Goal: Task Accomplishment & Management: Complete application form

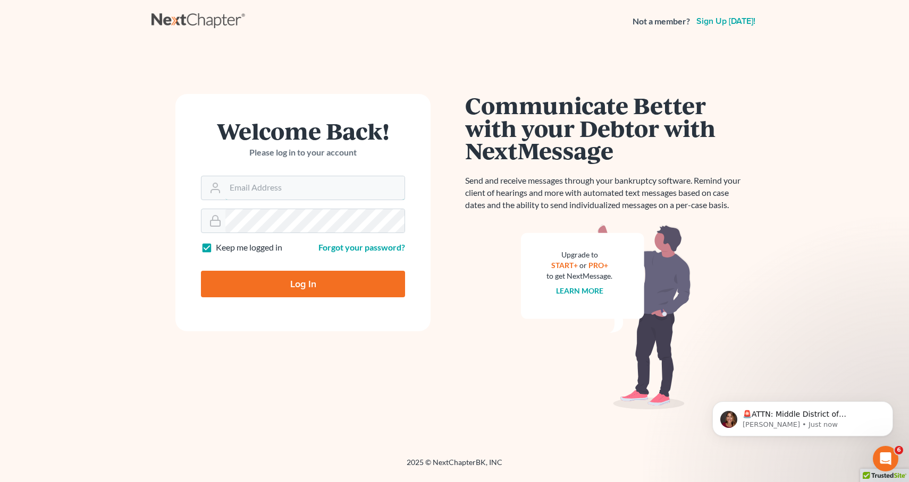
type input "[EMAIL_ADDRESS][DOMAIN_NAME]"
click at [303, 283] on input "Log In" at bounding box center [303, 284] width 204 height 27
type input "Thinking..."
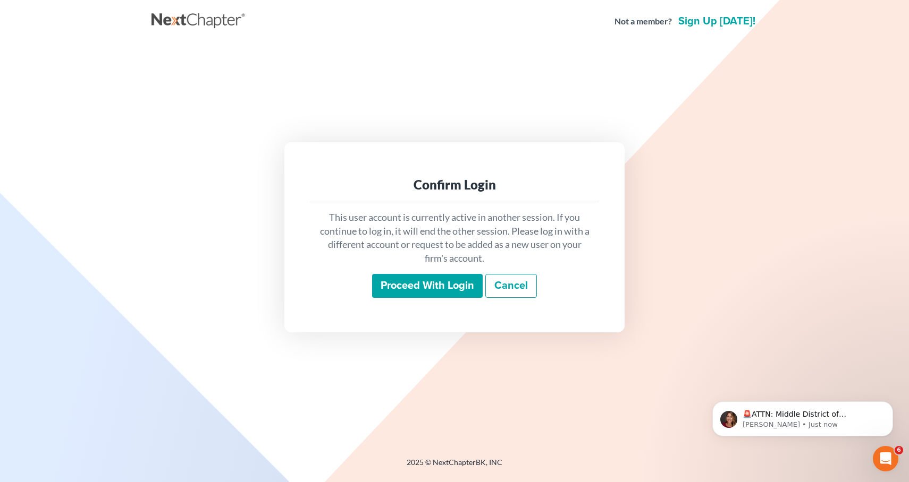
click at [399, 276] on input "Proceed with login" at bounding box center [427, 286] width 111 height 24
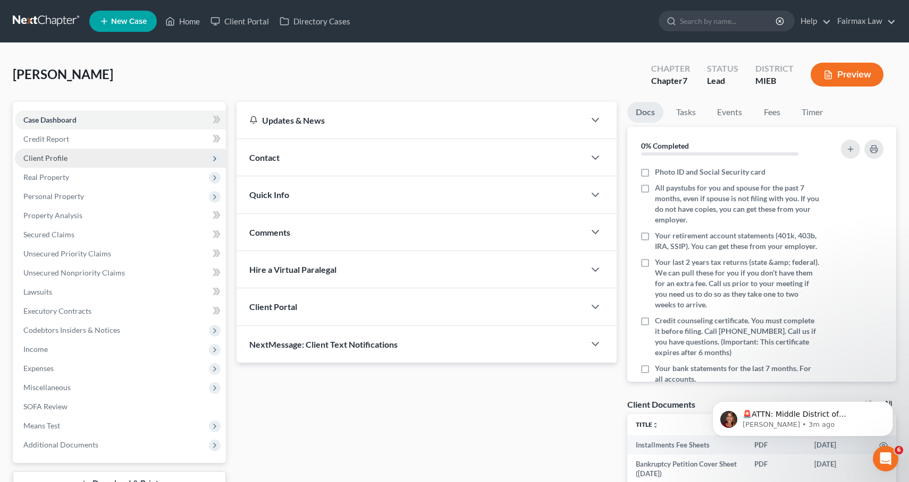
click at [74, 151] on span "Client Profile" at bounding box center [120, 158] width 211 height 19
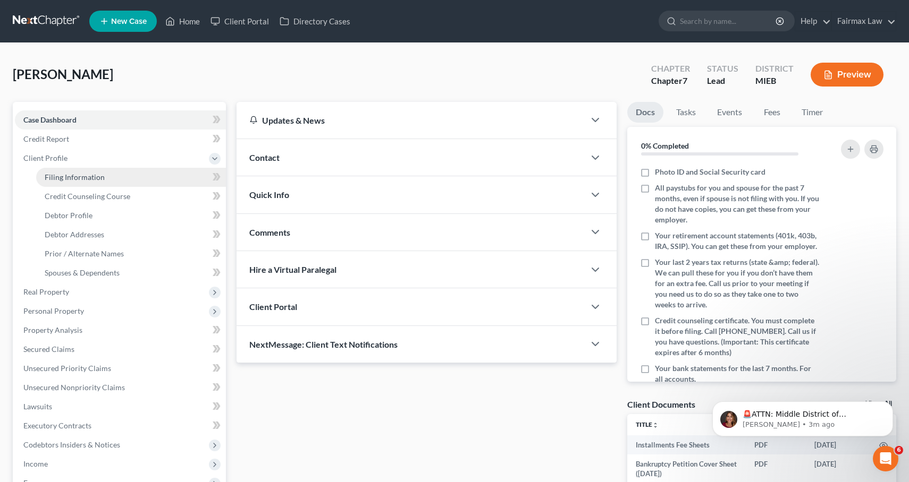
click at [92, 178] on span "Filing Information" at bounding box center [75, 177] width 60 height 9
select select "1"
select select "0"
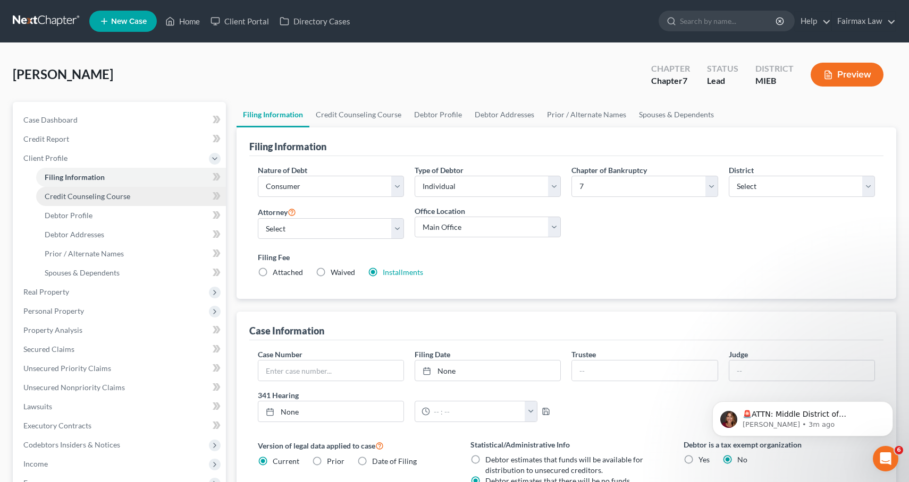
click at [116, 198] on span "Credit Counseling Course" at bounding box center [88, 196] width 86 height 9
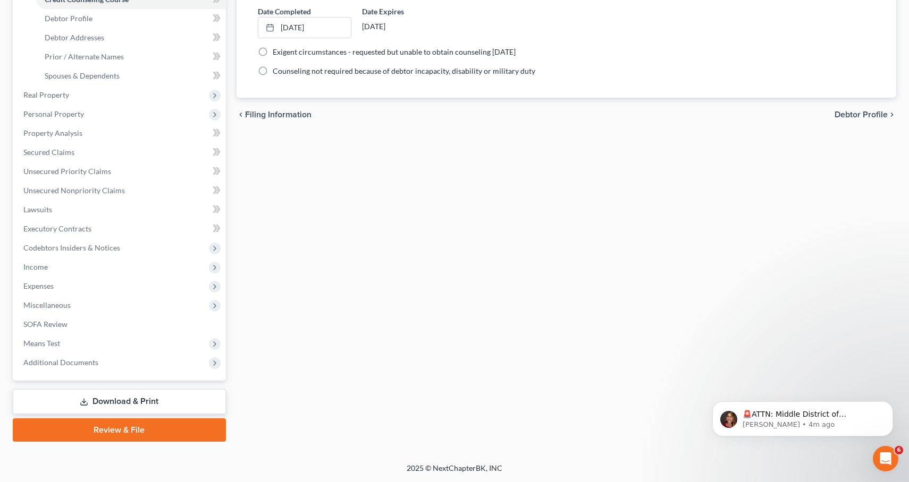
scroll to position [197, 0]
click at [138, 356] on span "Additional Documents" at bounding box center [120, 362] width 211 height 19
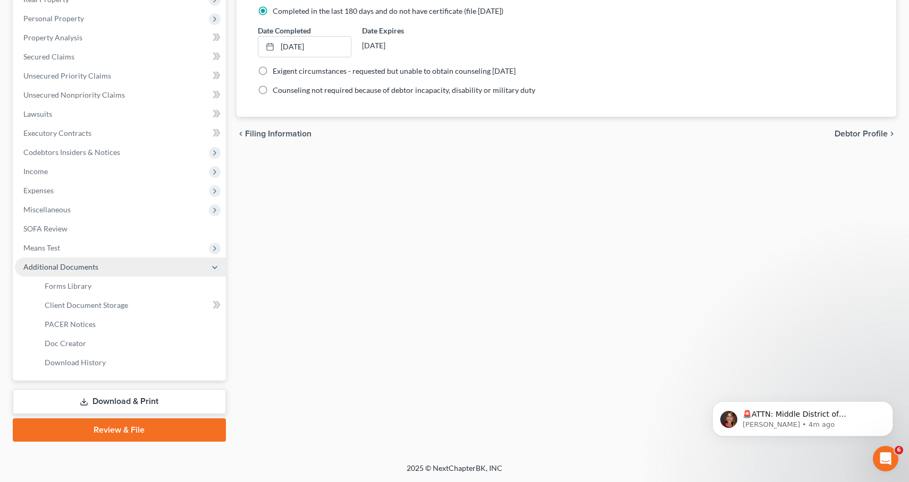
scroll to position [178, 0]
click at [118, 293] on link "Forms Library" at bounding box center [131, 286] width 190 height 19
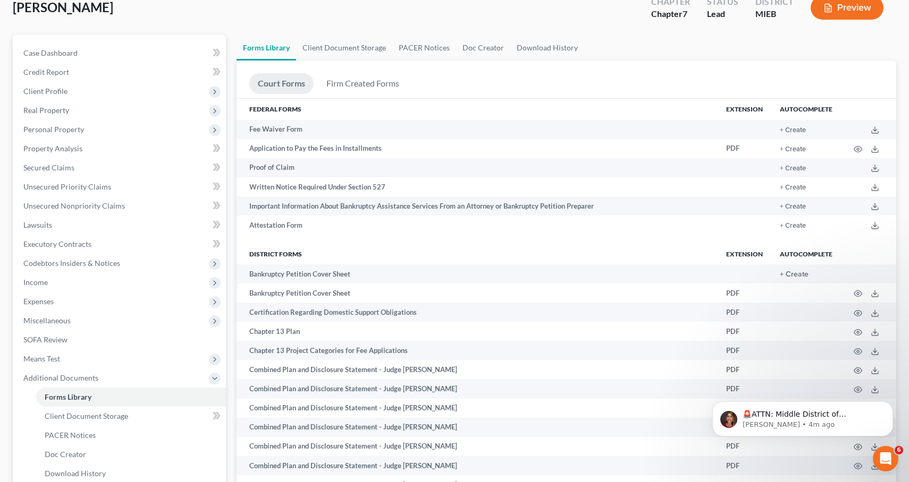
scroll to position [71, 0]
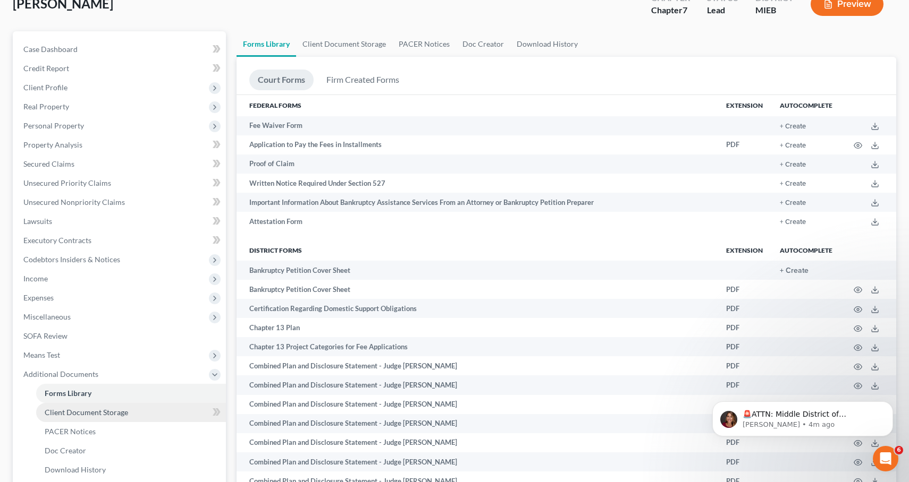
click at [159, 420] on link "Client Document Storage" at bounding box center [131, 412] width 190 height 19
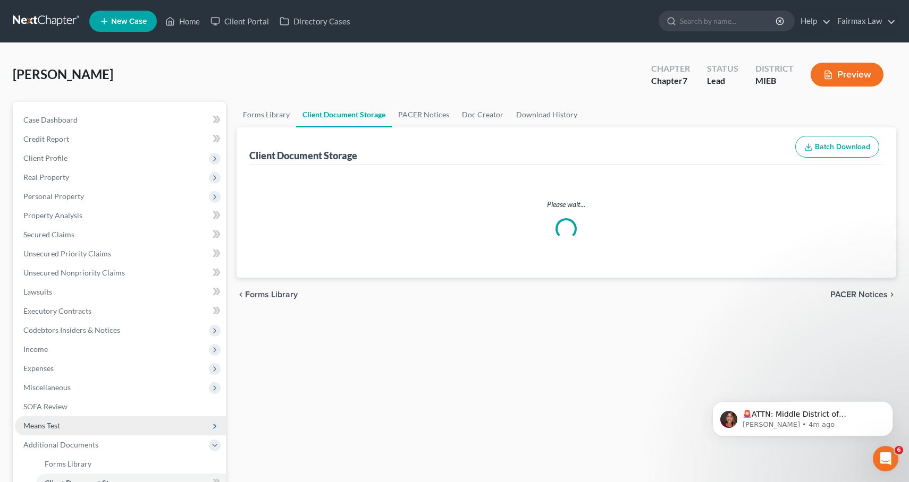
select select "7"
select select "6"
select select "32"
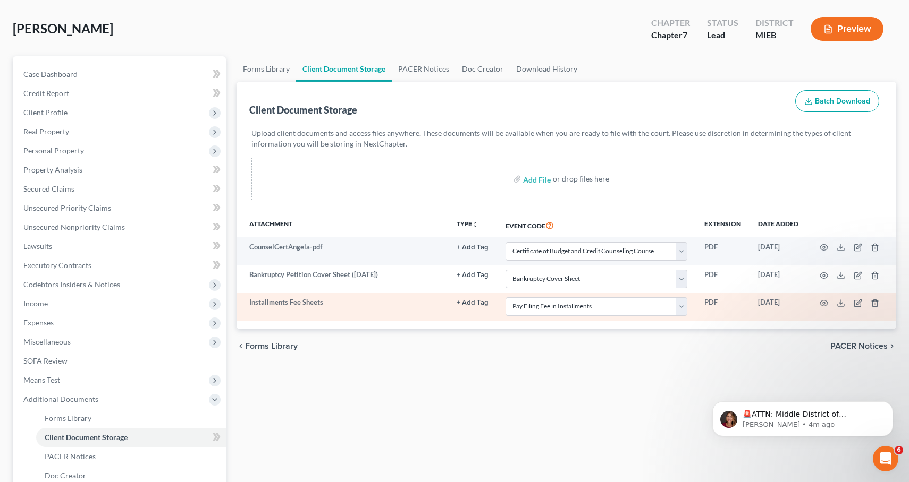
scroll to position [47, 0]
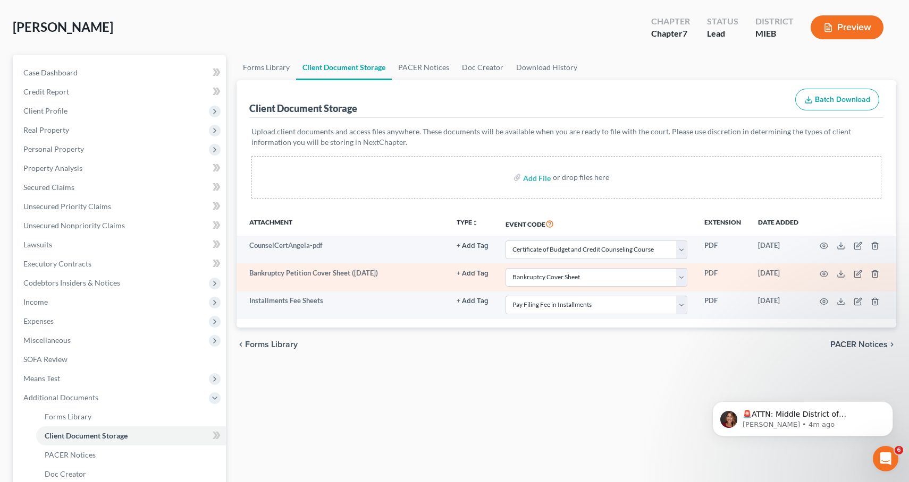
click at [819, 275] on td at bounding box center [851, 278] width 89 height 28
click at [824, 275] on circle "button" at bounding box center [823, 274] width 2 height 2
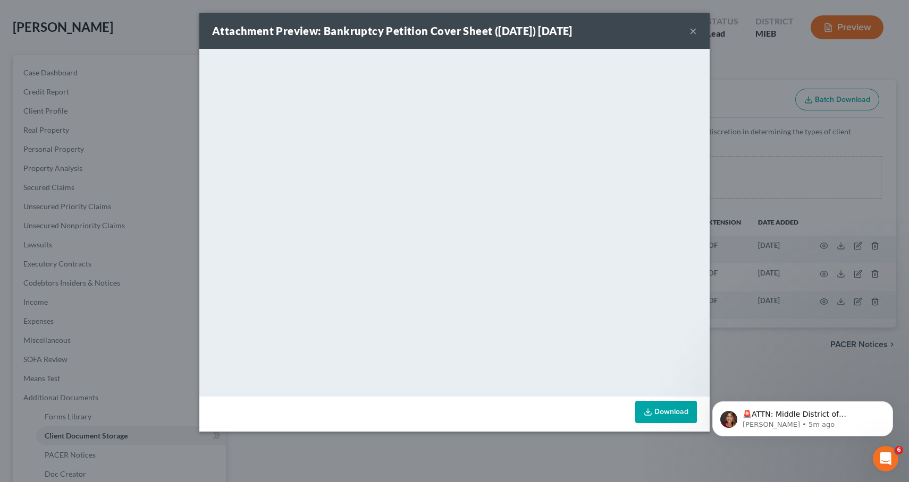
click at [695, 33] on button "×" at bounding box center [692, 30] width 7 height 13
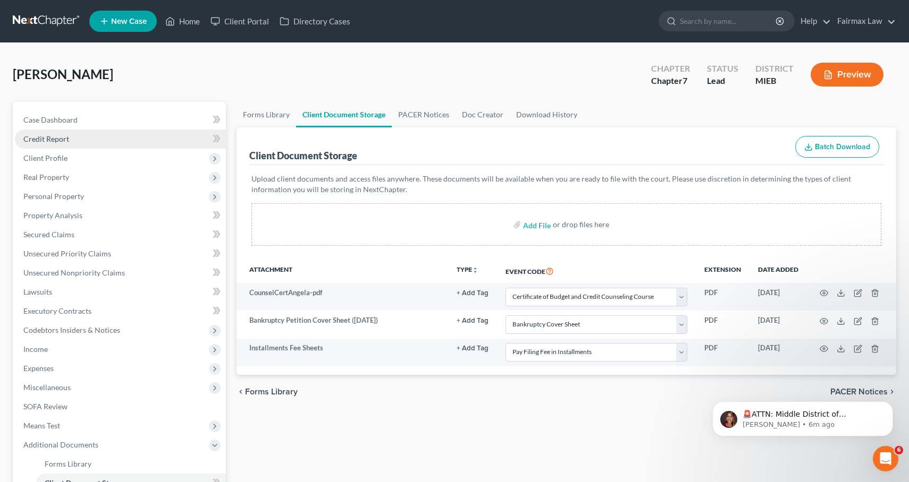
scroll to position [0, 0]
click at [104, 137] on link "Credit Report" at bounding box center [120, 139] width 211 height 19
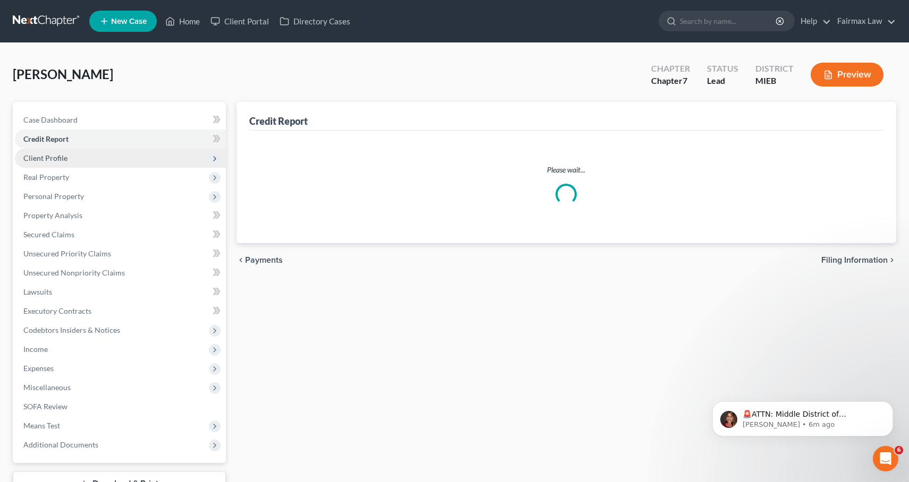
click at [112, 156] on span "Client Profile" at bounding box center [120, 158] width 211 height 19
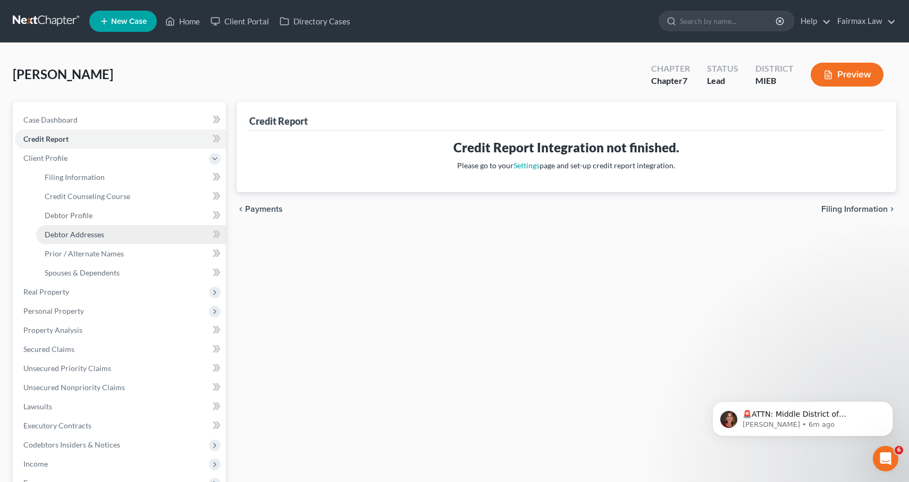
click at [126, 237] on link "Debtor Addresses" at bounding box center [131, 234] width 190 height 19
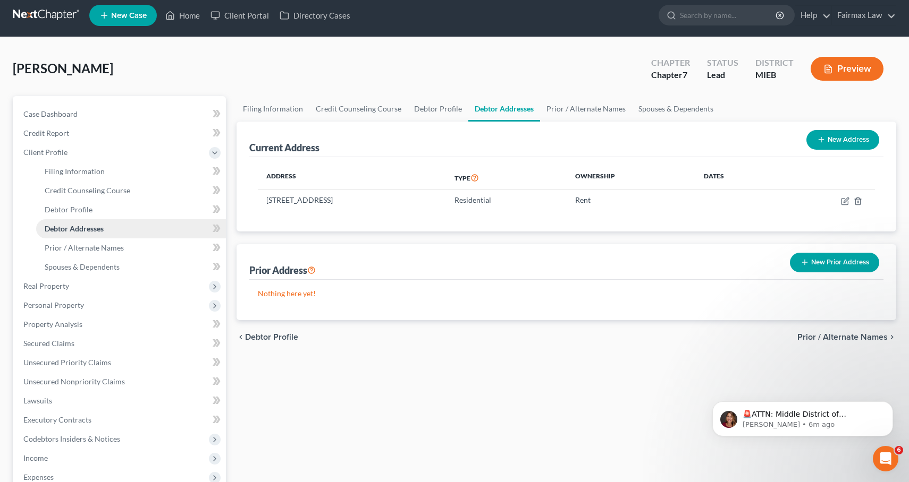
scroll to position [9, 0]
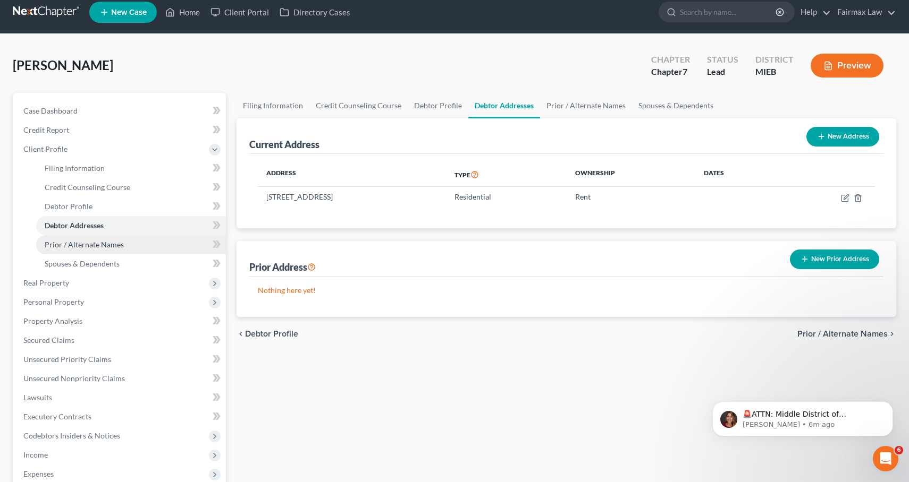
click at [138, 244] on link "Prior / Alternate Names" at bounding box center [131, 244] width 190 height 19
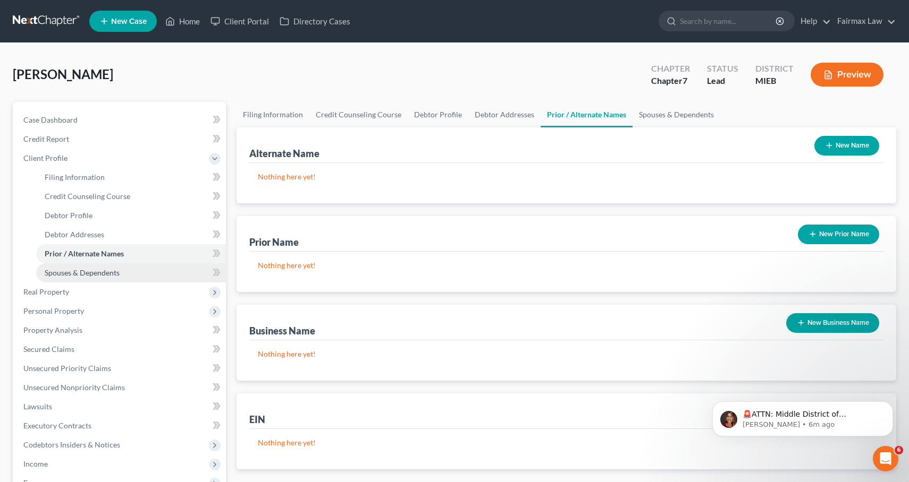
click at [140, 268] on link "Spouses & Dependents" at bounding box center [131, 273] width 190 height 19
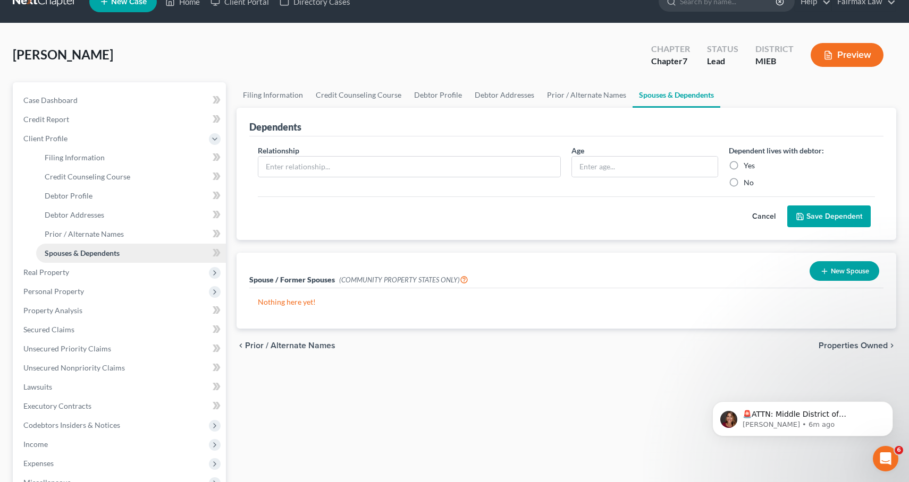
scroll to position [46, 0]
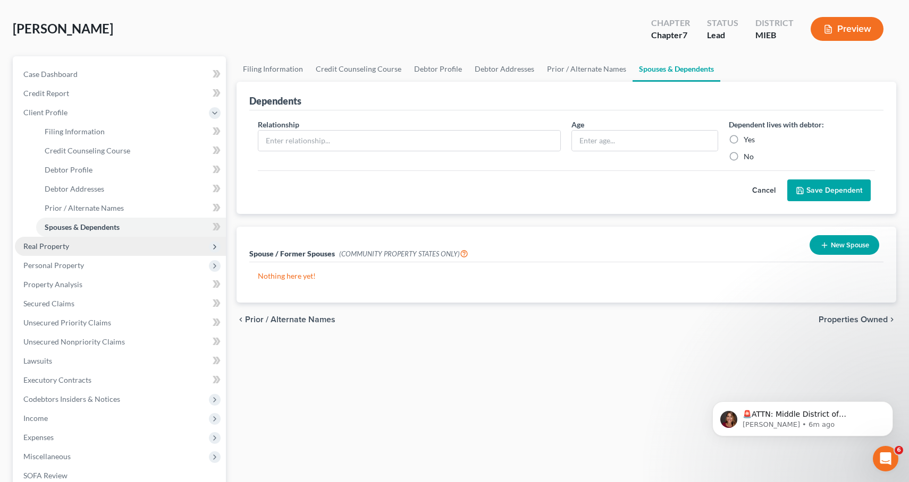
click at [126, 251] on span "Real Property" at bounding box center [120, 246] width 211 height 19
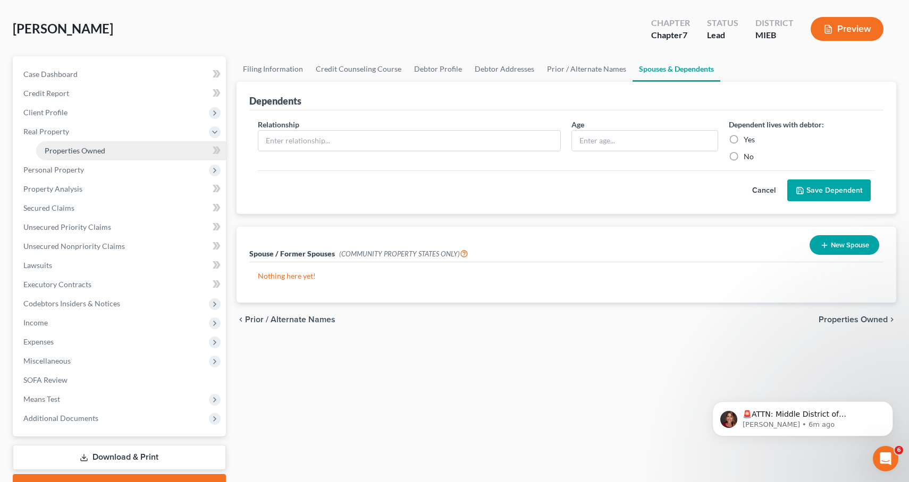
click at [112, 154] on link "Properties Owned" at bounding box center [131, 150] width 190 height 19
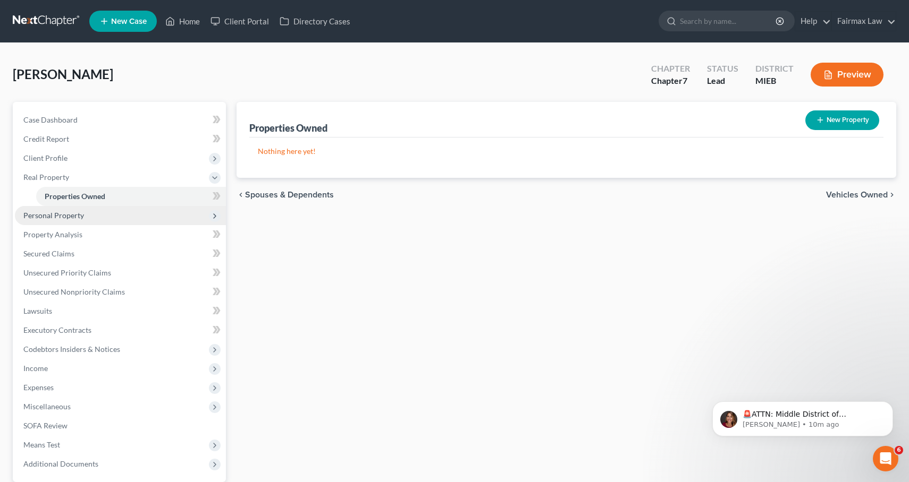
click at [83, 222] on span "Personal Property" at bounding box center [120, 215] width 211 height 19
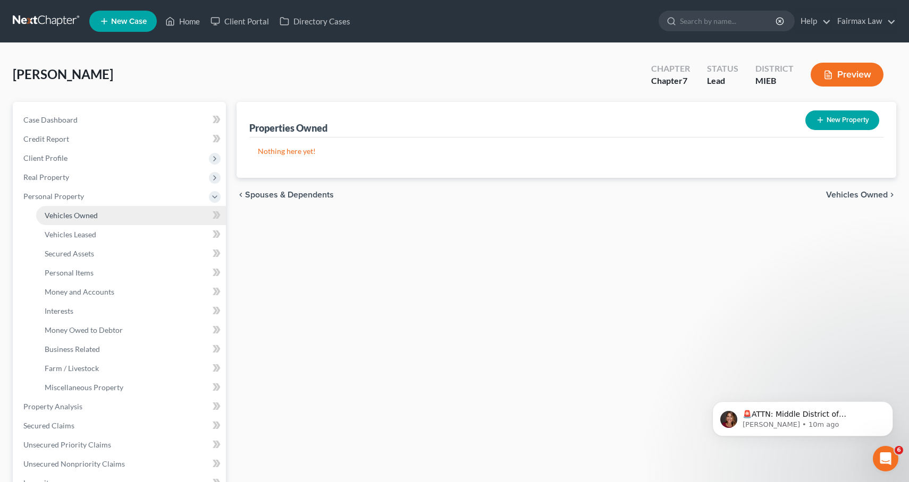
click at [83, 217] on span "Vehicles Owned" at bounding box center [71, 215] width 53 height 9
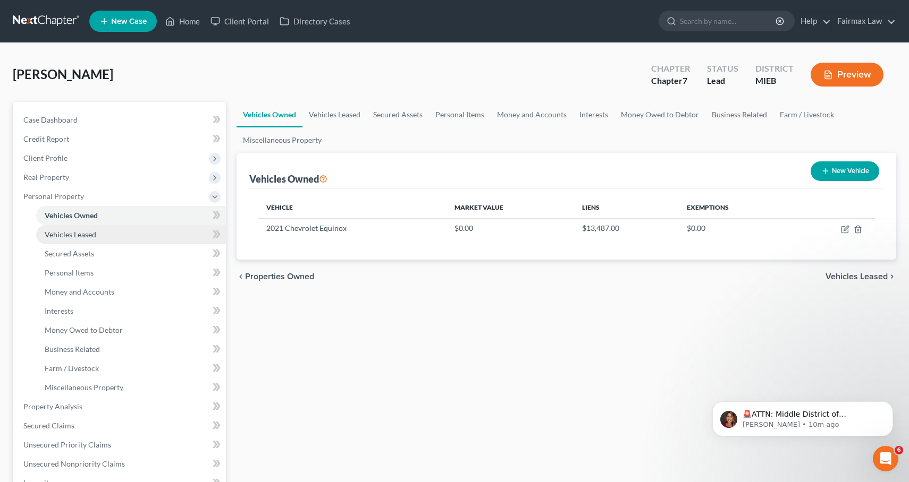
click at [82, 231] on span "Vehicles Leased" at bounding box center [71, 234] width 52 height 9
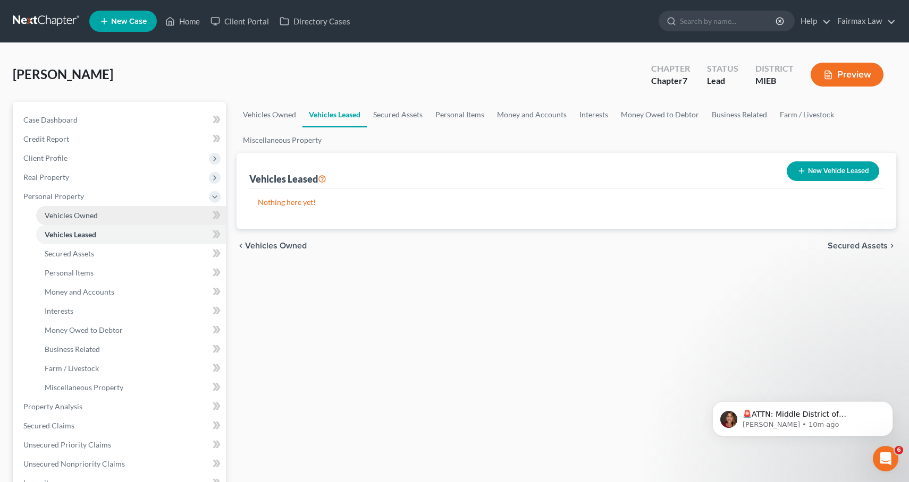
click at [90, 220] on link "Vehicles Owned" at bounding box center [131, 215] width 190 height 19
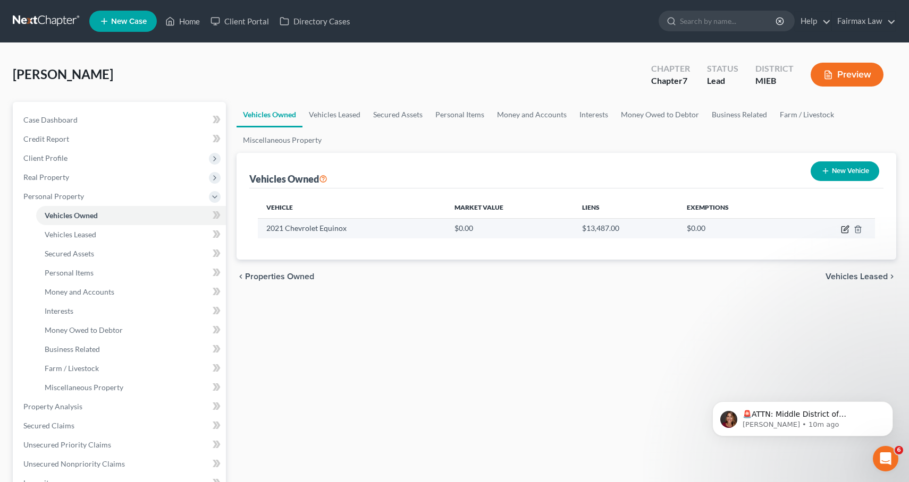
click at [846, 231] on icon "button" at bounding box center [845, 229] width 9 height 9
select select "0"
select select "5"
select select "2"
select select "0"
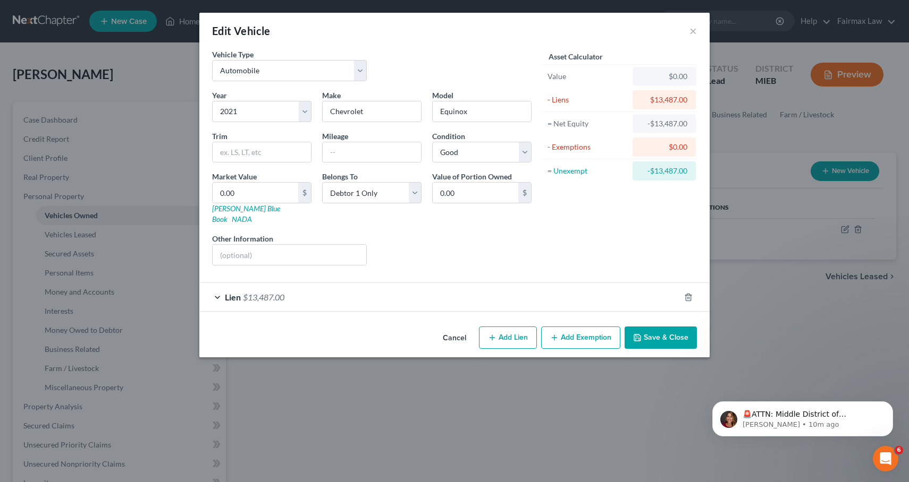
click at [227, 292] on span "Lien" at bounding box center [233, 297] width 16 height 10
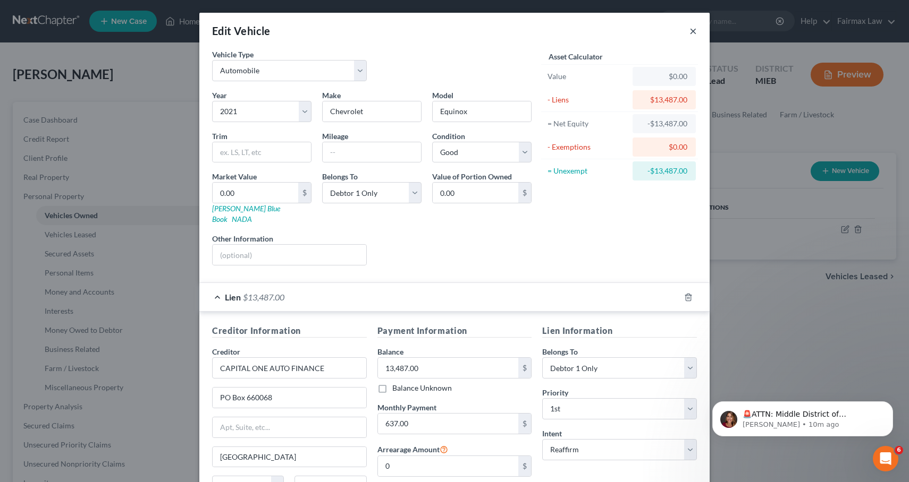
click at [692, 26] on button "×" at bounding box center [692, 30] width 7 height 13
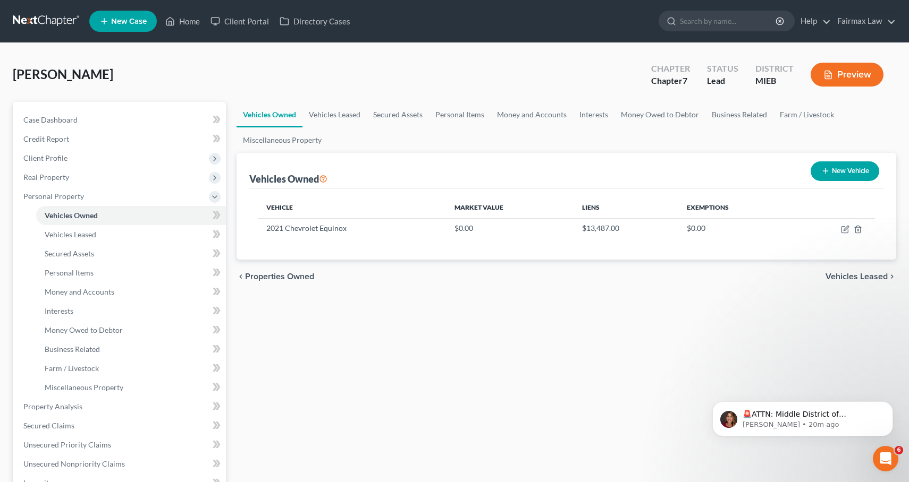
click at [502, 382] on div "Vehicles Owned Vehicles Leased Secured Assets Personal Items Money and Accounts…" at bounding box center [566, 409] width 671 height 614
click at [135, 248] on link "Secured Assets" at bounding box center [131, 253] width 190 height 19
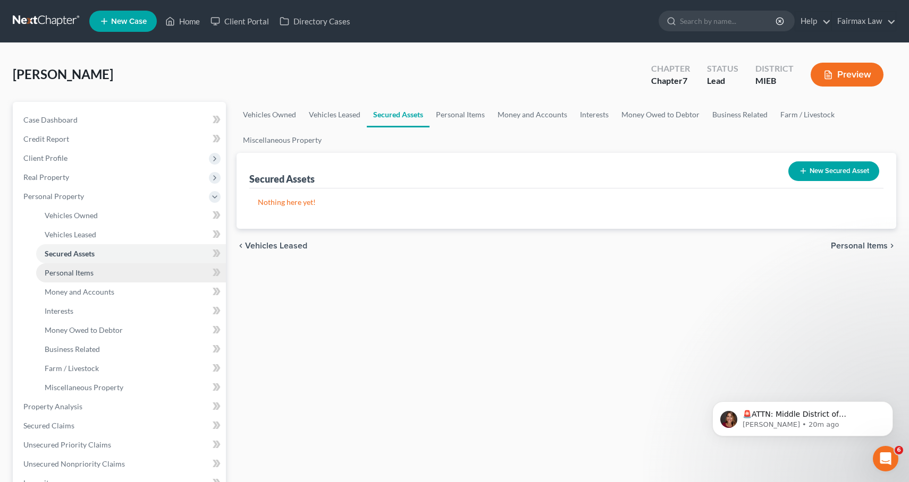
click at [132, 267] on link "Personal Items" at bounding box center [131, 273] width 190 height 19
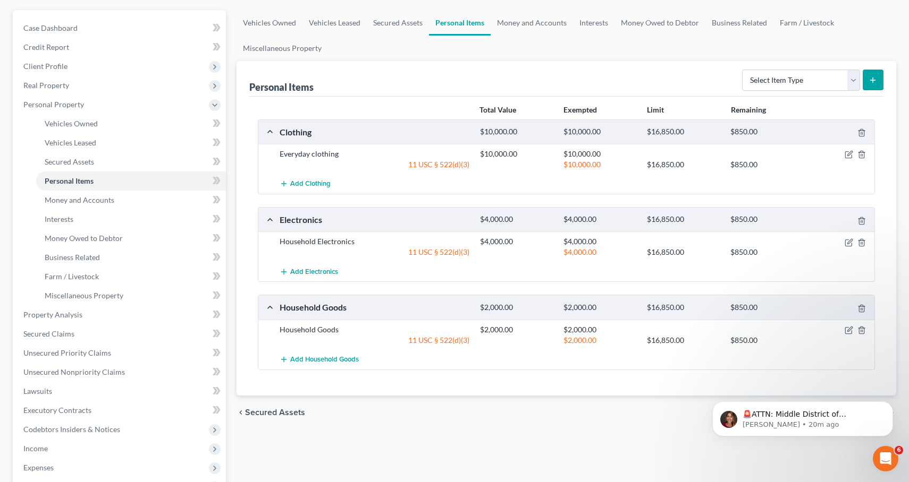
scroll to position [97, 0]
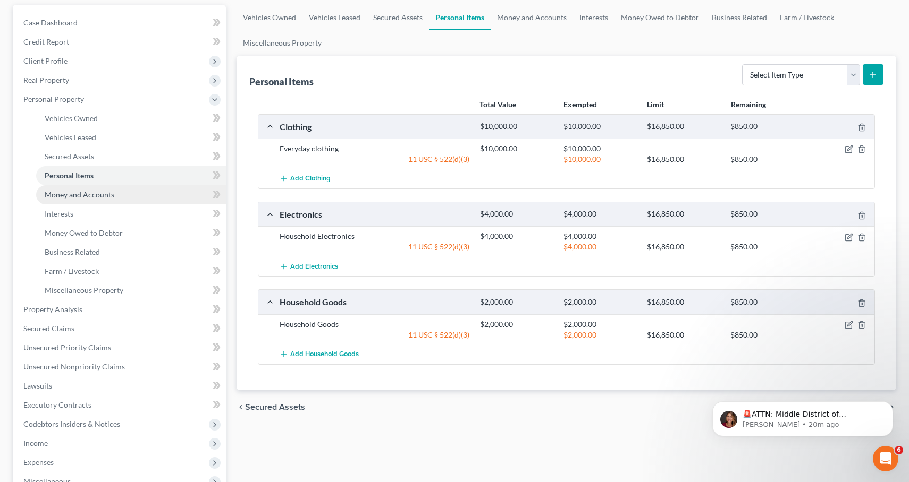
click at [105, 202] on link "Money and Accounts" at bounding box center [131, 194] width 190 height 19
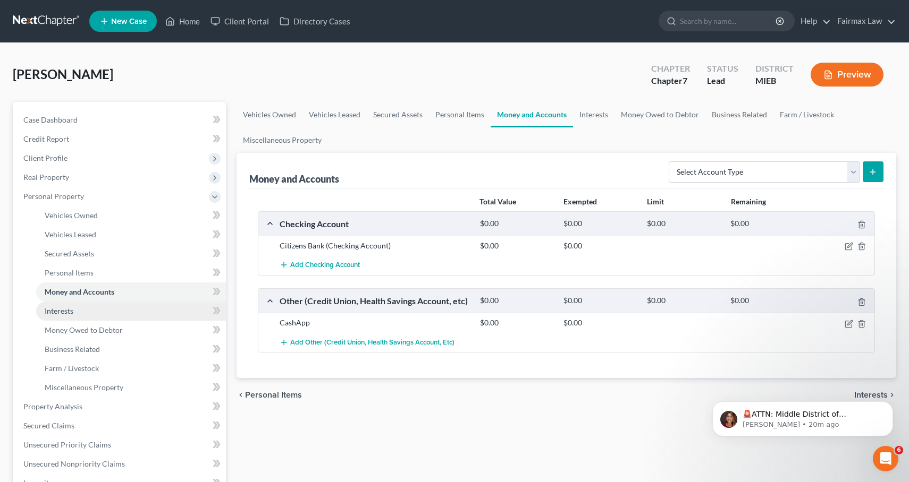
click at [105, 310] on link "Interests" at bounding box center [131, 311] width 190 height 19
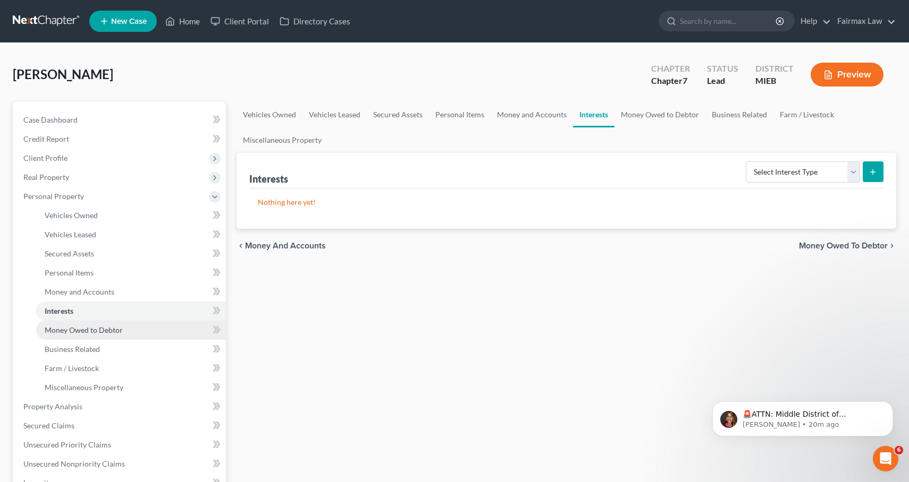
click at [85, 334] on span "Money Owed to Debtor" at bounding box center [84, 330] width 78 height 9
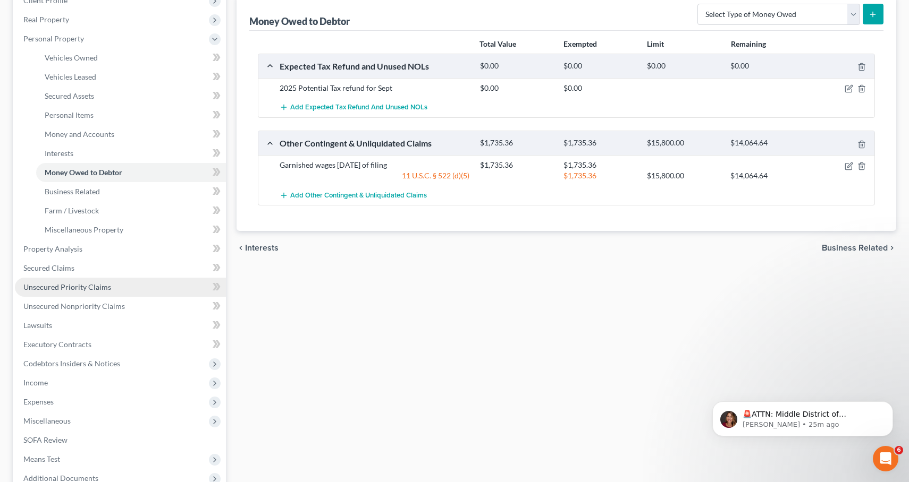
scroll to position [165, 0]
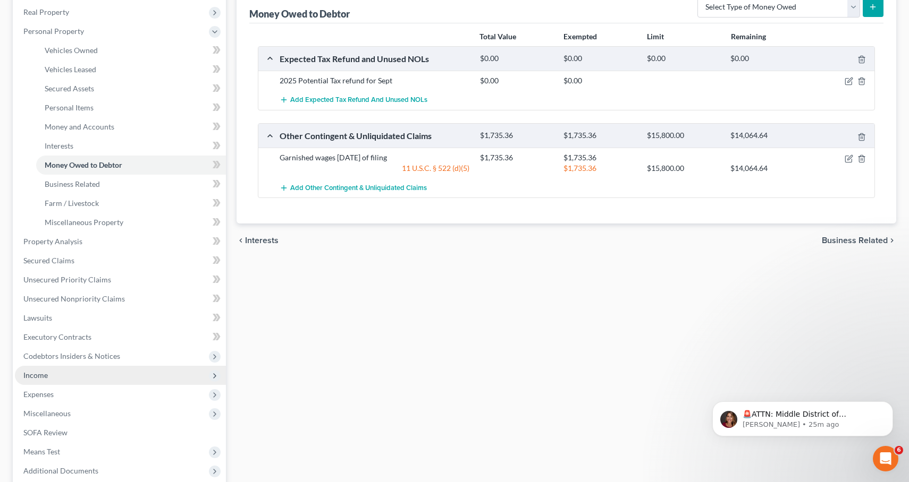
click at [69, 377] on span "Income" at bounding box center [120, 375] width 211 height 19
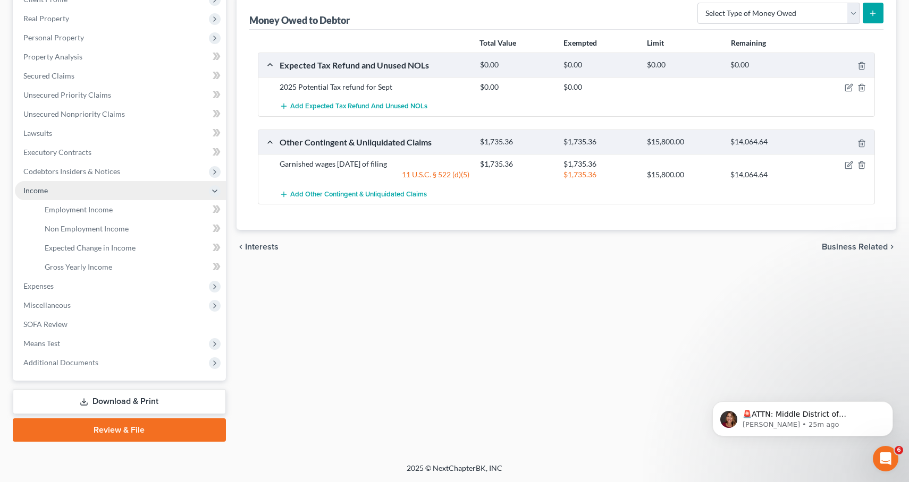
scroll to position [159, 0]
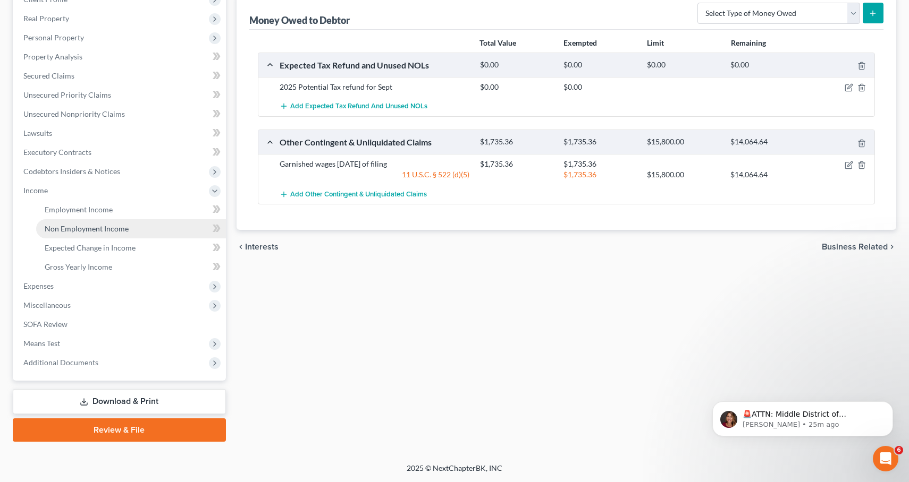
click at [108, 221] on link "Non Employment Income" at bounding box center [131, 228] width 190 height 19
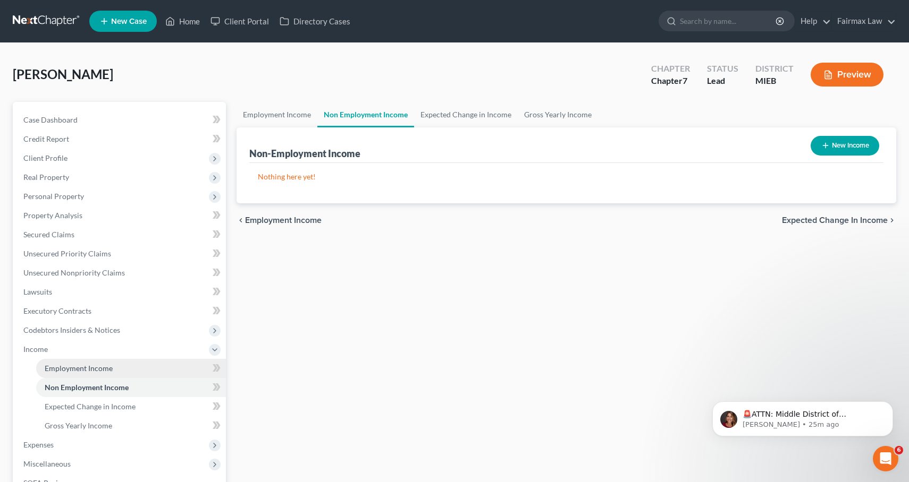
click at [94, 369] on span "Employment Income" at bounding box center [79, 368] width 68 height 9
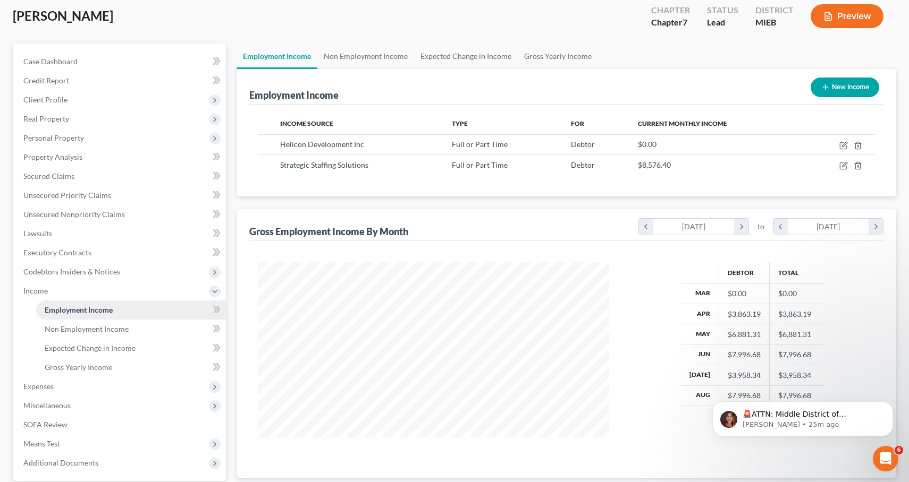
scroll to position [59, 0]
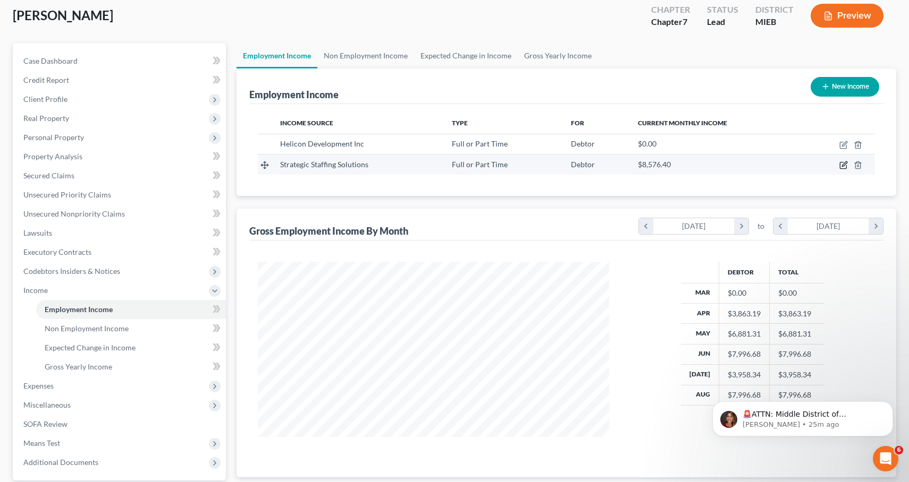
click at [840, 166] on icon "button" at bounding box center [842, 166] width 6 height 6
select select "0"
select select "23"
select select "2"
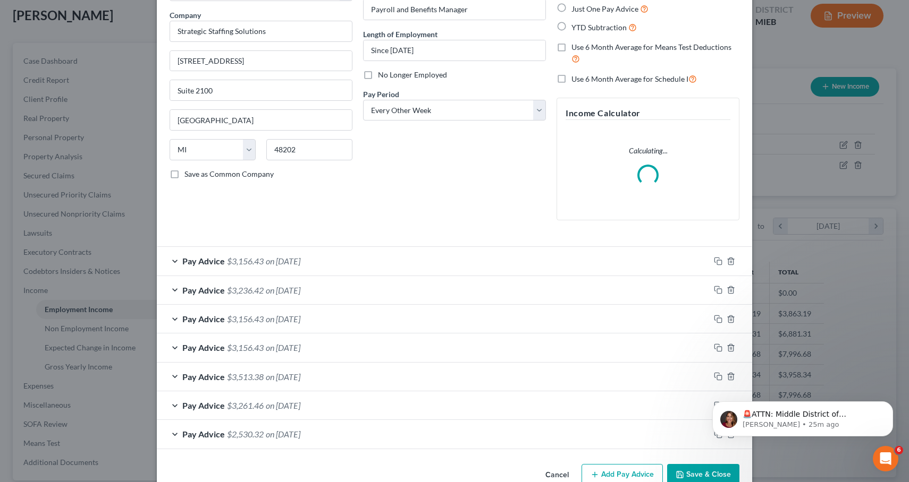
scroll to position [102, 0]
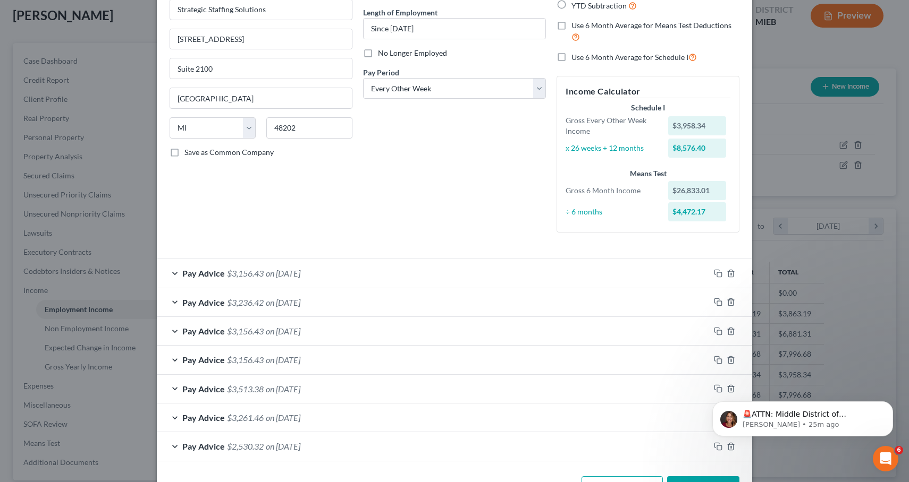
click at [179, 273] on div "Pay Advice $3,156.43 on 08/29/2025" at bounding box center [433, 273] width 553 height 28
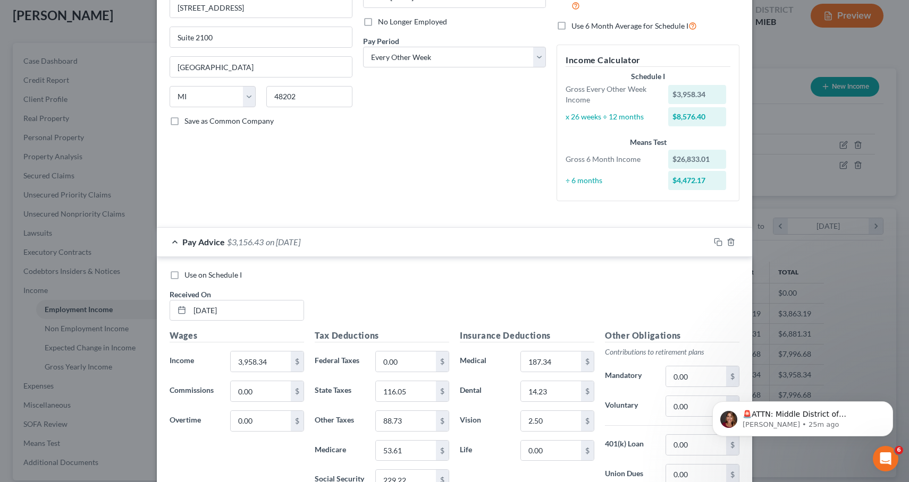
scroll to position [120, 0]
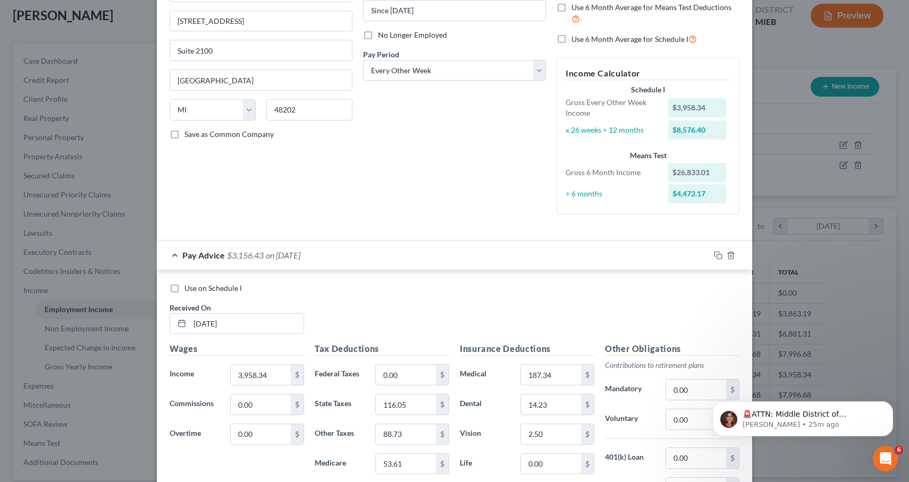
click at [177, 253] on div "Pay Advice $3,156.43 on 08/29/2025" at bounding box center [433, 255] width 553 height 28
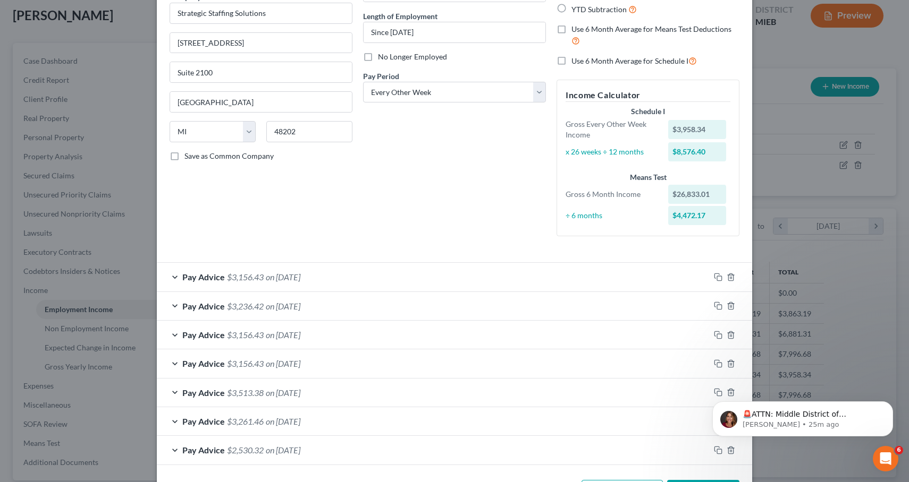
scroll to position [97, 0]
click at [177, 277] on div "Pay Advice $3,156.43 on 08/29/2025" at bounding box center [433, 278] width 553 height 28
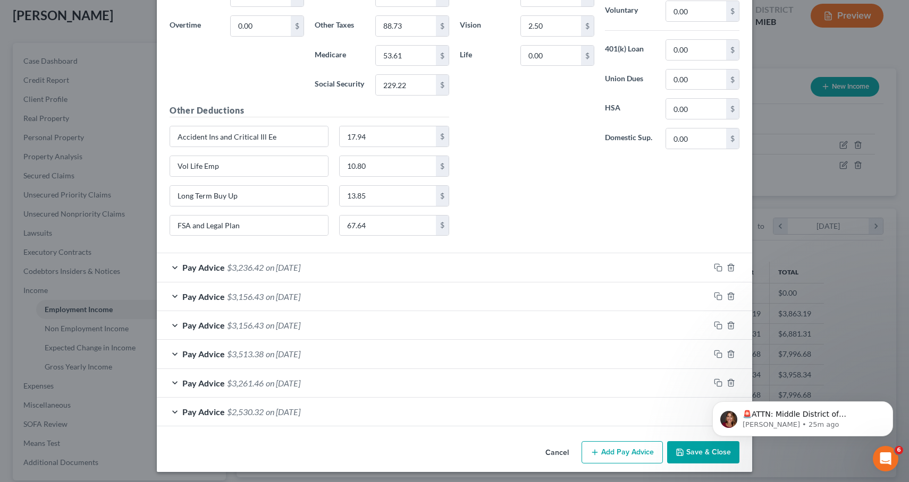
scroll to position [528, 0]
click at [190, 409] on span "Pay Advice" at bounding box center [203, 413] width 43 height 10
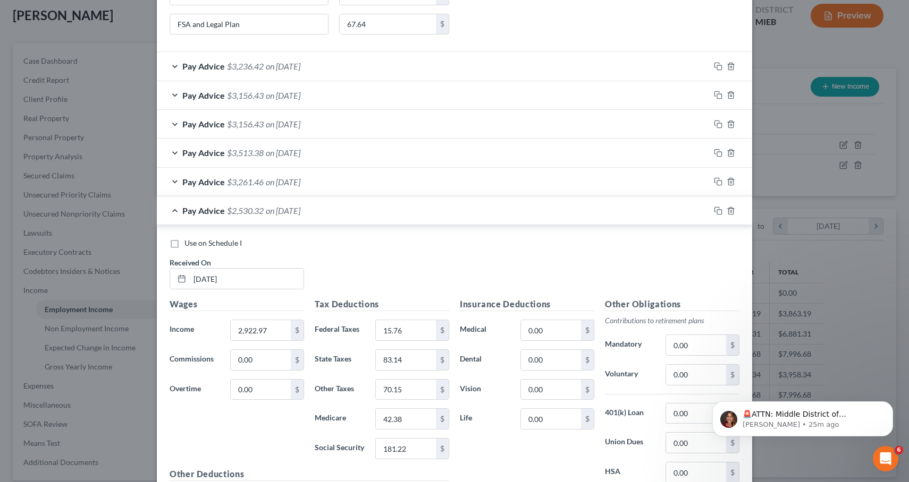
scroll to position [730, 0]
click at [186, 177] on span "Pay Advice" at bounding box center [203, 182] width 43 height 10
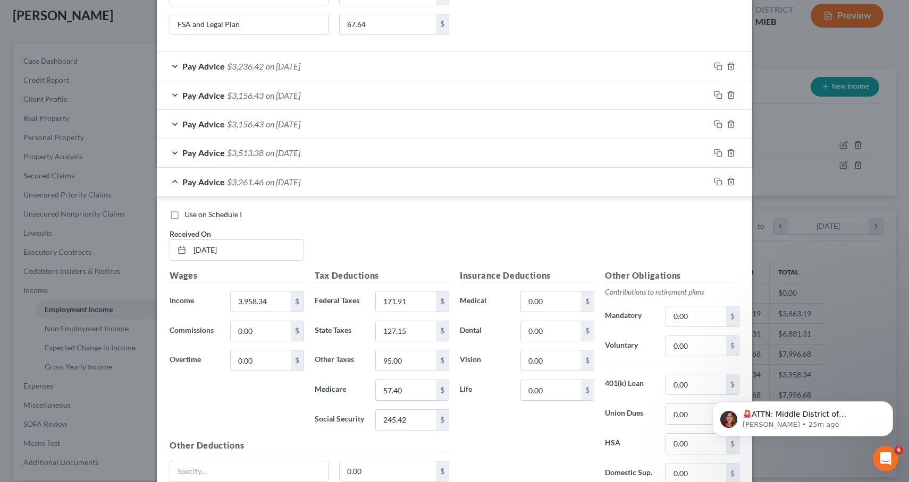
click at [186, 156] on div "Pay Advice $3,513.38 on 06/13/2025" at bounding box center [433, 153] width 553 height 28
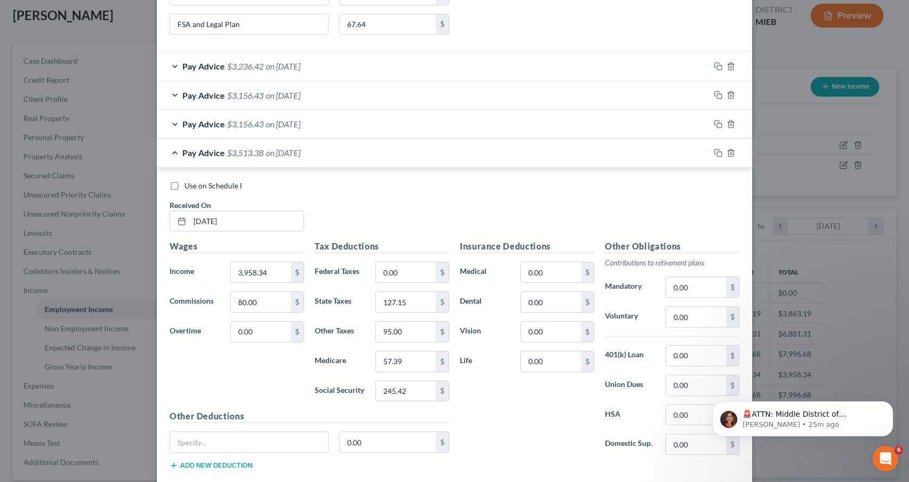
click at [184, 130] on div "Pay Advice $3,156.43 on 06/30/2025" at bounding box center [433, 124] width 553 height 28
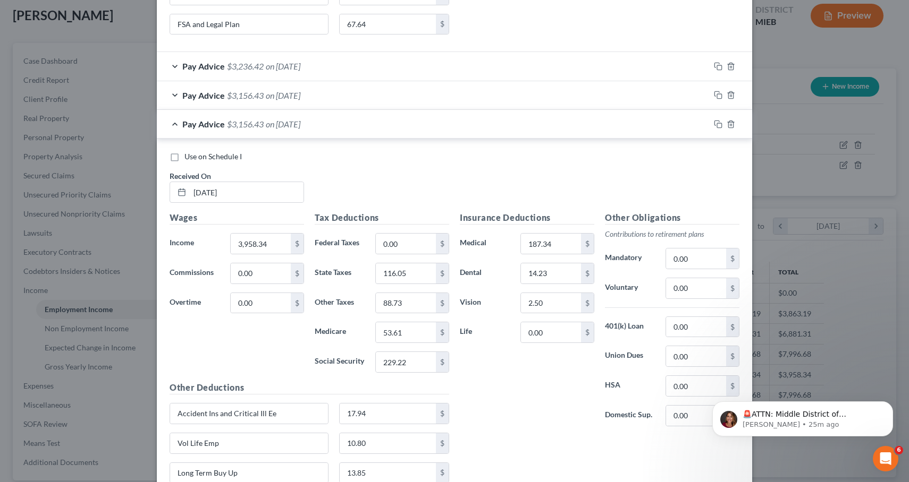
click at [194, 98] on div "Pay Advice $3,156.43 on 07/31/2025" at bounding box center [433, 95] width 553 height 28
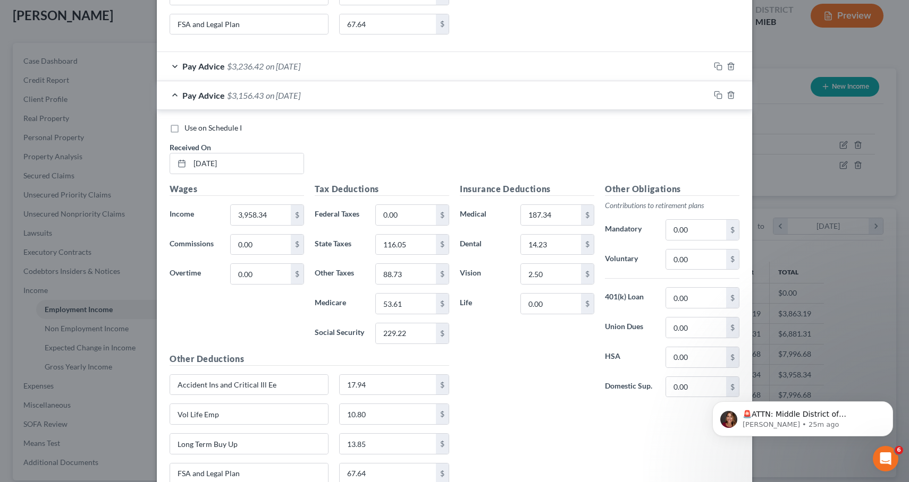
click at [206, 68] on span "Pay Advice" at bounding box center [203, 66] width 43 height 10
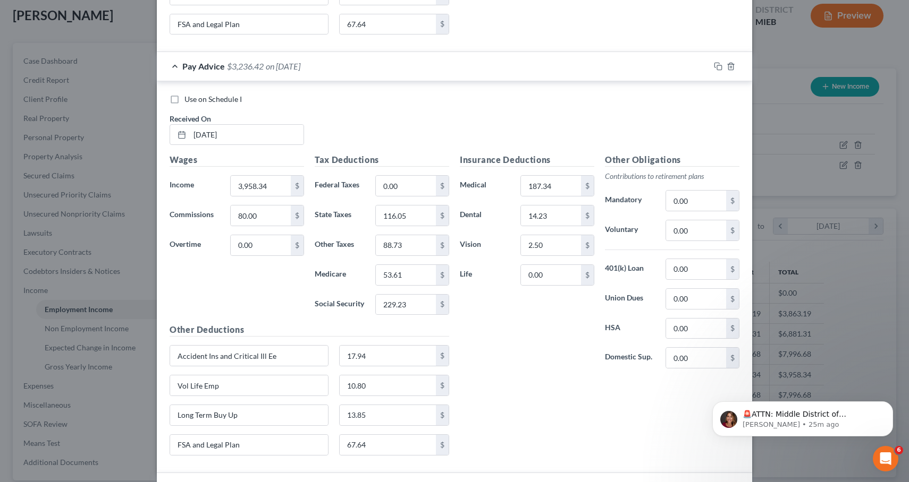
click at [177, 65] on div "Pay Advice $3,236.42 on 08/15/2025" at bounding box center [433, 66] width 553 height 28
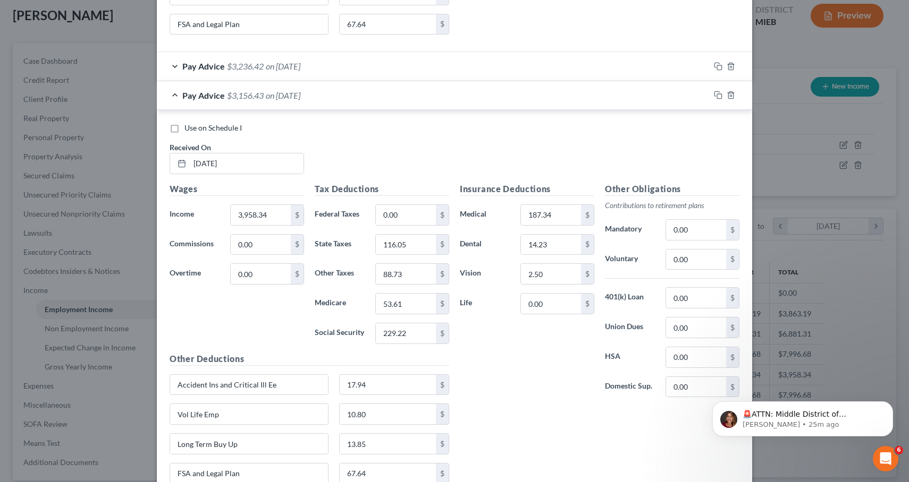
click at [177, 100] on div "Pay Advice $3,156.43 on 07/31/2025" at bounding box center [433, 95] width 553 height 28
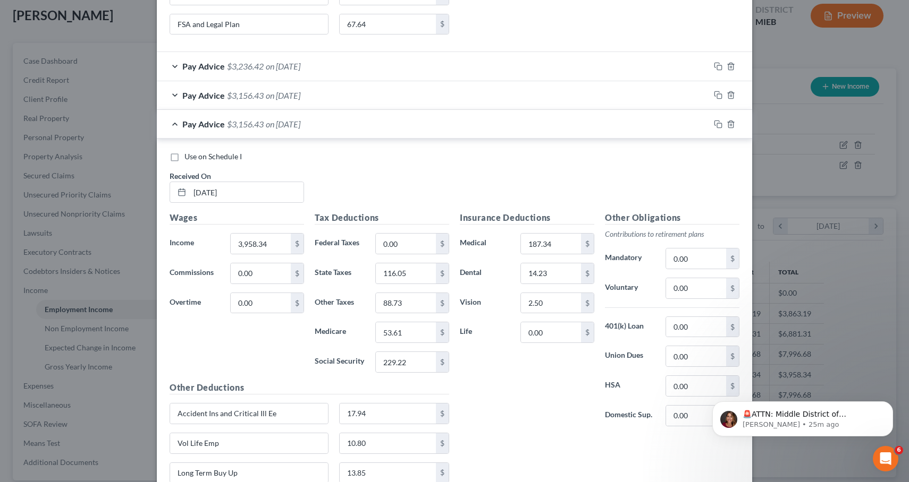
click at [171, 130] on div "Pay Advice $3,156.43 on 06/30/2025" at bounding box center [433, 124] width 553 height 28
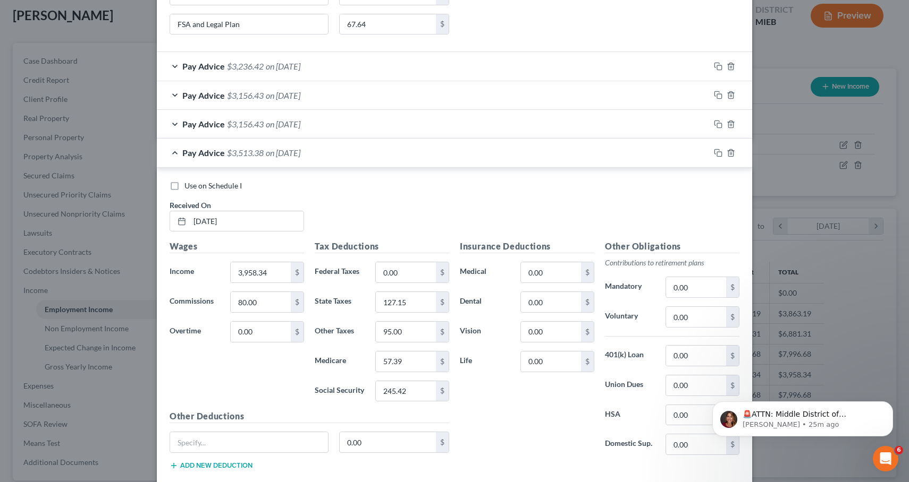
click at [180, 147] on div "Pay Advice $3,513.38 on 06/13/2025" at bounding box center [433, 153] width 553 height 28
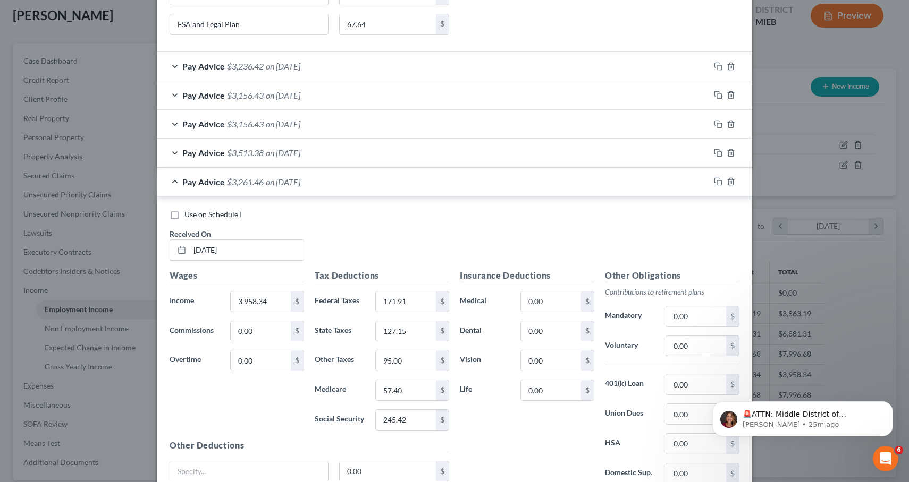
click at [176, 176] on div "Pay Advice $3,261.46 on 05/30/2025" at bounding box center [433, 182] width 553 height 28
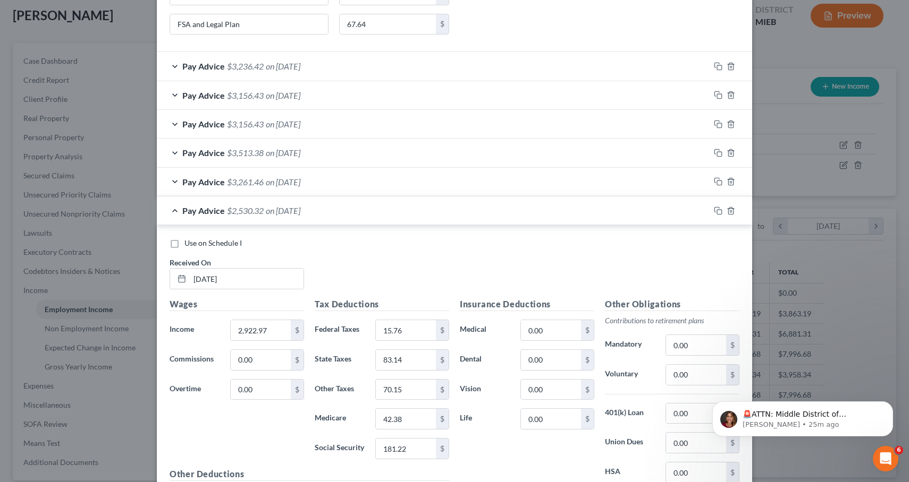
click at [177, 205] on div "Pay Advice $2,530.32 on 05/15/2025" at bounding box center [433, 211] width 553 height 28
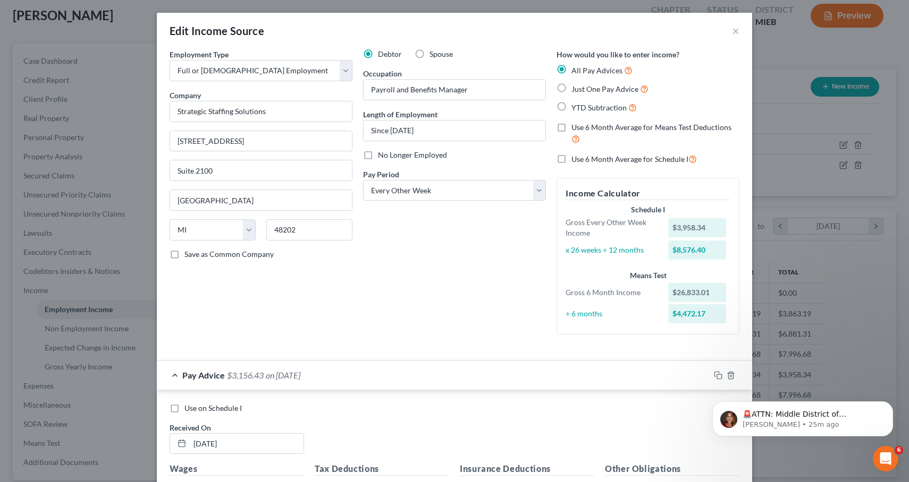
scroll to position [0, 0]
click at [573, 88] on span "Just One Pay Advice" at bounding box center [604, 88] width 67 height 9
click at [575, 88] on input "Just One Pay Advice" at bounding box center [578, 86] width 7 height 7
radio input "true"
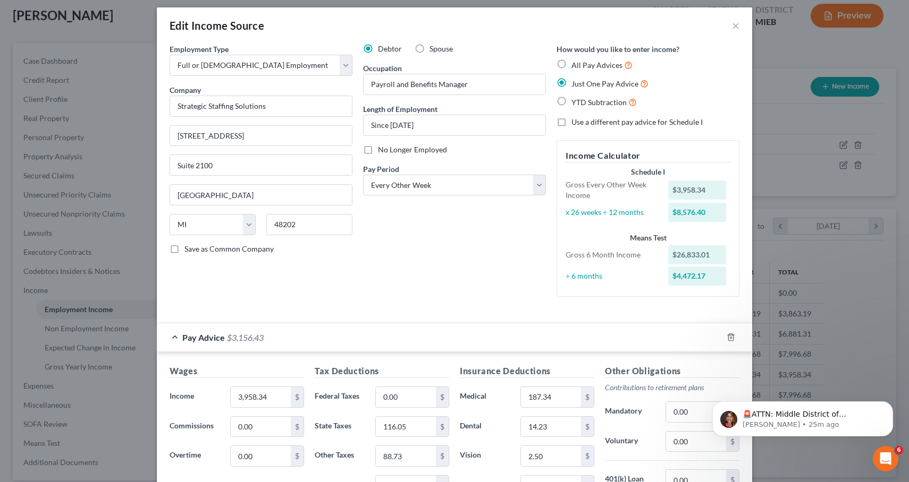
scroll to position [7, 0]
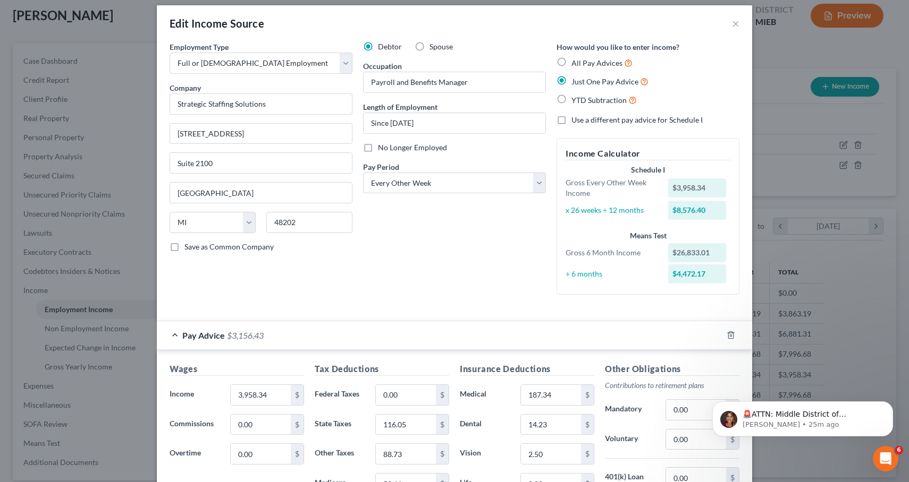
click at [569, 69] on div "All Pay Advices Just One Pay Advice YTD Subtraction" at bounding box center [647, 81] width 183 height 49
click at [571, 60] on label "All Pay Advices" at bounding box center [601, 63] width 61 height 12
click at [575, 60] on input "All Pay Advices" at bounding box center [578, 60] width 7 height 7
radio input "true"
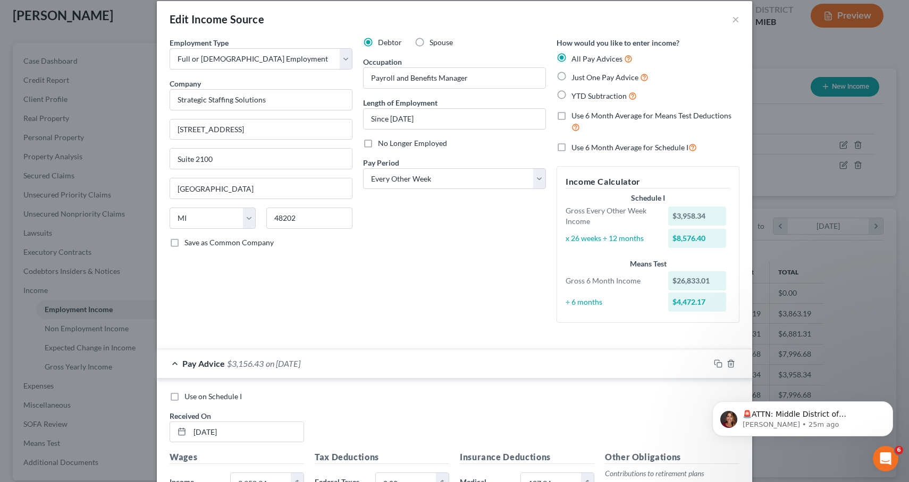
scroll to position [11, 0]
click at [178, 361] on div "Pay Advice $3,156.43 on 08/29/2025" at bounding box center [433, 364] width 553 height 28
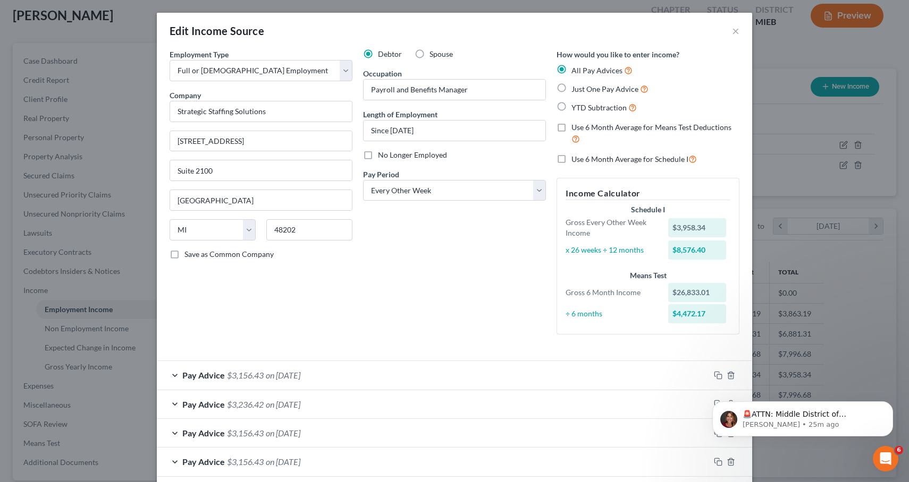
scroll to position [0, 0]
click at [735, 32] on button "×" at bounding box center [735, 30] width 7 height 13
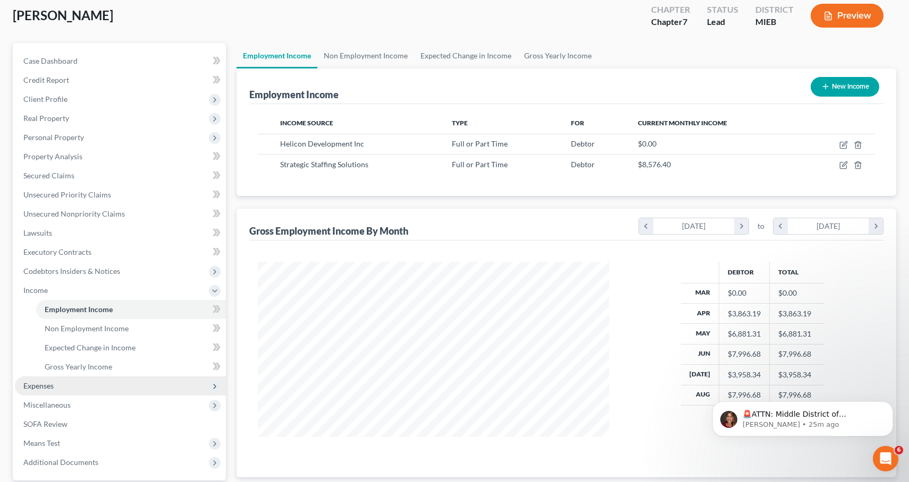
click at [63, 389] on span "Expenses" at bounding box center [120, 386] width 211 height 19
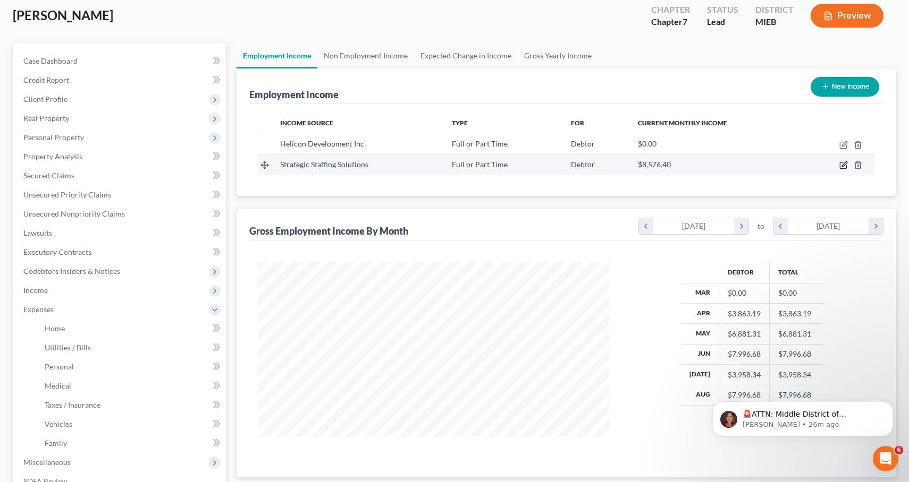
click at [841, 166] on icon "button" at bounding box center [843, 165] width 9 height 9
select select "0"
select select "23"
select select "2"
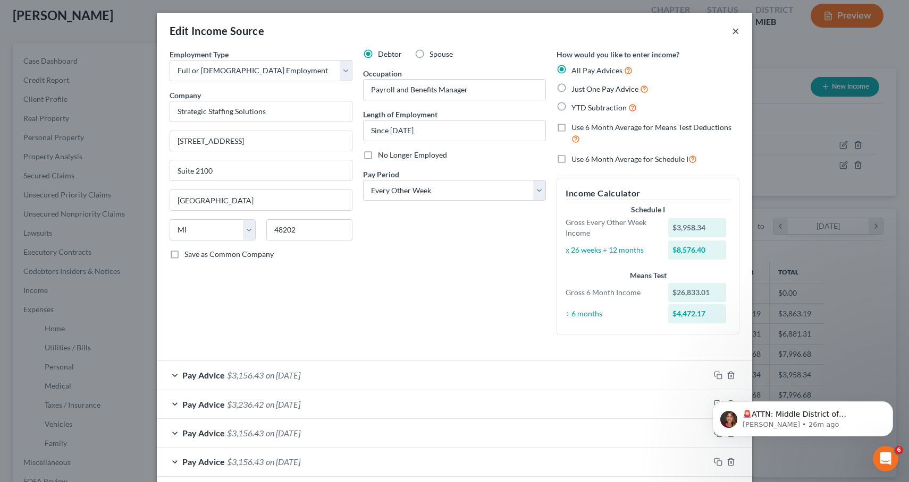
click at [739, 35] on button "×" at bounding box center [735, 30] width 7 height 13
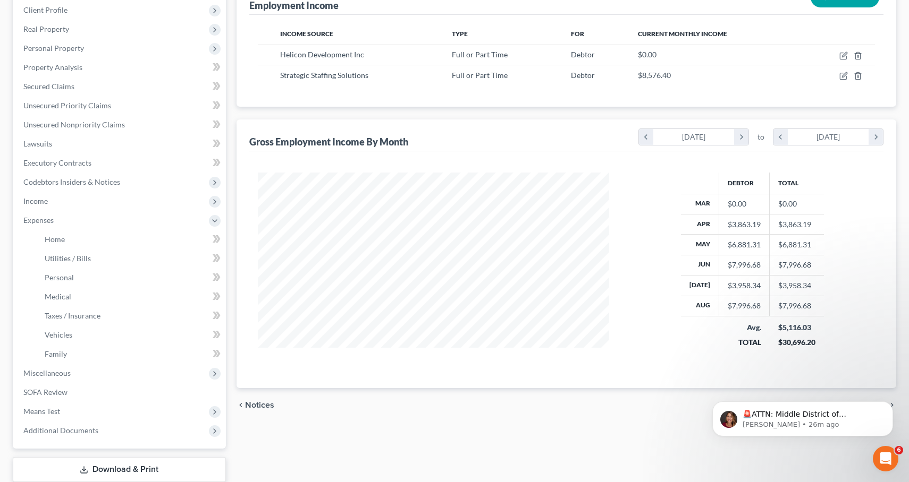
scroll to position [196, 0]
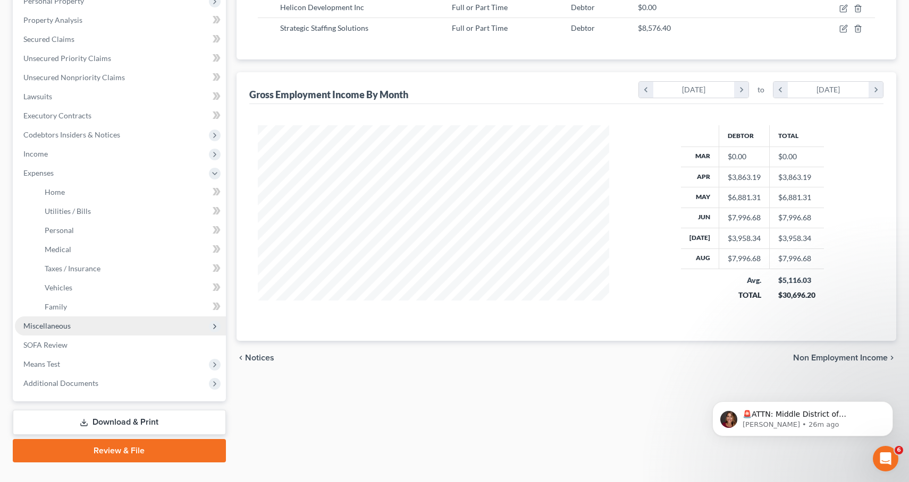
click at [98, 330] on span "Miscellaneous" at bounding box center [120, 326] width 211 height 19
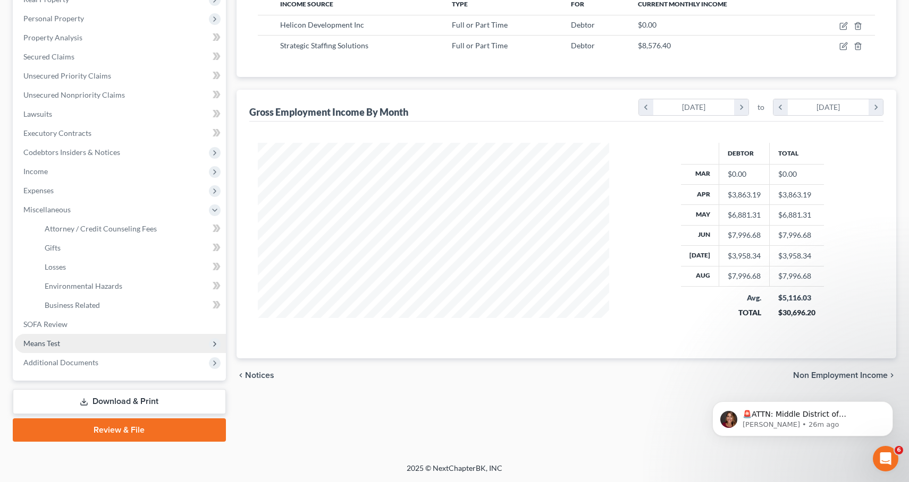
scroll to position [178, 0]
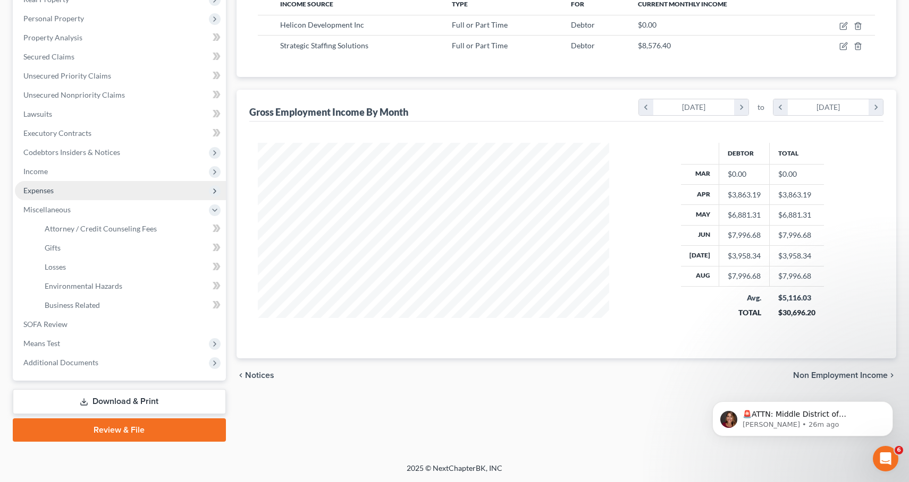
click at [84, 189] on span "Expenses" at bounding box center [120, 190] width 211 height 19
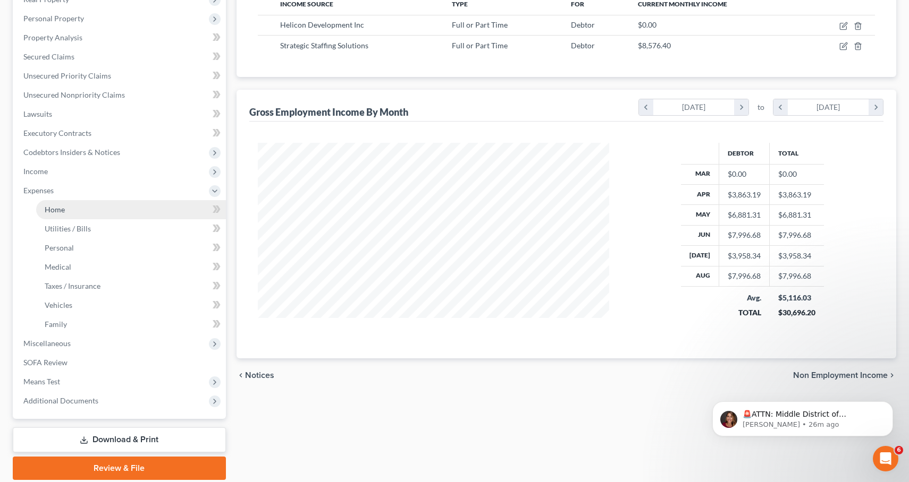
click at [82, 214] on link "Home" at bounding box center [131, 209] width 190 height 19
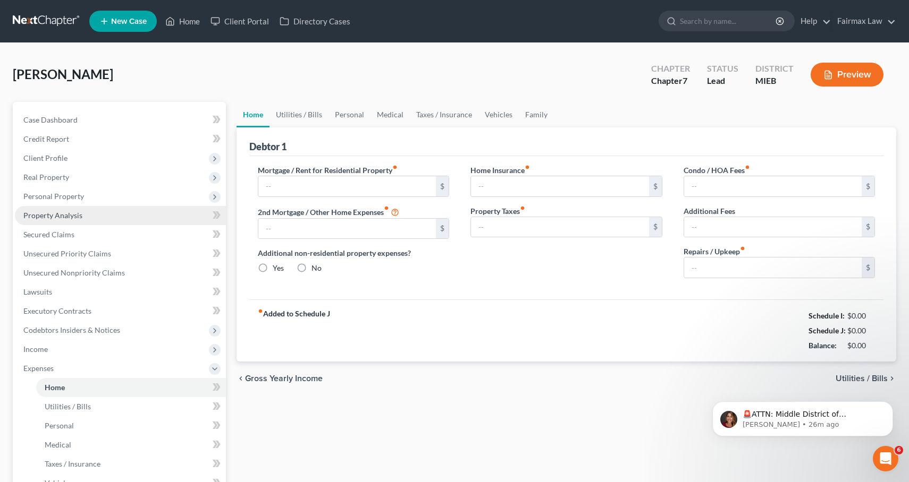
type input "1,800.00"
type input "0.00"
radio input "true"
type input "0.00"
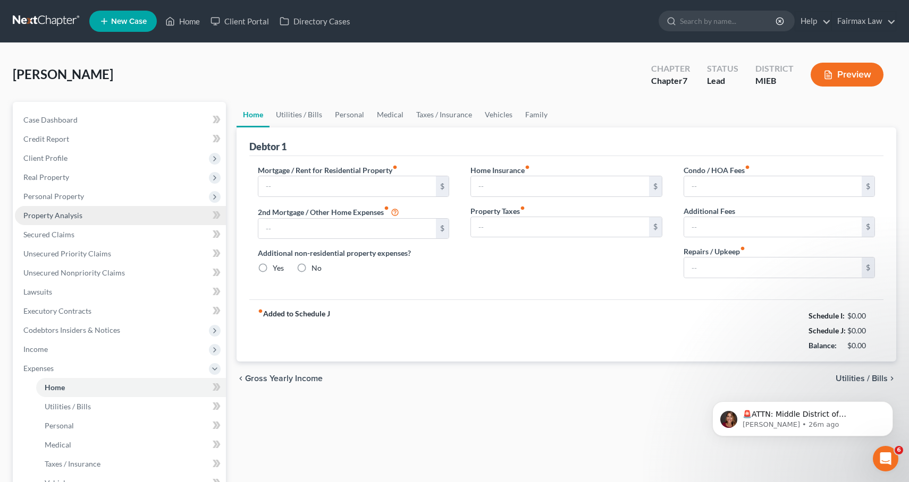
type input "0.00"
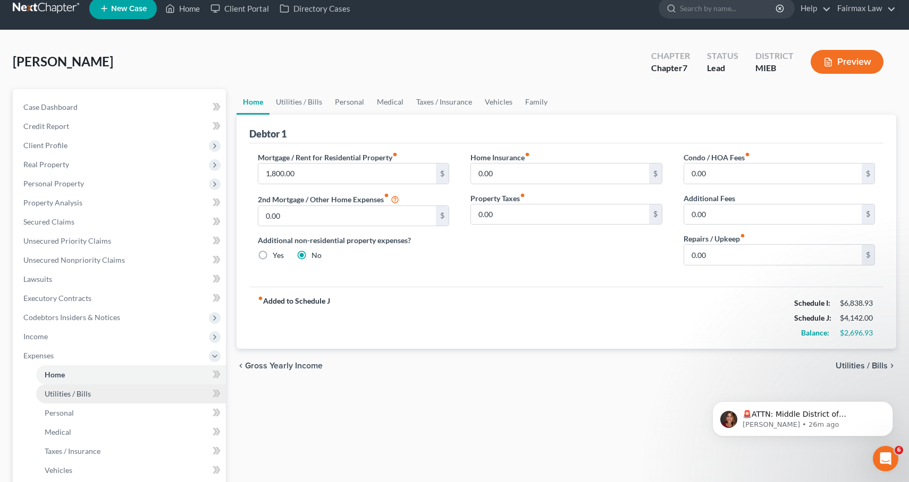
scroll to position [23, 0]
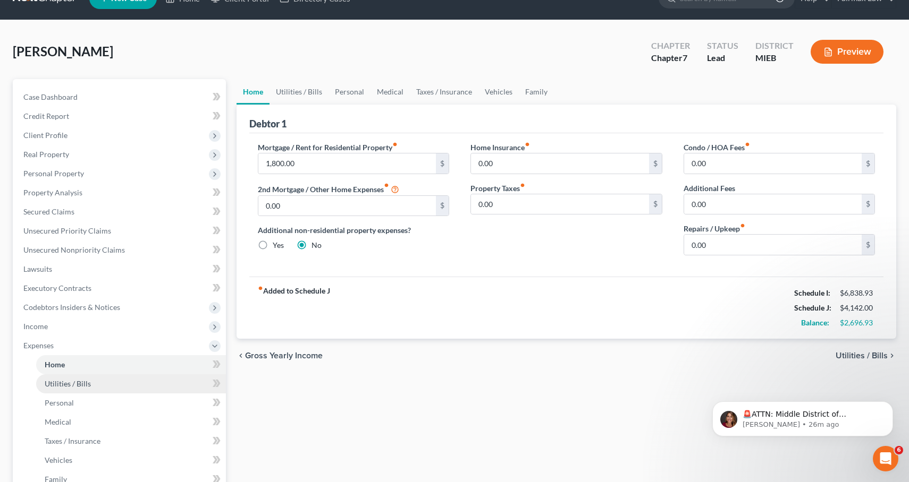
click at [75, 378] on link "Utilities / Bills" at bounding box center [131, 384] width 190 height 19
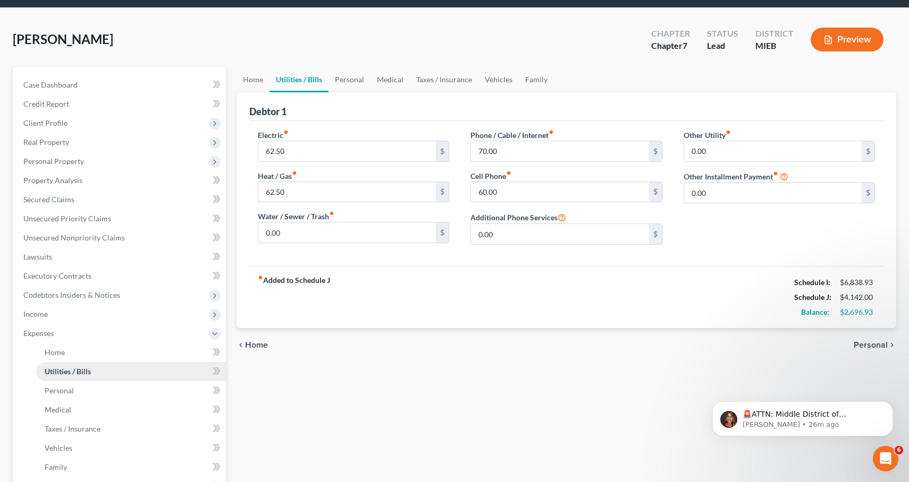
scroll to position [35, 0]
click at [98, 315] on span "Income" at bounding box center [120, 314] width 211 height 19
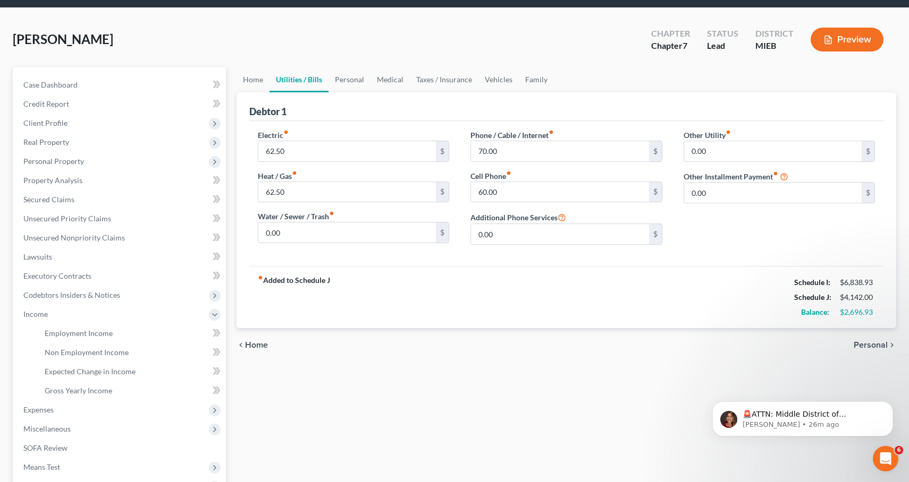
click at [873, 39] on button "Preview" at bounding box center [846, 40] width 73 height 24
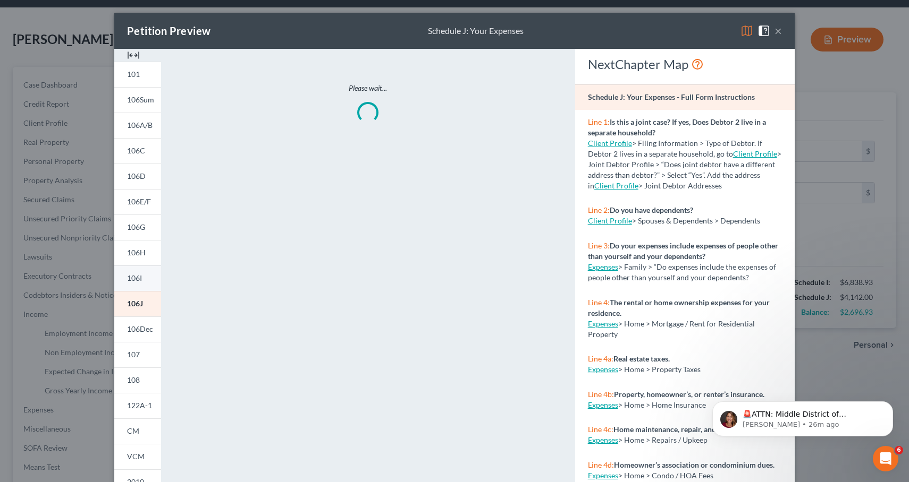
click at [150, 275] on link "106I" at bounding box center [137, 279] width 47 height 26
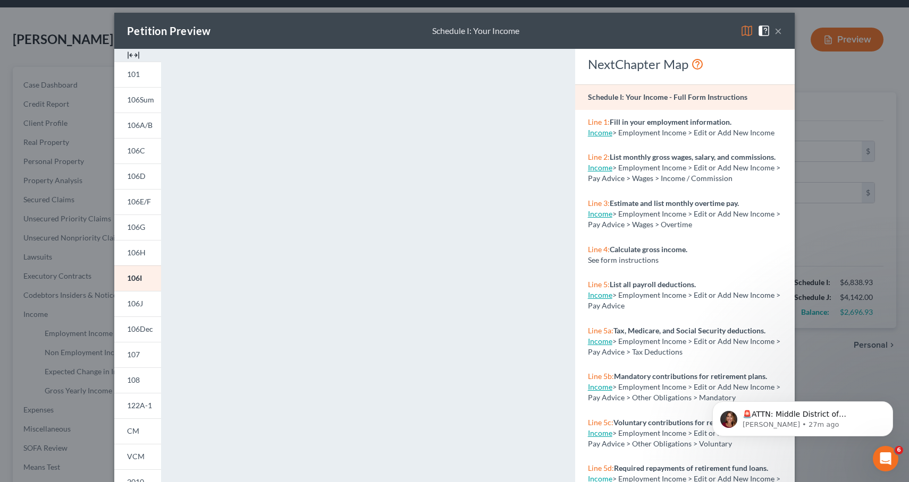
scroll to position [0, 0]
click at [778, 33] on button "×" at bounding box center [777, 30] width 7 height 13
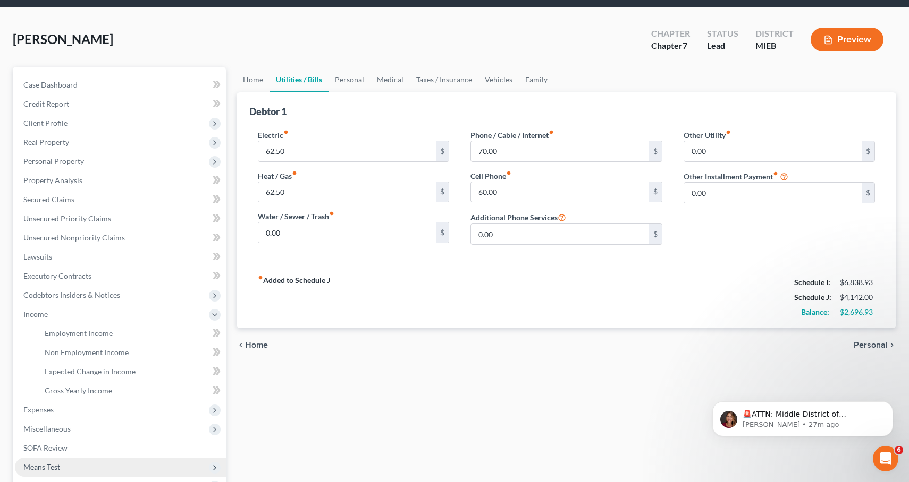
click at [38, 464] on span "Means Test" at bounding box center [41, 467] width 37 height 9
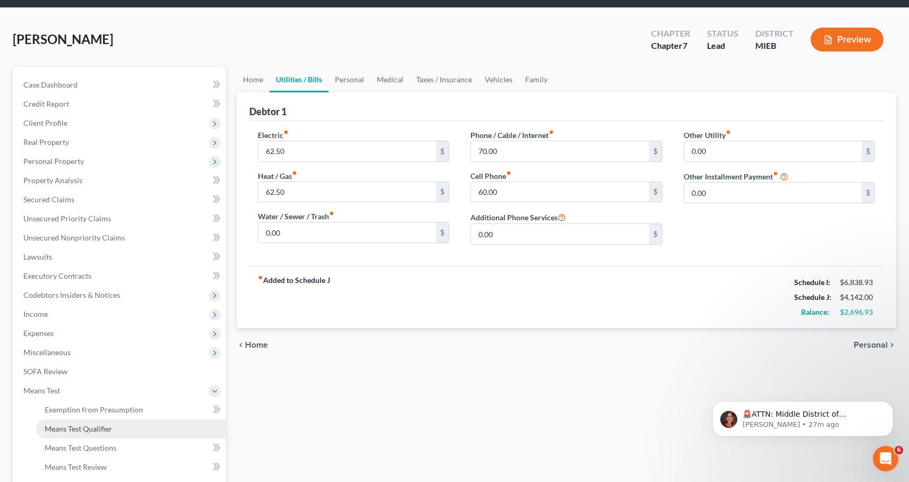
click at [56, 425] on span "Means Test Qualifier" at bounding box center [78, 429] width 67 height 9
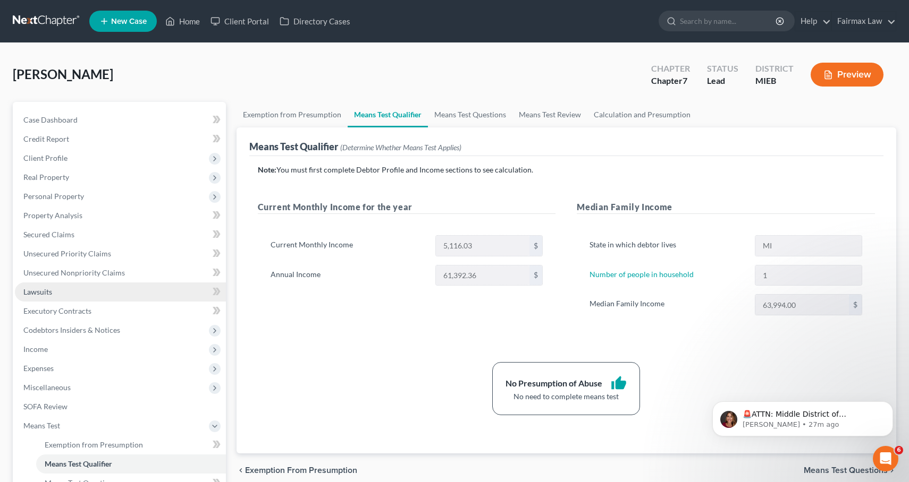
click at [164, 285] on link "Lawsuits" at bounding box center [120, 292] width 211 height 19
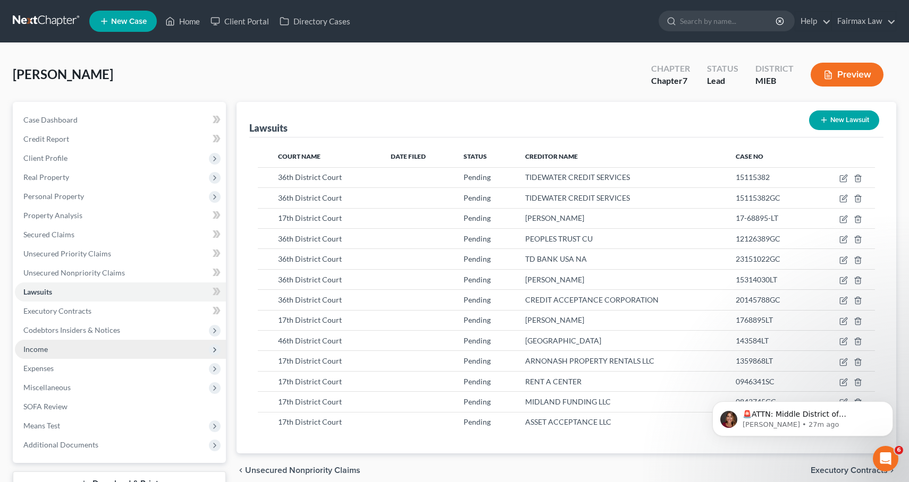
click at [152, 341] on span "Income" at bounding box center [120, 349] width 211 height 19
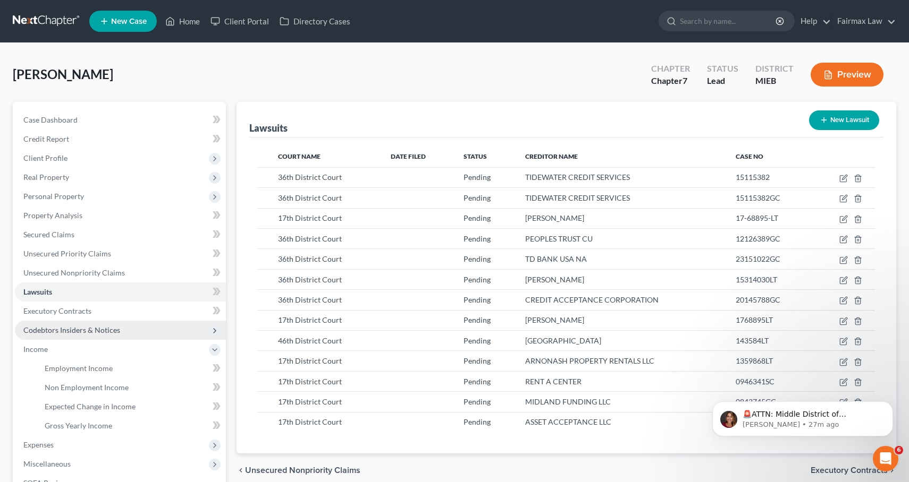
click at [151, 333] on span "Codebtors Insiders & Notices" at bounding box center [120, 330] width 211 height 19
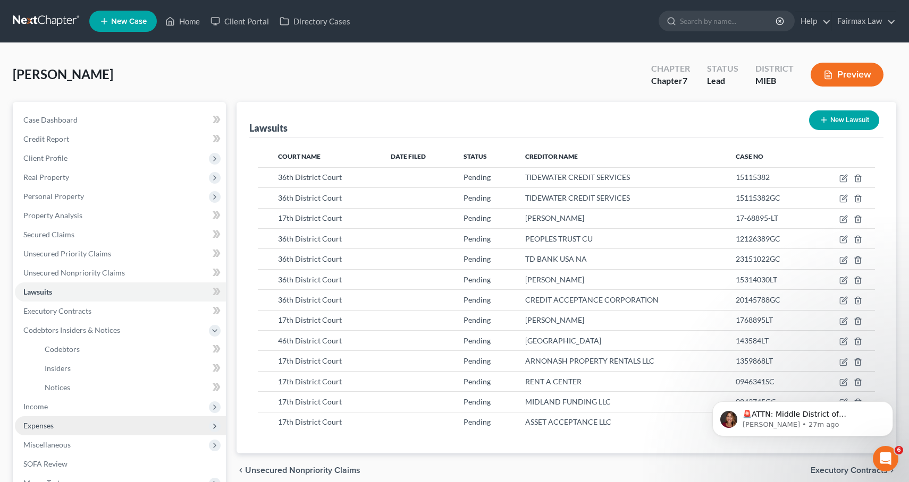
click at [152, 426] on span "Expenses" at bounding box center [120, 426] width 211 height 19
click at [150, 420] on link "Personal" at bounding box center [131, 426] width 190 height 19
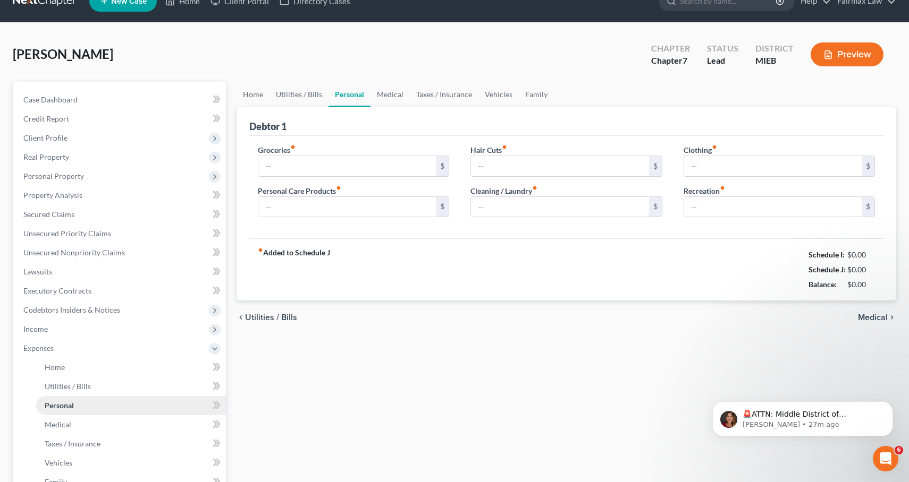
type input "375.00"
type input "0.00"
type input "25.00"
type input "30.00"
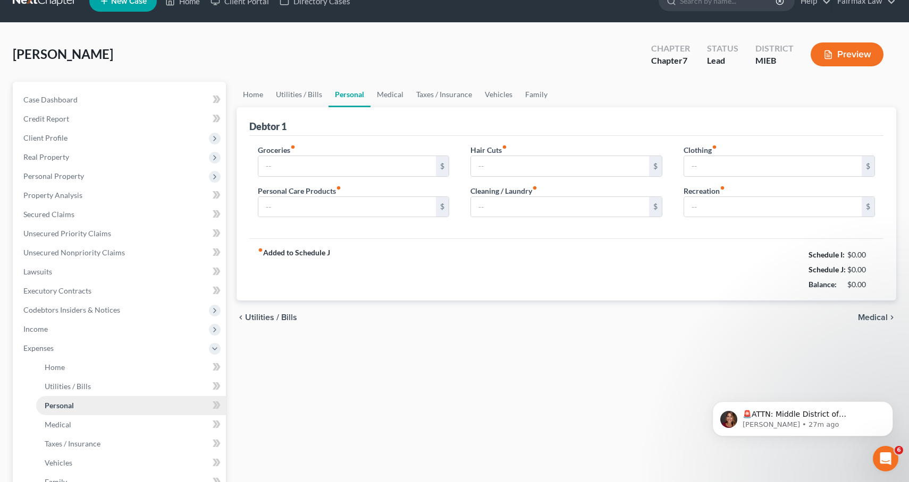
type input "80.00"
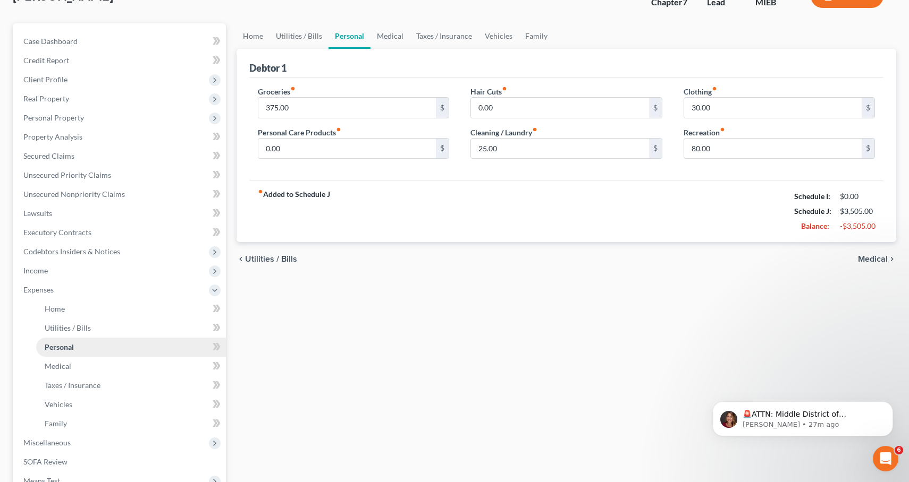
scroll to position [79, 0]
click at [133, 421] on link "Family" at bounding box center [131, 423] width 190 height 19
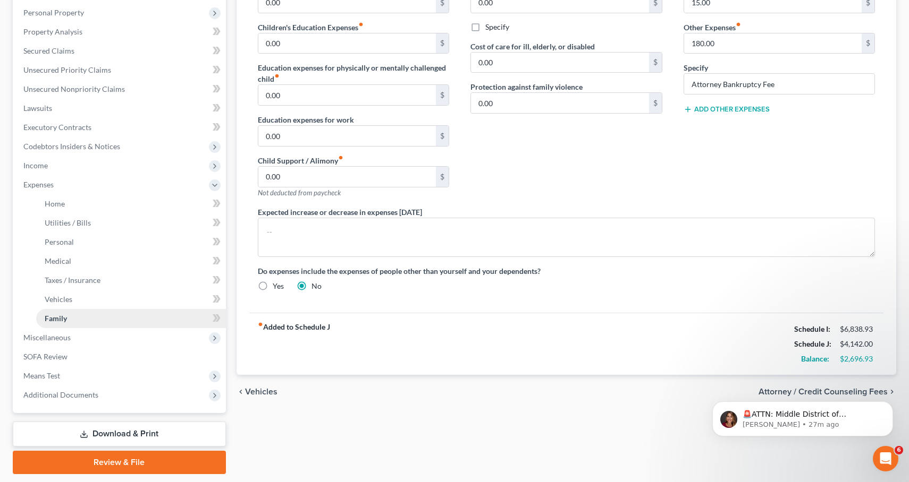
scroll to position [216, 0]
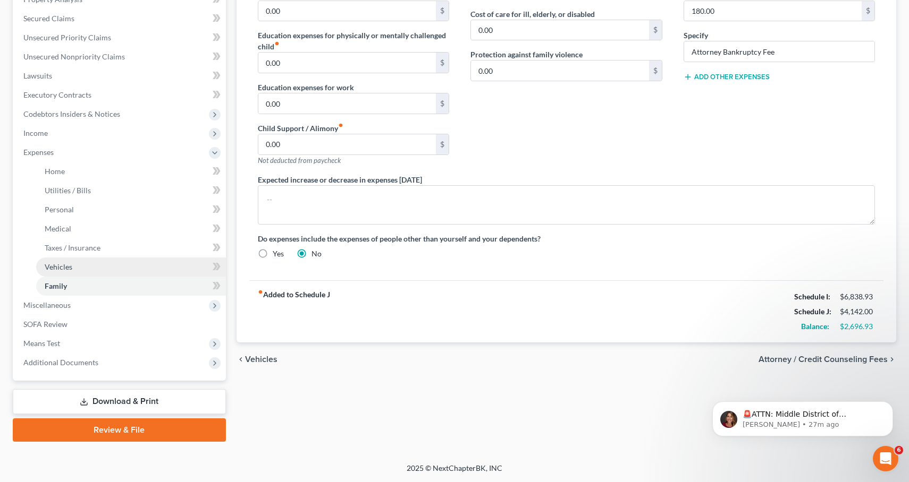
click at [105, 265] on link "Vehicles" at bounding box center [131, 267] width 190 height 19
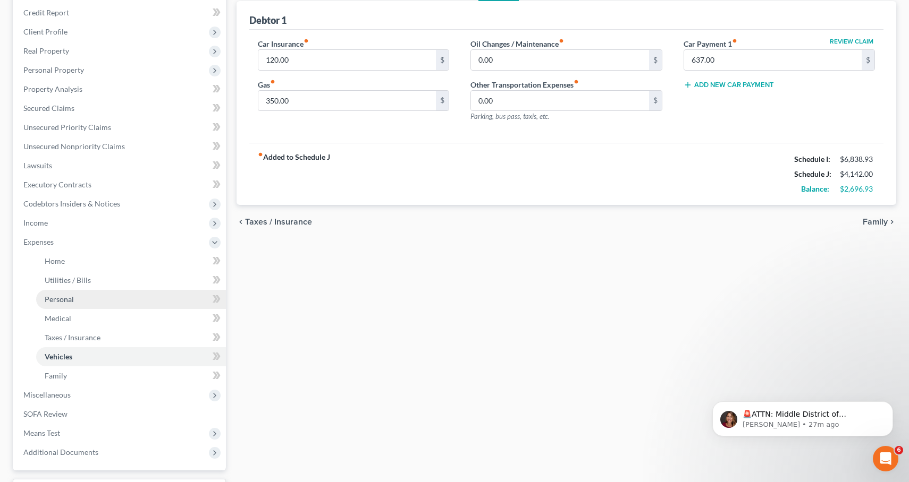
scroll to position [127, 0]
click at [87, 296] on link "Personal" at bounding box center [131, 299] width 190 height 19
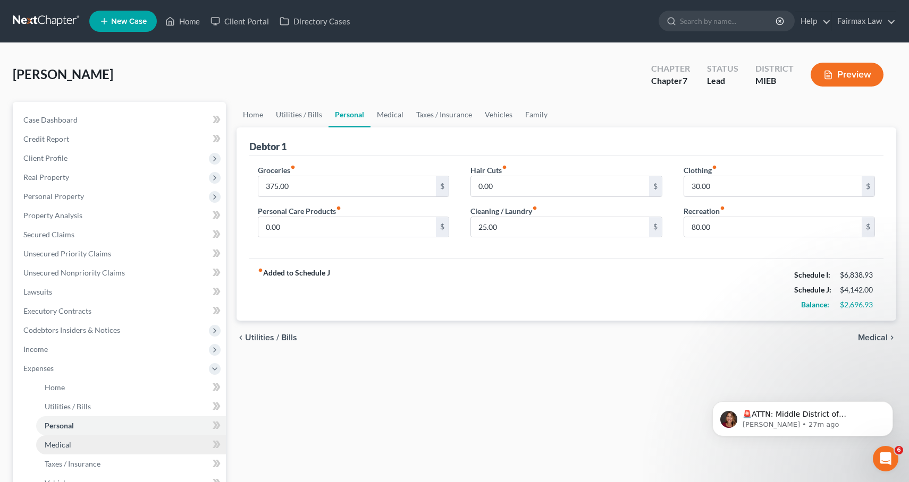
click at [86, 448] on link "Medical" at bounding box center [131, 445] width 190 height 19
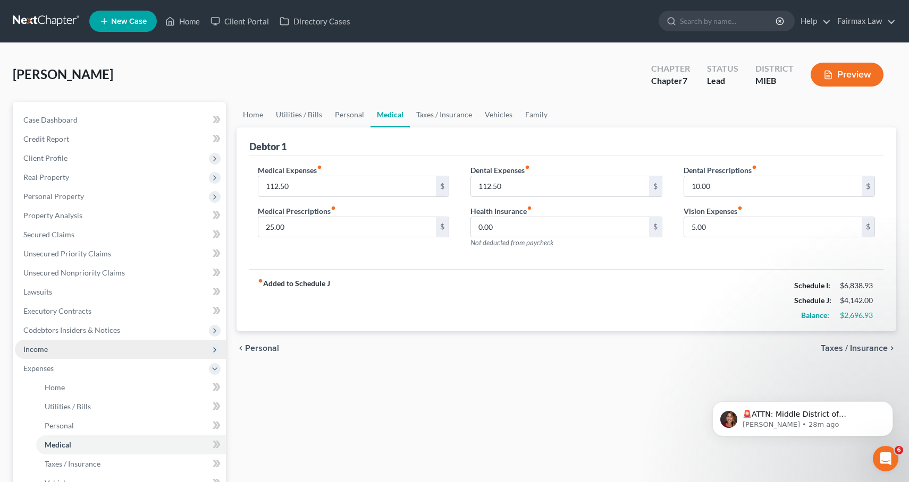
click at [123, 353] on span "Income" at bounding box center [120, 349] width 211 height 19
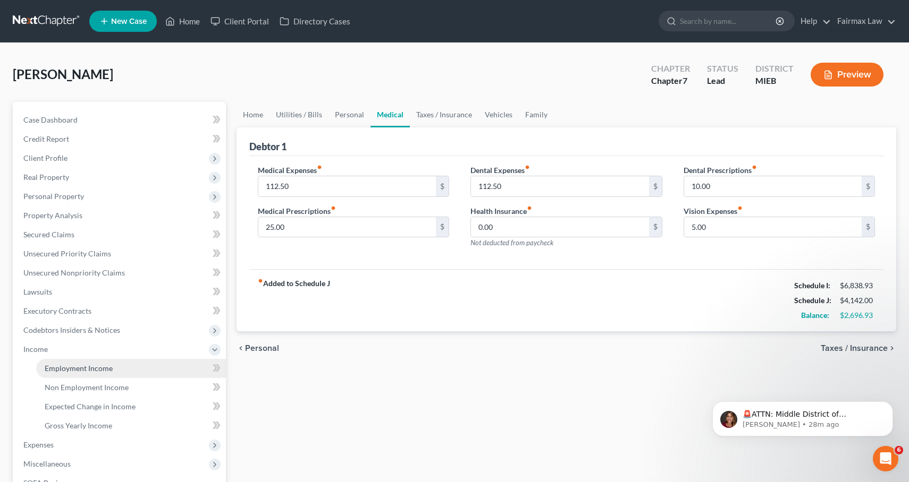
click at [125, 369] on link "Employment Income" at bounding box center [131, 368] width 190 height 19
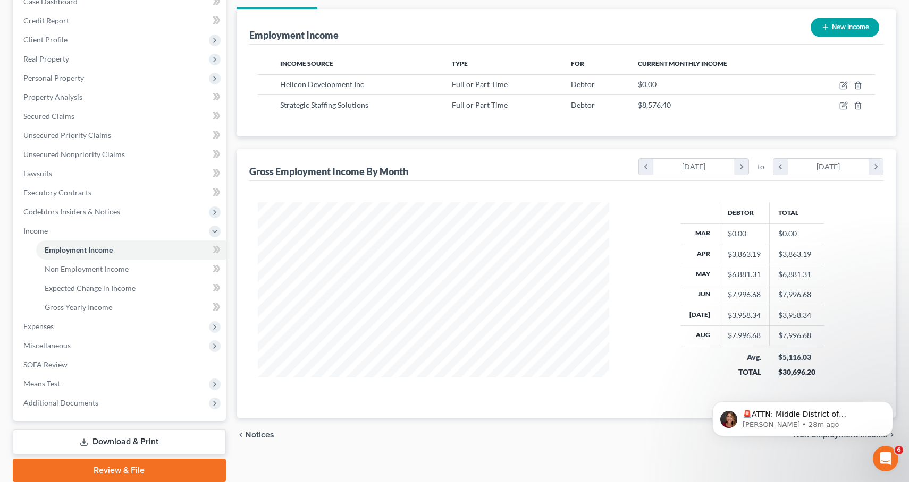
scroll to position [118, 0]
click at [846, 104] on icon "button" at bounding box center [844, 105] width 5 height 5
select select "0"
select select "23"
select select "2"
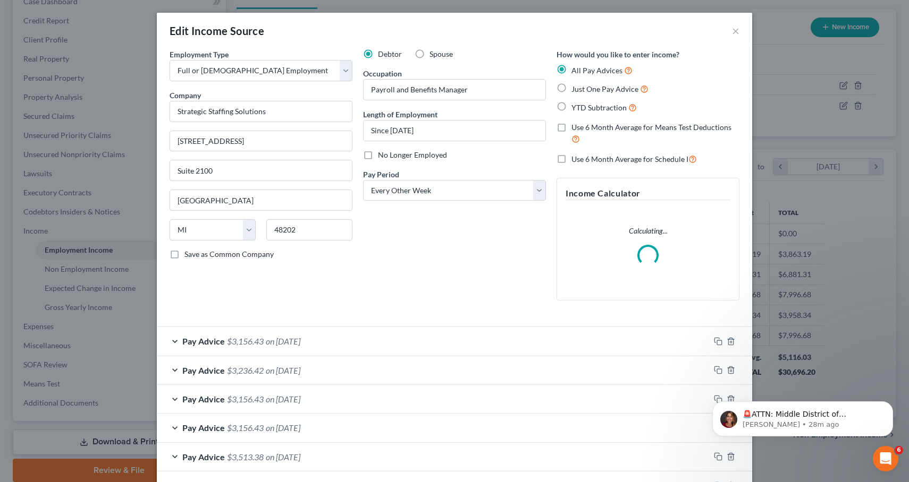
click at [532, 337] on div "Pay Advice $3,156.43 on 08/29/2025" at bounding box center [433, 341] width 553 height 28
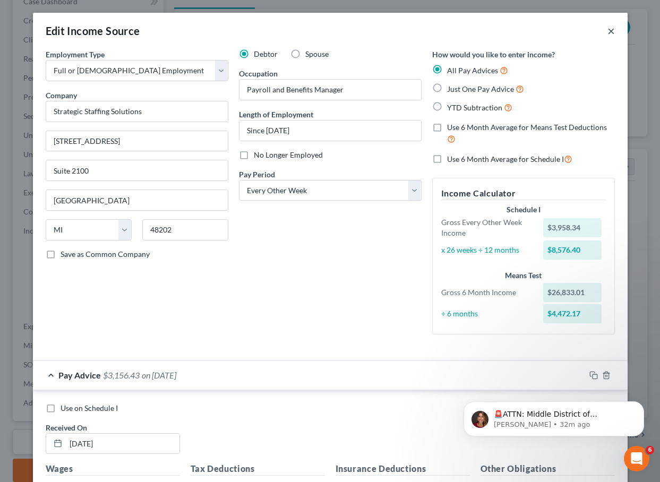
scroll to position [0, 0]
click at [614, 32] on button "×" at bounding box center [611, 30] width 7 height 13
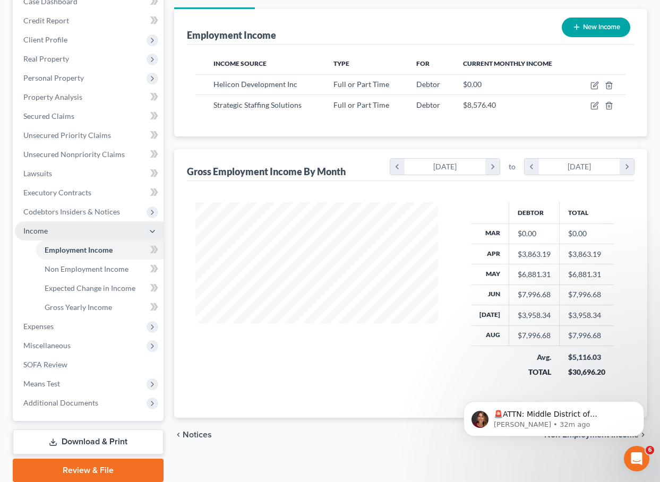
scroll to position [22, 0]
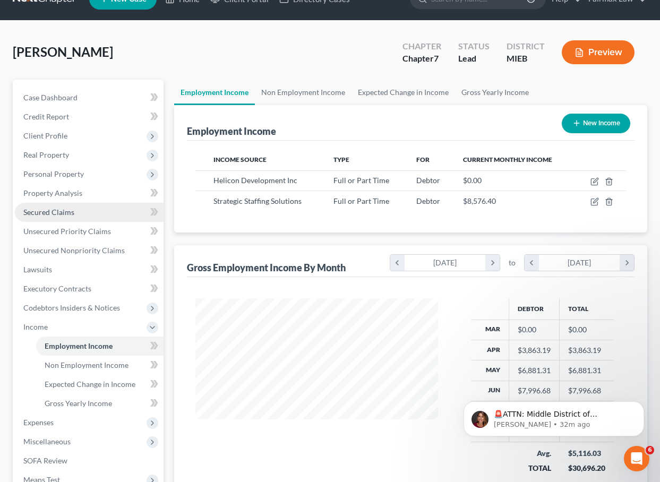
click at [69, 221] on link "Secured Claims" at bounding box center [89, 212] width 149 height 19
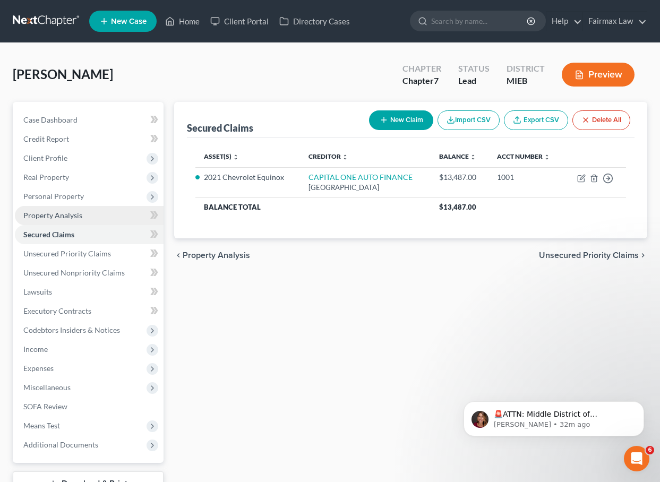
click at [67, 215] on span "Property Analysis" at bounding box center [52, 215] width 59 height 9
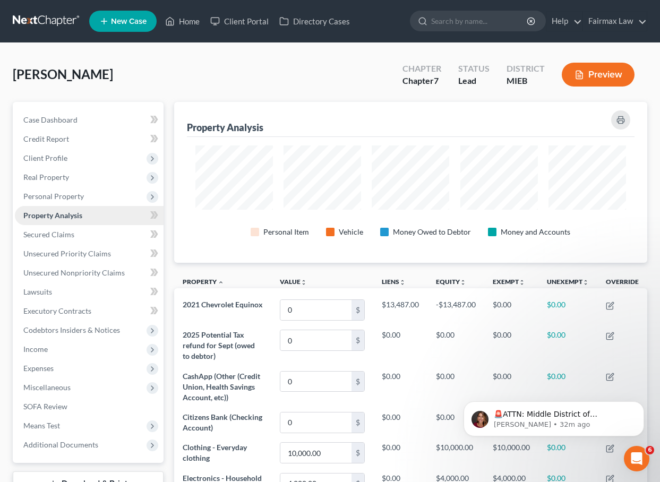
scroll to position [161, 474]
click at [65, 198] on span "Personal Property" at bounding box center [53, 196] width 61 height 9
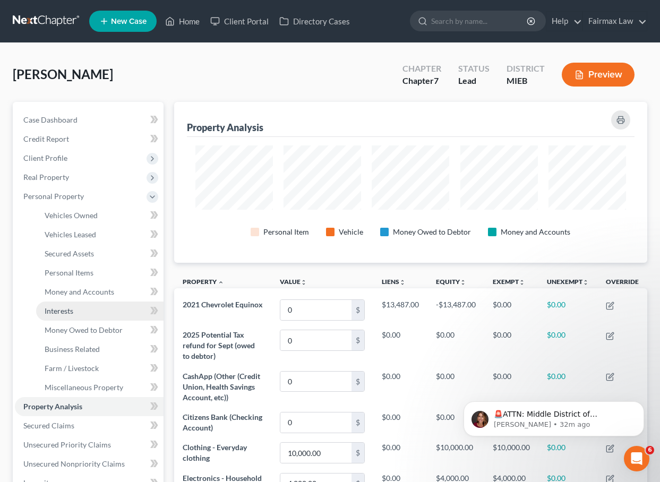
click at [91, 313] on link "Interests" at bounding box center [100, 311] width 128 height 19
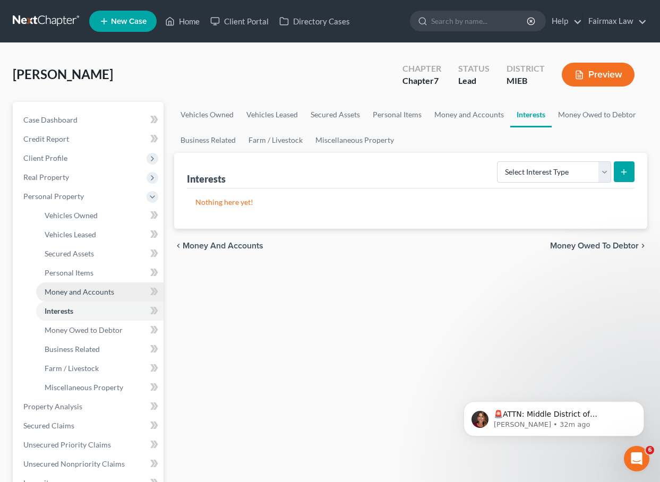
click at [99, 292] on span "Money and Accounts" at bounding box center [80, 291] width 70 height 9
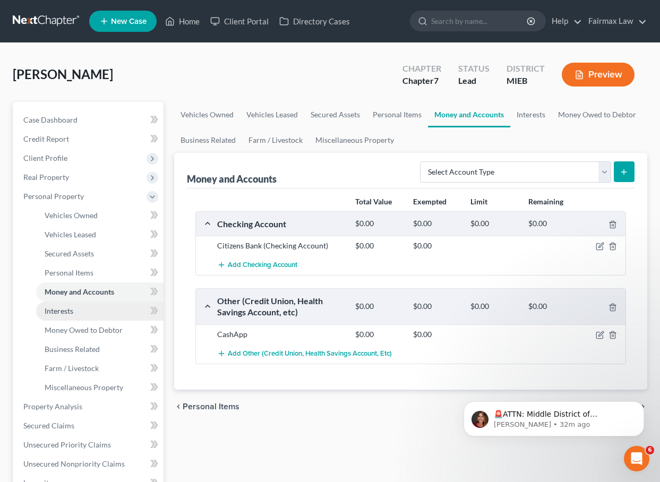
click at [99, 318] on link "Interests" at bounding box center [100, 311] width 128 height 19
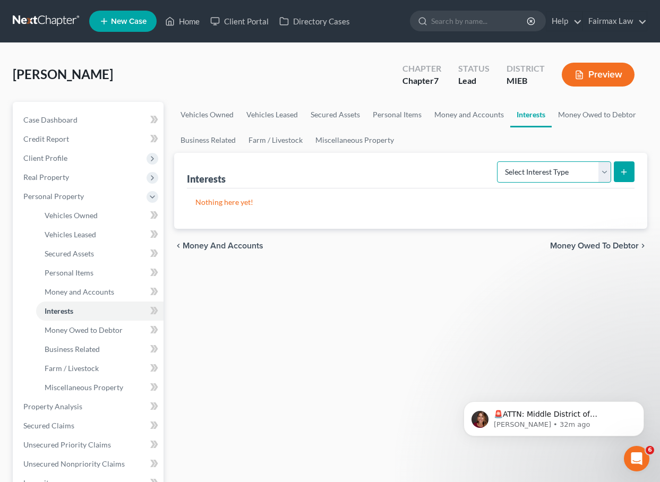
select select "whole_life_insurance"
click at [626, 174] on icon "submit" at bounding box center [624, 172] width 9 height 9
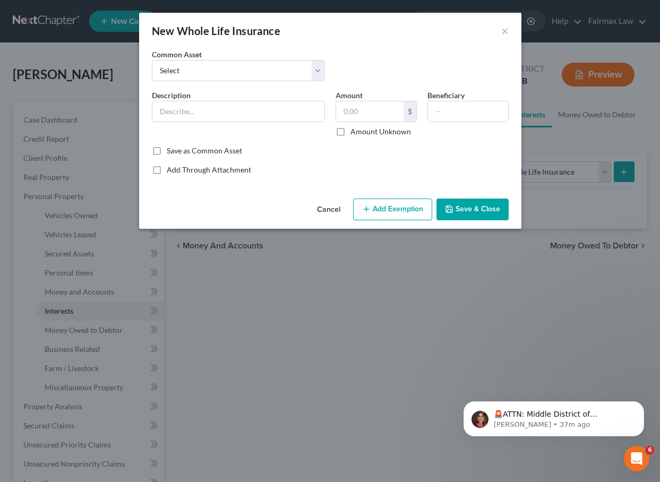
click at [342, 213] on button "Cancel" at bounding box center [329, 210] width 40 height 21
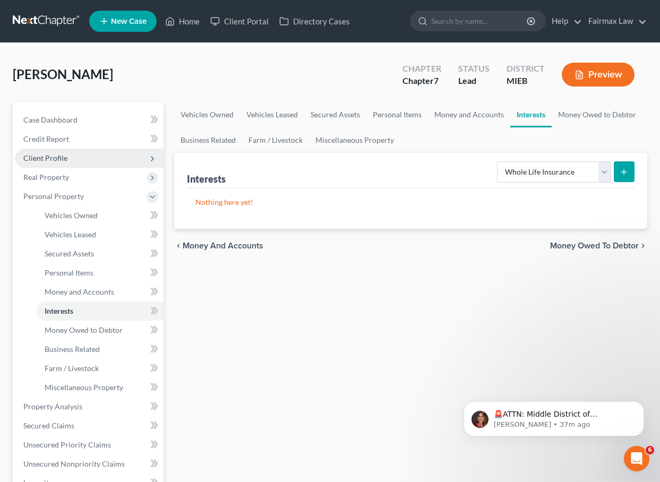
click at [106, 158] on span "Client Profile" at bounding box center [89, 158] width 149 height 19
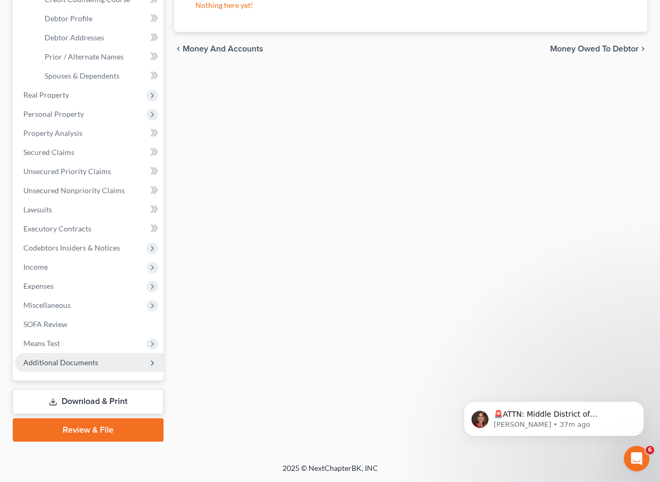
click at [44, 361] on span "Additional Documents" at bounding box center [60, 362] width 75 height 9
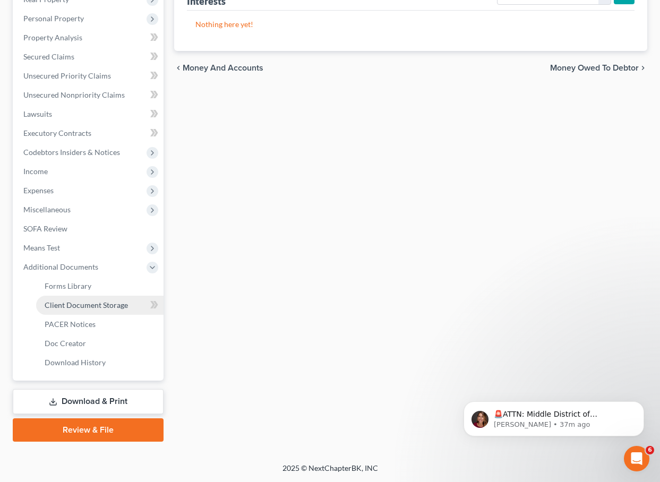
click at [61, 311] on link "Client Document Storage" at bounding box center [100, 305] width 128 height 19
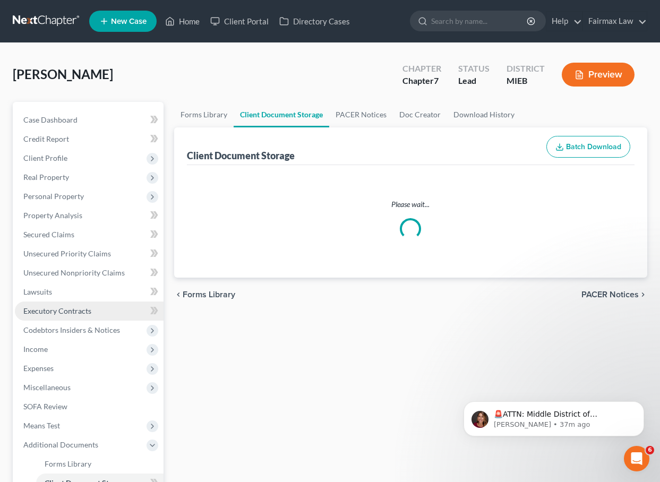
select select "7"
select select "6"
select select "32"
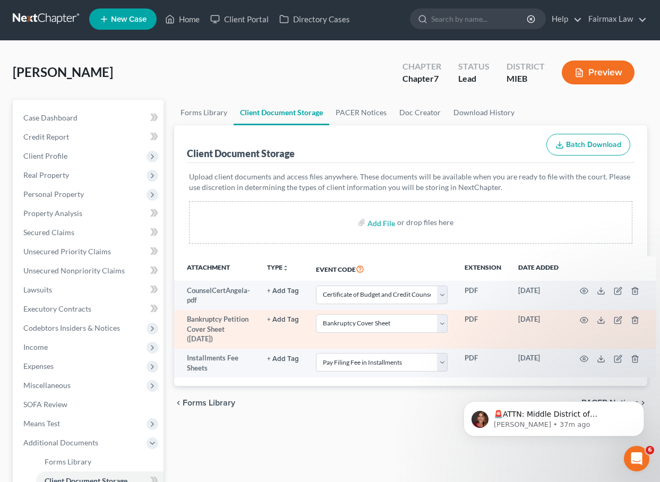
scroll to position [3, 0]
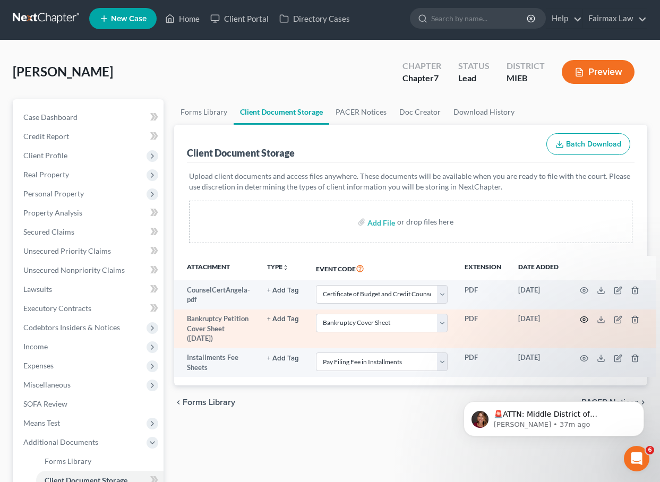
click at [582, 319] on icon "button" at bounding box center [584, 320] width 9 height 9
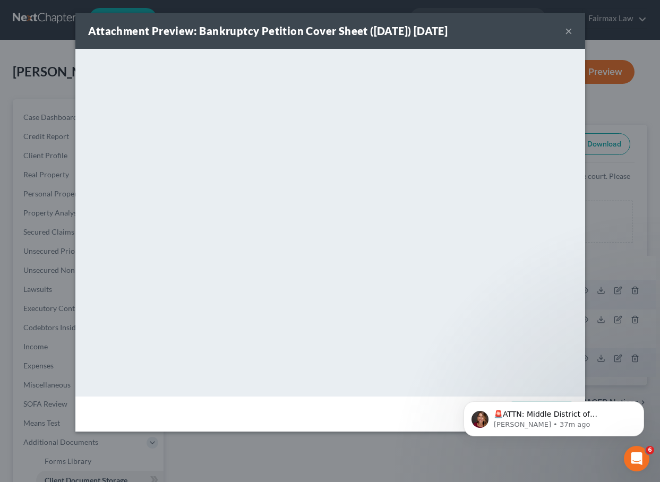
click at [567, 34] on button "×" at bounding box center [568, 30] width 7 height 13
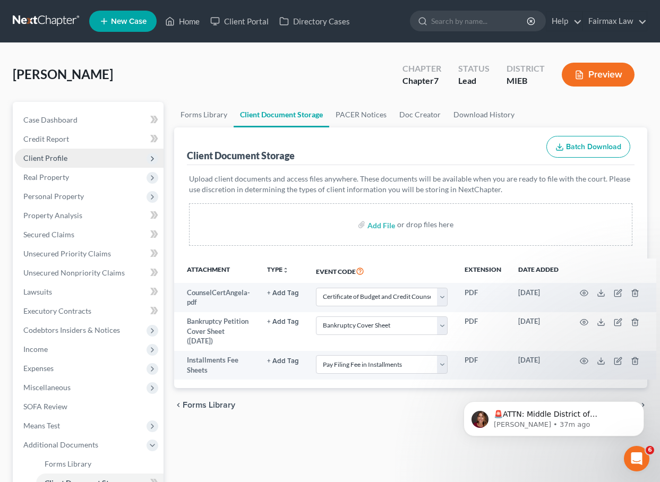
scroll to position [0, 0]
click at [64, 160] on span "Client Profile" at bounding box center [45, 158] width 44 height 9
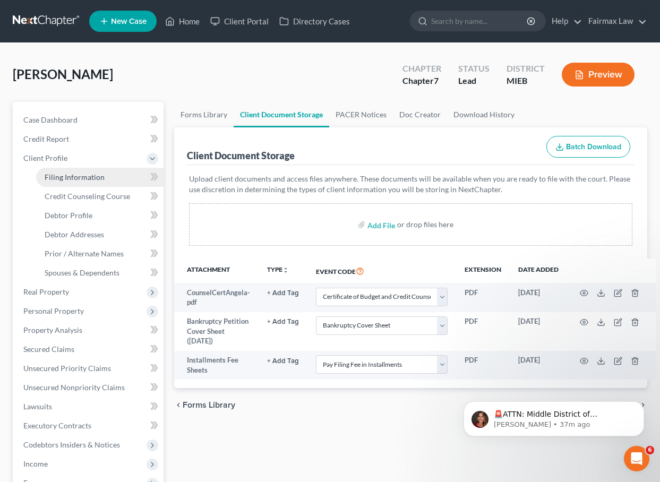
click at [74, 184] on link "Filing Information" at bounding box center [100, 177] width 128 height 19
select select "1"
select select "0"
select select "40"
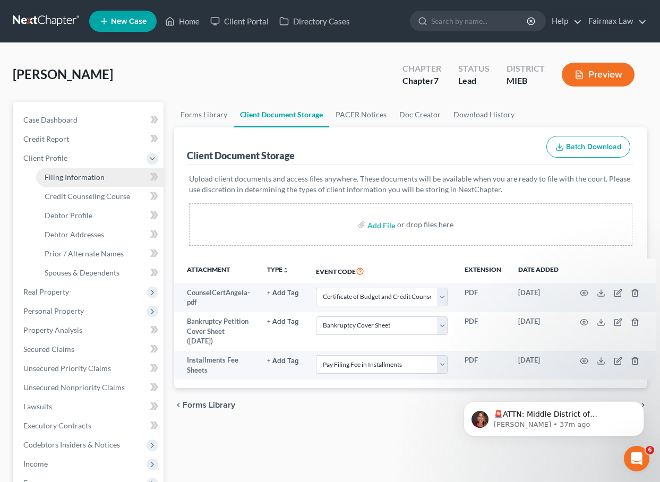
select select "0"
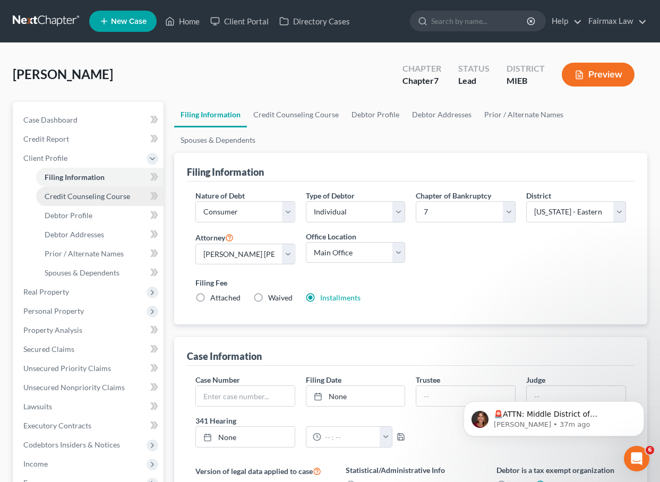
click at [78, 197] on span "Credit Counseling Course" at bounding box center [88, 196] width 86 height 9
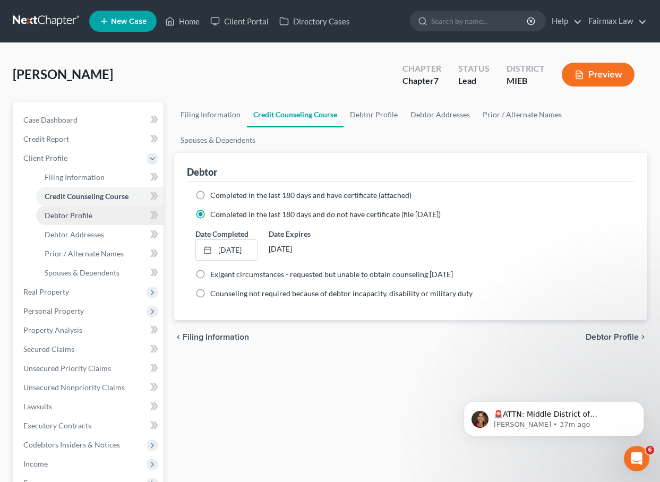
click at [79, 218] on span "Debtor Profile" at bounding box center [69, 215] width 48 height 9
select select "0"
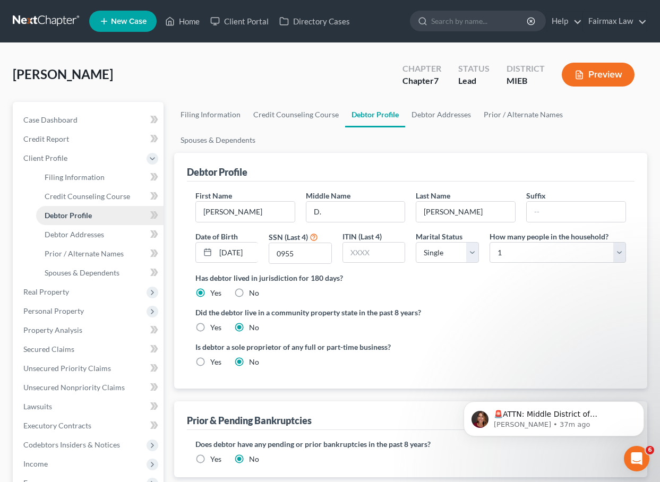
radio input "true"
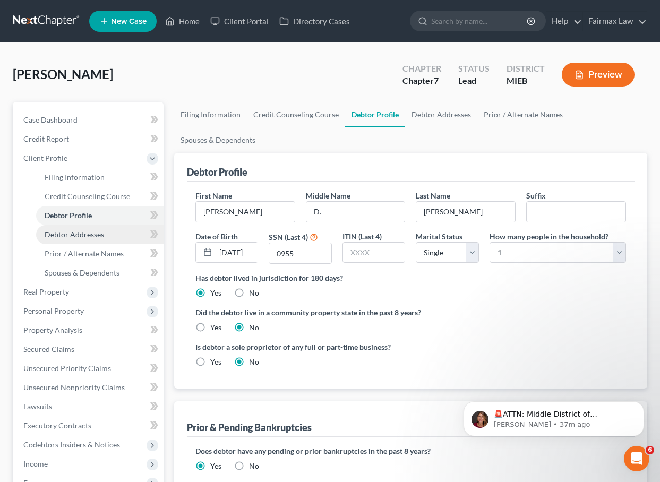
click at [80, 231] on span "Debtor Addresses" at bounding box center [75, 234] width 60 height 9
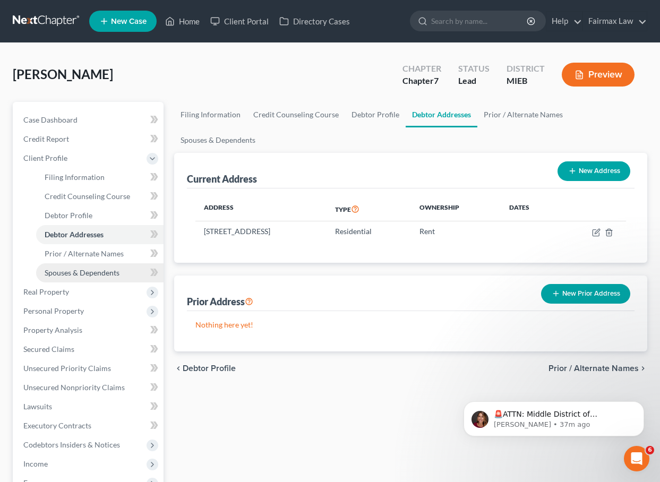
click at [53, 269] on span "Spouses & Dependents" at bounding box center [82, 272] width 75 height 9
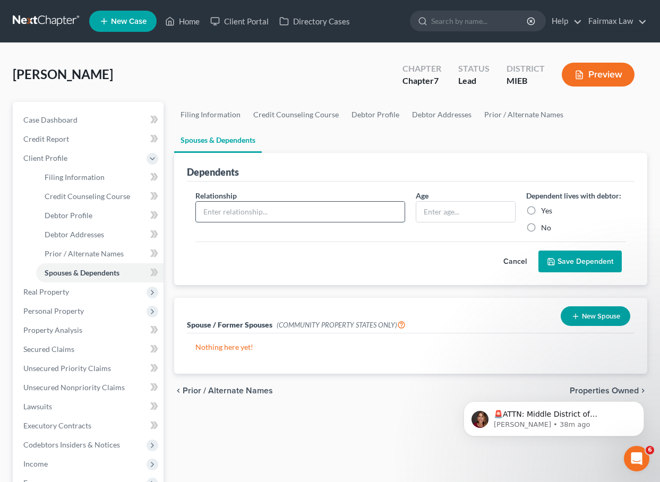
click at [287, 219] on input "text" at bounding box center [300, 212] width 209 height 20
type input "Son"
type input "40"
click at [541, 214] on label "Yes" at bounding box center [546, 211] width 11 height 11
click at [546, 213] on input "Yes" at bounding box center [549, 209] width 7 height 7
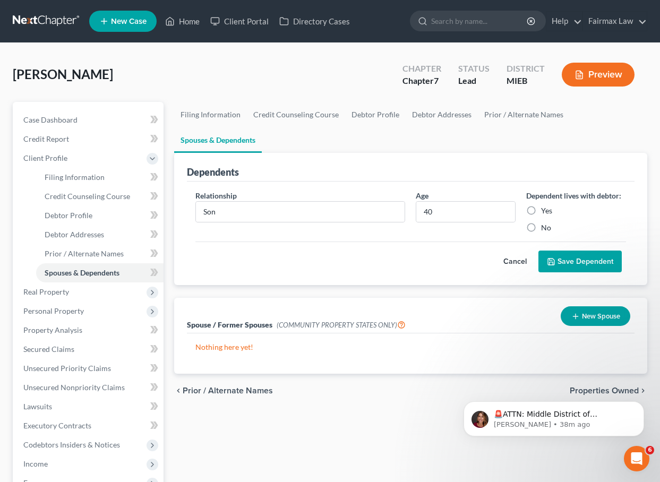
radio input "true"
click at [584, 257] on button "Save Dependent" at bounding box center [580, 262] width 83 height 22
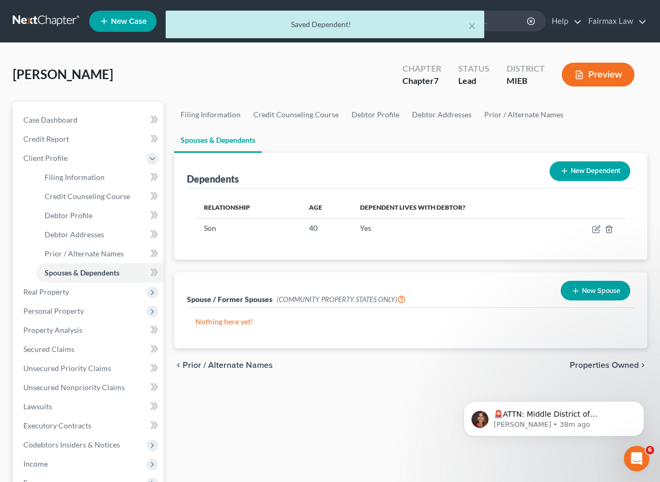
click at [581, 168] on button "New Dependent" at bounding box center [590, 172] width 81 height 20
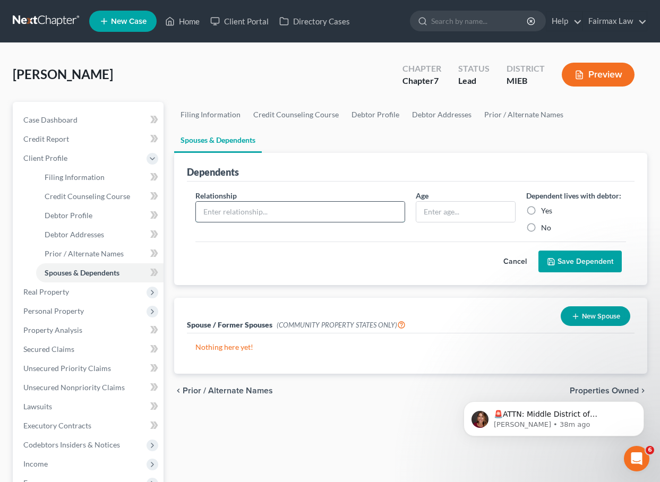
click at [359, 211] on input "text" at bounding box center [300, 212] width 209 height 20
type input "Son"
type input "28"
click at [541, 210] on label "Yes" at bounding box center [546, 211] width 11 height 11
click at [546, 210] on input "Yes" at bounding box center [549, 209] width 7 height 7
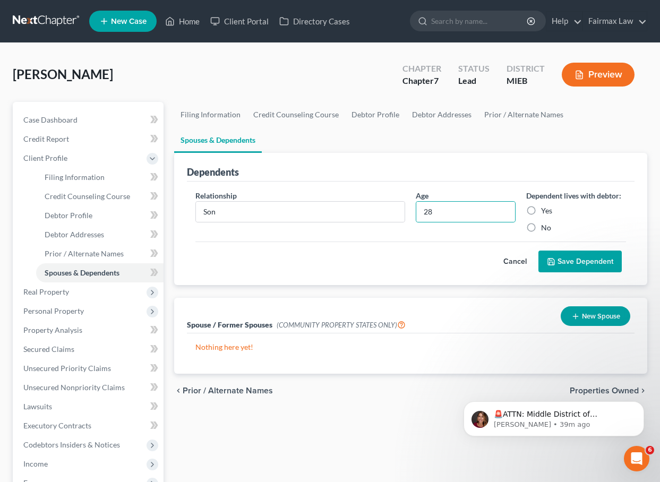
radio input "true"
click at [562, 260] on button "Save Dependent" at bounding box center [580, 262] width 83 height 22
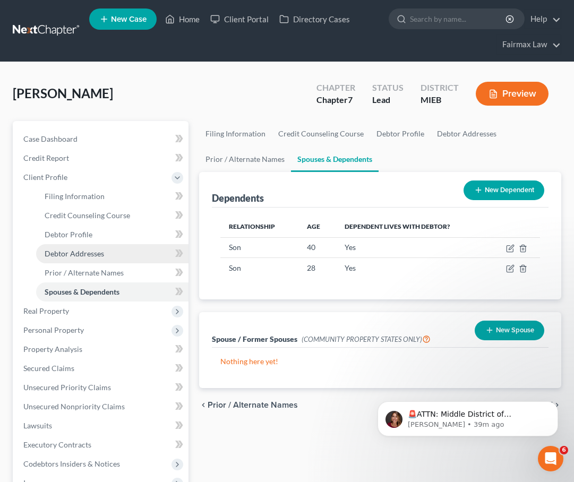
click at [72, 250] on span "Debtor Addresses" at bounding box center [75, 253] width 60 height 9
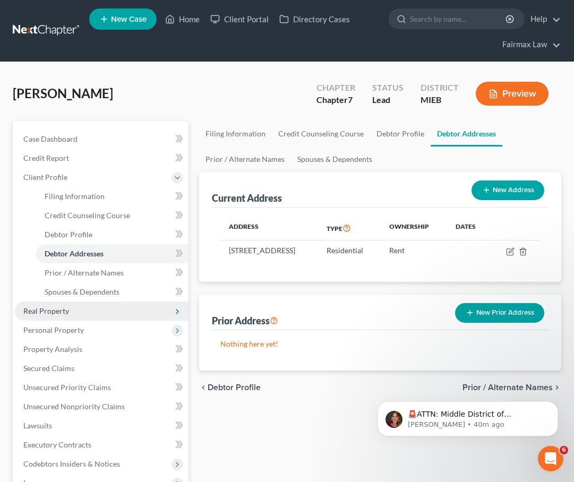
click at [88, 312] on span "Real Property" at bounding box center [102, 311] width 174 height 19
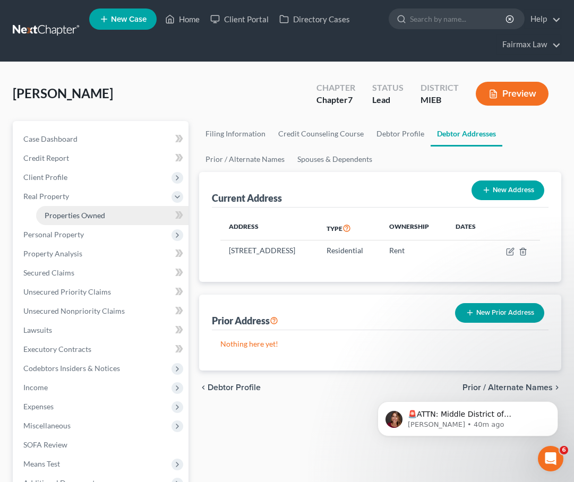
click at [99, 220] on link "Properties Owned" at bounding box center [112, 215] width 152 height 19
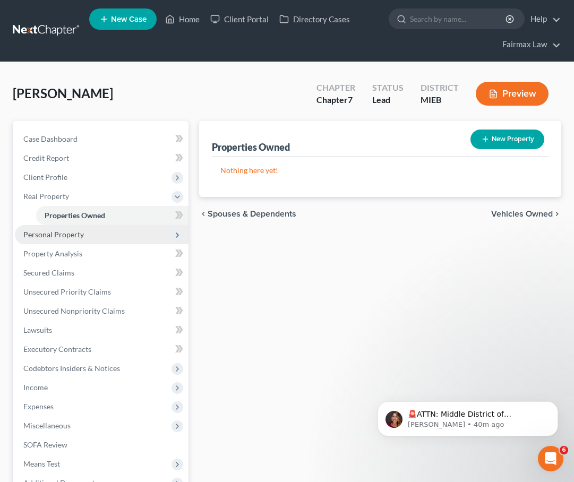
click at [95, 231] on span "Personal Property" at bounding box center [102, 234] width 174 height 19
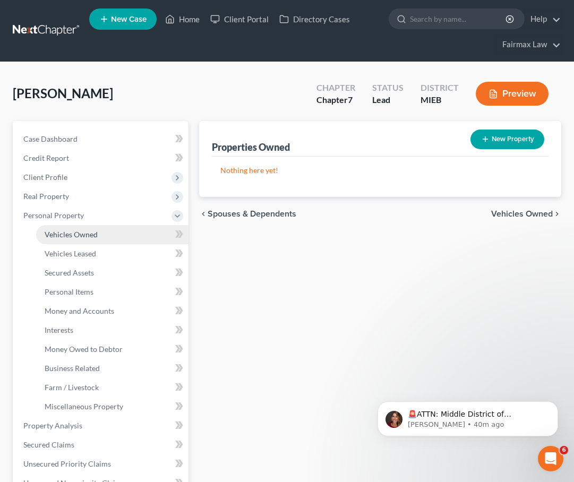
click at [122, 238] on link "Vehicles Owned" at bounding box center [112, 234] width 152 height 19
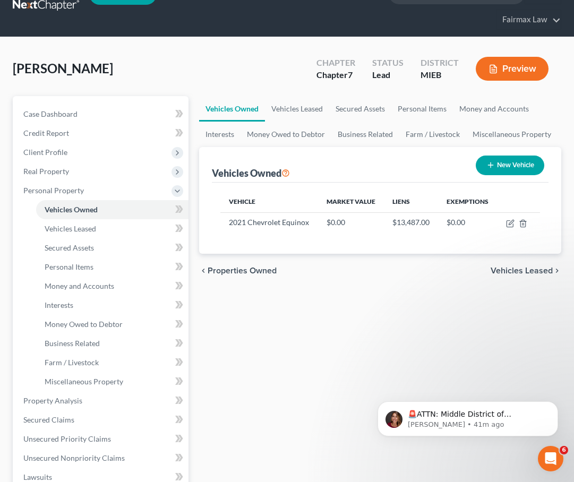
scroll to position [25, 0]
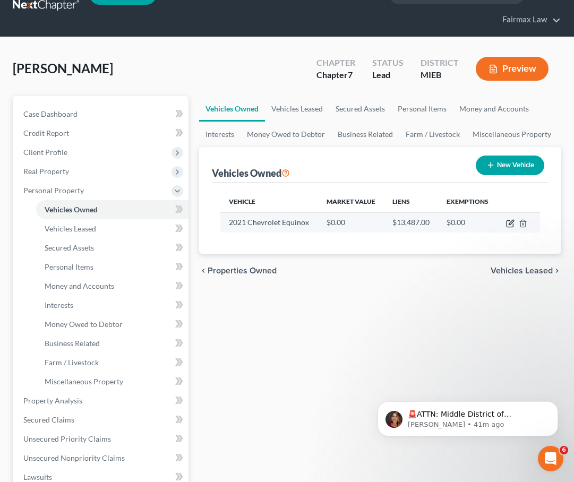
click at [511, 223] on icon "button" at bounding box center [510, 223] width 9 height 9
select select "0"
select select "5"
select select "2"
select select "0"
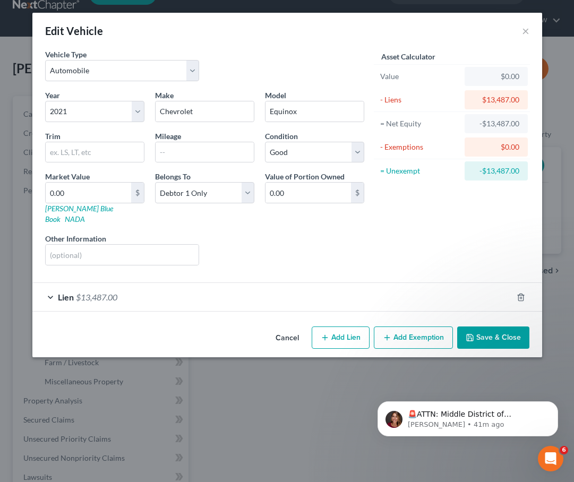
click at [253, 283] on div "Lien $13,487.00" at bounding box center [272, 297] width 480 height 28
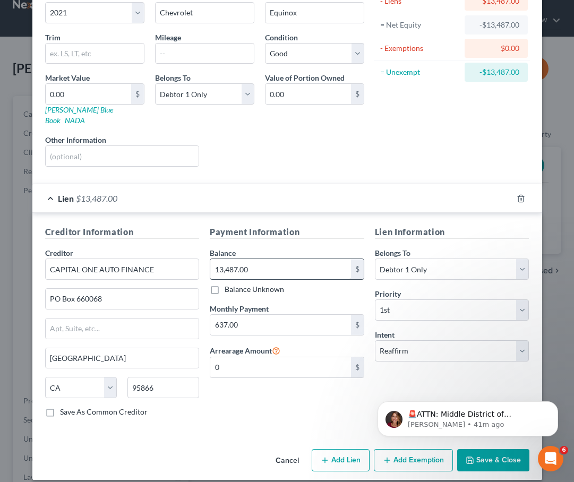
scroll to position [98, 0]
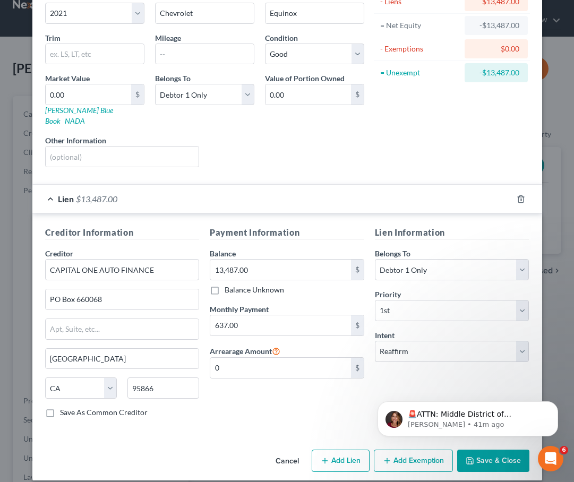
click at [235, 195] on div "Lien $13,487.00" at bounding box center [272, 199] width 480 height 28
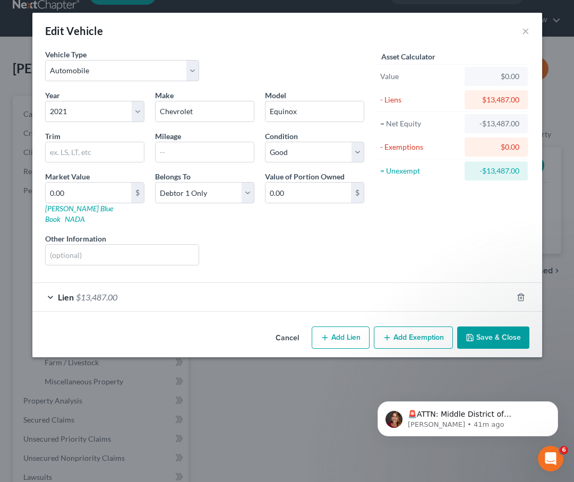
scroll to position [0, 0]
click at [323, 192] on input "0.00" at bounding box center [309, 193] width 86 height 20
type input "0"
type input "26,513"
click at [431, 251] on div "Asset Calculator Value $0.00 - Liens $13,487.00 = Net Equity -$13,487.00 - Exem…" at bounding box center [452, 161] width 165 height 225
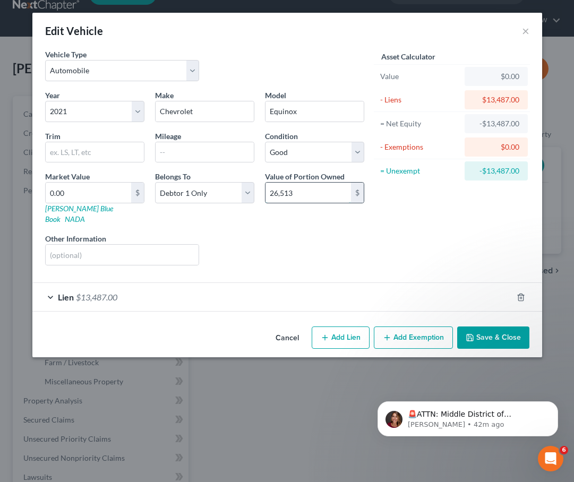
click at [320, 186] on input "26,513" at bounding box center [309, 193] width 86 height 20
drag, startPoint x: 326, startPoint y: 191, endPoint x: 250, endPoint y: 188, distance: 76.0
click at [251, 188] on div "Year Select 2026 2025 2024 2023 2022 2021 2020 2019 2018 2017 2016 2015 2014 20…" at bounding box center [205, 182] width 330 height 184
click at [294, 328] on button "Cancel" at bounding box center [287, 338] width 40 height 21
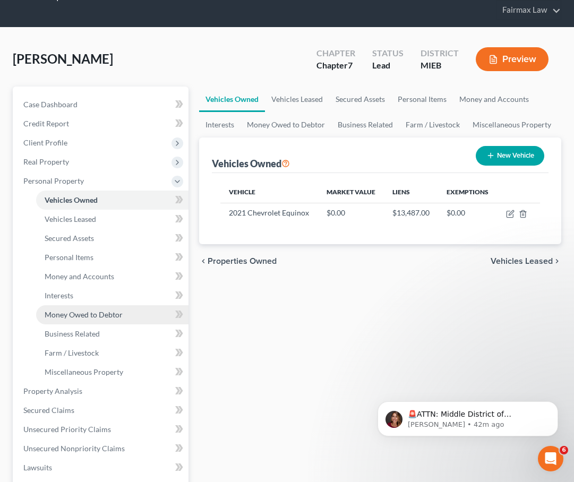
scroll to position [36, 0]
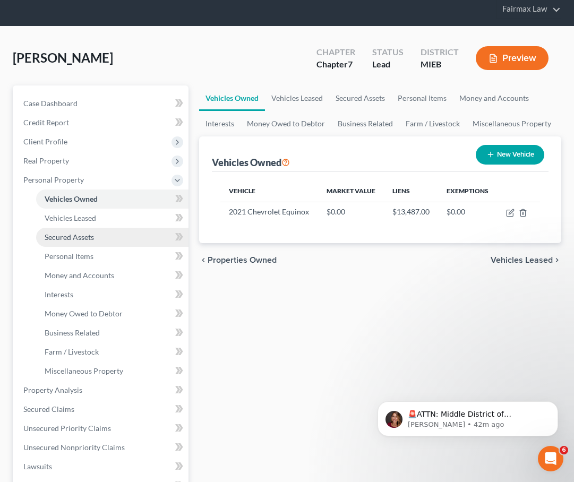
click at [97, 236] on link "Secured Assets" at bounding box center [112, 237] width 152 height 19
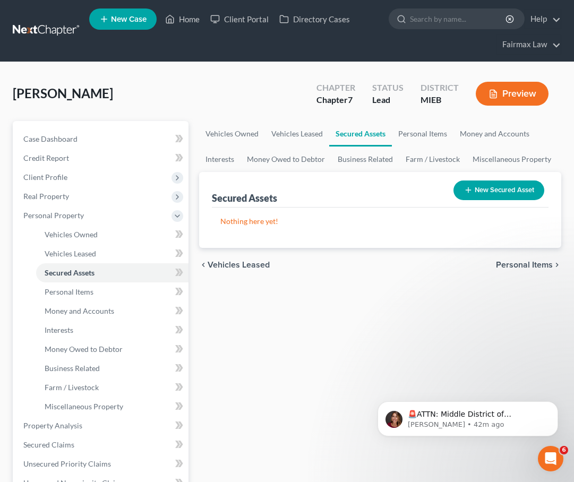
click at [517, 191] on button "New Secured Asset" at bounding box center [499, 191] width 91 height 20
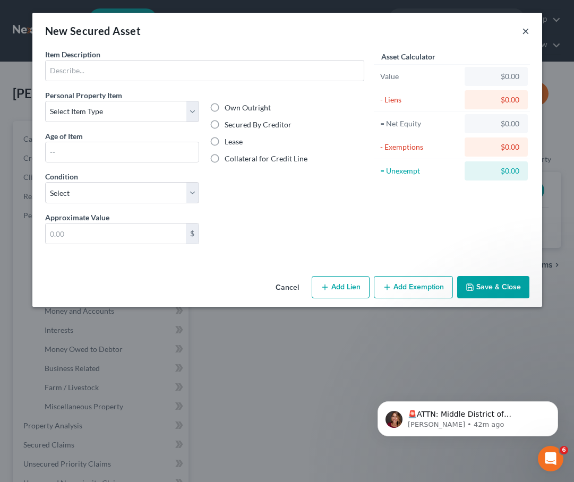
click at [529, 26] on button "×" at bounding box center [525, 30] width 7 height 13
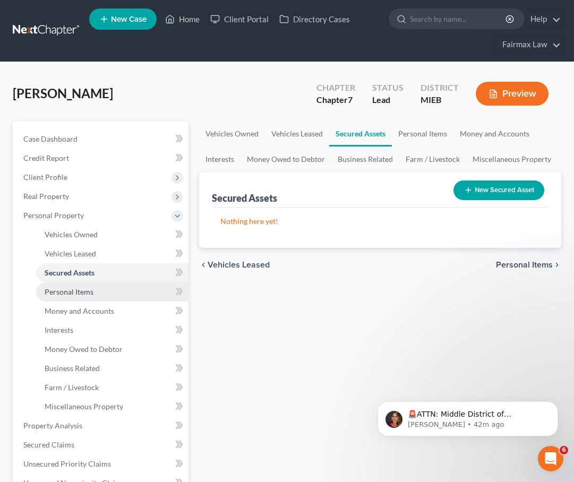
click at [96, 291] on link "Personal Items" at bounding box center [112, 292] width 152 height 19
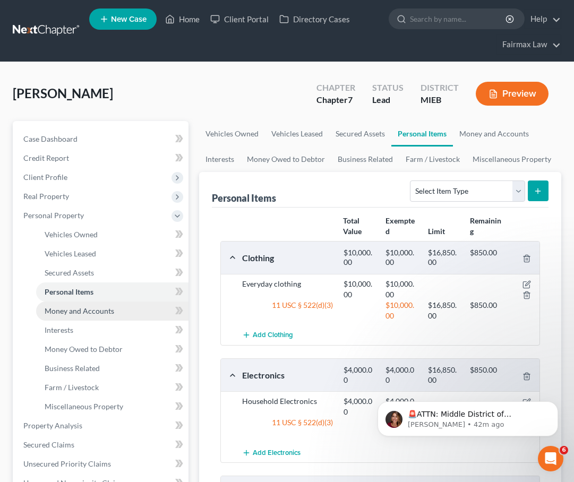
click at [99, 311] on span "Money and Accounts" at bounding box center [80, 311] width 70 height 9
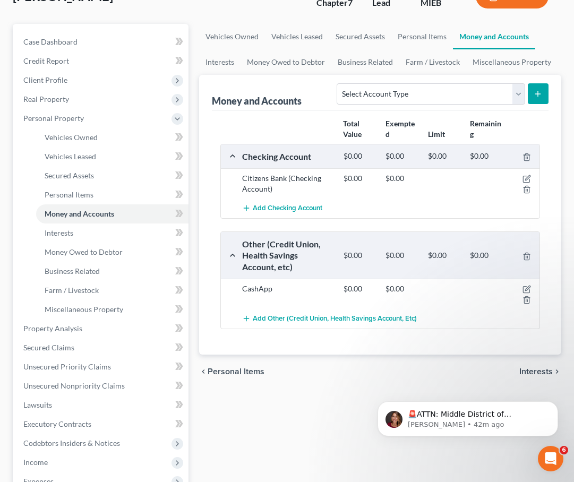
scroll to position [97, 0]
click at [91, 233] on link "Interests" at bounding box center [112, 233] width 152 height 19
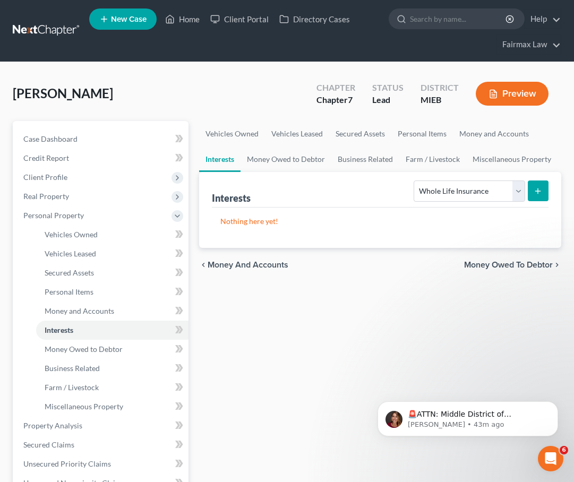
click at [544, 194] on button "submit" at bounding box center [538, 191] width 21 height 21
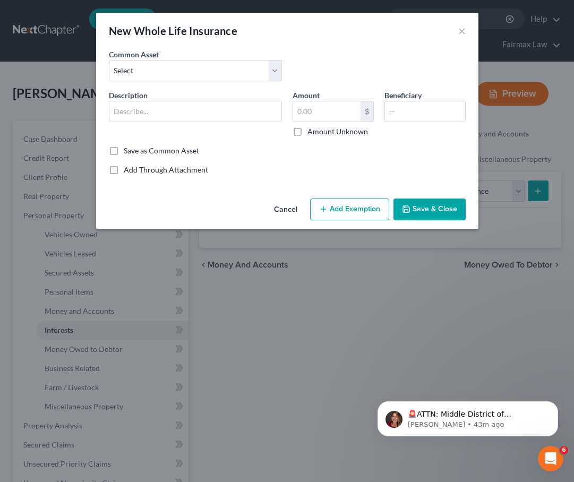
click at [287, 215] on button "Cancel" at bounding box center [286, 210] width 40 height 21
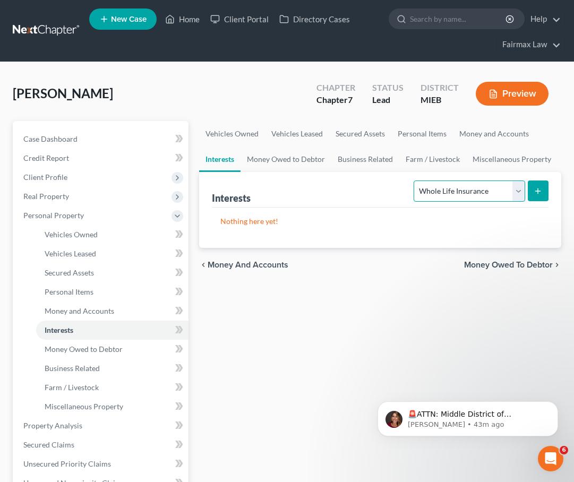
select select "term_life_insurance"
click at [538, 197] on button "submit" at bounding box center [538, 191] width 21 height 21
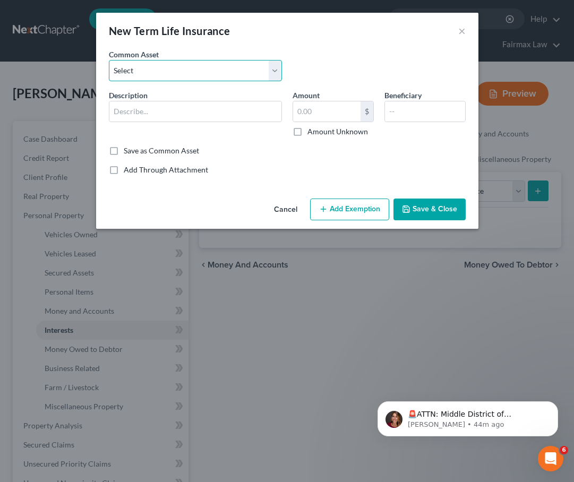
select select "3"
type input "Group life insurance (through employer). This term policy holds no value."
type input "0"
select select "0"
type input "Group Term Life Insurance through employer"
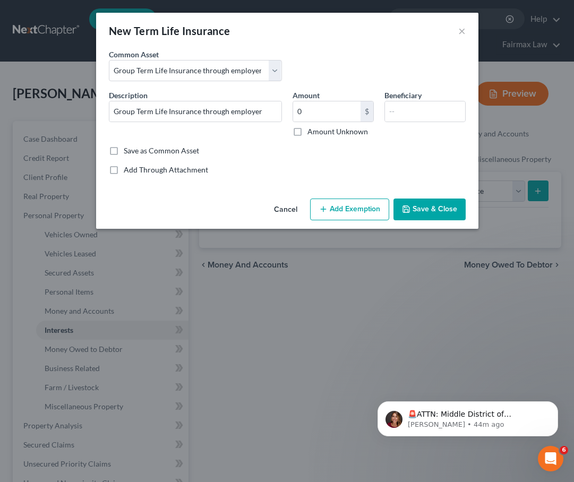
click at [308, 131] on label "Amount Unknown" at bounding box center [338, 131] width 61 height 11
click at [312, 131] on input "Amount Unknown" at bounding box center [315, 129] width 7 height 7
click at [308, 130] on label "Amount Unknown" at bounding box center [338, 131] width 61 height 11
click at [312, 130] on input "Amount Unknown" at bounding box center [315, 129] width 7 height 7
click at [308, 130] on label "Amount Unknown" at bounding box center [338, 131] width 61 height 11
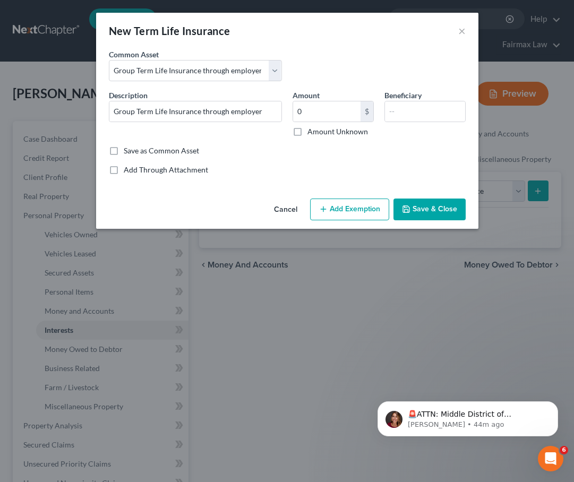
click at [312, 130] on input "Amount Unknown" at bounding box center [315, 129] width 7 height 7
checkbox input "true"
click at [406, 214] on icon "button" at bounding box center [406, 209] width 9 height 9
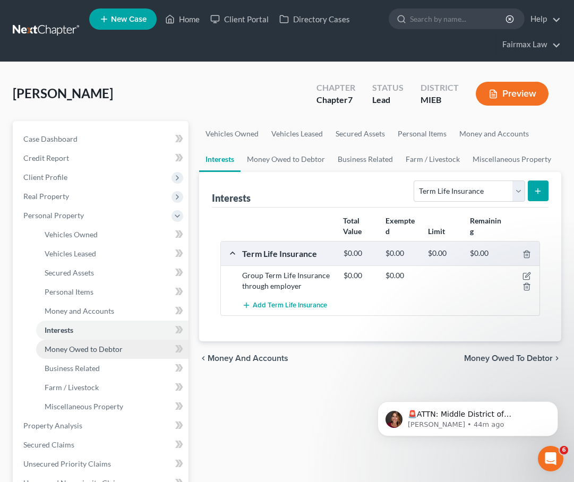
click at [105, 346] on span "Money Owed to Debtor" at bounding box center [84, 349] width 78 height 9
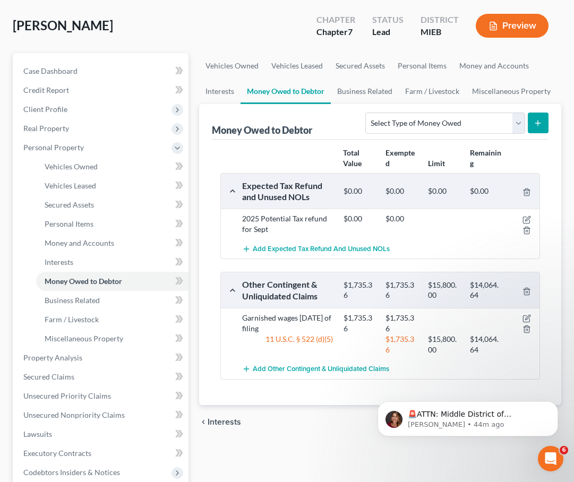
scroll to position [69, 0]
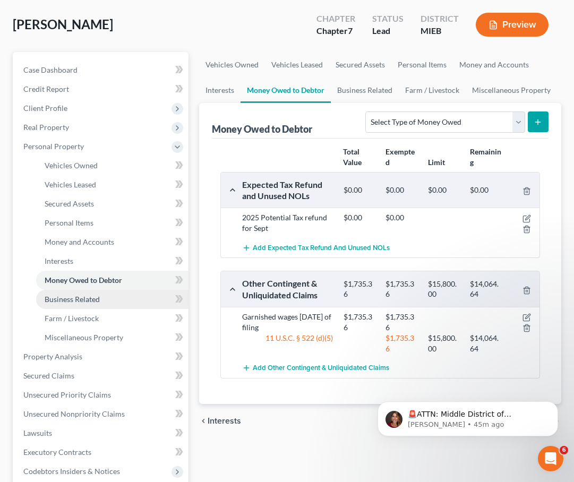
click at [76, 305] on link "Business Related" at bounding box center [112, 299] width 152 height 19
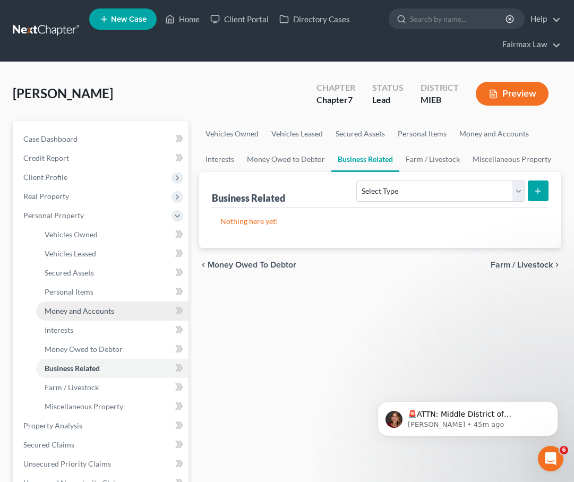
click at [140, 307] on link "Money and Accounts" at bounding box center [112, 311] width 152 height 19
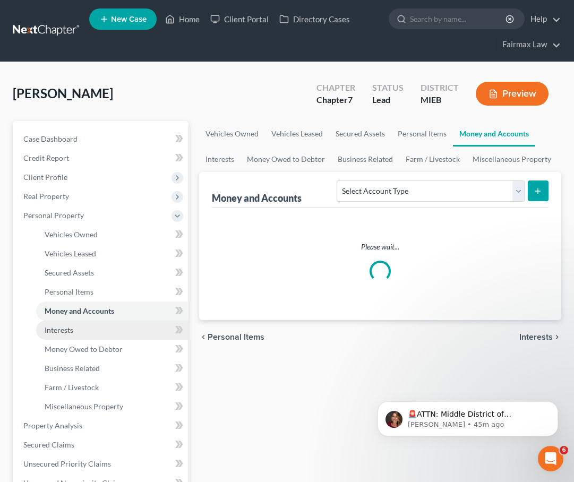
click at [122, 326] on link "Interests" at bounding box center [112, 330] width 152 height 19
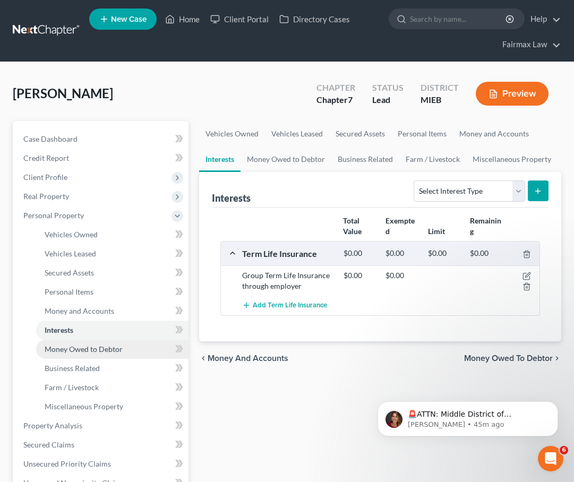
click at [61, 346] on span "Money Owed to Debtor" at bounding box center [84, 349] width 78 height 9
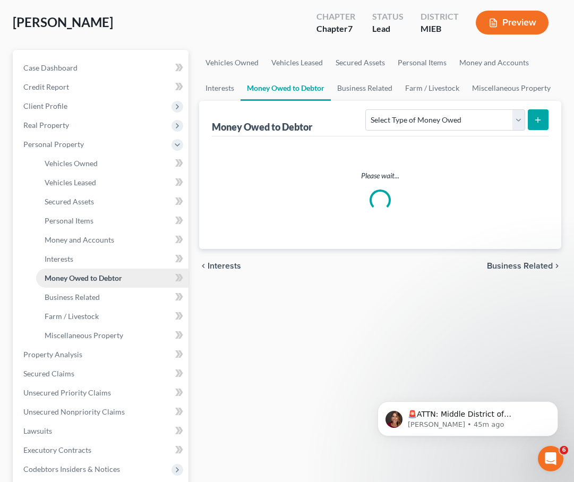
scroll to position [69, 0]
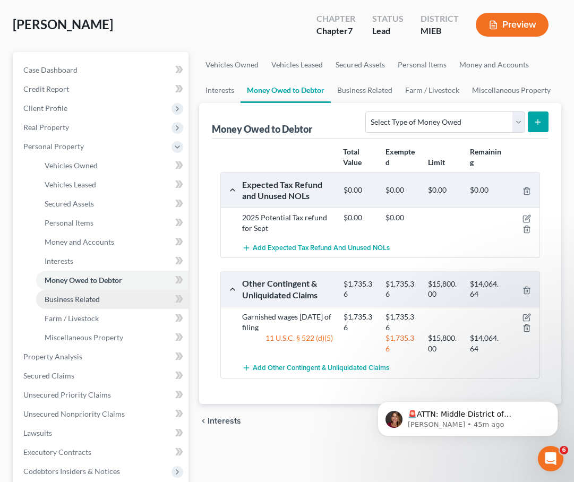
click at [82, 306] on link "Business Related" at bounding box center [112, 299] width 152 height 19
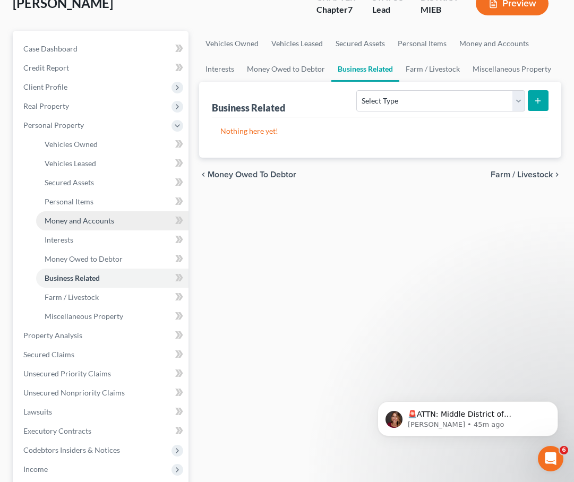
scroll to position [91, 0]
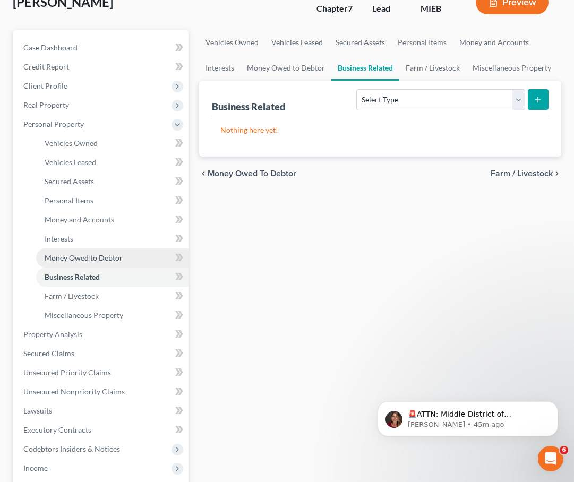
click at [95, 263] on link "Money Owed to Debtor" at bounding box center [112, 258] width 152 height 19
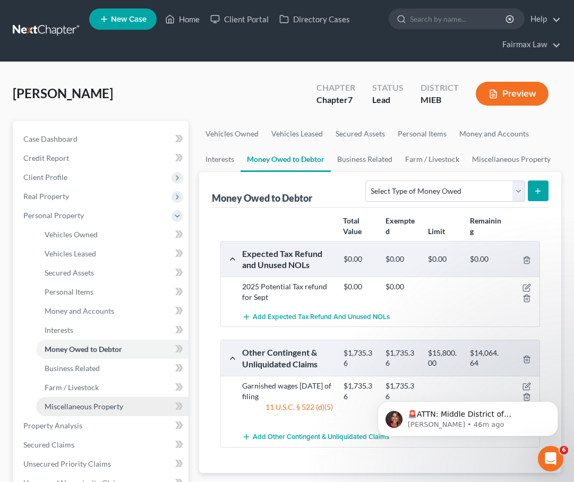
click at [95, 408] on span "Miscellaneous Property" at bounding box center [84, 406] width 79 height 9
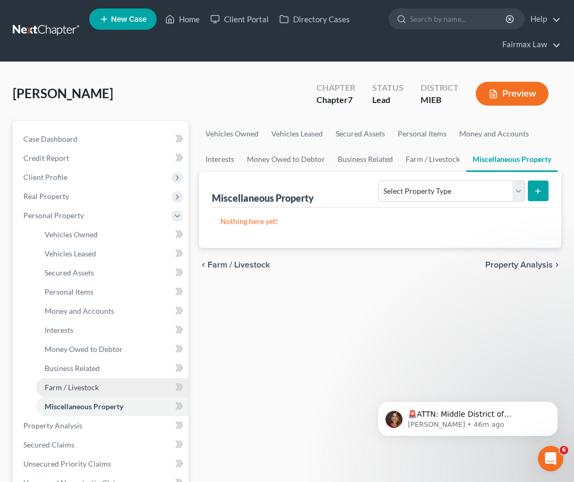
click at [103, 386] on link "Farm / Livestock" at bounding box center [112, 387] width 152 height 19
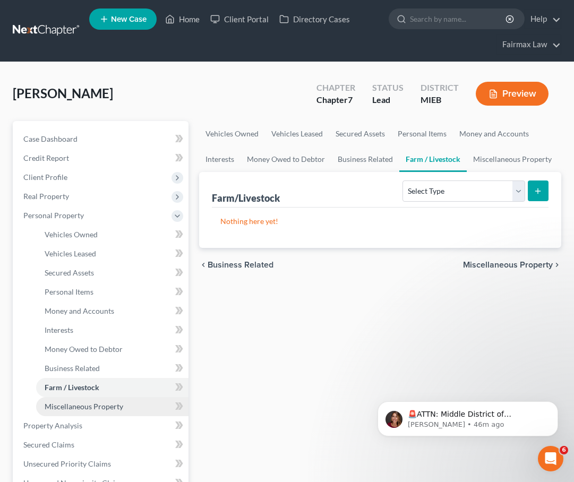
click at [105, 403] on span "Miscellaneous Property" at bounding box center [84, 406] width 79 height 9
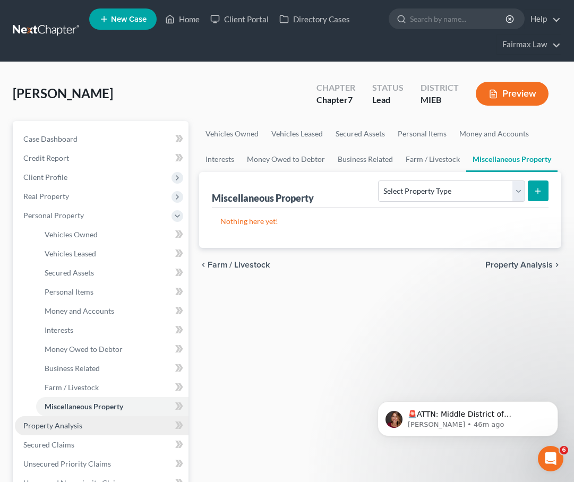
click at [89, 428] on link "Property Analysis" at bounding box center [102, 426] width 174 height 19
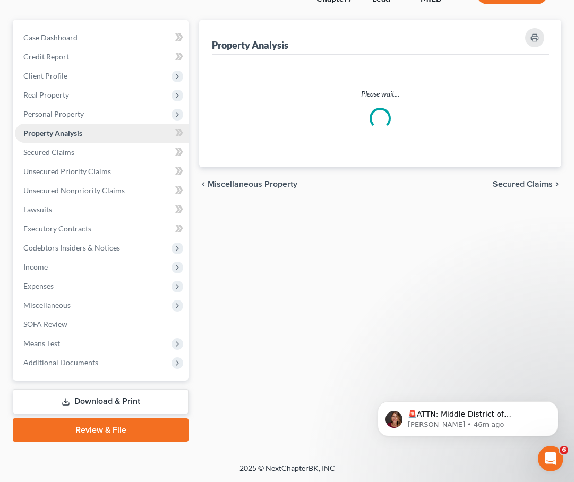
scroll to position [102, 0]
click at [60, 149] on span "Secured Claims" at bounding box center [48, 152] width 51 height 9
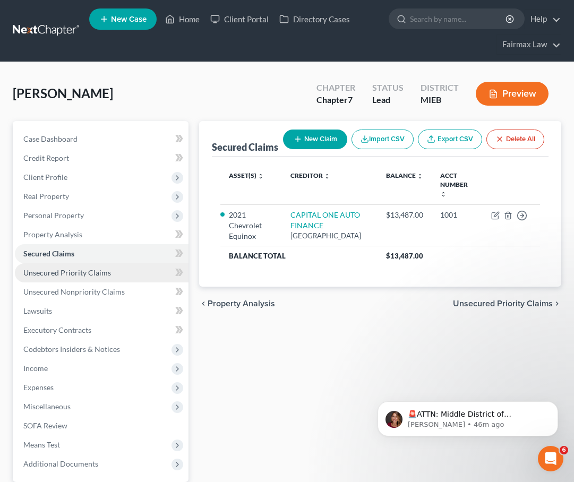
click at [127, 275] on link "Unsecured Priority Claims" at bounding box center [102, 273] width 174 height 19
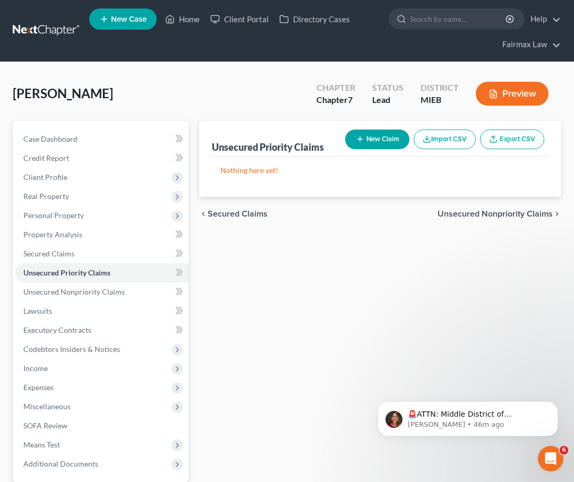
click at [384, 137] on button "New Claim" at bounding box center [377, 140] width 64 height 20
select select "0"
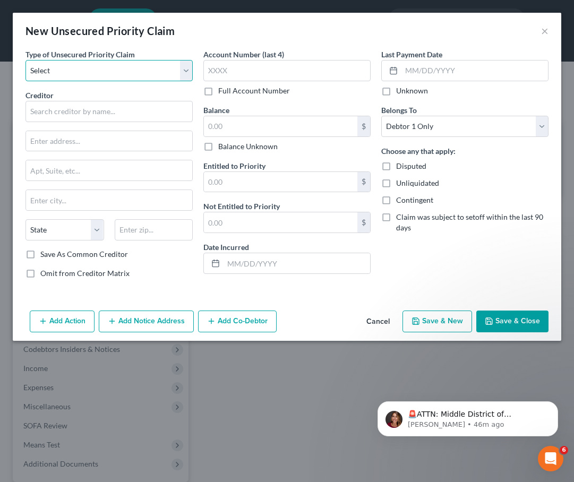
select select "0"
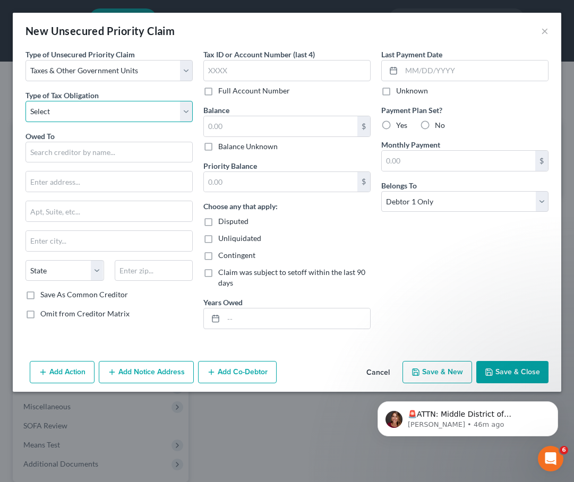
select select "0"
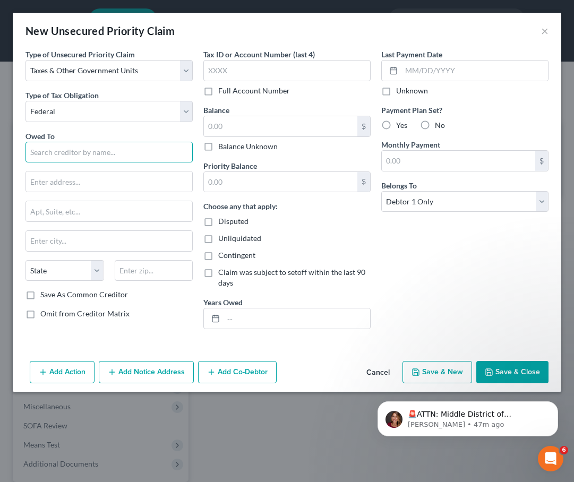
click at [112, 152] on input "text" at bounding box center [109, 152] width 167 height 21
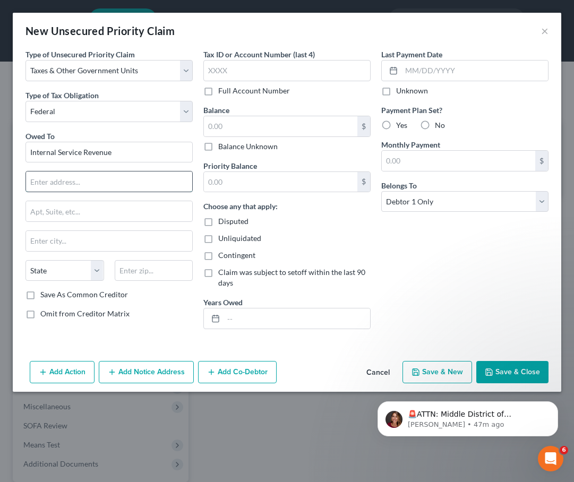
type input "Internal Service Revenue"
click at [116, 154] on input "Internal Service Revenue" at bounding box center [109, 152] width 167 height 21
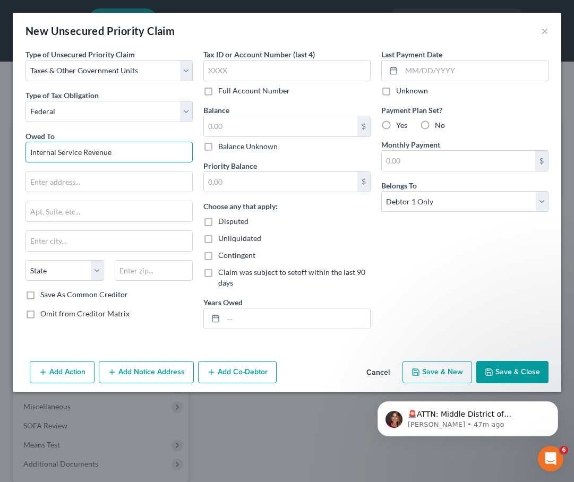
drag, startPoint x: 137, startPoint y: 154, endPoint x: -44, endPoint y: 154, distance: 181.2
click at [0, 154] on html "Home New Case Client Portal Directory Cases Fairmax Law farrah@fairmaxlaw.com M…" at bounding box center [287, 292] width 574 height 584
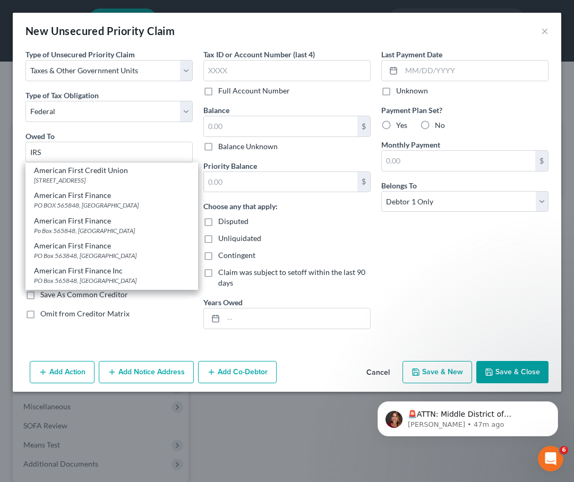
click at [111, 187] on div "American First Credit Union PO Box 9199, Ogden, UT 84409" at bounding box center [112, 175] width 173 height 25
type input "American First Credit Union"
type input "PO Box 9199"
type input "Ogden"
select select "46"
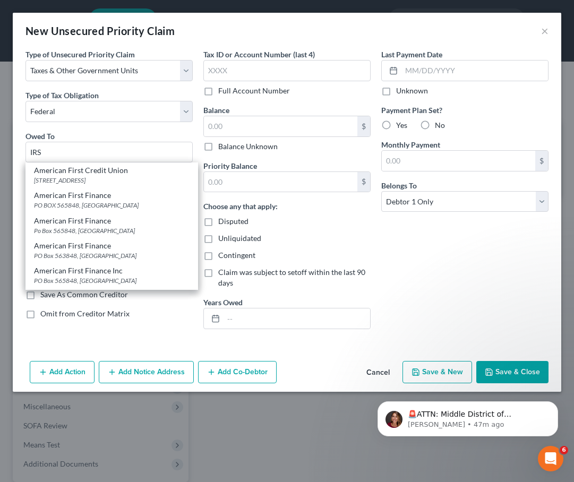
type input "84409"
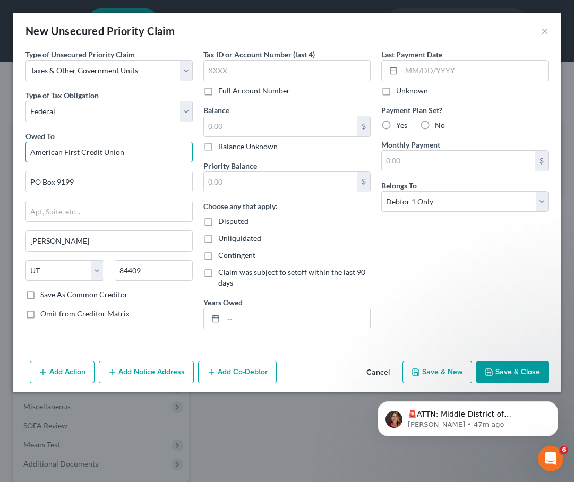
click at [115, 159] on input "American First Credit Union" at bounding box center [109, 152] width 167 height 21
drag, startPoint x: 152, startPoint y: 158, endPoint x: -67, endPoint y: 142, distance: 220.0
click at [0, 142] on html "Home New Case Client Portal Directory Cases Fairmax Law farrah@fairmaxlaw.com M…" at bounding box center [287, 292] width 574 height 584
type input "I"
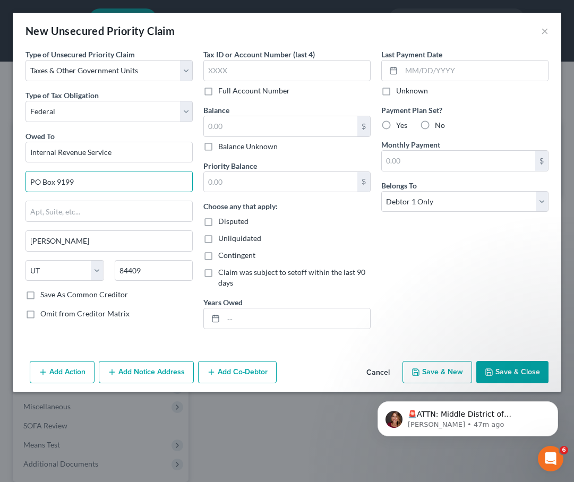
type input "Internal Revenue Service"
drag, startPoint x: 97, startPoint y: 179, endPoint x: -24, endPoint y: 177, distance: 121.7
click at [0, 177] on html "Home New Case Client Portal Directory Cases Fairmax Law farrah@fairmaxlaw.com M…" at bounding box center [287, 292] width 574 height 584
drag, startPoint x: 64, startPoint y: 239, endPoint x: 11, endPoint y: 230, distance: 54.0
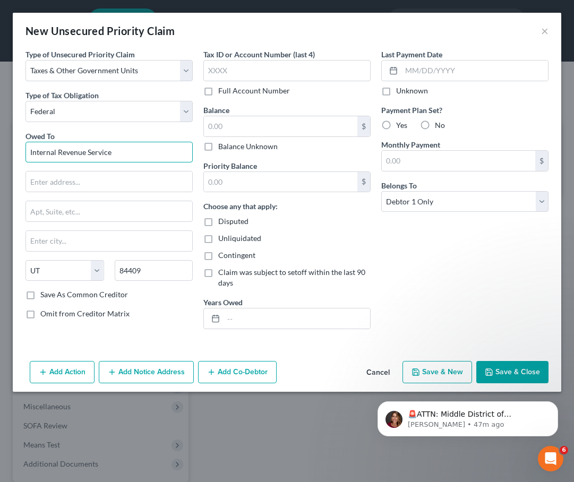
drag, startPoint x: 138, startPoint y: 155, endPoint x: -37, endPoint y: 155, distance: 175.3
click at [0, 155] on html "Home New Case Client Portal Directory Cases Fairmax Law farrah@fairmaxlaw.com M…" at bounding box center [287, 292] width 574 height 584
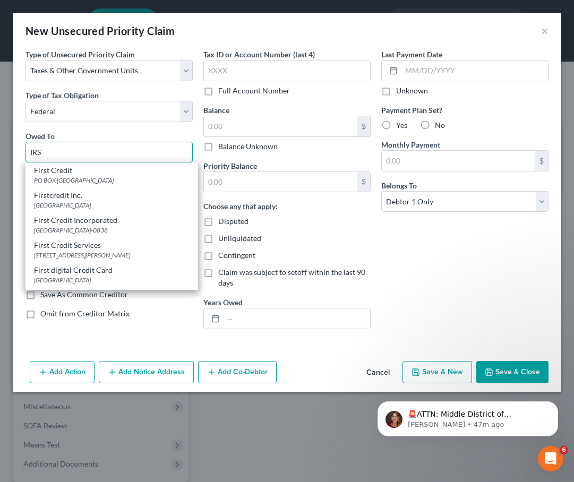
scroll to position [1139, 0]
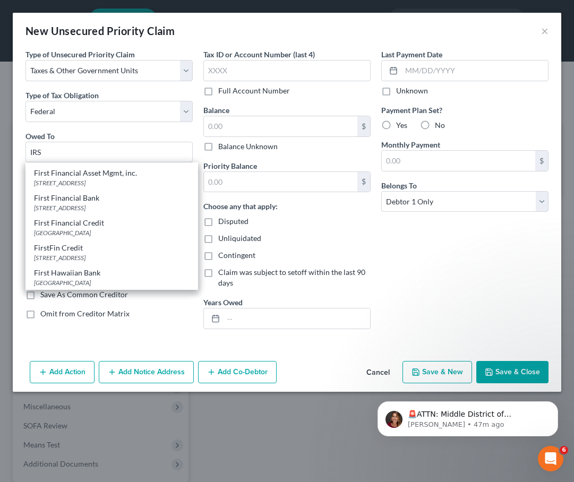
click at [231, 138] on div "$ Balance Unknown" at bounding box center [286, 134] width 167 height 36
type input "IRS"
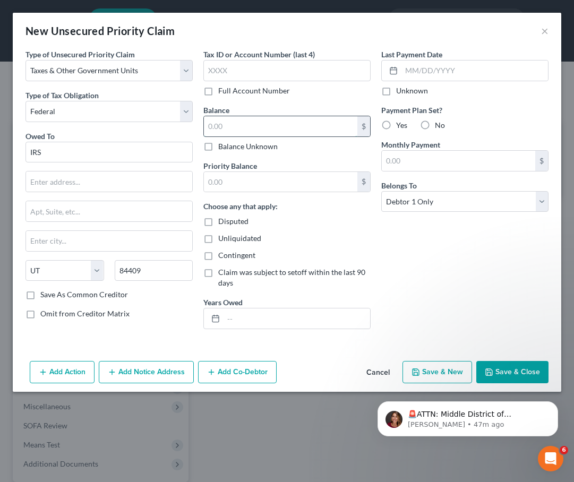
click at [231, 135] on input "text" at bounding box center [281, 126] width 154 height 20
click at [218, 148] on label "Balance Unknown" at bounding box center [248, 146] width 60 height 11
click at [223, 148] on input "Balance Unknown" at bounding box center [226, 144] width 7 height 7
checkbox input "true"
type input "0.00"
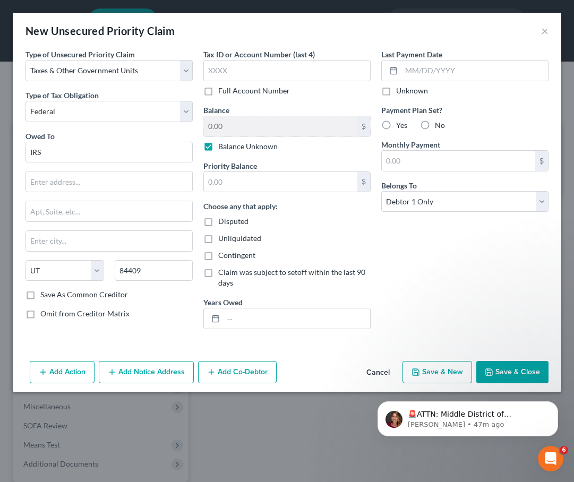
click at [451, 95] on div "Unknown" at bounding box center [464, 91] width 167 height 11
select select
drag, startPoint x: 167, startPoint y: 267, endPoint x: 90, endPoint y: 258, distance: 77.6
click at [490, 371] on icon "button" at bounding box center [489, 372] width 9 height 9
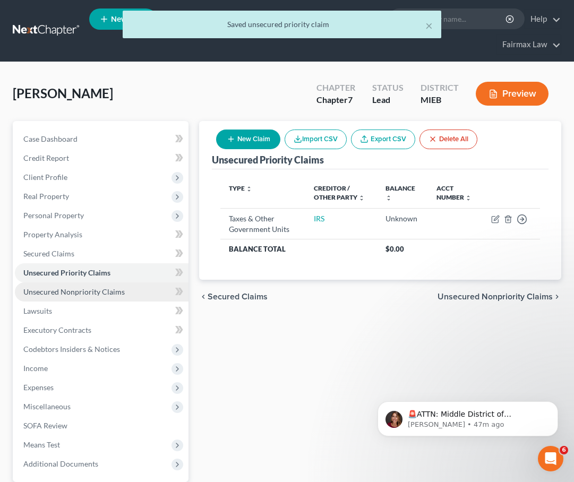
click at [93, 291] on span "Unsecured Nonpriority Claims" at bounding box center [73, 291] width 101 height 9
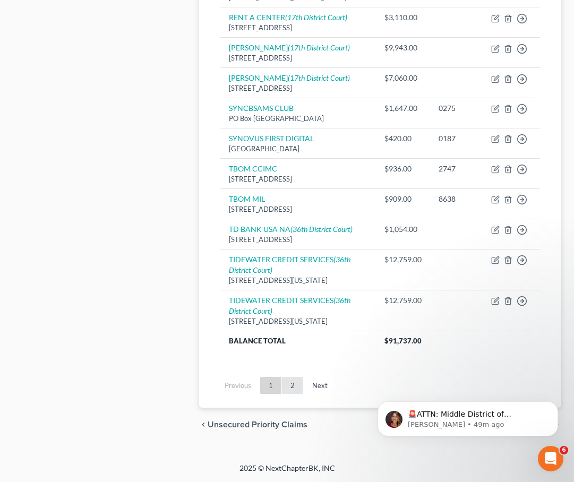
click at [295, 394] on link "2" at bounding box center [292, 385] width 21 height 17
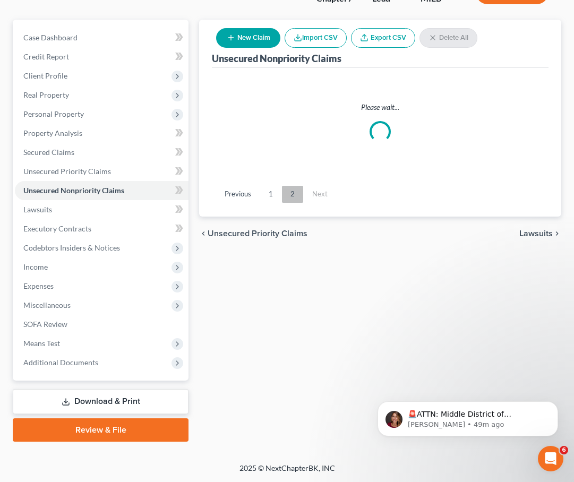
scroll to position [101, 0]
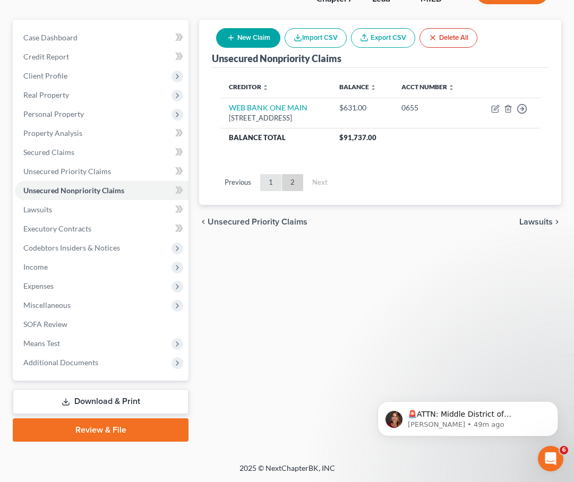
click at [273, 182] on link "1" at bounding box center [270, 182] width 21 height 17
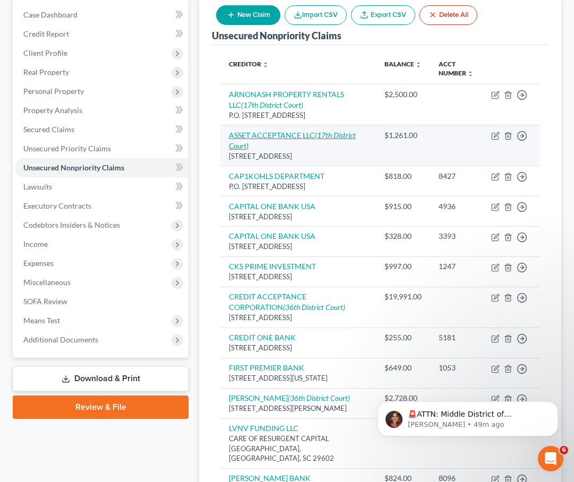
scroll to position [125, 0]
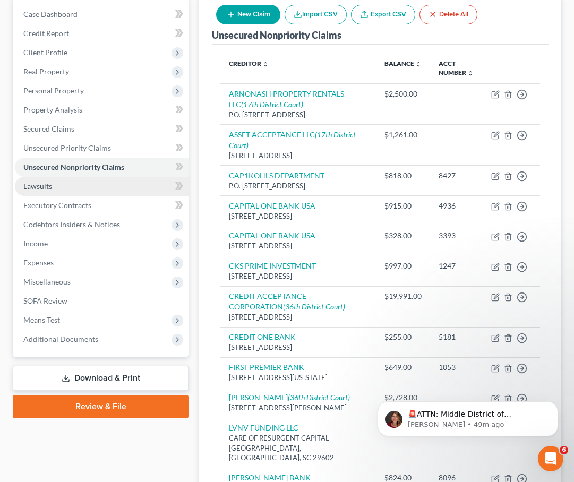
click at [150, 186] on link "Lawsuits" at bounding box center [102, 186] width 174 height 19
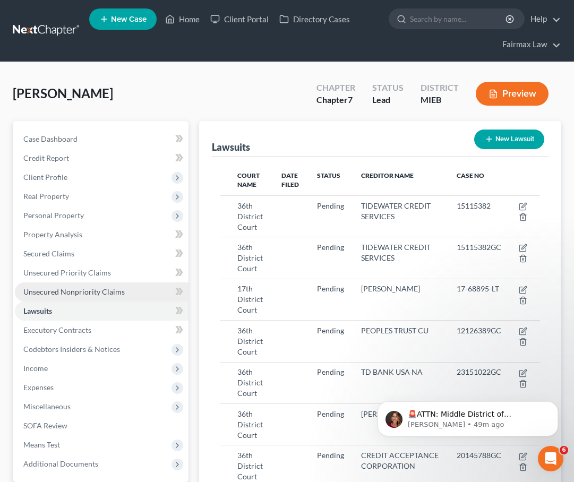
click at [124, 291] on link "Unsecured Nonpriority Claims" at bounding box center [102, 292] width 174 height 19
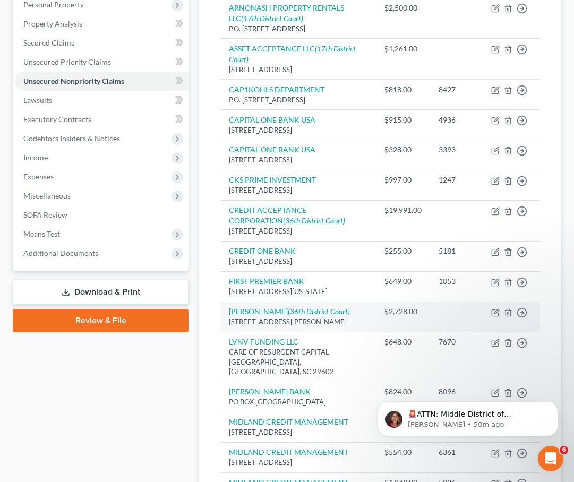
scroll to position [202, 0]
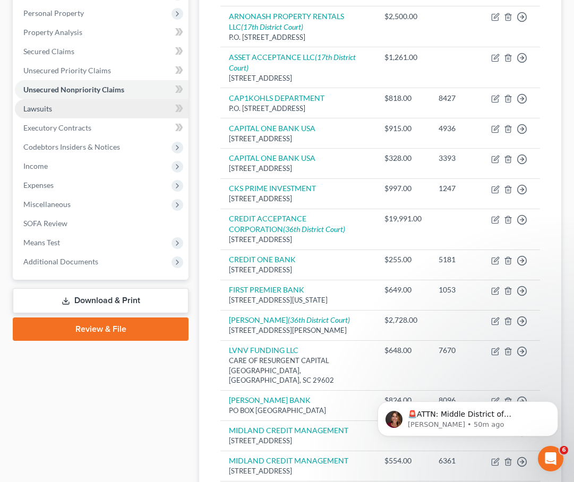
click at [37, 109] on span "Lawsuits" at bounding box center [37, 108] width 29 height 9
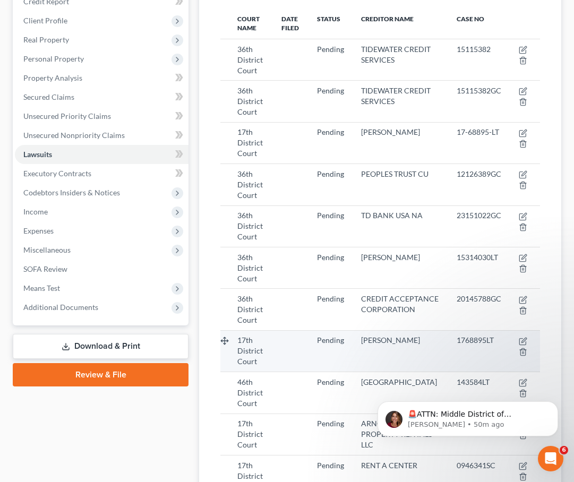
scroll to position [158, 0]
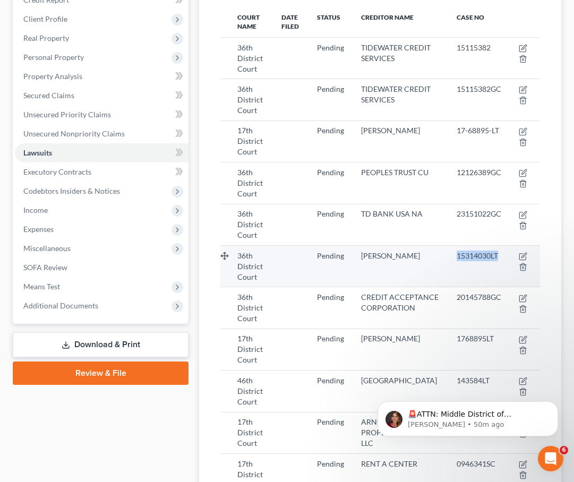
drag, startPoint x: 457, startPoint y: 257, endPoint x: 500, endPoint y: 257, distance: 42.5
click at [500, 257] on div "15314030LT" at bounding box center [479, 256] width 45 height 11
drag, startPoint x: 500, startPoint y: 257, endPoint x: 495, endPoint y: 262, distance: 7.9
click at [495, 262] on td "15314030LT" at bounding box center [479, 265] width 62 height 41
drag, startPoint x: 455, startPoint y: 253, endPoint x: 502, endPoint y: 256, distance: 47.4
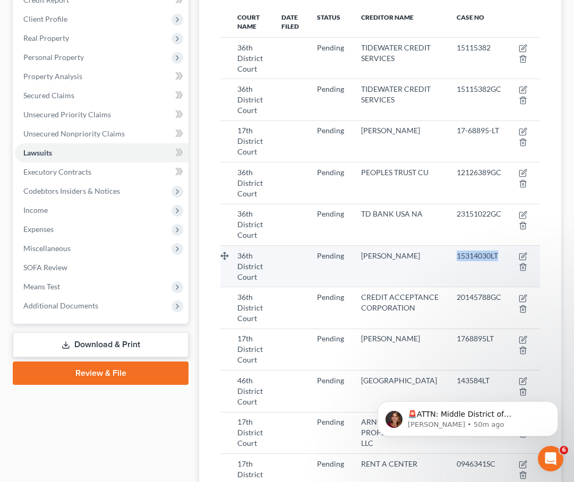
click at [502, 256] on td "15314030LT" at bounding box center [479, 265] width 62 height 41
copy span "15314030LT"
click at [523, 251] on td at bounding box center [525, 265] width 30 height 41
click at [523, 253] on icon "button" at bounding box center [523, 256] width 9 height 9
select select "23"
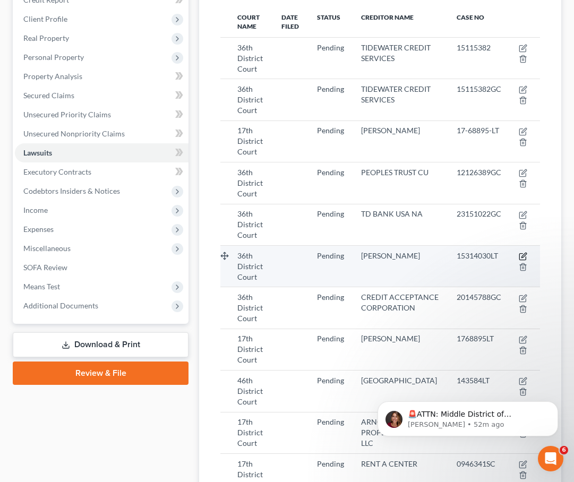
select select "0"
select select "3"
select select "23"
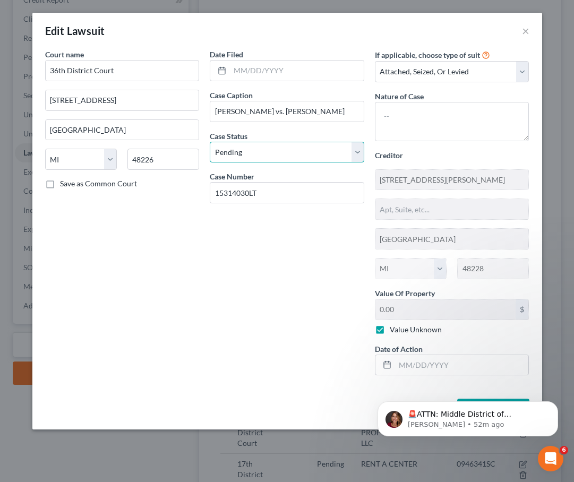
select select "2"
click at [491, 401] on body "🚨ATTN: Middle District of Florida The court has added a new Credit Counseling F…" at bounding box center [468, 417] width 204 height 66
click at [555, 407] on icon "Dismiss notification" at bounding box center [556, 405] width 6 height 6
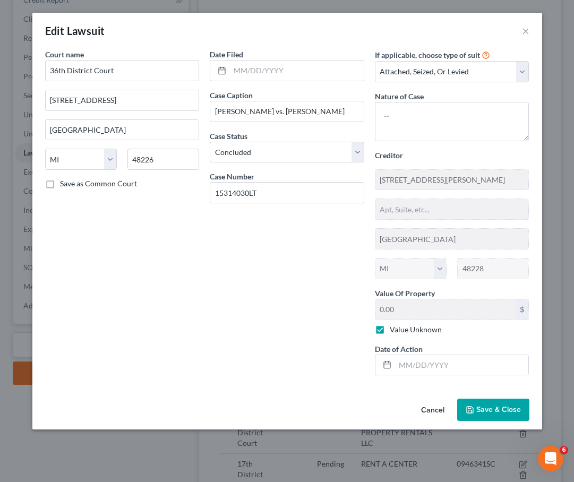
click at [514, 406] on span "Save & Close" at bounding box center [499, 409] width 45 height 9
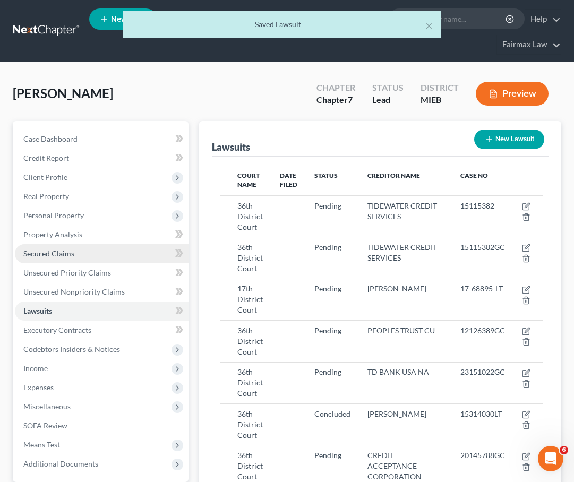
scroll to position [0, 0]
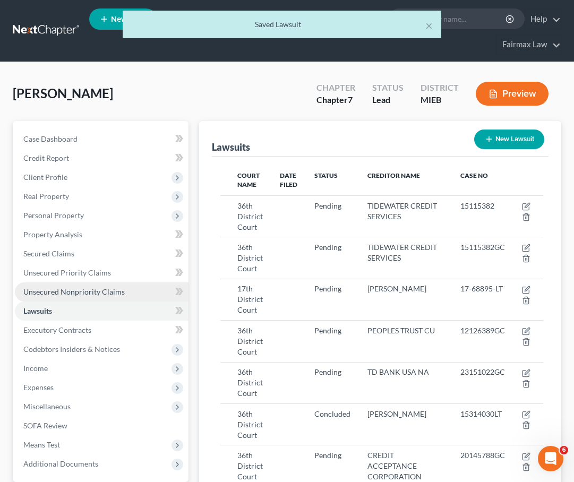
click at [53, 297] on link "Unsecured Nonpriority Claims" at bounding box center [102, 292] width 174 height 19
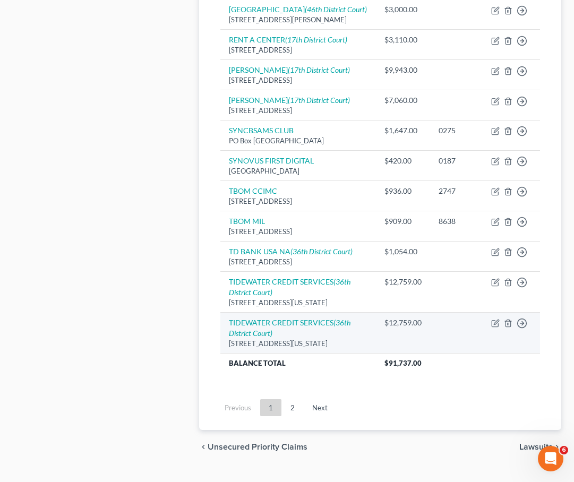
scroll to position [846, 0]
click at [508, 328] on icon "button" at bounding box center [508, 323] width 9 height 9
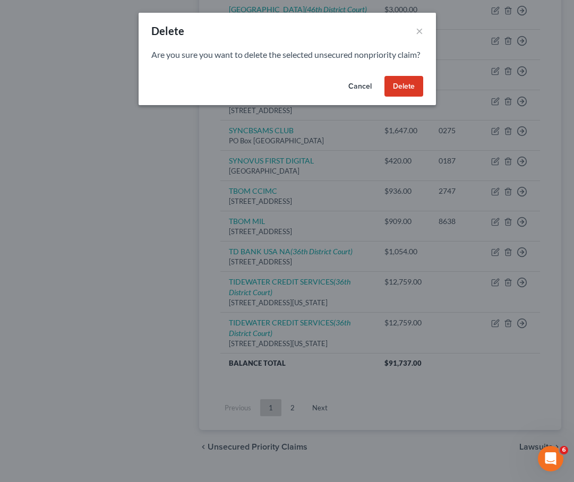
click at [414, 97] on button "Delete" at bounding box center [404, 86] width 39 height 21
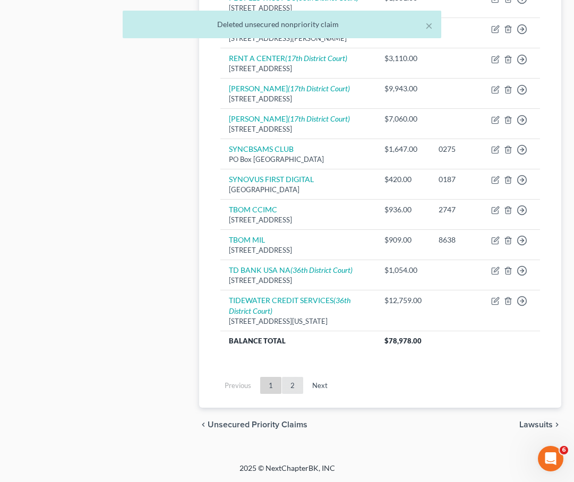
click at [288, 394] on link "2" at bounding box center [292, 385] width 21 height 17
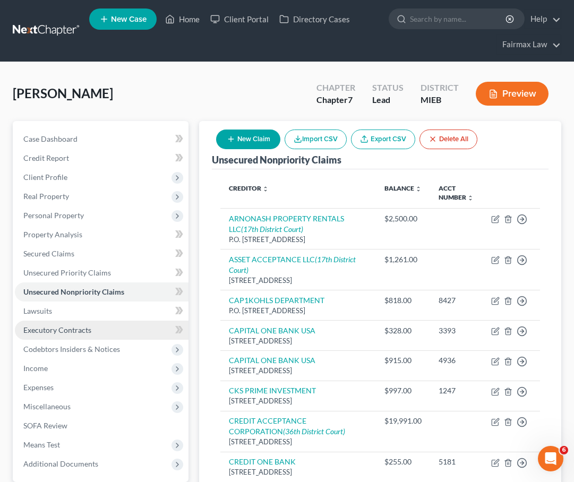
scroll to position [0, 0]
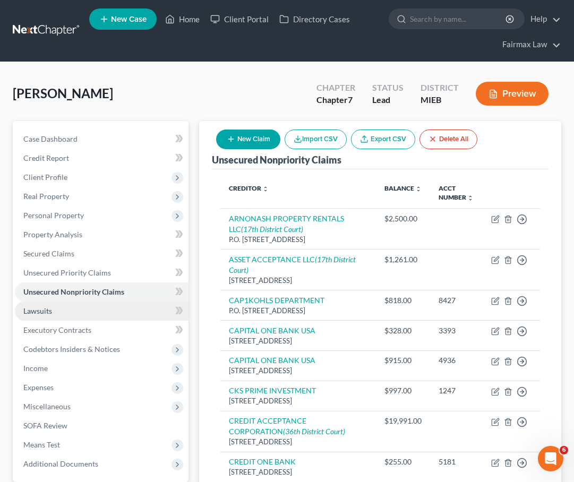
click at [122, 317] on link "Lawsuits" at bounding box center [102, 311] width 174 height 19
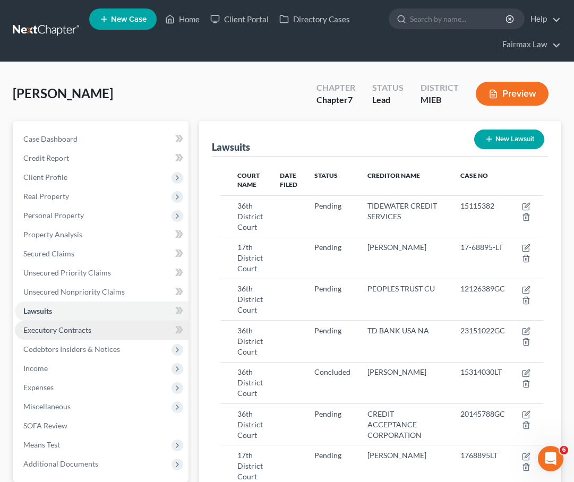
click at [115, 324] on link "Executory Contracts" at bounding box center [102, 330] width 174 height 19
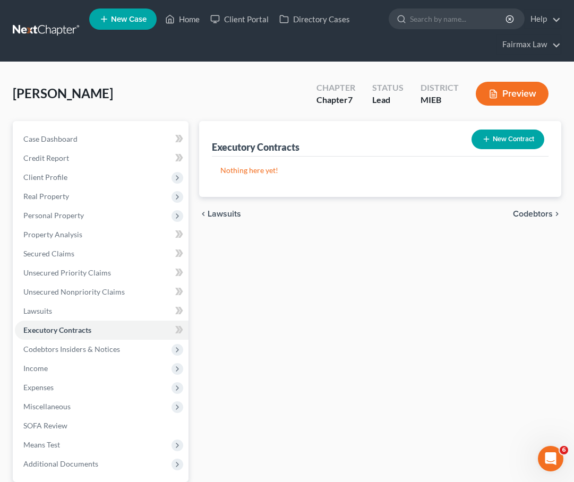
click at [520, 149] on button "New Contract" at bounding box center [508, 140] width 73 height 20
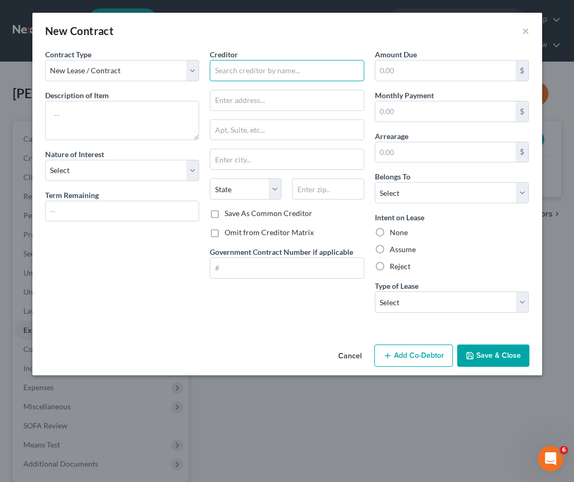
click at [233, 76] on input "text" at bounding box center [287, 70] width 155 height 21
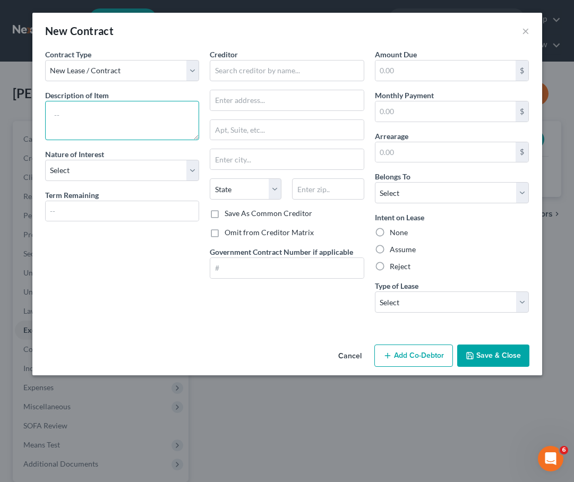
click at [136, 135] on textarea at bounding box center [122, 120] width 155 height 39
click at [349, 361] on button "Cancel" at bounding box center [350, 356] width 40 height 21
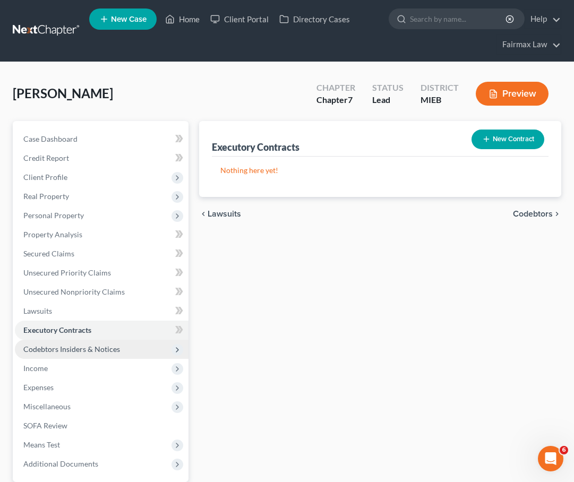
click at [107, 351] on span "Codebtors Insiders & Notices" at bounding box center [71, 349] width 97 height 9
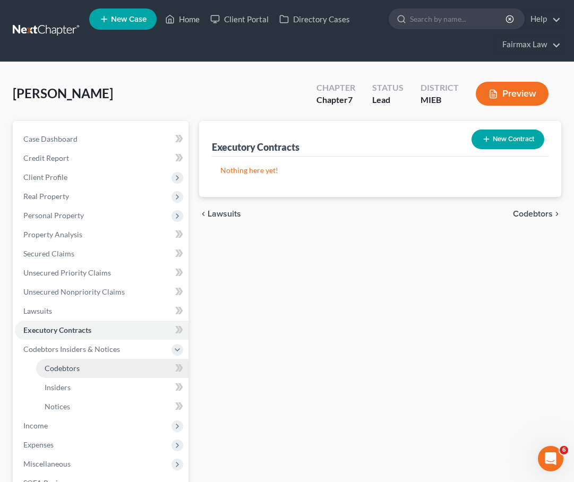
click at [95, 369] on link "Codebtors" at bounding box center [112, 368] width 152 height 19
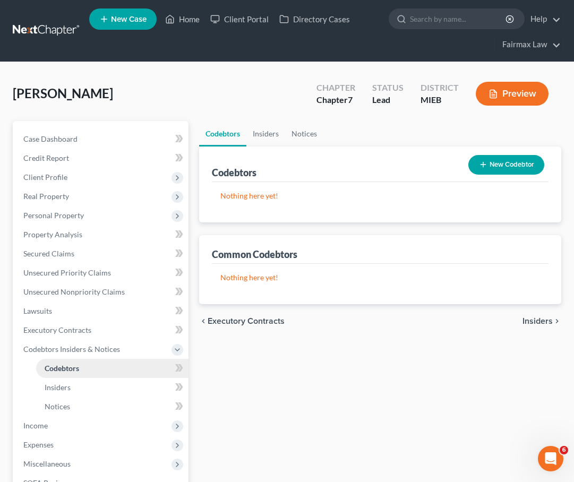
scroll to position [69, 0]
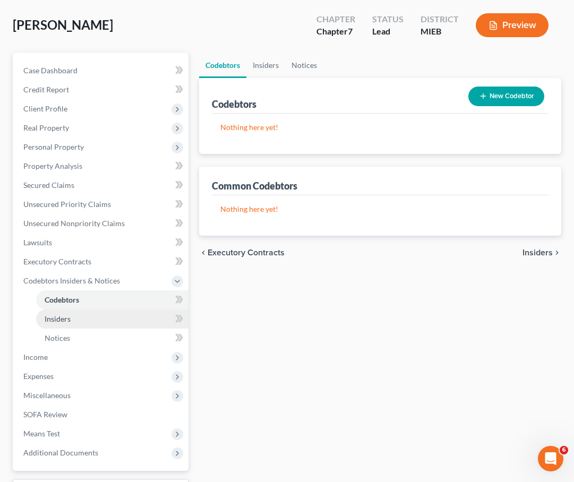
click at [84, 321] on link "Insiders" at bounding box center [112, 319] width 152 height 19
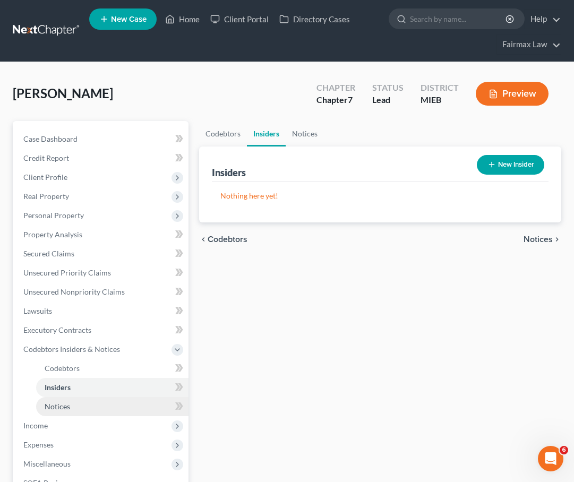
click at [79, 403] on link "Notices" at bounding box center [112, 406] width 152 height 19
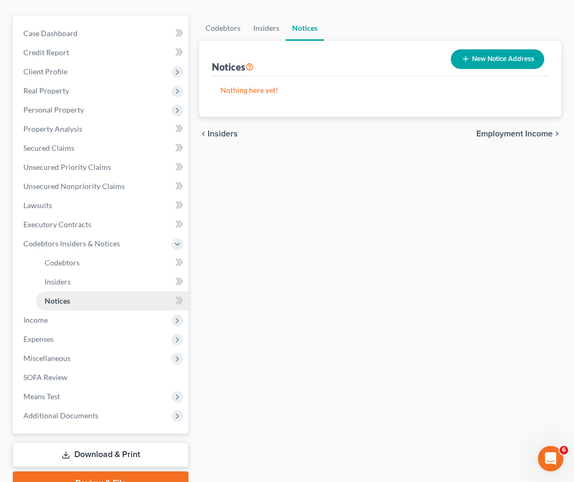
scroll to position [129, 0]
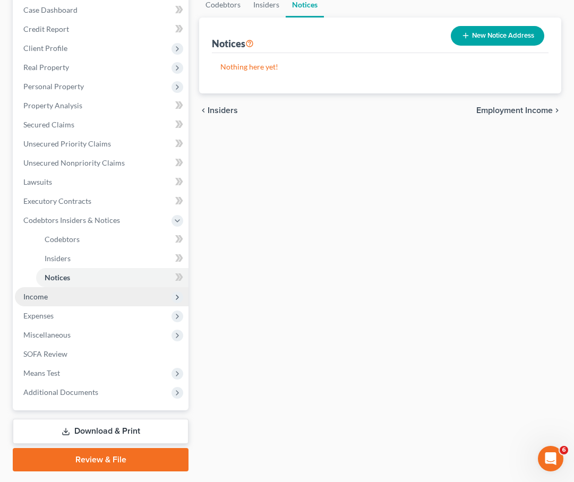
click at [71, 300] on span "Income" at bounding box center [102, 296] width 174 height 19
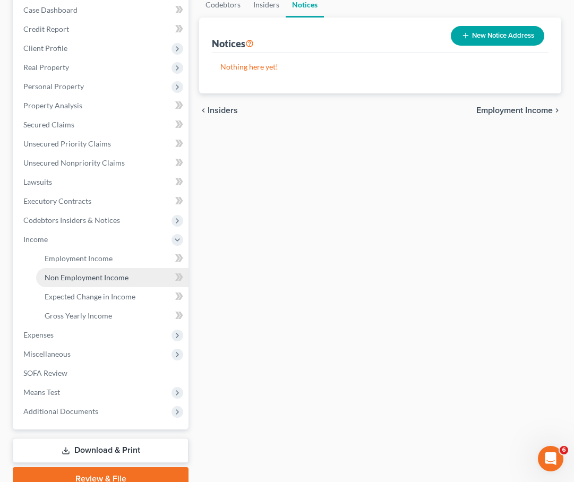
click at [65, 268] on link "Non Employment Income" at bounding box center [112, 277] width 152 height 19
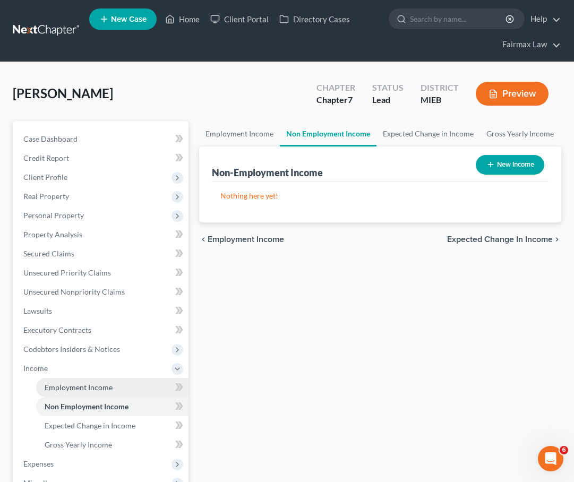
click at [85, 393] on link "Employment Income" at bounding box center [112, 387] width 152 height 19
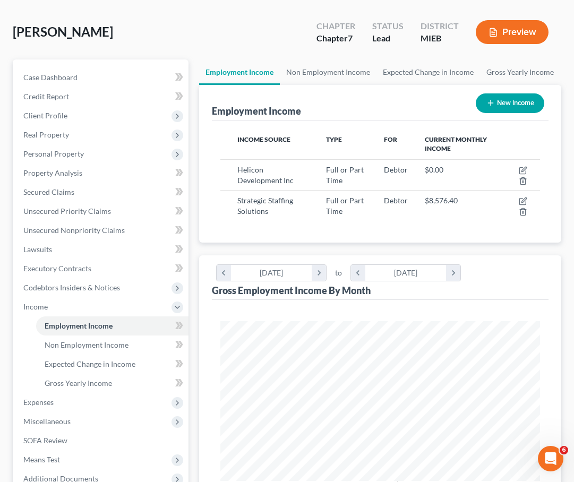
scroll to position [63, 0]
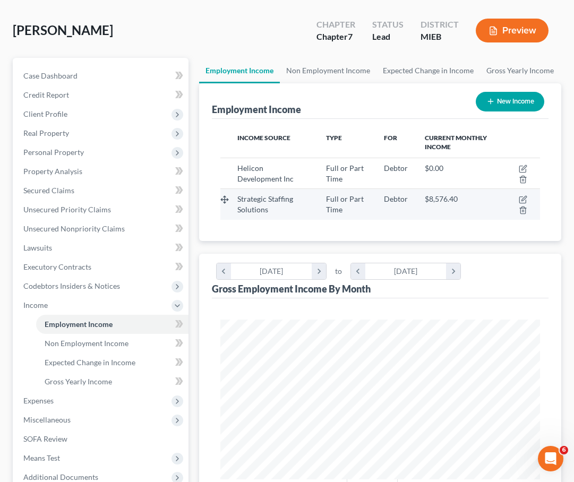
click at [518, 199] on td at bounding box center [521, 204] width 39 height 31
click at [519, 199] on td at bounding box center [521, 204] width 39 height 31
click at [522, 199] on icon "button" at bounding box center [523, 200] width 9 height 9
select select "0"
select select "23"
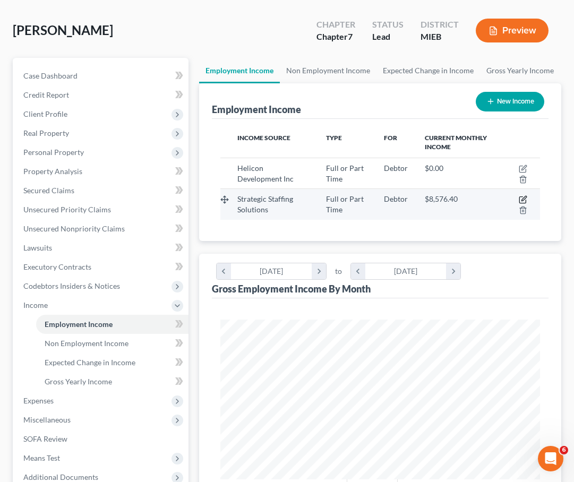
select select "2"
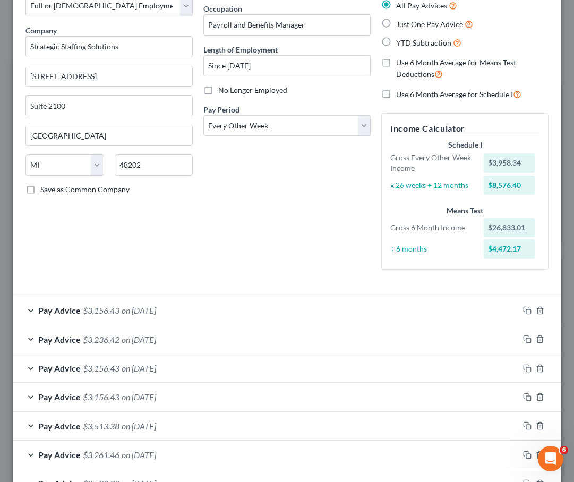
scroll to position [67, 0]
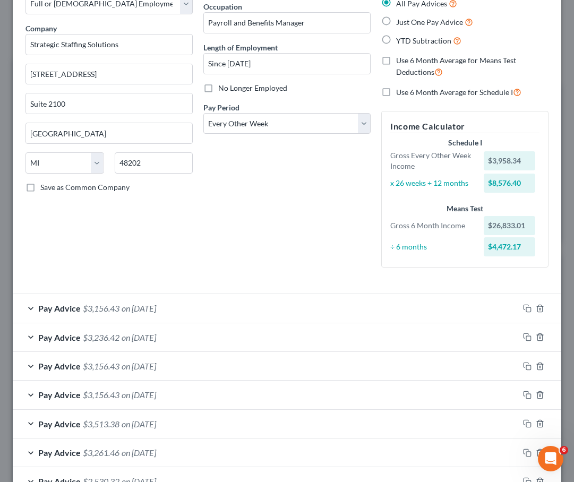
click at [228, 301] on div "Pay Advice $3,156.43 on 08/29/2025" at bounding box center [266, 308] width 506 height 28
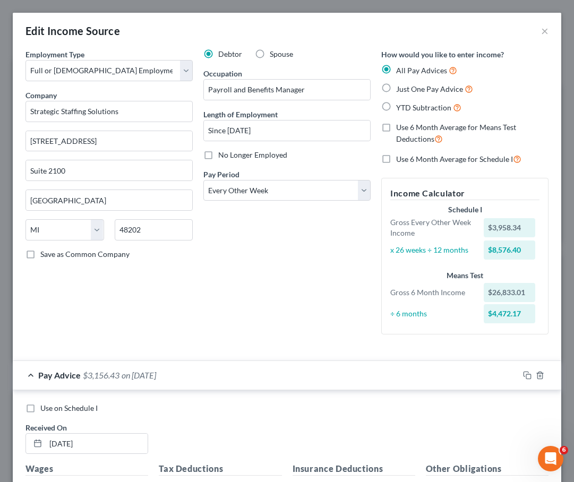
scroll to position [0, 0]
drag, startPoint x: 255, startPoint y: 199, endPoint x: 257, endPoint y: 261, distance: 62.2
click at [257, 261] on div "Debtor Spouse Occupation Payroll and Benefits Manager Length of Employment Sinc…" at bounding box center [287, 196] width 178 height 294
click at [543, 35] on button "×" at bounding box center [544, 30] width 7 height 13
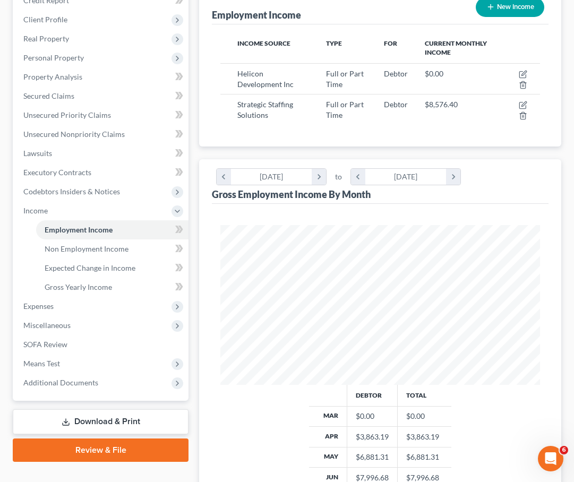
scroll to position [173, 0]
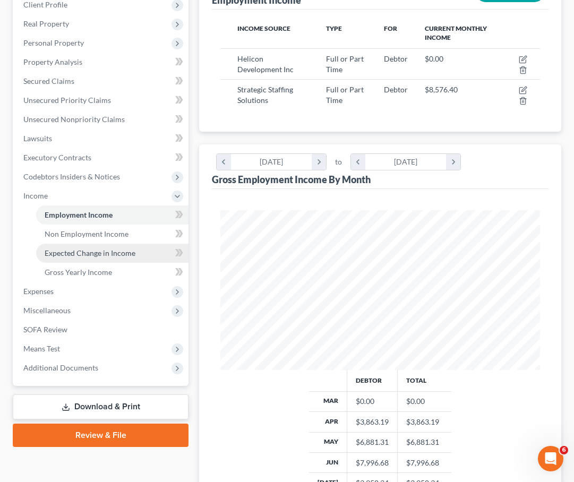
click at [119, 259] on link "Expected Change in Income" at bounding box center [112, 253] width 152 height 19
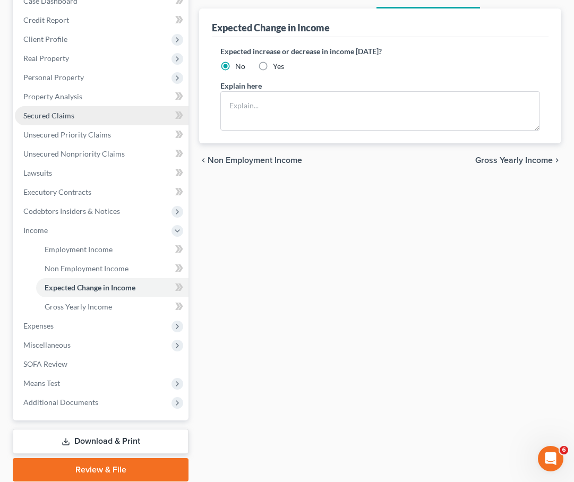
scroll to position [163, 0]
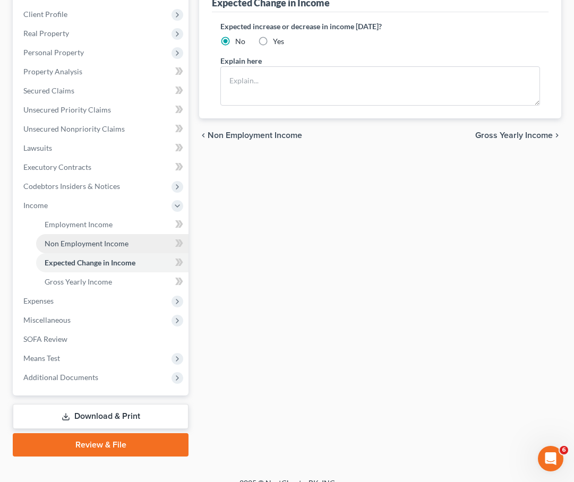
click at [106, 249] on link "Non Employment Income" at bounding box center [112, 243] width 152 height 19
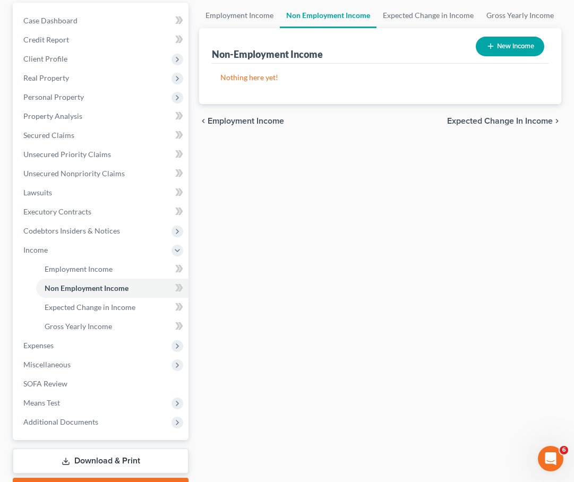
scroll to position [178, 0]
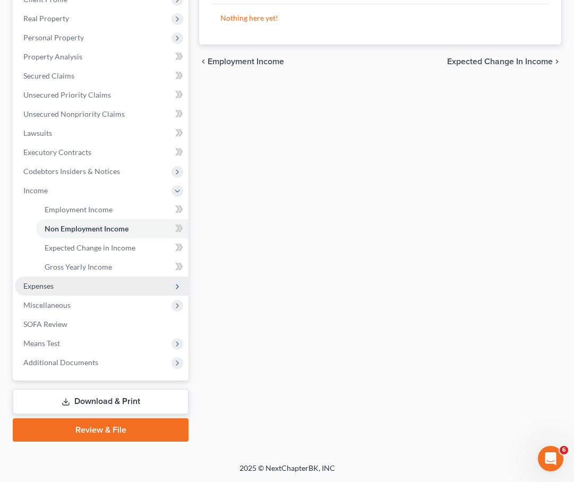
click at [98, 289] on span "Expenses" at bounding box center [102, 286] width 174 height 19
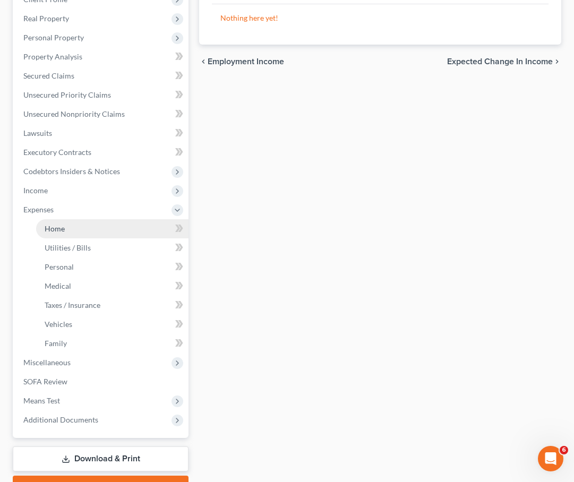
click at [103, 236] on link "Home" at bounding box center [112, 228] width 152 height 19
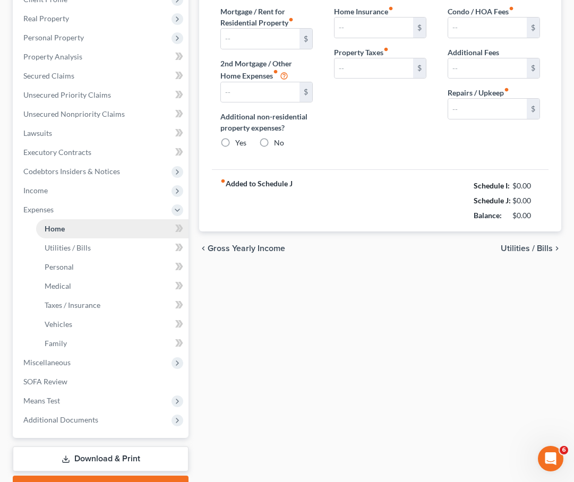
scroll to position [24, 0]
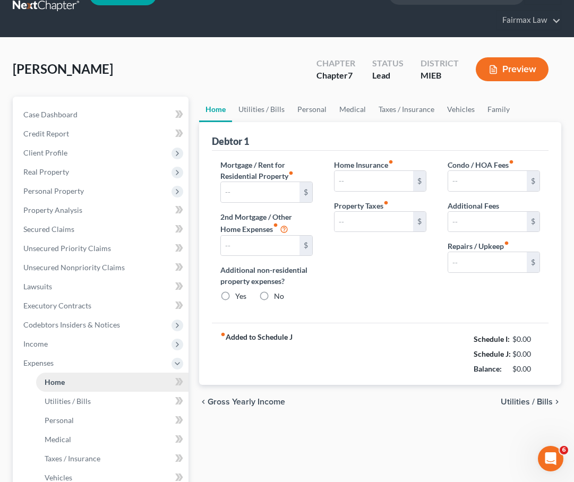
type input "1,800.00"
type input "0.00"
radio input "true"
type input "0.00"
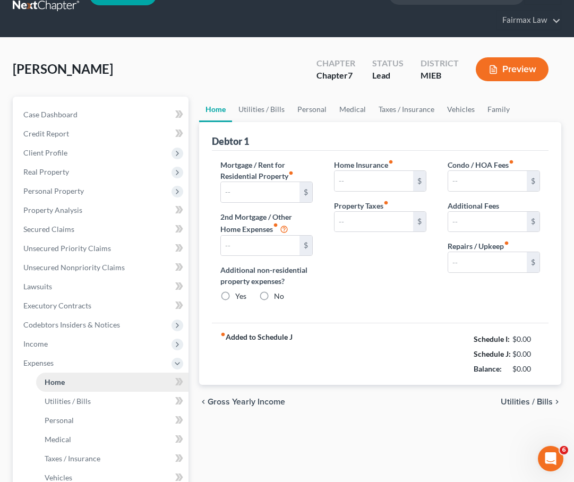
type input "0.00"
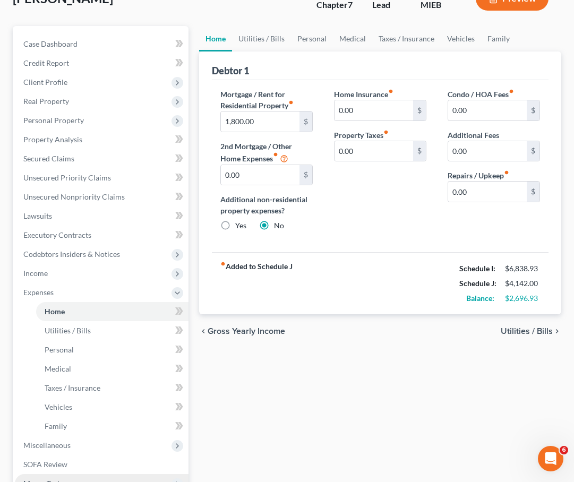
scroll to position [98, 0]
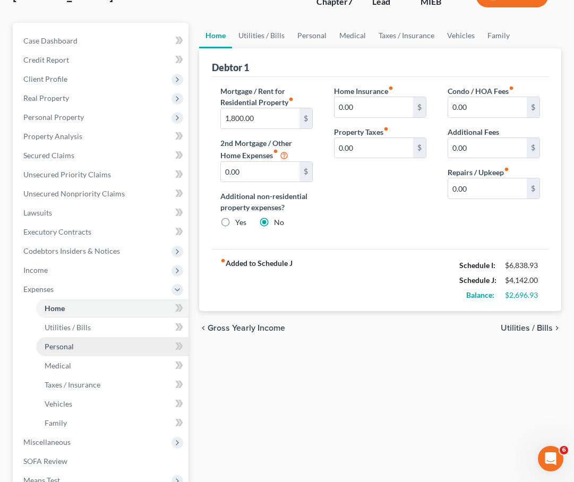
click at [96, 337] on link "Personal" at bounding box center [112, 346] width 152 height 19
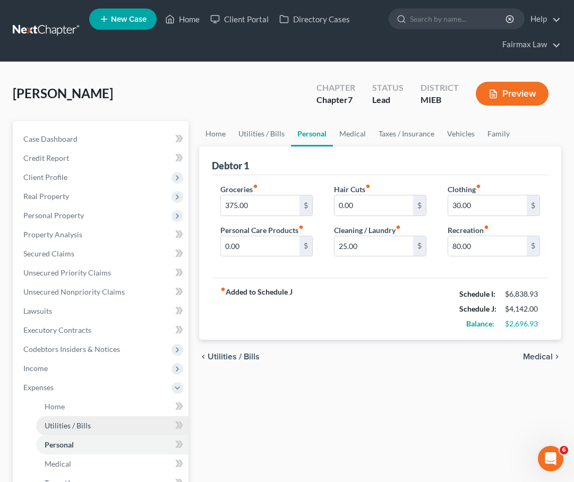
click at [88, 427] on span "Utilities / Bills" at bounding box center [68, 425] width 46 height 9
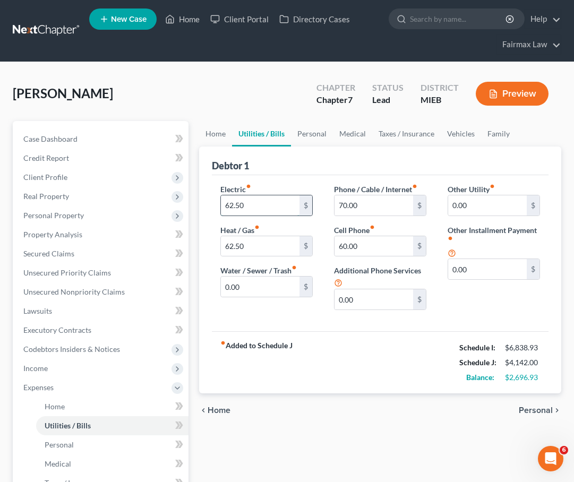
click at [276, 208] on input "62.50" at bounding box center [260, 206] width 79 height 20
type input "6"
type input "200.00"
click at [287, 253] on input "62.50" at bounding box center [260, 246] width 79 height 20
type input "6"
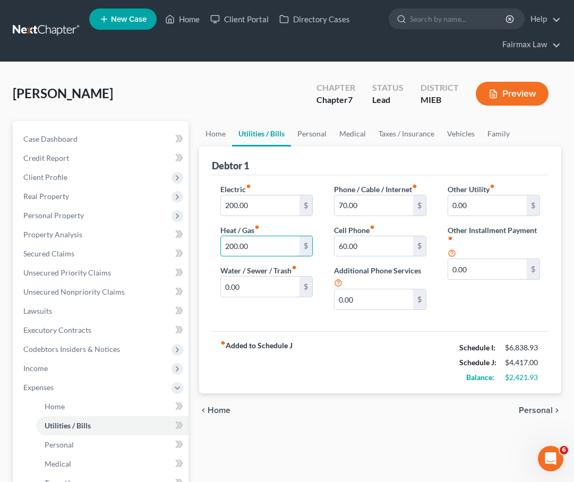
type input "200.00"
click at [361, 355] on div "fiber_manual_record Added to Schedule J Schedule I: $6,838.93 Schedule J: $4,41…" at bounding box center [380, 363] width 337 height 62
click at [365, 389] on div "fiber_manual_record Added to Schedule J Schedule I: $6,838.93 Schedule J: $4,41…" at bounding box center [380, 363] width 337 height 62
type input "6"
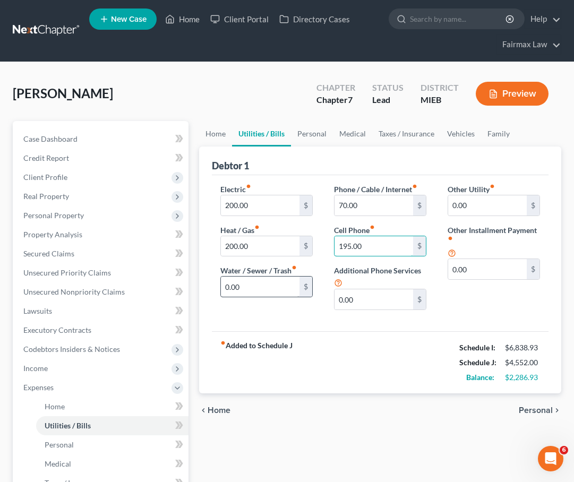
type input "195.00"
click at [284, 292] on input "0.00" at bounding box center [260, 287] width 79 height 20
type input "0"
type input "80.00"
click at [305, 364] on div "fiber_manual_record Added to Schedule J Schedule I: $6,838.93 Schedule J: $4,63…" at bounding box center [380, 363] width 337 height 62
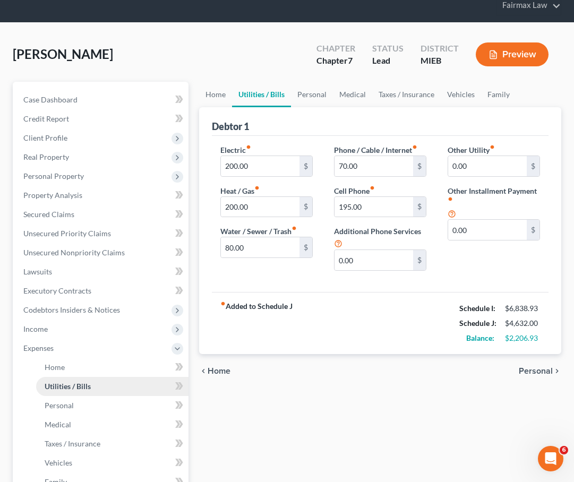
scroll to position [40, 0]
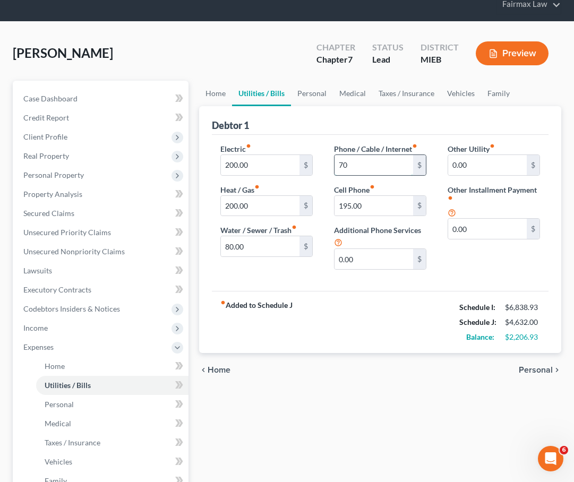
type input "7"
type input "250.00"
click at [355, 328] on div "fiber_manual_record Added to Schedule J Schedule I: $6,838.93 Schedule J: $4,81…" at bounding box center [380, 322] width 337 height 62
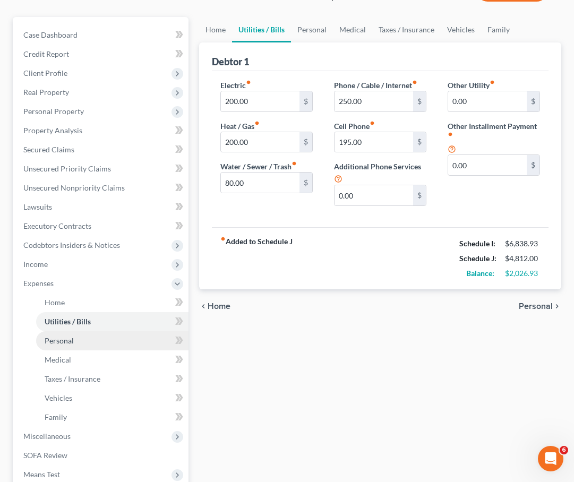
click at [97, 345] on link "Personal" at bounding box center [112, 341] width 152 height 19
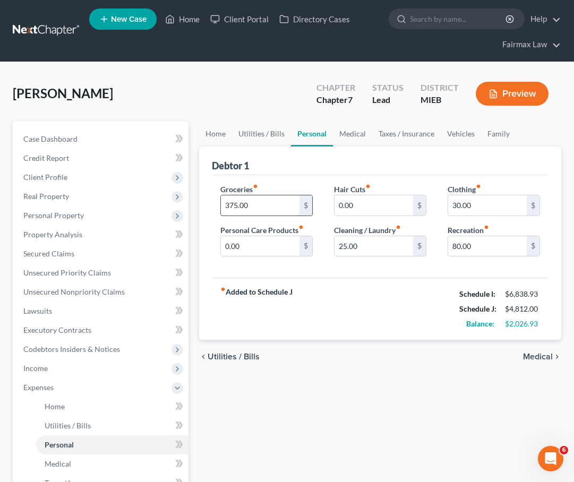
click at [237, 202] on input "375.00" at bounding box center [260, 206] width 79 height 20
type input "0"
type input "600.00"
click at [287, 345] on div "chevron_left Utilities / Bills Medical chevron_right" at bounding box center [380, 357] width 362 height 34
click at [456, 207] on input "30.00" at bounding box center [487, 206] width 79 height 20
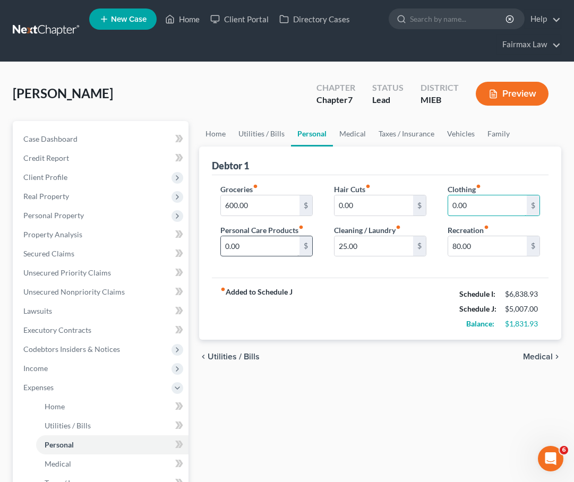
type input "0.00"
click at [283, 252] on input "0.00" at bounding box center [260, 246] width 79 height 20
click at [361, 248] on input "25.00" at bounding box center [374, 246] width 79 height 20
type input "2"
type input "300.0"
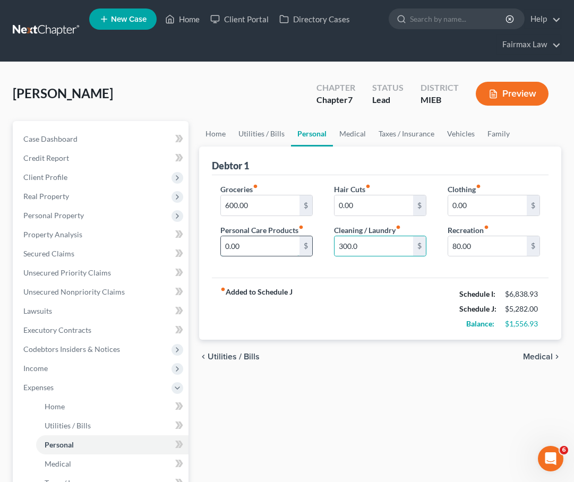
click at [281, 246] on input "0.00" at bounding box center [260, 246] width 79 height 20
type input "0"
click at [384, 259] on div "Hair Cuts fiber_manual_record 0.00 $ Cleaning / Laundry fiber_manual_record 300…" at bounding box center [381, 225] width 114 height 82
click at [382, 251] on input "300.0" at bounding box center [374, 246] width 79 height 20
click at [278, 246] on input "text" at bounding box center [260, 246] width 79 height 20
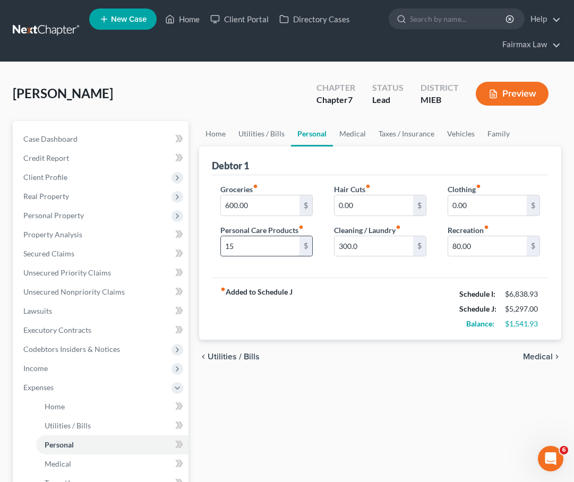
type input "1"
type input "200.00"
click at [345, 246] on input "300.0" at bounding box center [374, 246] width 79 height 20
type input "200.0"
click at [412, 283] on div "fiber_manual_record Added to Schedule J Schedule I: $6,838.93 Schedule J: $5,38…" at bounding box center [380, 309] width 337 height 62
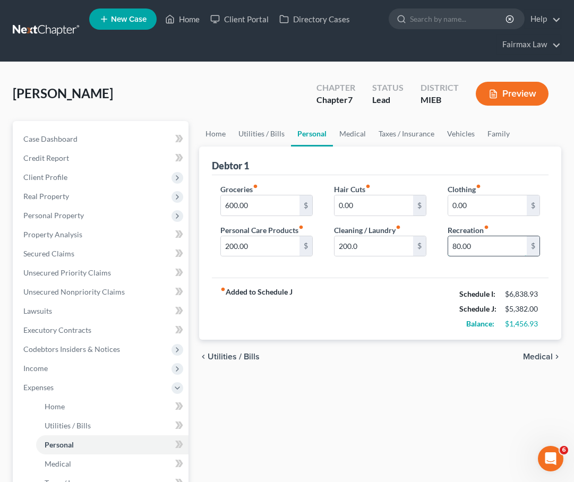
click at [458, 248] on input "80.00" at bounding box center [487, 246] width 79 height 20
drag, startPoint x: 469, startPoint y: 246, endPoint x: 452, endPoint y: 246, distance: 17.5
click at [452, 246] on input "80.00" at bounding box center [487, 246] width 79 height 20
type input "0"
click at [461, 243] on input "0" at bounding box center [487, 246] width 79 height 20
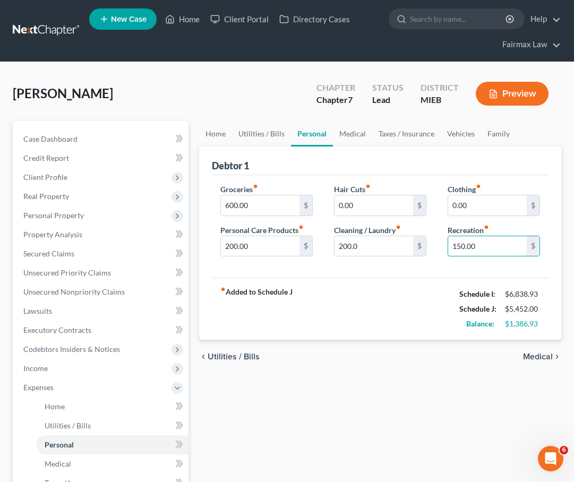
type input "150.00"
click at [429, 285] on div "fiber_manual_record Added to Schedule J Schedule I: $6,838.93 Schedule J: $5,45…" at bounding box center [380, 309] width 337 height 62
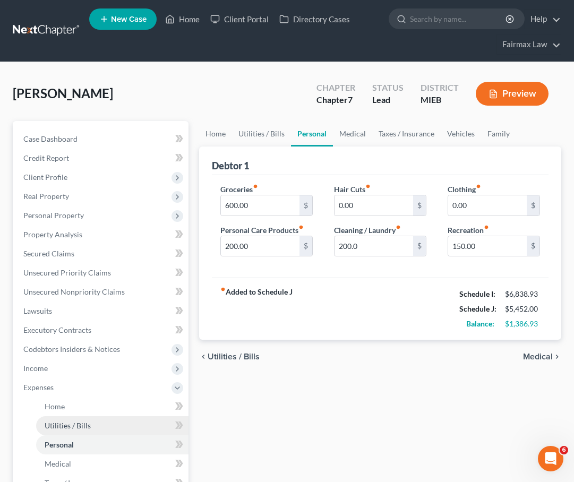
scroll to position [31, 0]
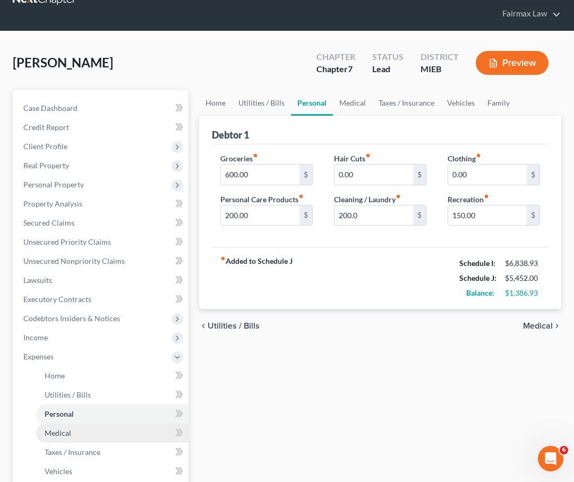
click at [73, 433] on link "Medical" at bounding box center [112, 433] width 152 height 19
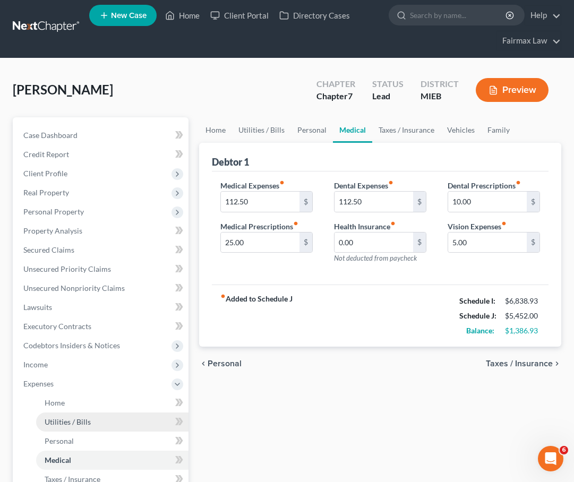
scroll to position [7, 0]
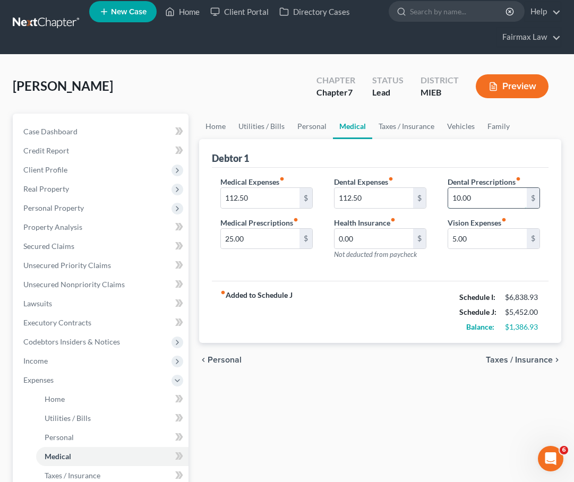
click at [474, 194] on input "10.00" at bounding box center [487, 198] width 79 height 20
type input "1"
type input "10.00"
click at [285, 199] on input "112.50" at bounding box center [260, 198] width 79 height 20
click at [234, 240] on input "25.00" at bounding box center [260, 239] width 79 height 20
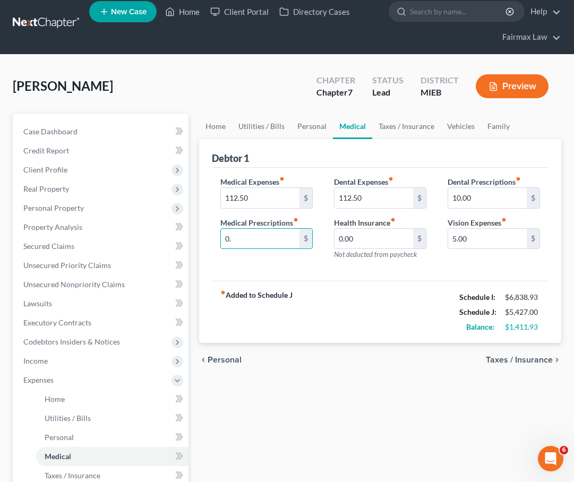
type input "0"
type input "140.00"
click at [321, 335] on div "fiber_manual_record Added to Schedule J Schedule I: $6,838.93 Schedule J: $5,56…" at bounding box center [380, 312] width 337 height 62
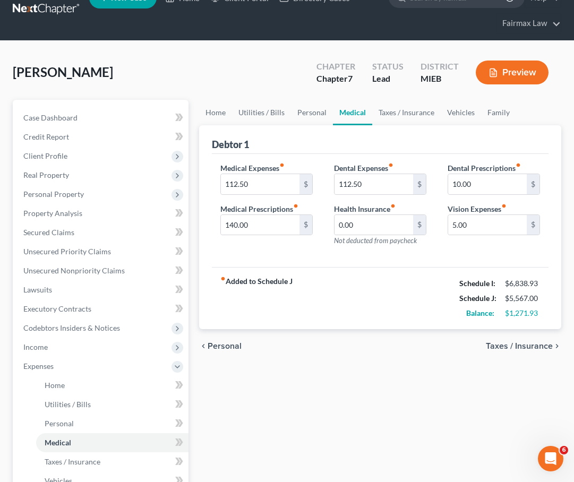
scroll to position [125, 0]
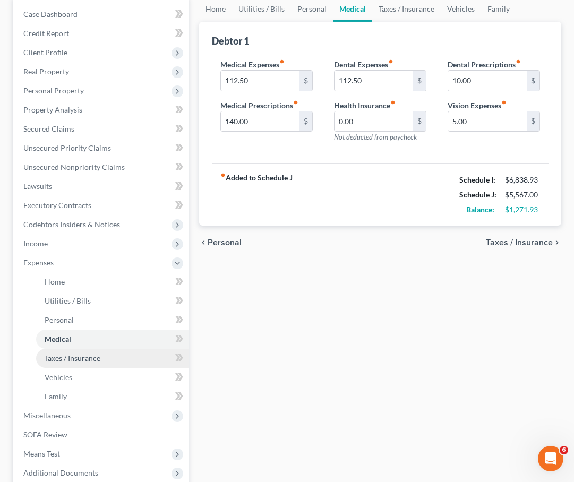
click at [126, 360] on link "Taxes / Insurance" at bounding box center [112, 358] width 152 height 19
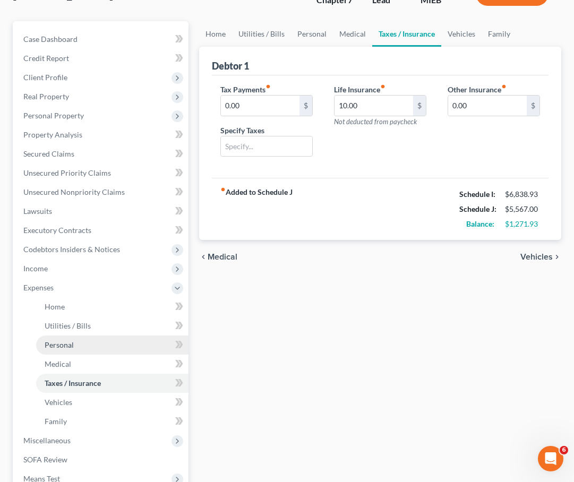
scroll to position [100, 0]
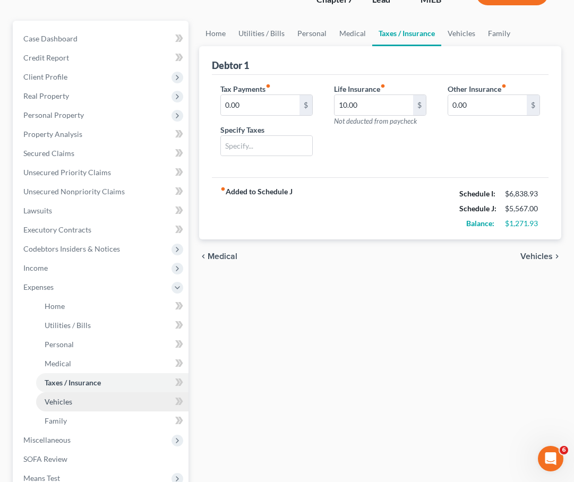
click at [70, 400] on span "Vehicles" at bounding box center [59, 401] width 28 height 9
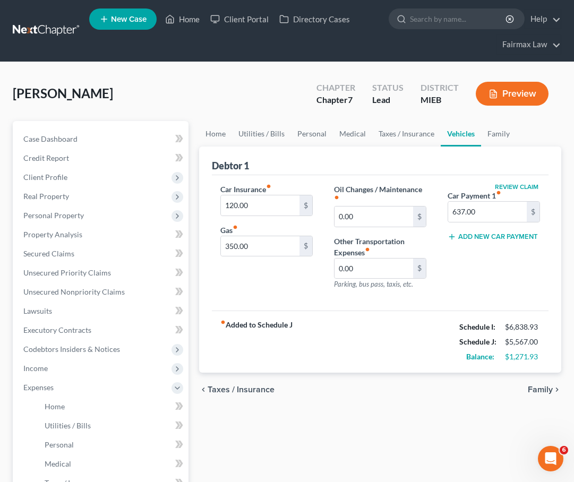
scroll to position [3, 0]
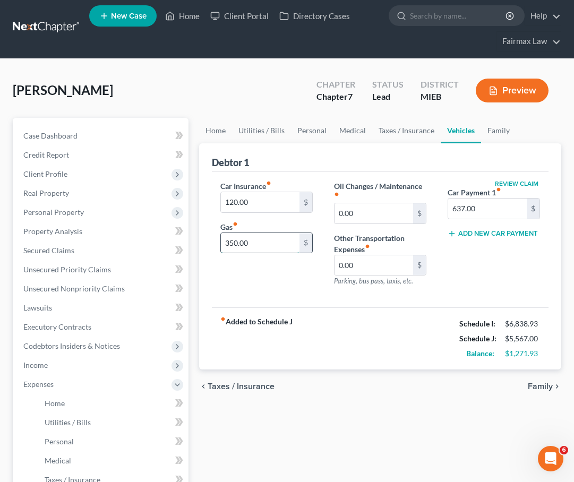
click at [234, 243] on input "350.00" at bounding box center [260, 243] width 79 height 20
type input "400.00"
click at [235, 202] on input "120.00" at bounding box center [260, 202] width 79 height 20
type input "0"
type input "379.00"
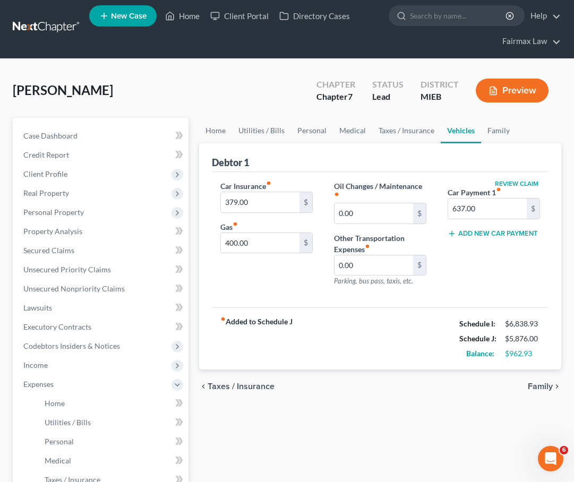
click at [256, 286] on div "Car Insurance fiber_manual_record 379.00 $ Gas fiber_manual_record 400.00 $" at bounding box center [267, 238] width 114 height 115
click at [258, 285] on div "Car Insurance fiber_manual_record 379.00 $ Gas fiber_manual_record 400.00 $" at bounding box center [267, 238] width 114 height 115
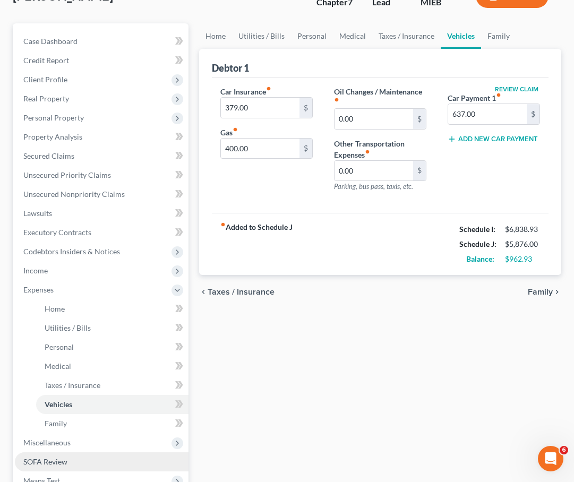
scroll to position [114, 0]
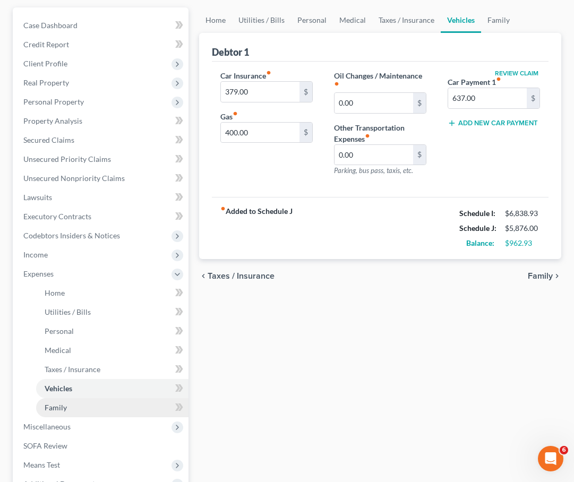
click at [66, 401] on link "Family" at bounding box center [112, 407] width 152 height 19
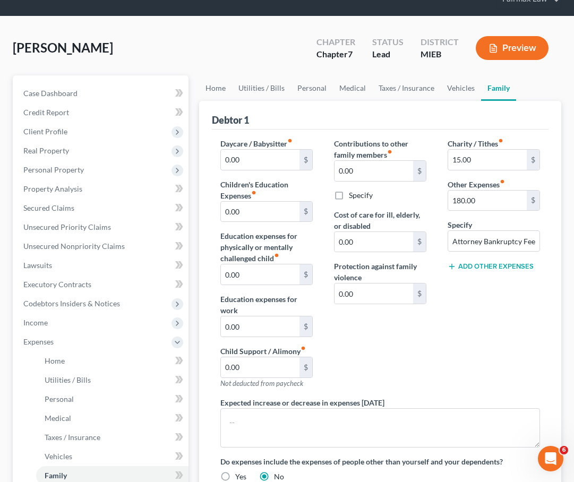
scroll to position [48, 0]
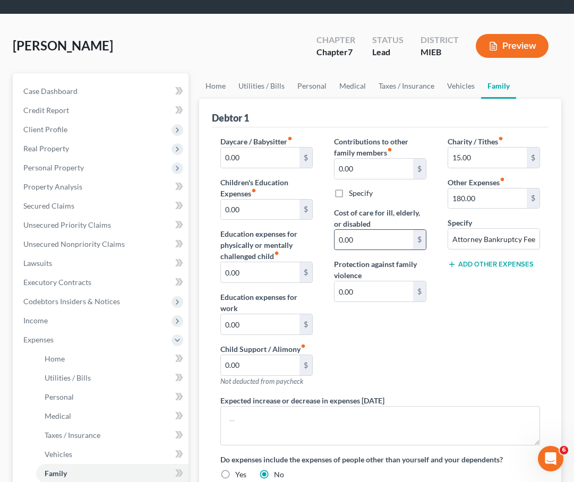
click at [366, 237] on input "0.00" at bounding box center [374, 240] width 79 height 20
type input "0"
type input "200.00"
click at [413, 334] on div "Contributions to other family members fiber_manual_record 0.00 $ Specify Cost o…" at bounding box center [381, 265] width 114 height 259
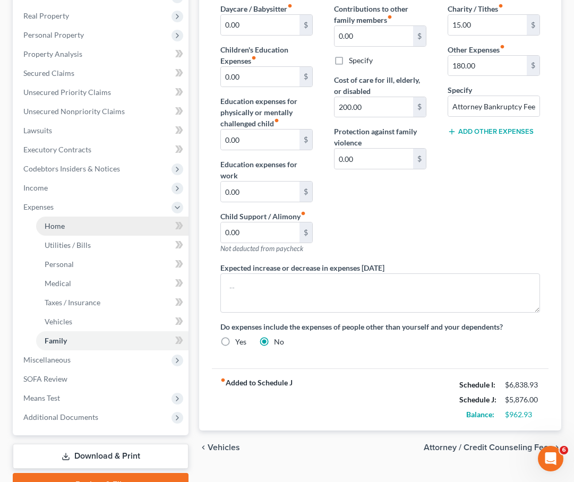
scroll to position [190, 0]
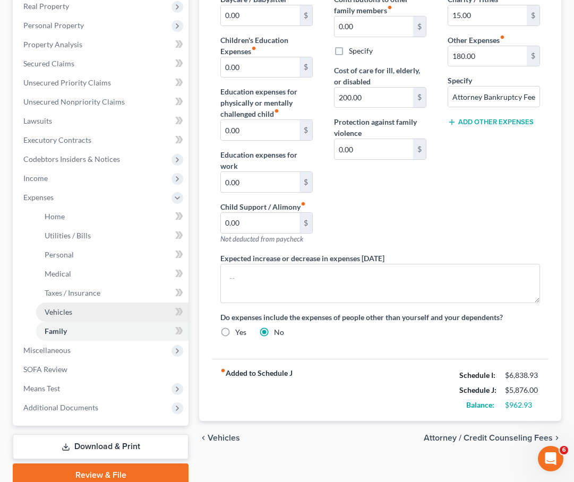
click at [95, 315] on link "Vehicles" at bounding box center [112, 312] width 152 height 19
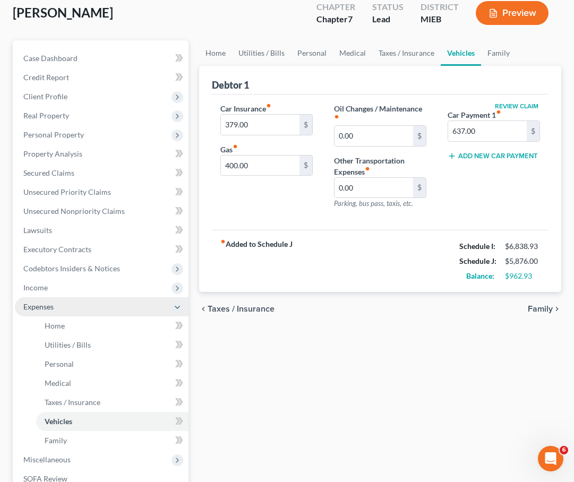
scroll to position [97, 0]
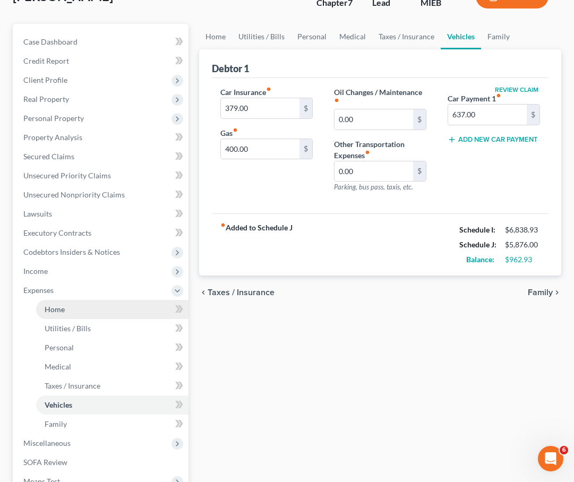
click at [95, 306] on link "Home" at bounding box center [112, 309] width 152 height 19
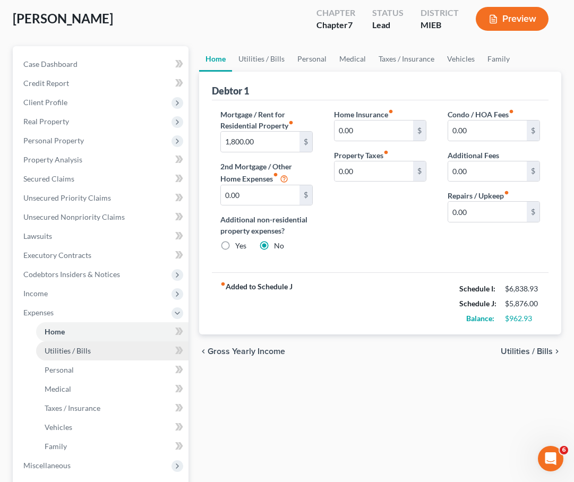
scroll to position [73, 1]
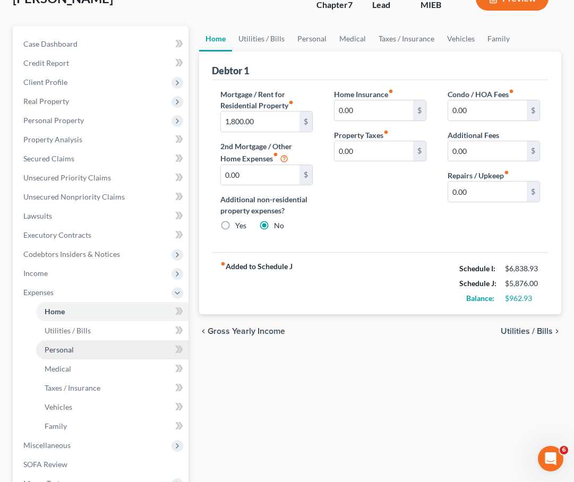
click at [71, 352] on span "Personal" at bounding box center [59, 349] width 29 height 9
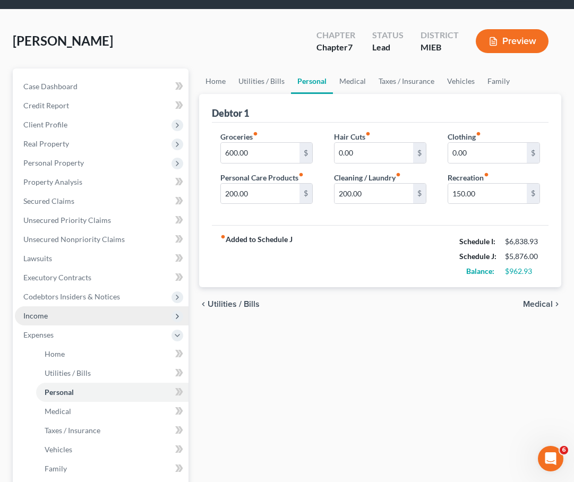
scroll to position [59, 0]
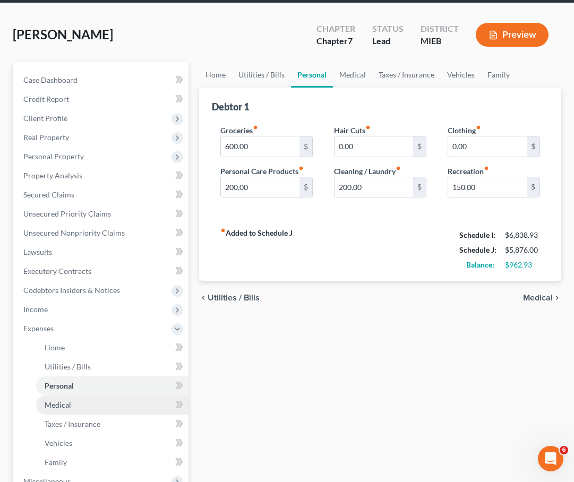
click at [68, 401] on span "Medical" at bounding box center [58, 405] width 27 height 9
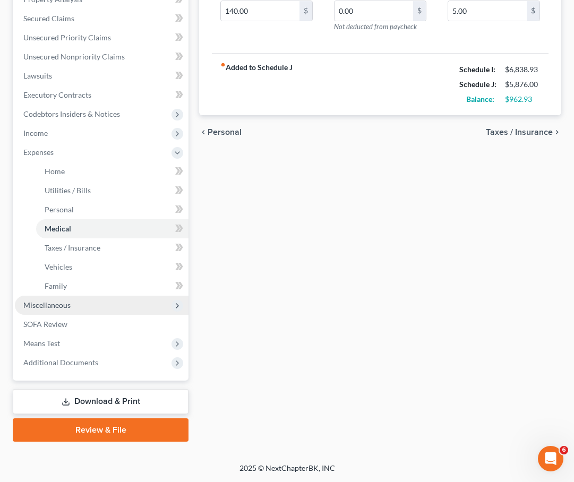
scroll to position [235, 0]
click at [78, 310] on span "Miscellaneous" at bounding box center [102, 305] width 174 height 19
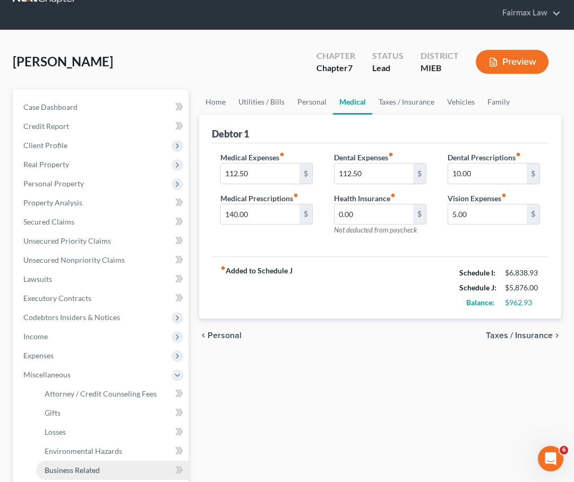
scroll to position [16, 0]
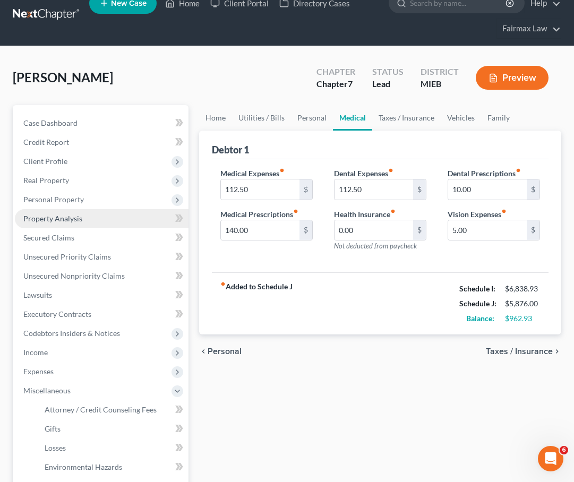
click at [83, 220] on link "Property Analysis" at bounding box center [102, 218] width 174 height 19
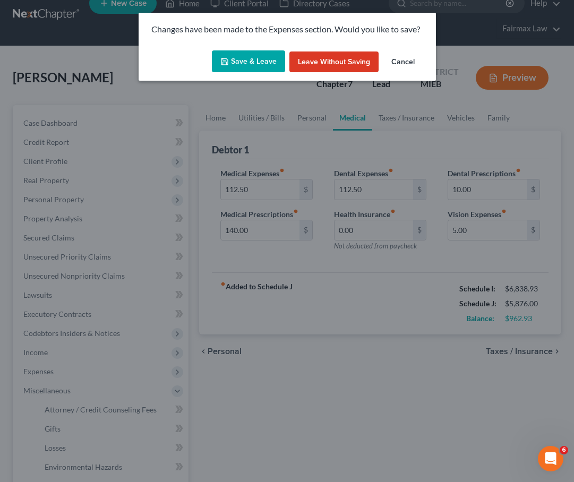
click at [252, 66] on button "Save & Leave" at bounding box center [248, 61] width 73 height 22
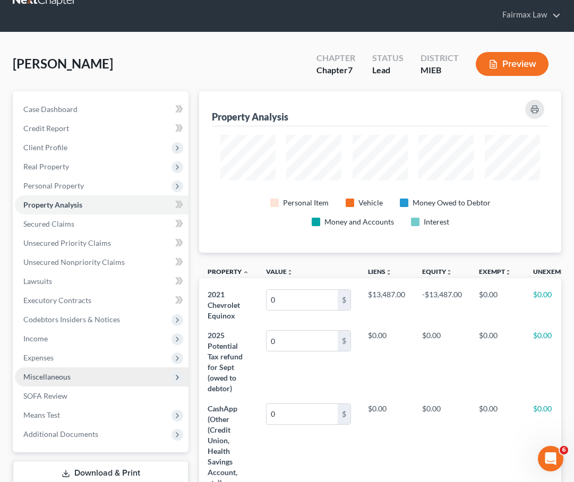
scroll to position [32, 0]
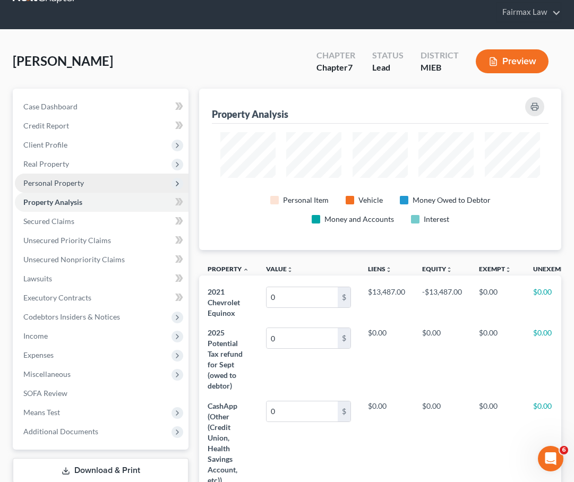
click at [75, 188] on span "Personal Property" at bounding box center [102, 183] width 174 height 19
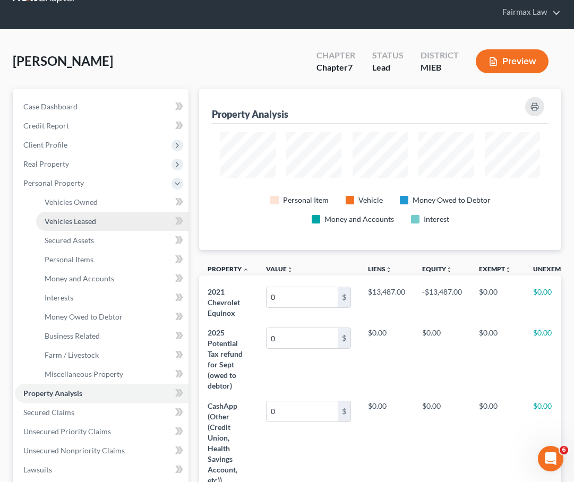
click at [75, 225] on span "Vehicles Leased" at bounding box center [71, 221] width 52 height 9
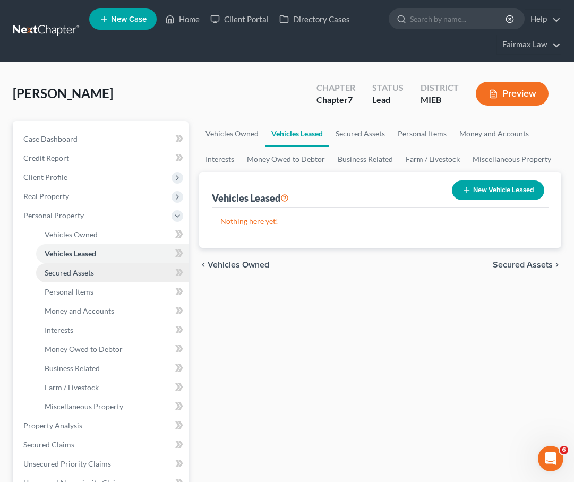
click at [73, 281] on link "Secured Assets" at bounding box center [112, 273] width 152 height 19
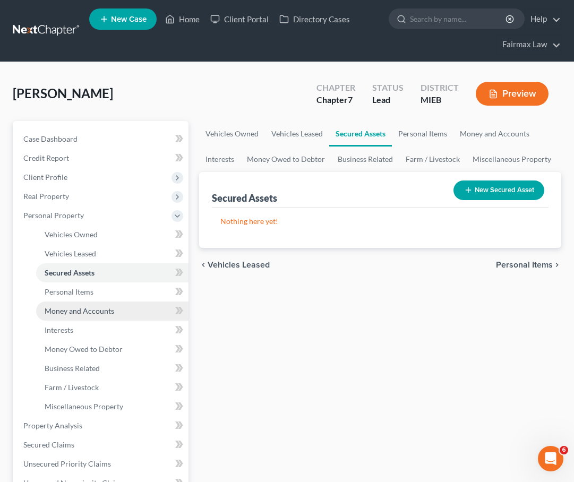
click at [69, 318] on link "Money and Accounts" at bounding box center [112, 311] width 152 height 19
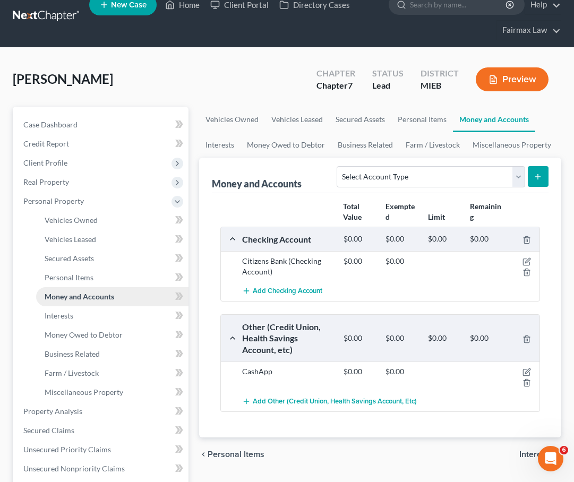
scroll to position [21, 0]
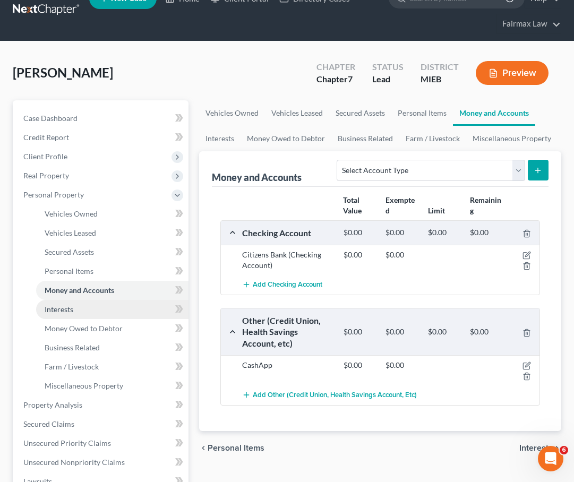
click at [69, 311] on span "Interests" at bounding box center [59, 309] width 29 height 9
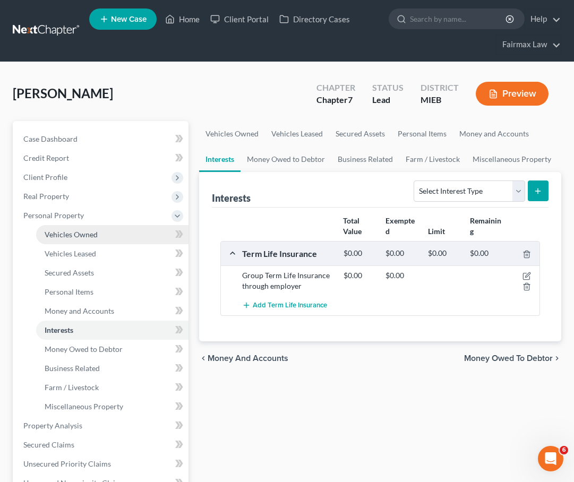
click at [84, 240] on link "Vehicles Owned" at bounding box center [112, 234] width 152 height 19
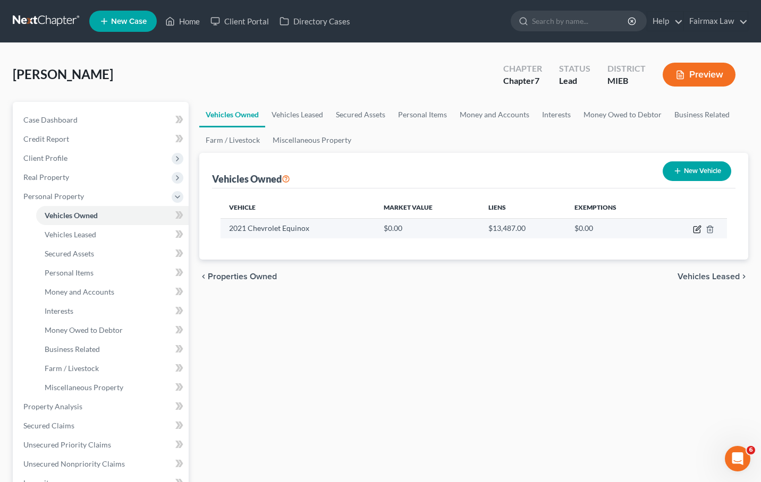
click at [695, 229] on icon "button" at bounding box center [697, 229] width 9 height 9
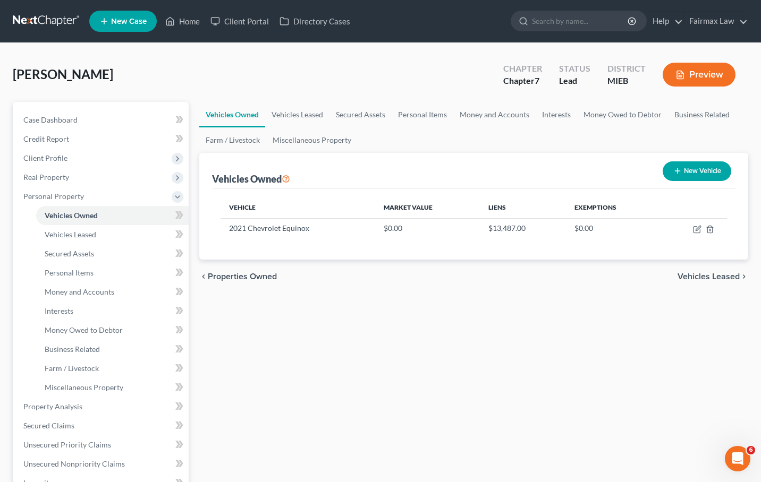
select select "0"
select select "5"
select select "2"
select select "0"
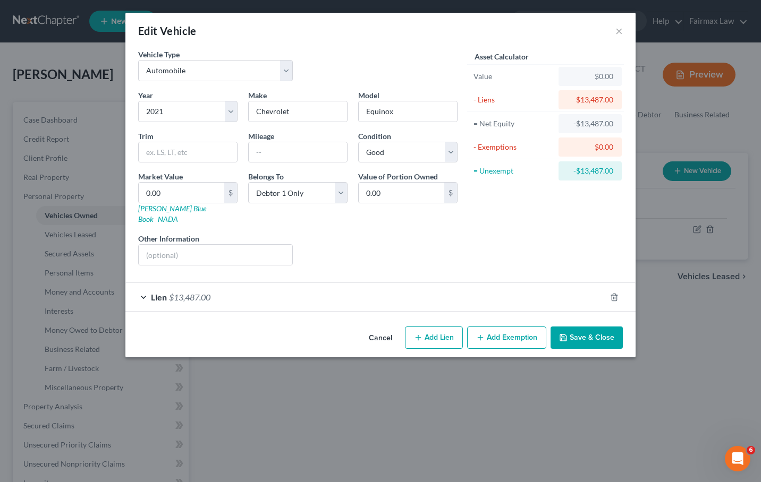
click at [499, 331] on button "Add Exemption" at bounding box center [506, 338] width 79 height 22
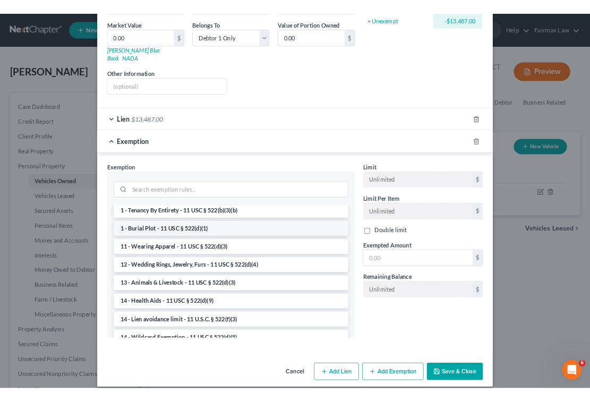
scroll to position [80, 0]
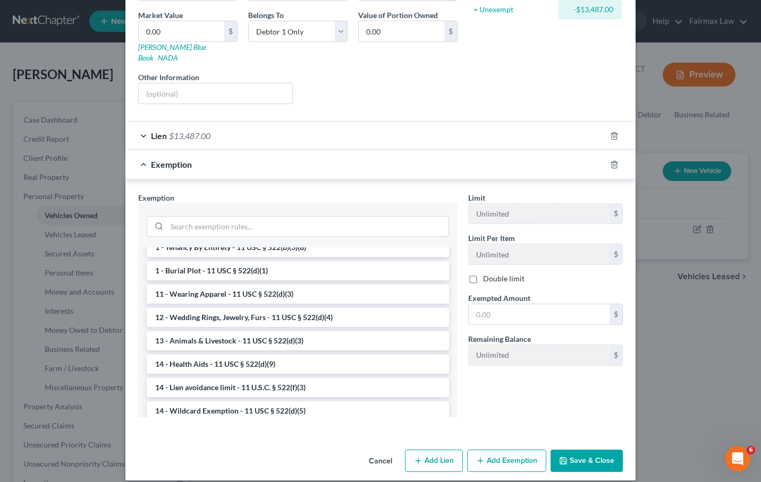
click at [387, 455] on button "Cancel" at bounding box center [380, 461] width 40 height 21
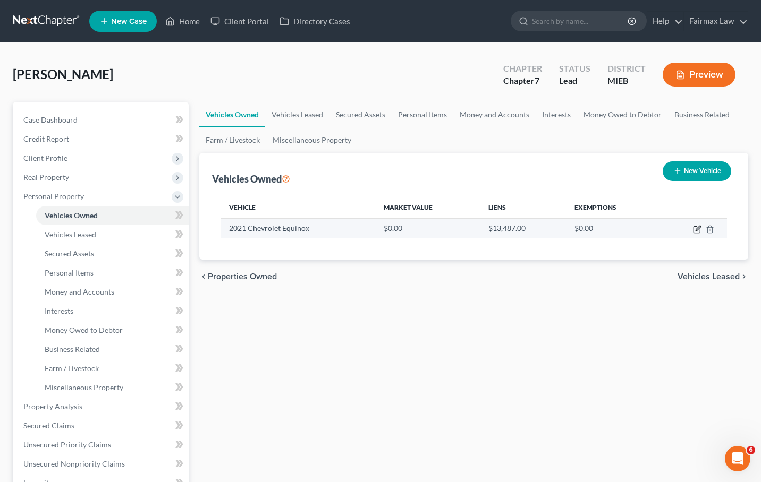
click at [696, 227] on icon "button" at bounding box center [697, 229] width 9 height 9
select select "0"
select select "5"
select select "2"
select select "0"
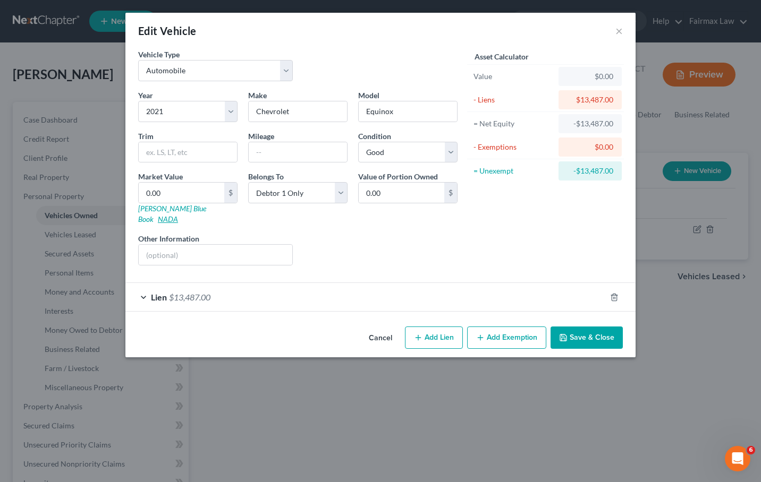
click at [178, 215] on link "NADA" at bounding box center [168, 219] width 20 height 9
click at [167, 209] on link "Kelly Blue Book" at bounding box center [172, 214] width 68 height 20
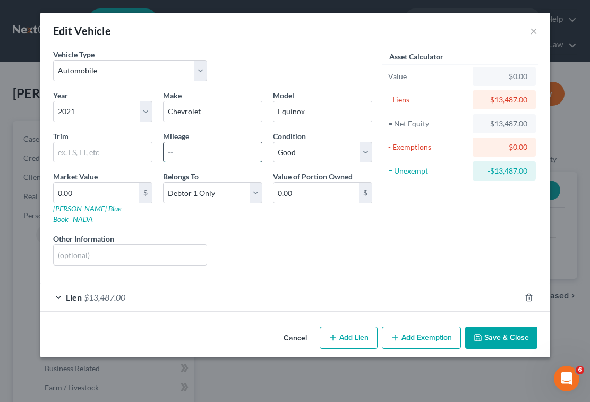
click at [196, 154] on input "text" at bounding box center [213, 152] width 98 height 20
type input "140,000"
click at [246, 233] on div "Liens Select" at bounding box center [295, 249] width 165 height 32
select select "3"
click at [325, 221] on div "Year Select 2026 2025 2024 2023 2022 2021 2020 2019 2018 2017 2016 2015 2014 20…" at bounding box center [213, 182] width 330 height 184
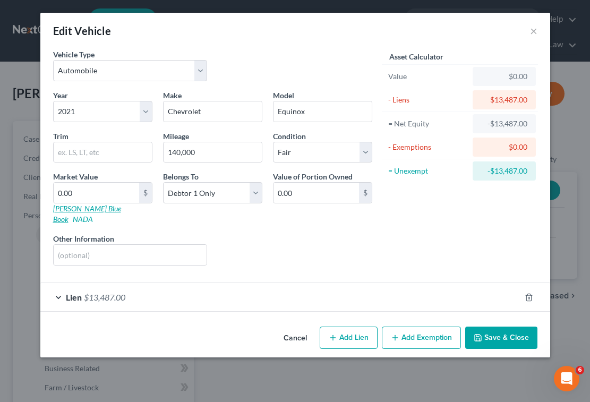
click at [89, 211] on link "Kelly Blue Book" at bounding box center [87, 214] width 68 height 20
click at [89, 206] on link "Kelly Blue Book" at bounding box center [87, 214] width 68 height 20
click at [112, 200] on input "0.00" at bounding box center [97, 193] width 86 height 20
type input "0"
type input "8"
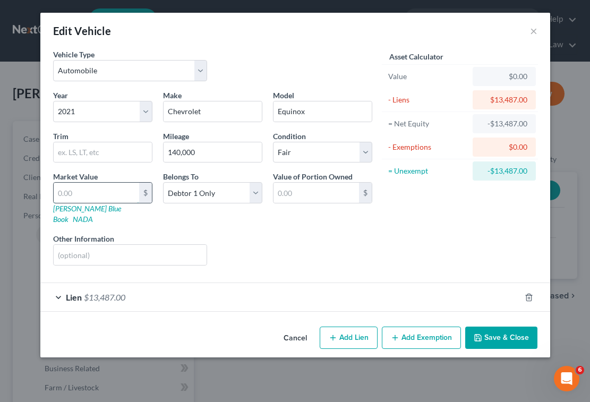
type input "8.00"
type input "89"
type input "89.00"
type input "890"
type input "890.00"
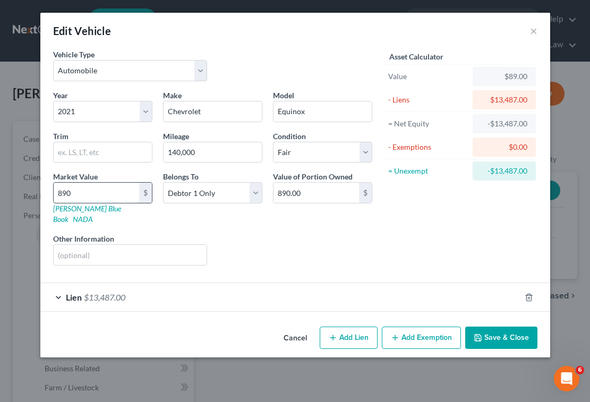
type input "8900"
type input "8,900.00"
type input "8,900"
click at [251, 233] on div "Liens Select" at bounding box center [295, 249] width 165 height 32
click at [296, 286] on div "Lien $13,487.00" at bounding box center [280, 297] width 480 height 28
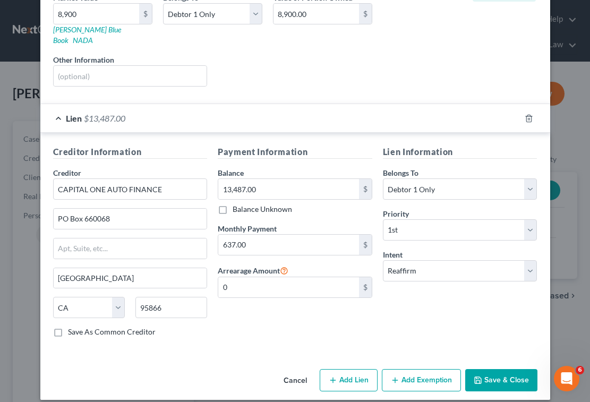
scroll to position [179, 0]
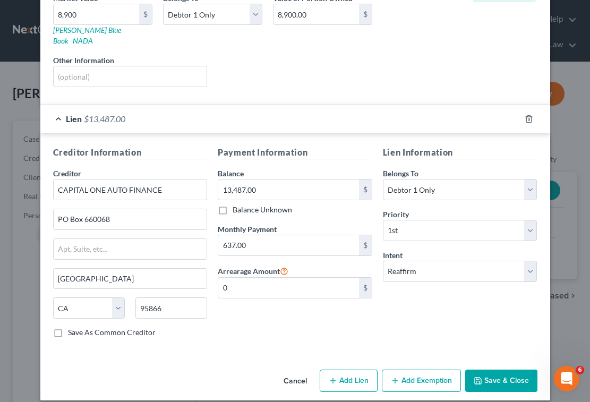
click at [434, 370] on button "Add Exemption" at bounding box center [421, 381] width 79 height 22
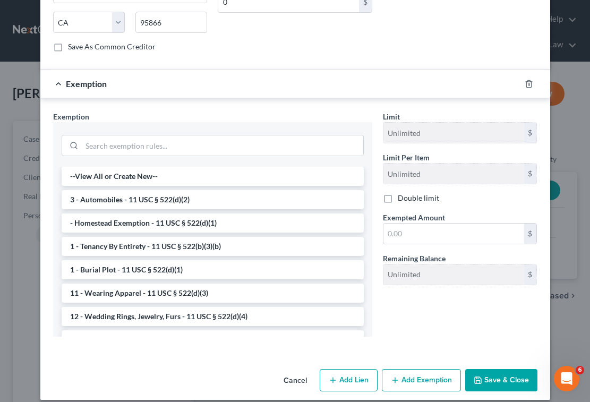
scroll to position [464, 0]
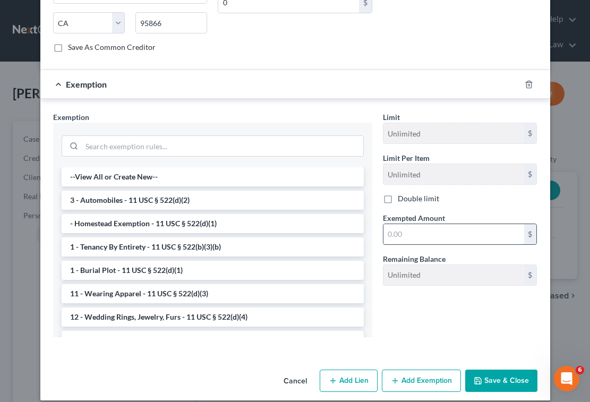
click at [415, 224] on input "text" at bounding box center [454, 234] width 141 height 20
type input "8,900"
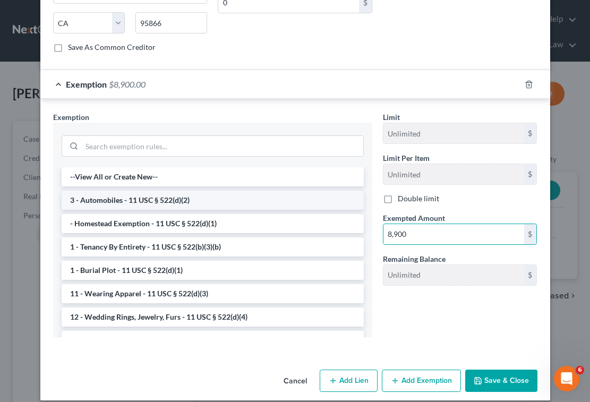
click at [232, 191] on li "3 - Automobiles - 11 USC § 522(d)(2)" at bounding box center [213, 200] width 302 height 19
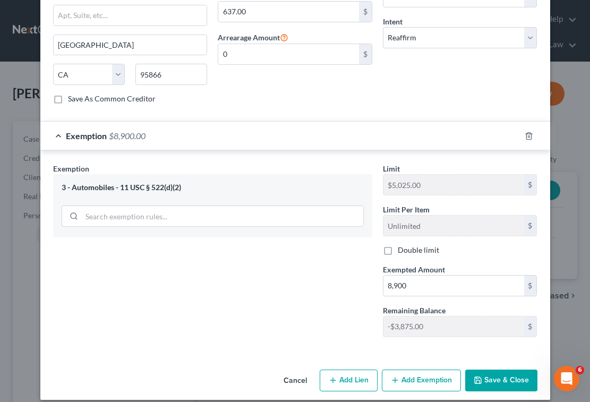
scroll to position [408, 0]
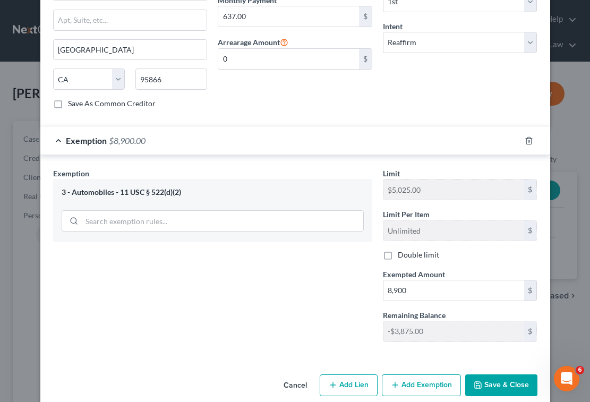
click at [303, 376] on button "Cancel" at bounding box center [295, 386] width 40 height 21
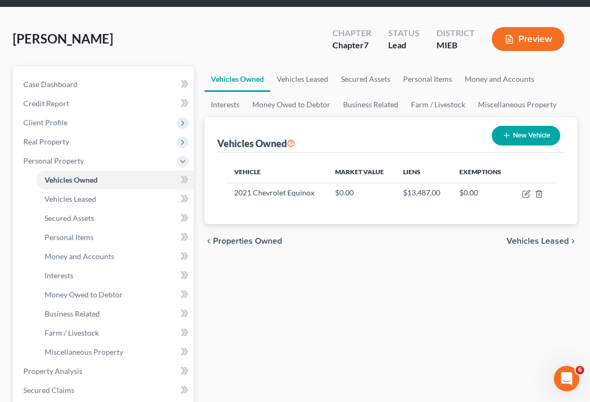
scroll to position [55, 0]
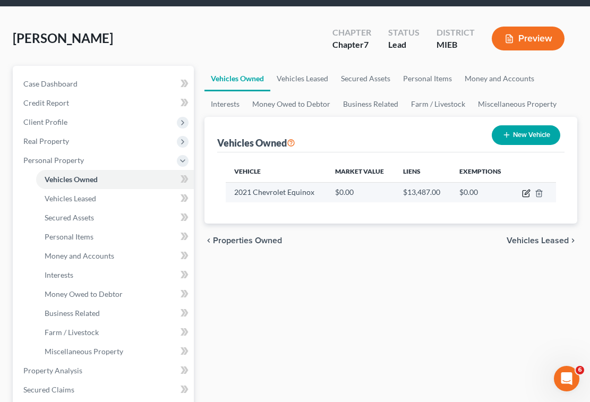
click at [527, 193] on icon "button" at bounding box center [527, 192] width 5 height 5
select select "0"
select select "5"
select select "2"
select select "0"
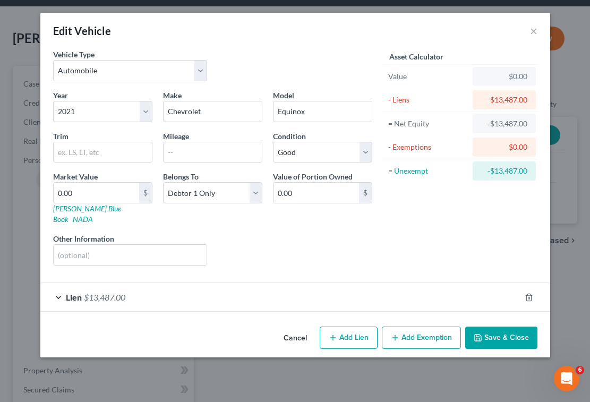
click at [61, 289] on div "Lien $13,487.00" at bounding box center [280, 297] width 480 height 28
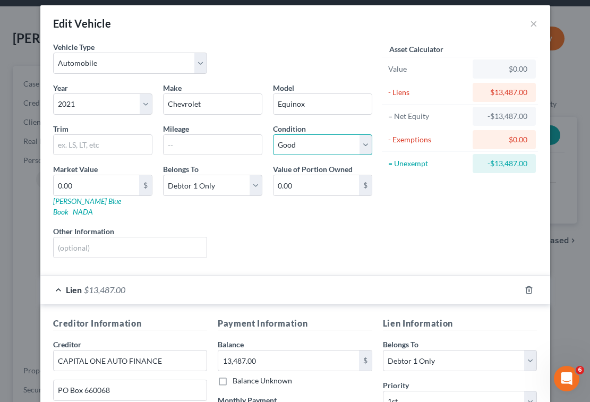
scroll to position [9, 0]
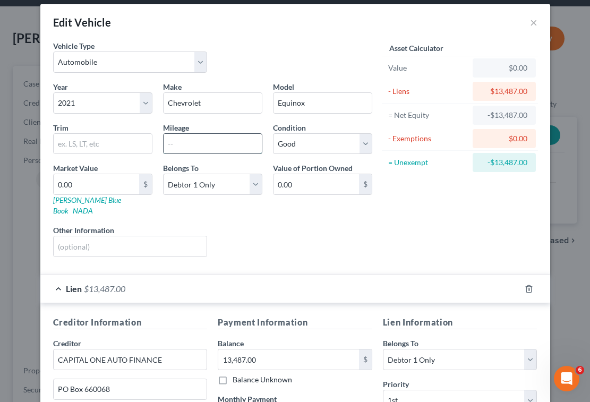
click at [203, 149] on input "text" at bounding box center [213, 144] width 98 height 20
type input "140,000"
click at [237, 249] on div "Year Select 2026 2025 2024 2023 2022 2021 2020 2019 2018 2017 2016 2015 2014 20…" at bounding box center [213, 173] width 330 height 184
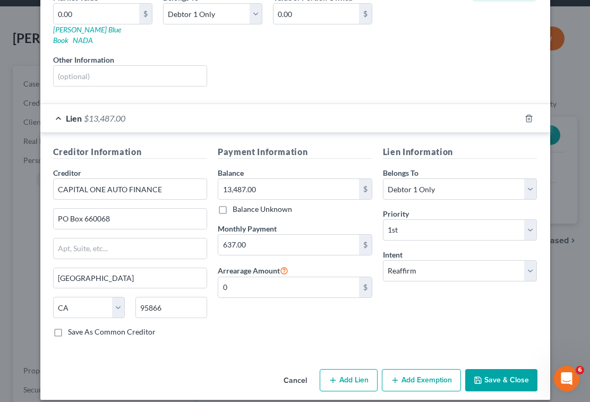
scroll to position [179, 0]
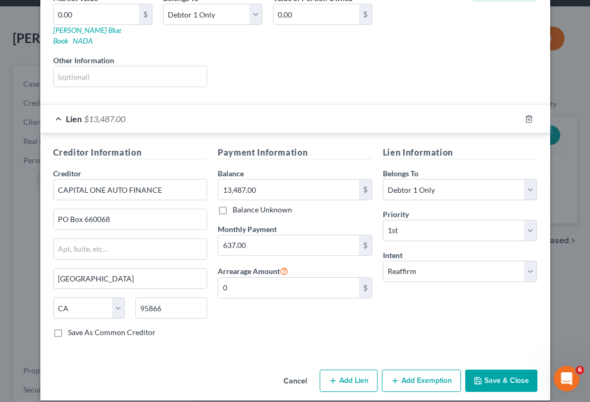
click at [514, 376] on button "Save & Close" at bounding box center [501, 381] width 72 height 22
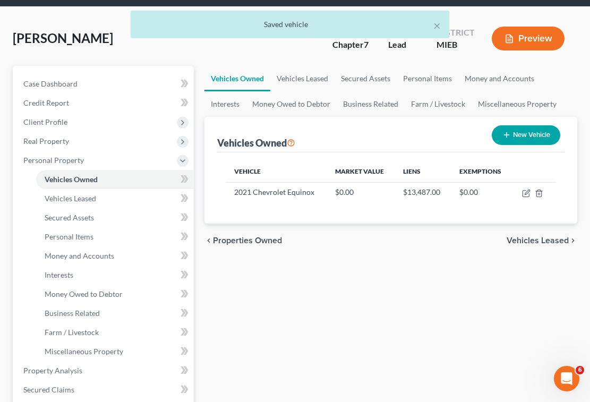
scroll to position [64, 0]
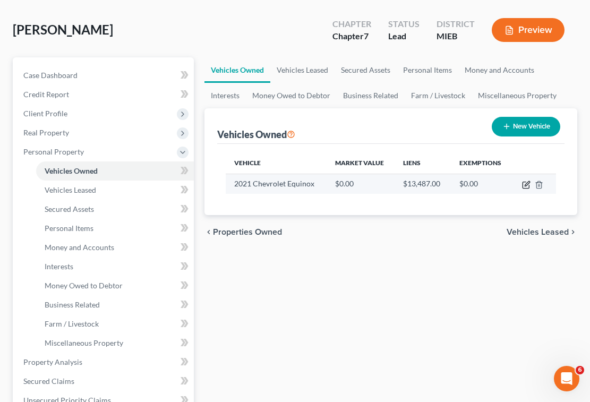
click at [528, 186] on icon "button" at bounding box center [526, 185] width 9 height 9
select select "0"
select select "5"
select select "2"
select select "0"
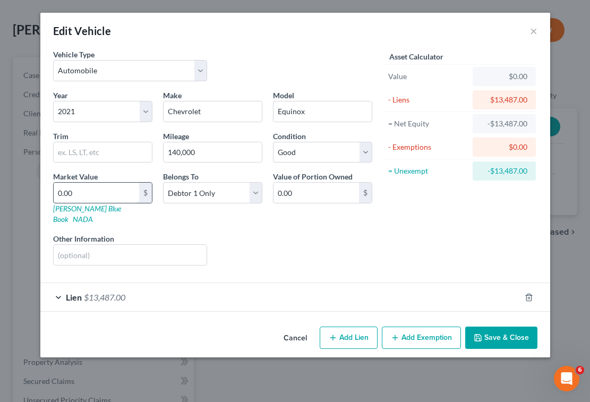
click at [98, 192] on input "0.00" at bounding box center [97, 193] width 86 height 20
type input "0"
type input "8"
type input "8.00"
type input "89"
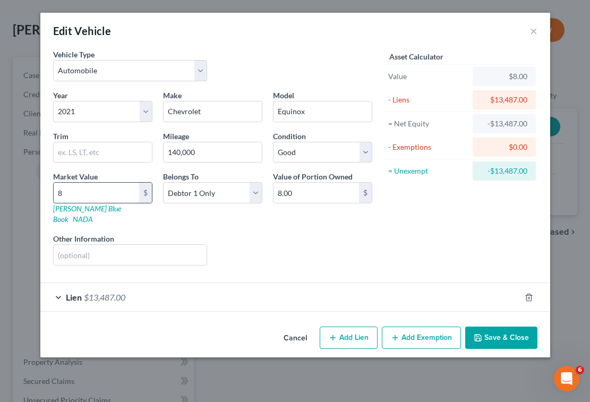
type input "89.00"
type input "890"
type input "890.00"
type input "8900"
type input "8,900.00"
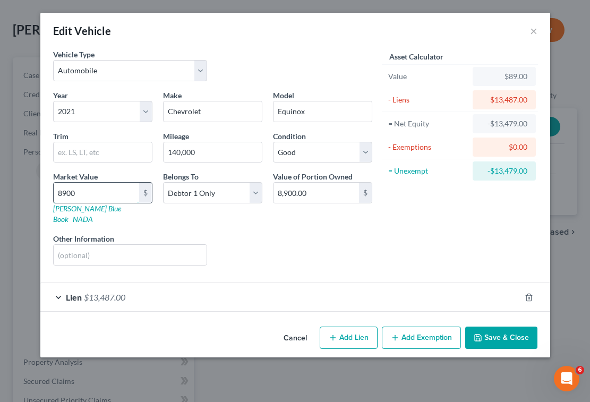
type input "8,900"
click at [344, 194] on input "8,900.00" at bounding box center [317, 193] width 86 height 20
type input "8"
type input "0"
click at [436, 327] on button "Add Exemption" at bounding box center [421, 338] width 79 height 22
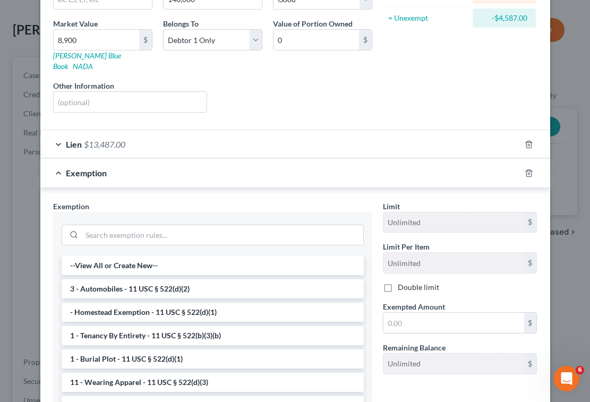
scroll to position [202, 0]
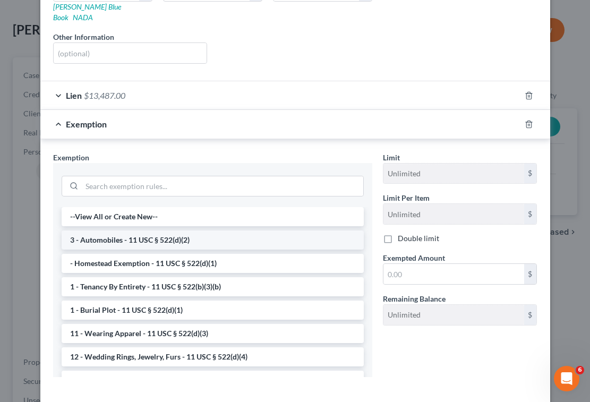
click at [237, 232] on li "3 - Automobiles - 11 USC § 522(d)(2)" at bounding box center [213, 240] width 302 height 19
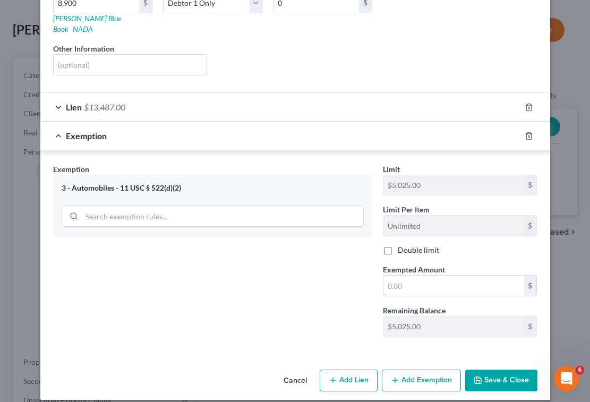
click at [488, 371] on button "Save & Close" at bounding box center [501, 381] width 72 height 22
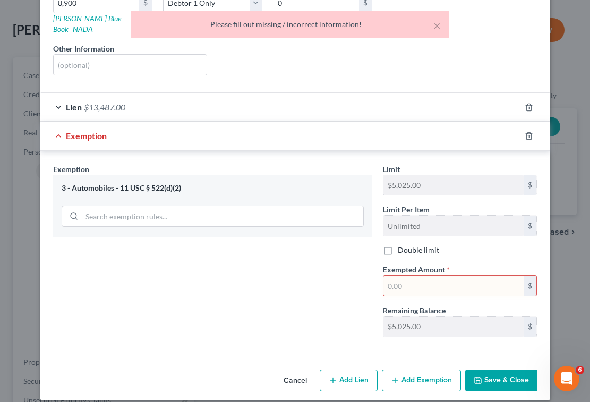
click at [423, 276] on input "text" at bounding box center [454, 286] width 141 height 20
type input "0.00"
click at [495, 370] on button "Save & Close" at bounding box center [501, 381] width 72 height 22
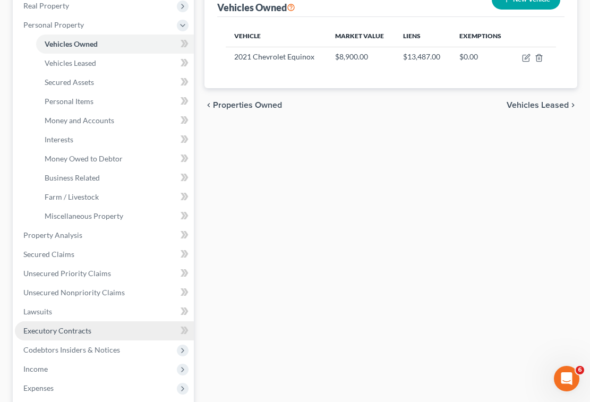
scroll to position [192, 0]
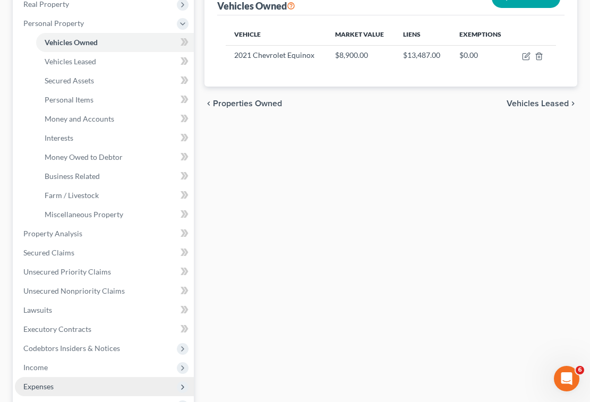
click at [45, 385] on span "Expenses" at bounding box center [38, 386] width 30 height 9
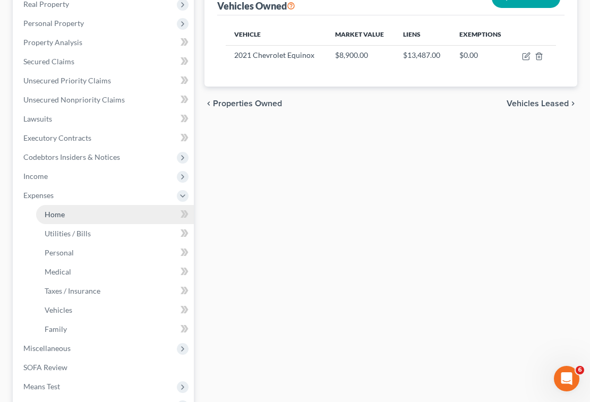
click at [78, 223] on link "Home" at bounding box center [115, 214] width 158 height 19
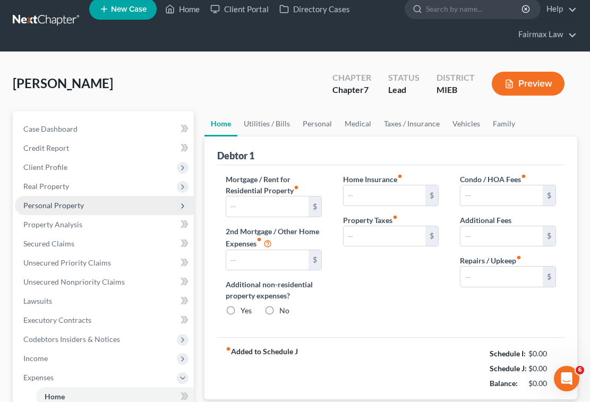
type input "1,800.00"
type input "0.00"
radio input "true"
type input "0.00"
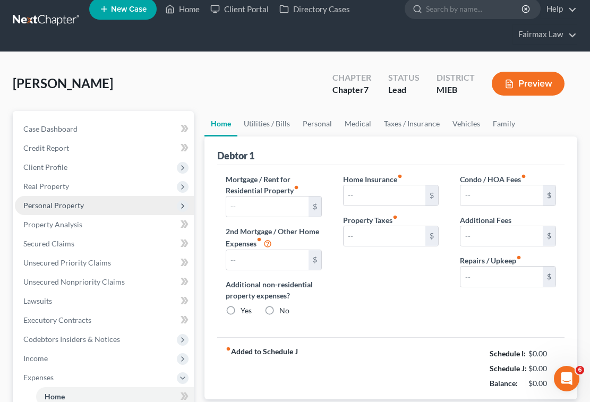
type input "0.00"
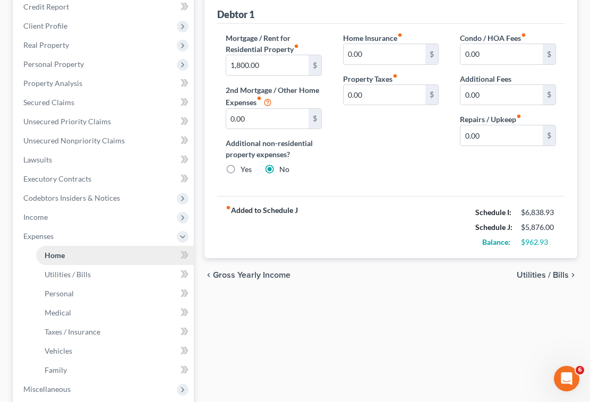
scroll to position [149, 0]
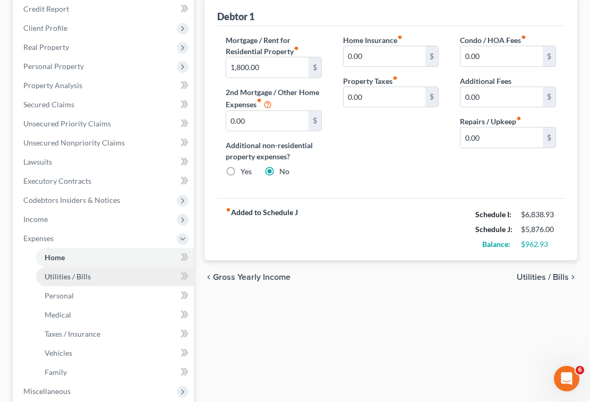
click at [102, 277] on link "Utilities / Bills" at bounding box center [115, 276] width 158 height 19
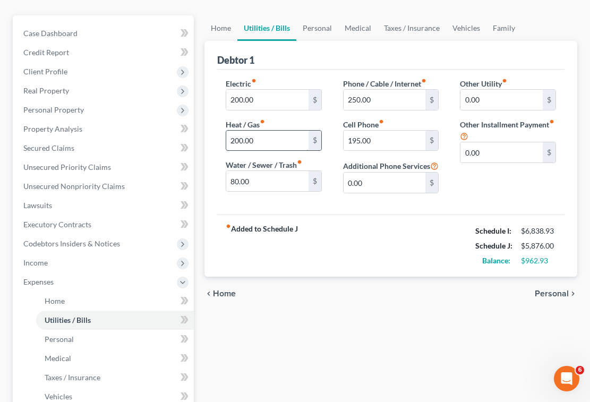
scroll to position [108, 0]
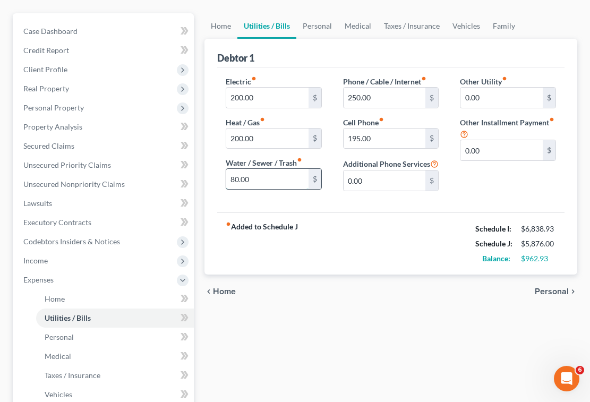
click at [238, 181] on input "80.00" at bounding box center [267, 179] width 82 height 20
type input "0"
type input "90.00"
click at [299, 275] on div "fiber_manual_record Added to Schedule J Schedule I: $6,838.93 Schedule J: $5,88…" at bounding box center [390, 244] width 347 height 62
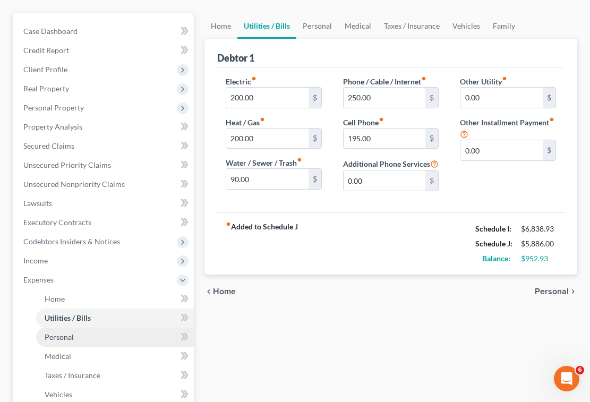
click at [122, 341] on link "Personal" at bounding box center [115, 337] width 158 height 19
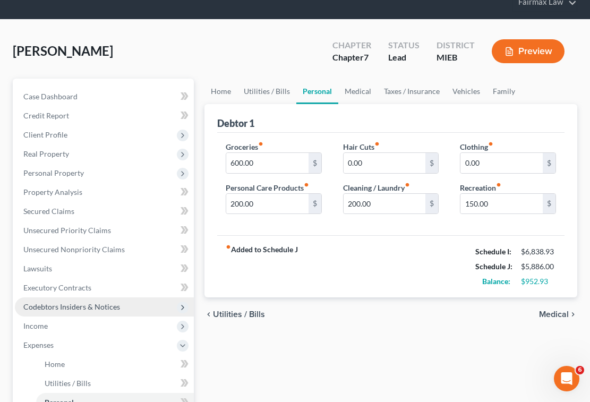
scroll to position [44, 0]
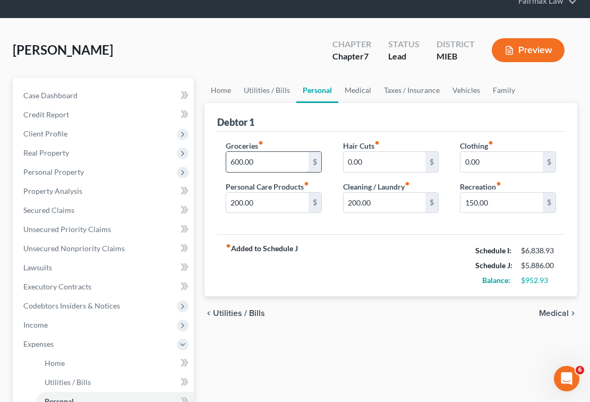
click at [235, 165] on input "600.00" at bounding box center [267, 162] width 82 height 20
type input "700.00"
click at [298, 273] on strong "fiber_manual_record Added to Schedule J" at bounding box center [262, 265] width 72 height 45
click at [477, 204] on input "150.00" at bounding box center [502, 203] width 82 height 20
type input "0"
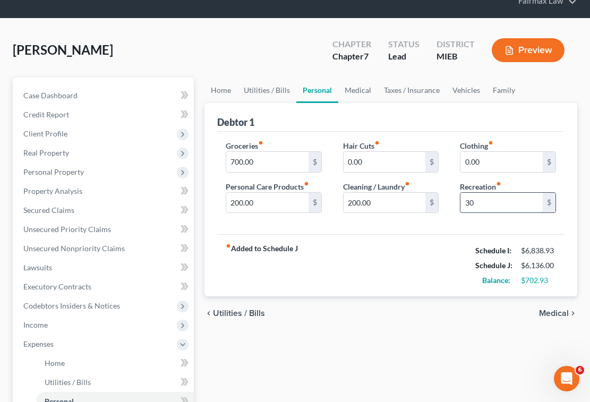
type input "3"
type input "200.00"
click at [452, 262] on div "fiber_manual_record Added to Schedule J Schedule I: $6,838.93 Schedule J: $6,03…" at bounding box center [390, 265] width 347 height 62
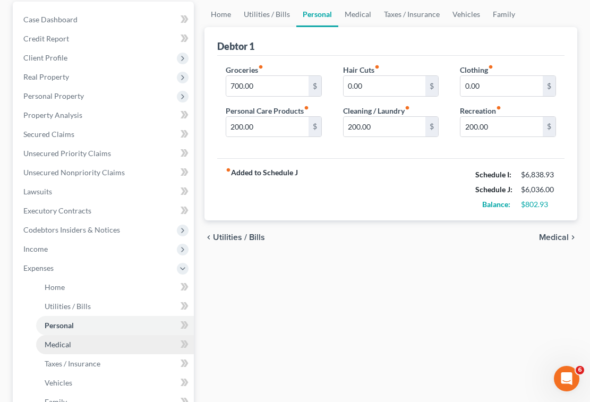
click at [71, 339] on link "Medical" at bounding box center [115, 344] width 158 height 19
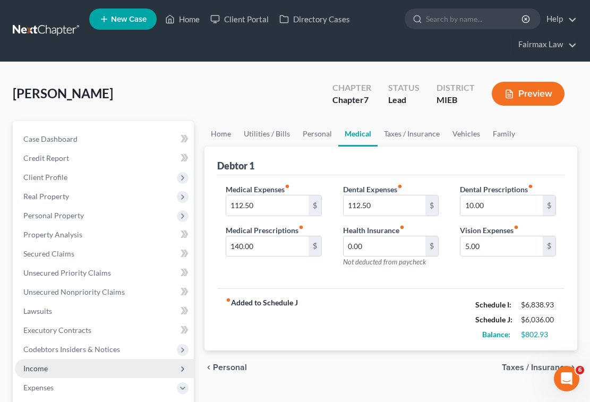
click at [62, 365] on span "Income" at bounding box center [104, 368] width 179 height 19
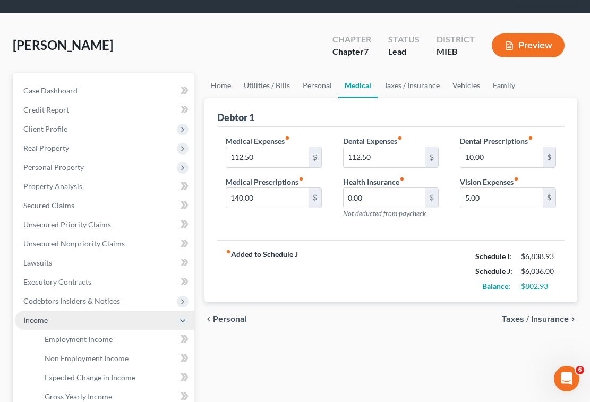
scroll to position [114, 0]
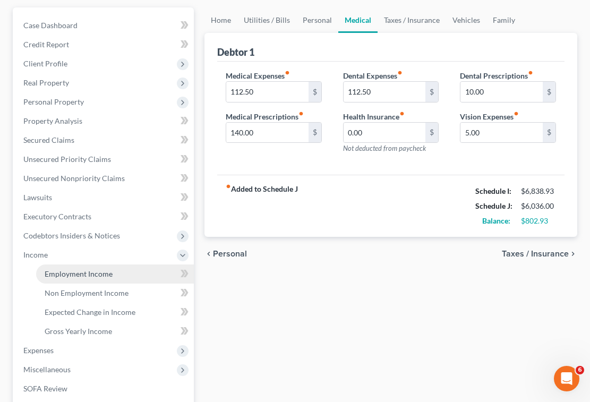
click at [82, 279] on link "Employment Income" at bounding box center [115, 274] width 158 height 19
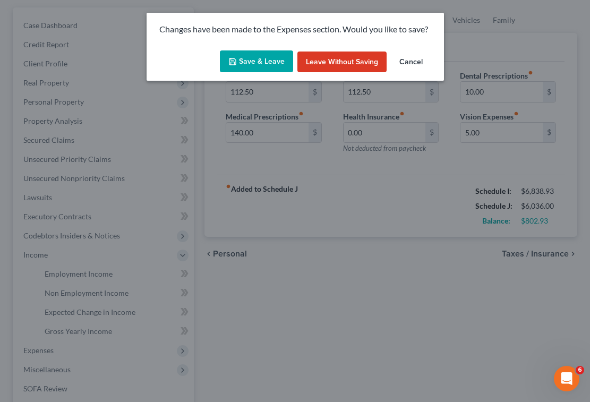
click at [245, 62] on button "Save & Leave" at bounding box center [256, 61] width 73 height 22
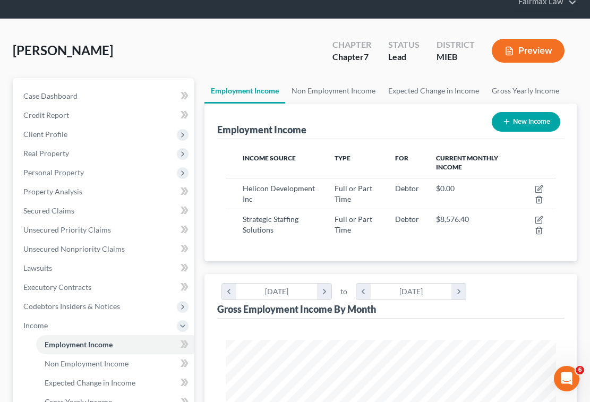
scroll to position [44, 0]
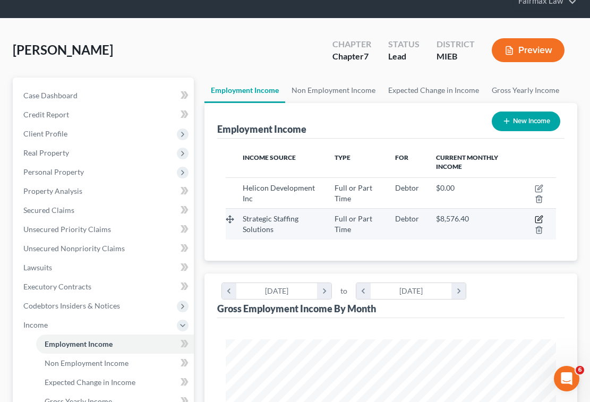
click at [542, 219] on icon "button" at bounding box center [539, 219] width 9 height 9
select select "0"
select select "23"
select select "2"
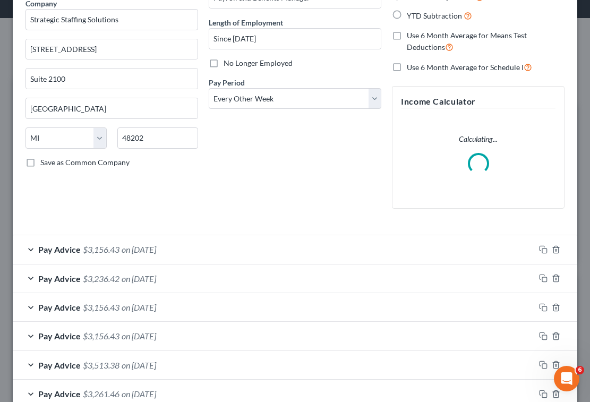
scroll to position [131, 0]
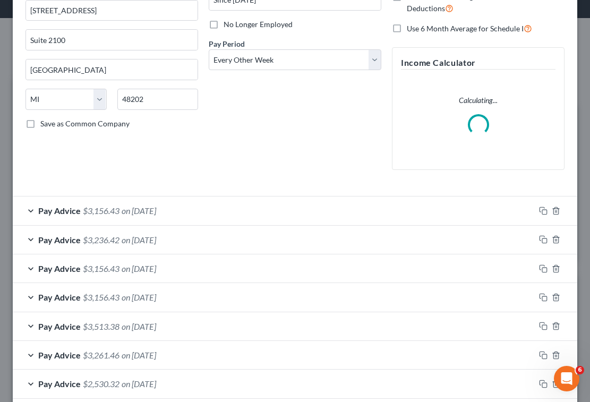
click at [236, 214] on div "Pay Advice $3,156.43 on 08/29/2025" at bounding box center [274, 211] width 522 height 28
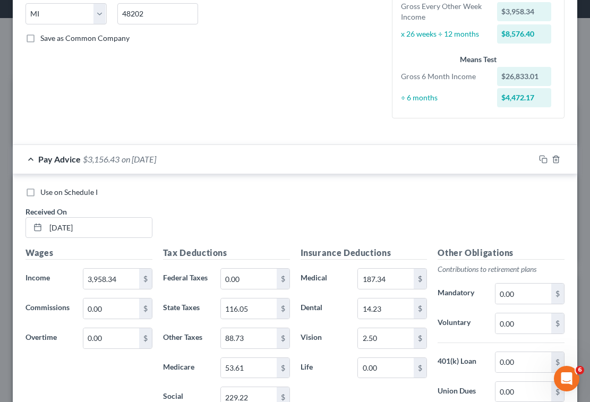
scroll to position [217, 0]
click at [28, 158] on div "Pay Advice $3,156.43 on 08/29/2025" at bounding box center [274, 159] width 522 height 28
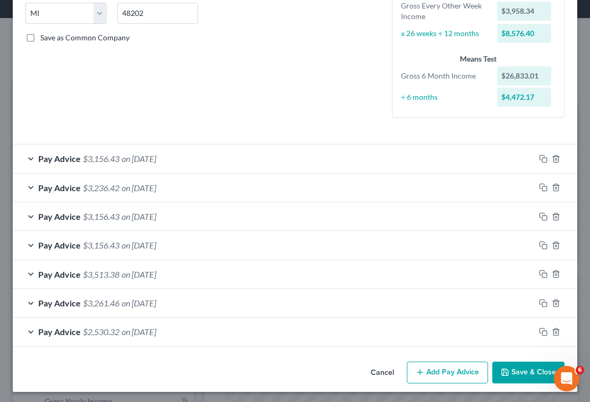
scroll to position [216, 0]
click at [28, 158] on div "Pay Advice $3,156.43 on 08/29/2025" at bounding box center [274, 159] width 522 height 28
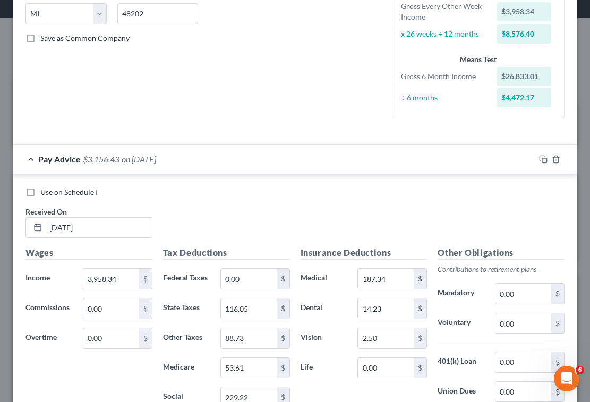
click at [40, 189] on label "Use on Schedule I" at bounding box center [68, 192] width 57 height 11
click at [45, 189] on input "Use on Schedule I" at bounding box center [48, 190] width 7 height 7
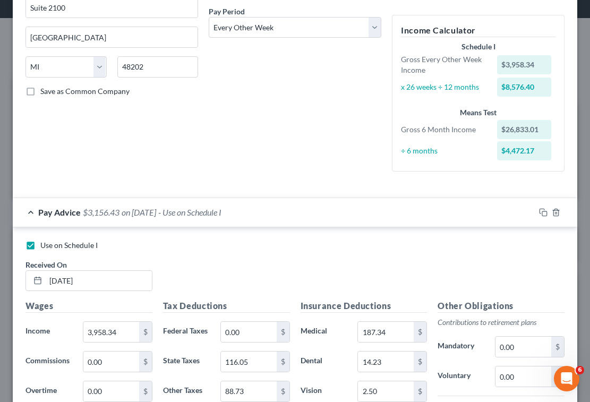
scroll to position [159, 0]
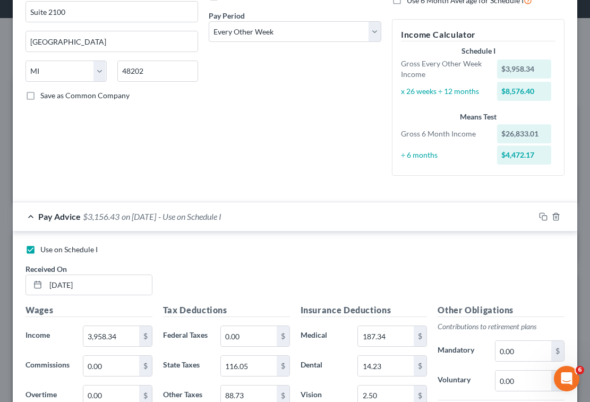
click at [40, 250] on label "Use on Schedule I" at bounding box center [68, 249] width 57 height 11
click at [45, 250] on input "Use on Schedule I" at bounding box center [48, 247] width 7 height 7
checkbox input "false"
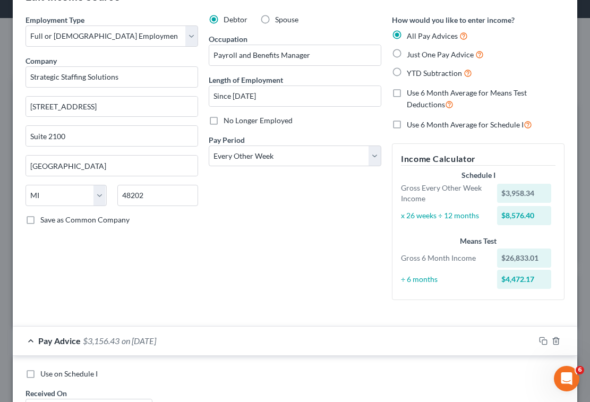
click at [412, 50] on span "Just One Pay Advice" at bounding box center [440, 54] width 67 height 9
click at [412, 50] on input "Just One Pay Advice" at bounding box center [414, 51] width 7 height 7
radio input "true"
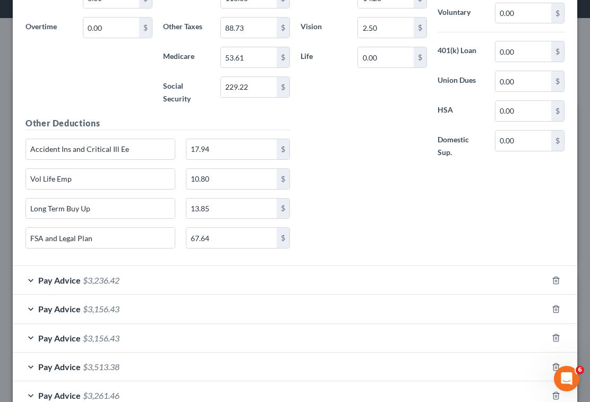
scroll to position [444, 0]
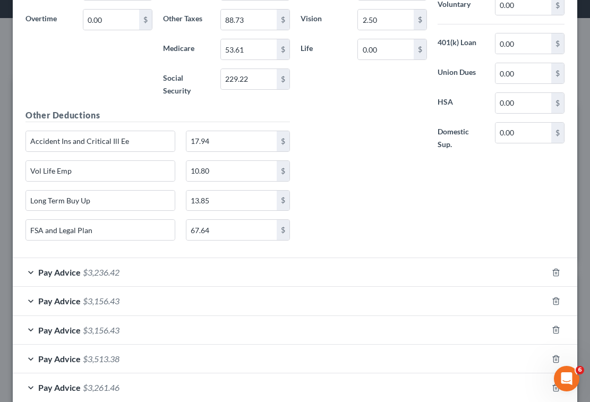
click at [59, 273] on span "Pay Advice" at bounding box center [59, 272] width 43 height 10
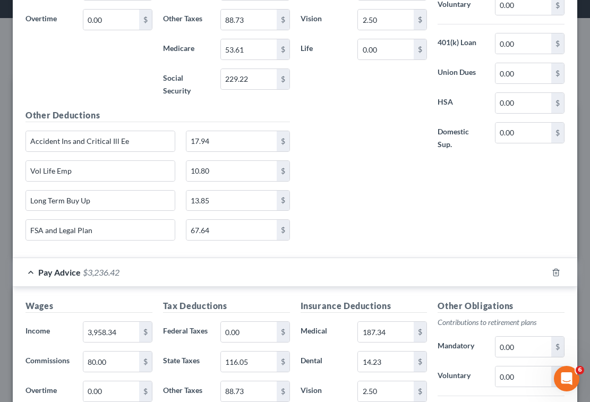
click at [59, 273] on span "Pay Advice" at bounding box center [59, 272] width 43 height 10
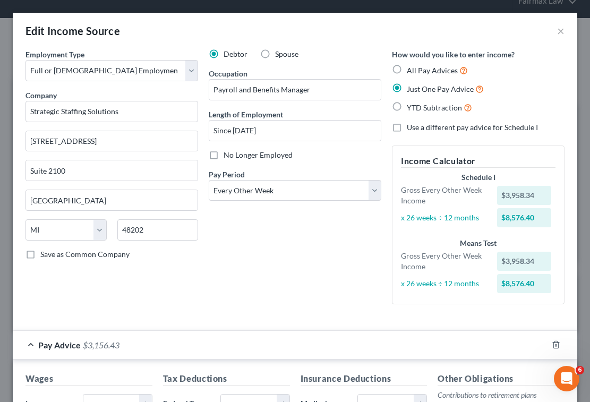
scroll to position [0, 0]
click at [406, 74] on div "All Pay Advices" at bounding box center [478, 70] width 173 height 12
click at [407, 70] on label "All Pay Advices" at bounding box center [437, 70] width 61 height 12
click at [411, 70] on input "All Pay Advices" at bounding box center [414, 67] width 7 height 7
radio input "true"
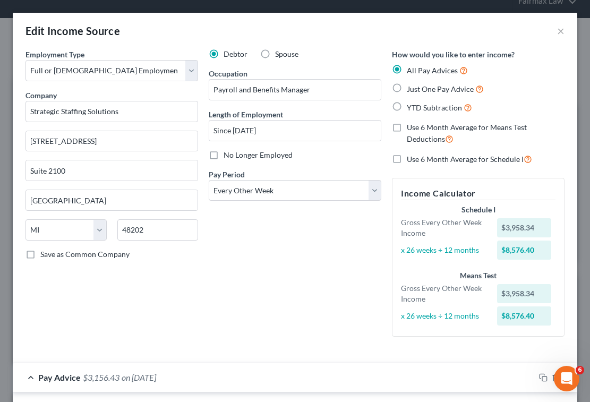
scroll to position [144, 0]
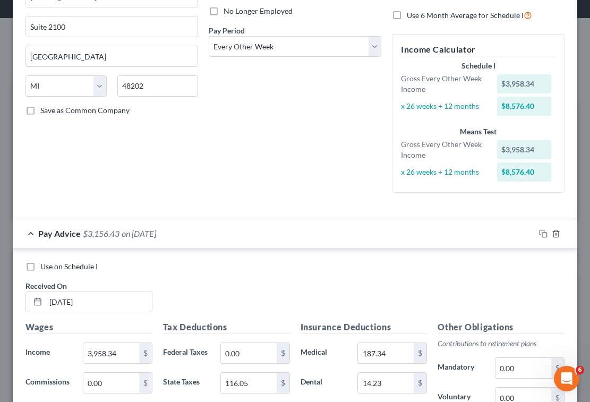
click at [87, 266] on span "Use on Schedule I" at bounding box center [68, 266] width 57 height 9
click at [52, 266] on input "Use on Schedule I" at bounding box center [48, 264] width 7 height 7
checkbox input "true"
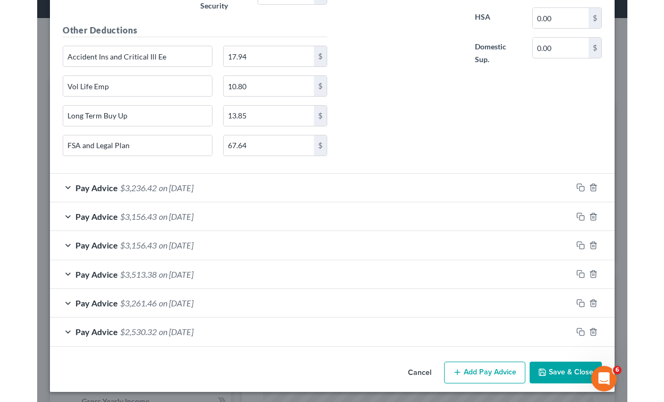
scroll to position [621, 0]
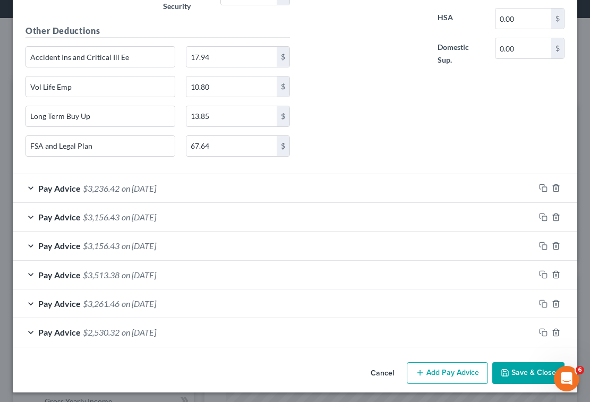
click at [517, 371] on button "Save & Close" at bounding box center [529, 373] width 72 height 22
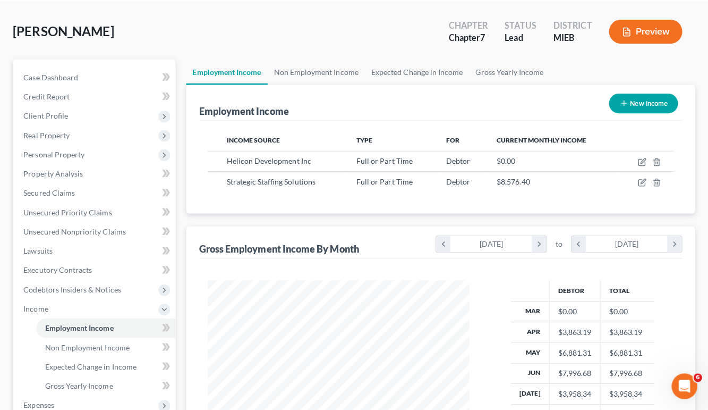
scroll to position [190, 284]
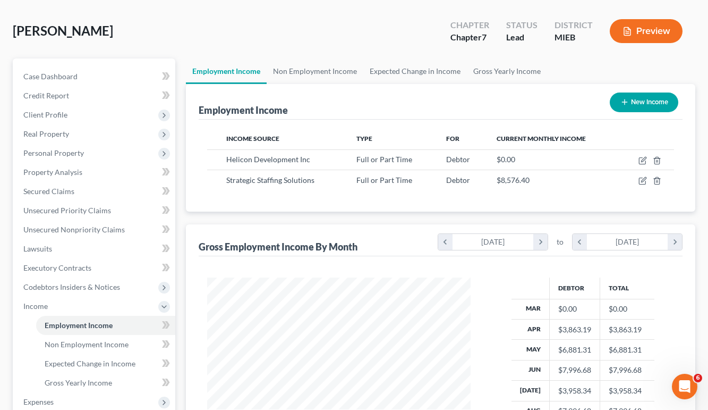
click at [648, 35] on button "Preview" at bounding box center [646, 31] width 73 height 24
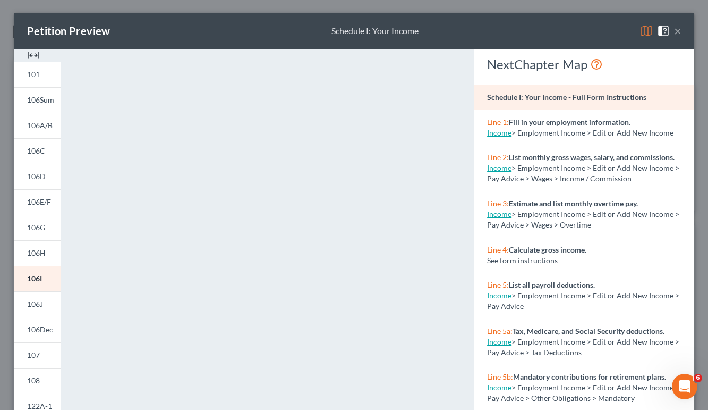
scroll to position [0, 0]
click at [678, 24] on button "×" at bounding box center [677, 30] width 7 height 13
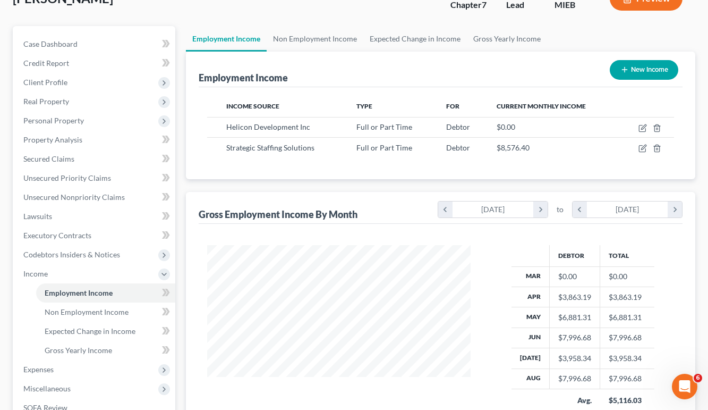
scroll to position [77, 0]
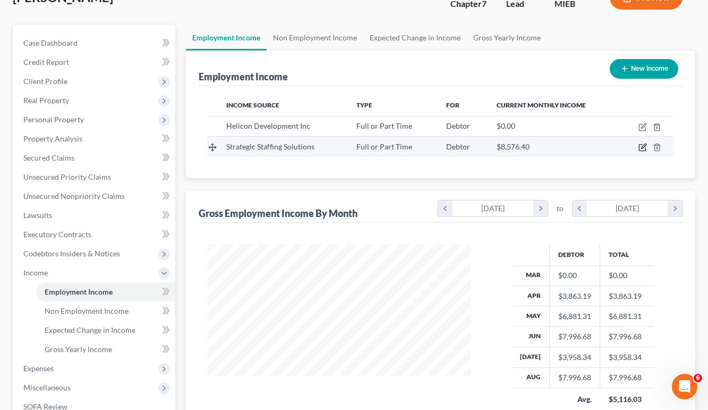
click at [642, 148] on icon "button" at bounding box center [643, 147] width 9 height 9
select select "0"
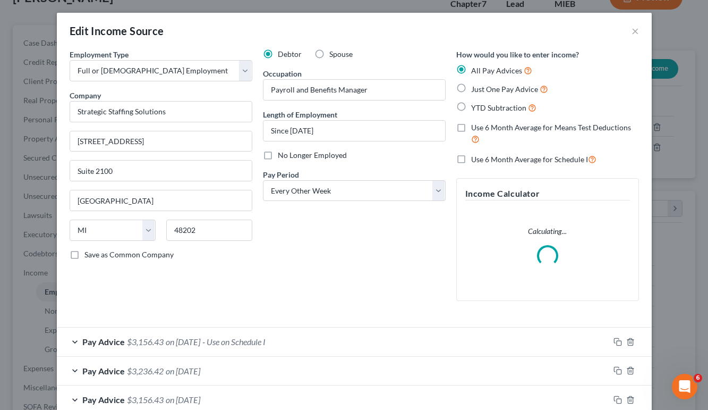
click at [479, 90] on span "Just One Pay Advice" at bounding box center [504, 88] width 67 height 9
click at [479, 90] on input "Just One Pay Advice" at bounding box center [479, 86] width 7 height 7
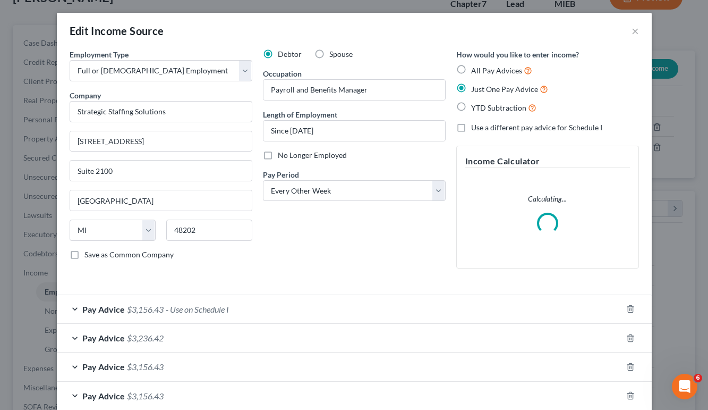
click at [473, 73] on span "All Pay Advices" at bounding box center [496, 70] width 51 height 9
click at [476, 71] on input "All Pay Advices" at bounding box center [479, 67] width 7 height 7
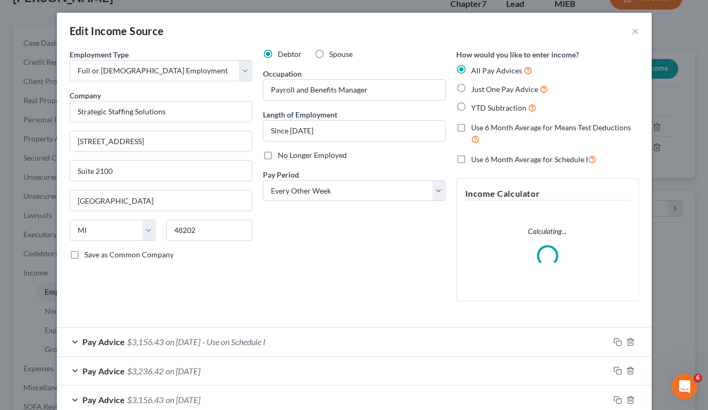
click at [77, 332] on div "Pay Advice $3,156.43 on 08/29/2025 - Use on Schedule I" at bounding box center [333, 341] width 553 height 28
click at [84, 374] on label "Use on Schedule I" at bounding box center [112, 374] width 57 height 11
click at [89, 374] on input "Use on Schedule I" at bounding box center [92, 372] width 7 height 7
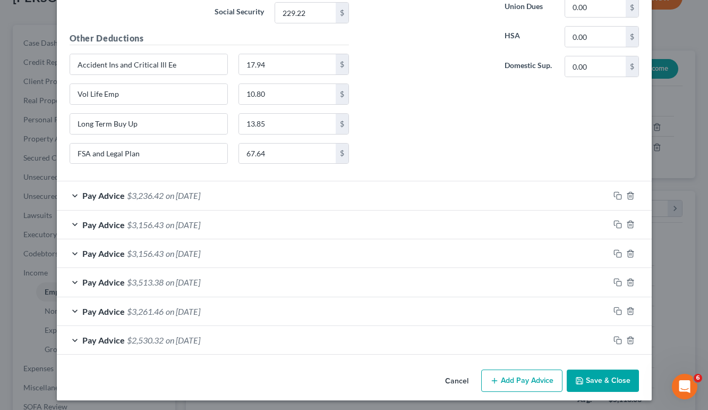
scroll to position [566, 0]
click at [596, 381] on button "Save & Close" at bounding box center [603, 381] width 72 height 22
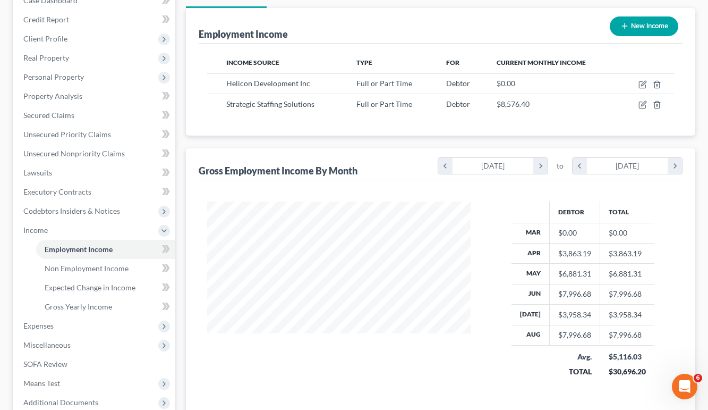
scroll to position [107, 0]
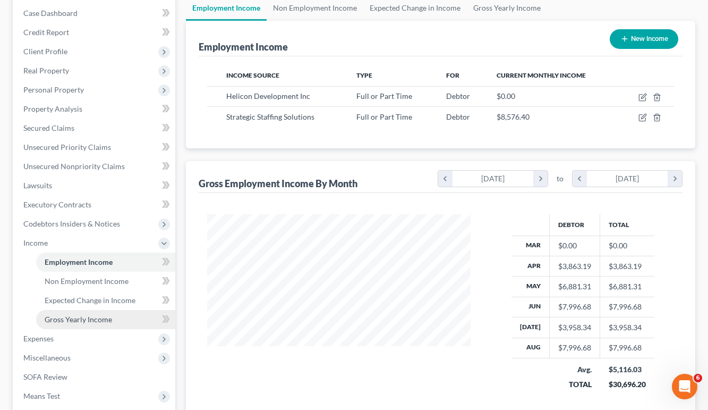
click at [101, 323] on span "Gross Yearly Income" at bounding box center [78, 319] width 67 height 9
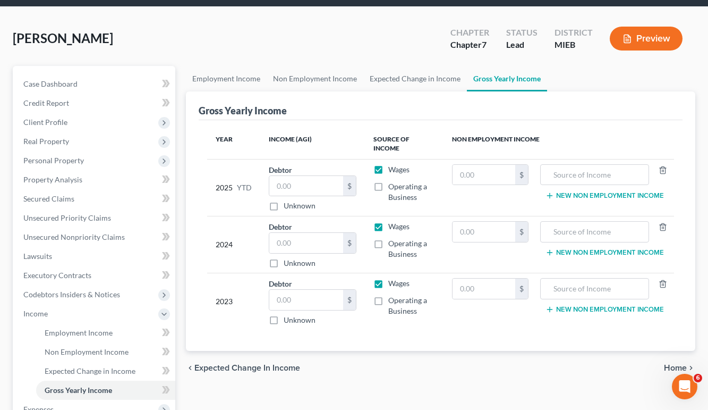
scroll to position [37, 0]
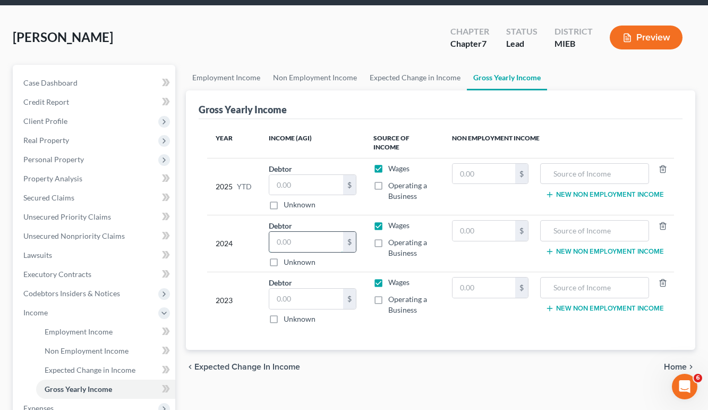
click at [301, 240] on input "text" at bounding box center [305, 242] width 73 height 20
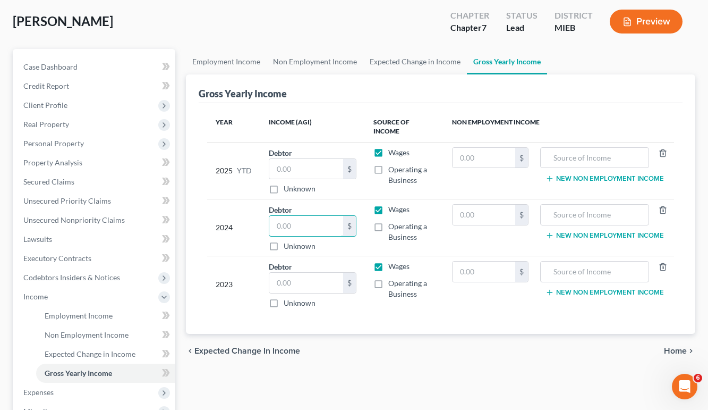
scroll to position [53, 0]
click at [301, 166] on input "text" at bounding box center [305, 169] width 73 height 20
click at [301, 228] on input "text" at bounding box center [305, 226] width 73 height 20
click at [301, 275] on input "text" at bounding box center [305, 283] width 73 height 20
click at [312, 285] on input "79" at bounding box center [305, 283] width 73 height 20
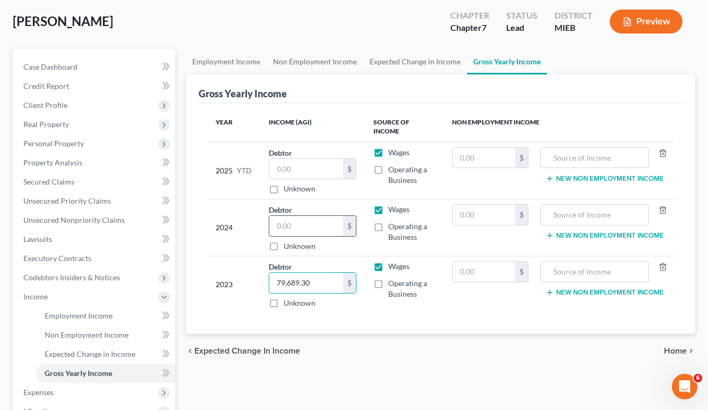
click at [311, 231] on input "text" at bounding box center [305, 226] width 73 height 20
drag, startPoint x: 315, startPoint y: 284, endPoint x: 218, endPoint y: 282, distance: 96.7
click at [218, 284] on tr "2023 Debtor 79,689.30 $ Unknown Balance Undetermined 79,689.30 $ Unknown Wages …" at bounding box center [440, 284] width 467 height 57
click at [289, 227] on input "text" at bounding box center [305, 226] width 73 height 20
paste input "79,689.30"
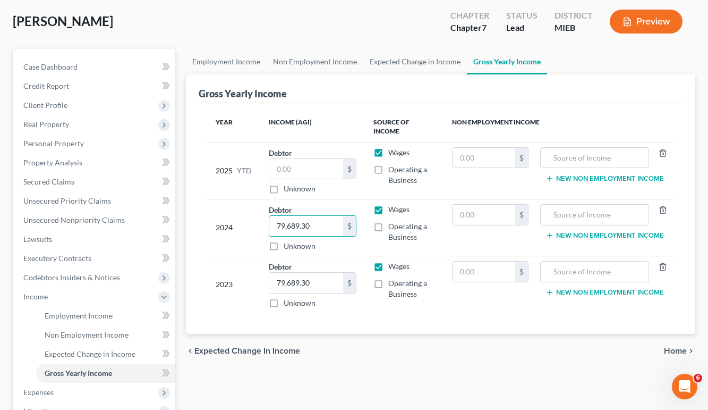
click at [357, 366] on div "chevron_left Expected Change in Income Home chevron_right" at bounding box center [441, 351] width 510 height 34
click at [111, 319] on span "Employment Income" at bounding box center [79, 315] width 68 height 9
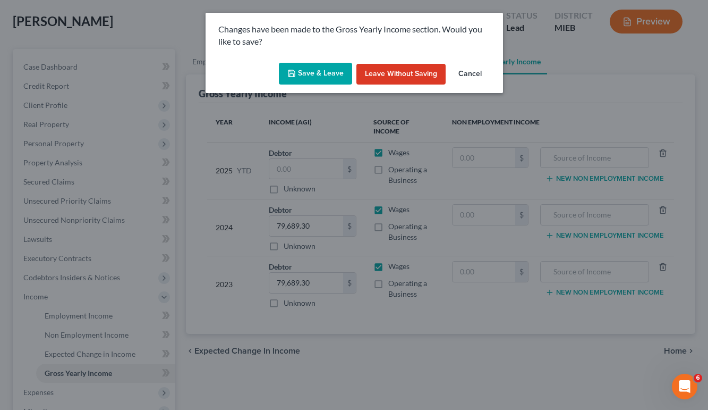
click at [315, 68] on button "Save & Leave" at bounding box center [315, 74] width 73 height 22
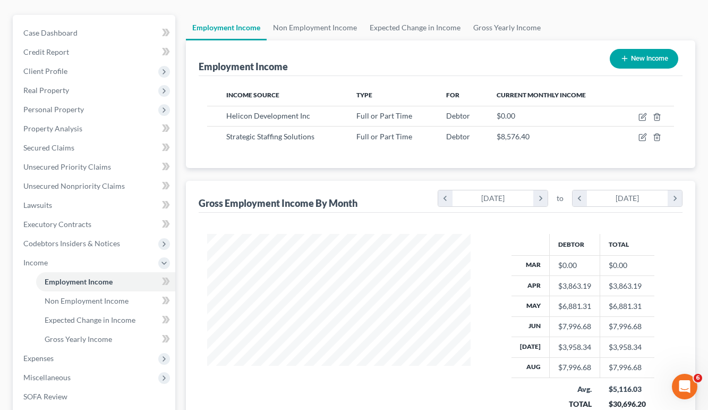
scroll to position [54, 0]
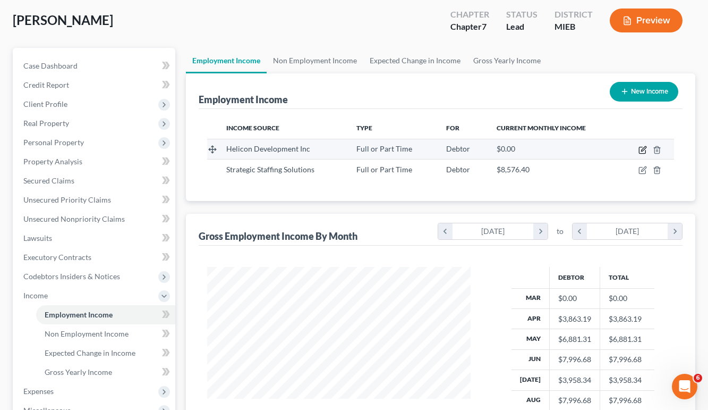
click at [641, 148] on icon "button" at bounding box center [643, 150] width 9 height 9
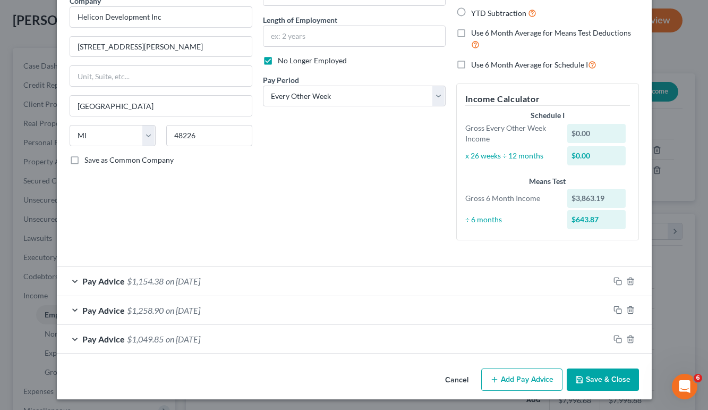
scroll to position [94, 0]
click at [454, 379] on button "Cancel" at bounding box center [457, 380] width 40 height 21
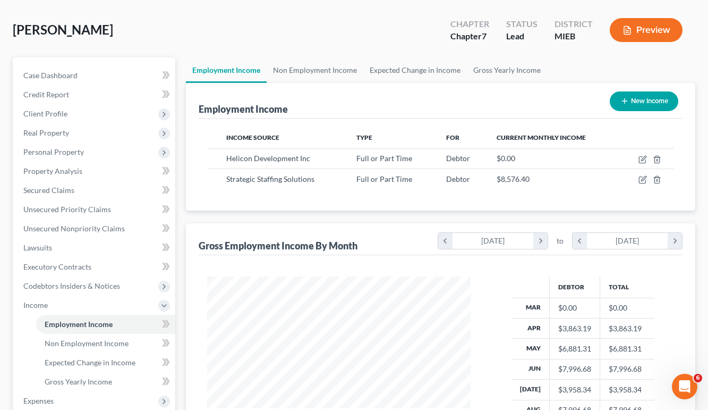
scroll to position [18, 0]
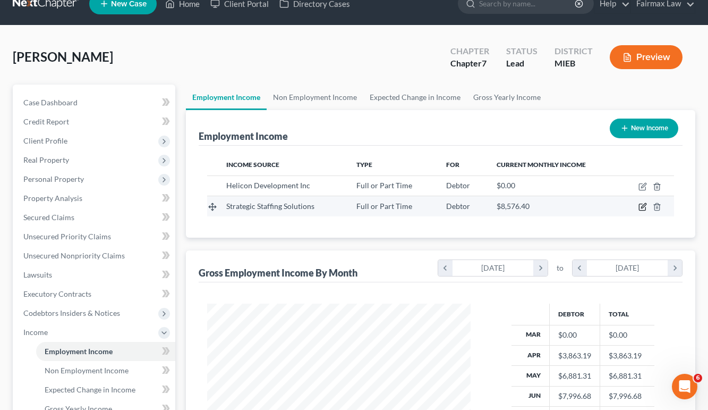
click at [643, 208] on icon "button" at bounding box center [643, 206] width 9 height 9
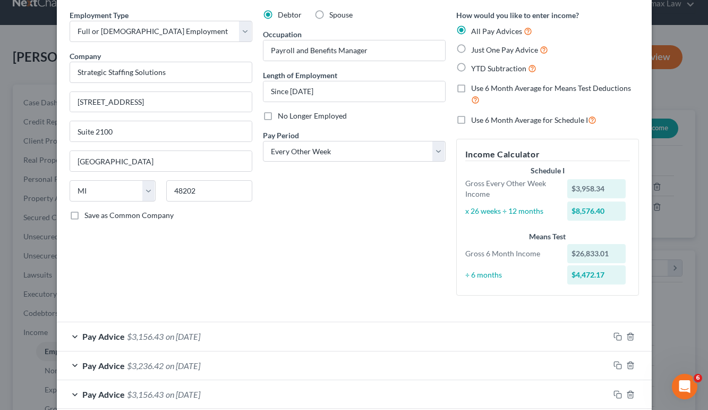
scroll to position [0, 0]
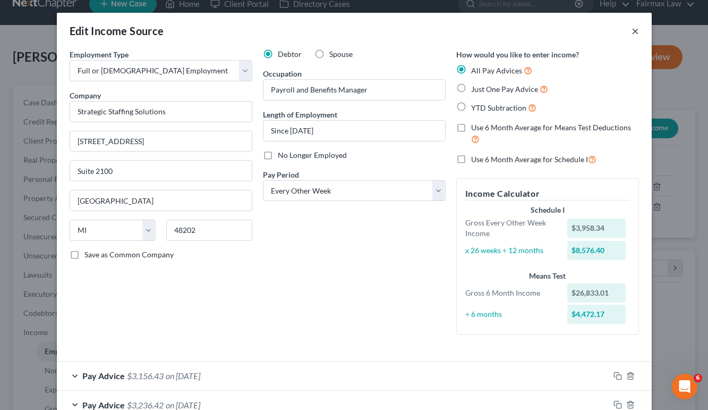
click at [639, 28] on button "×" at bounding box center [635, 30] width 7 height 13
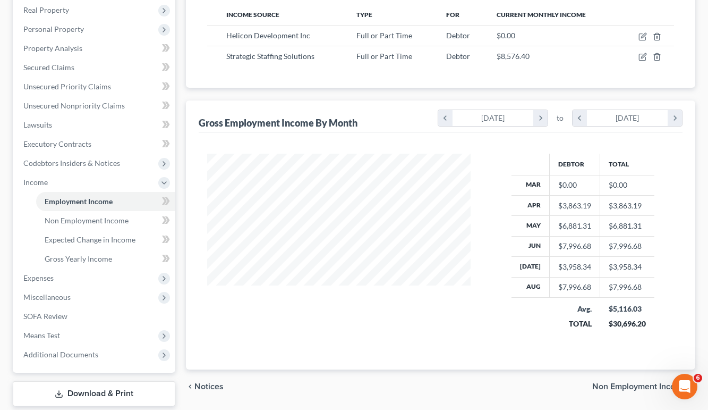
scroll to position [180, 0]
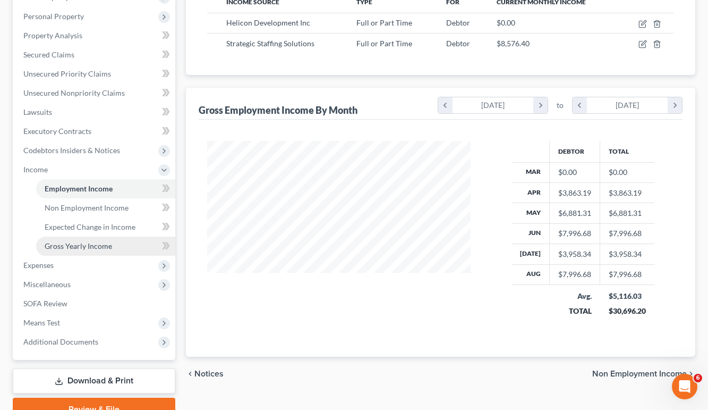
click at [111, 245] on link "Gross Yearly Income" at bounding box center [105, 245] width 139 height 19
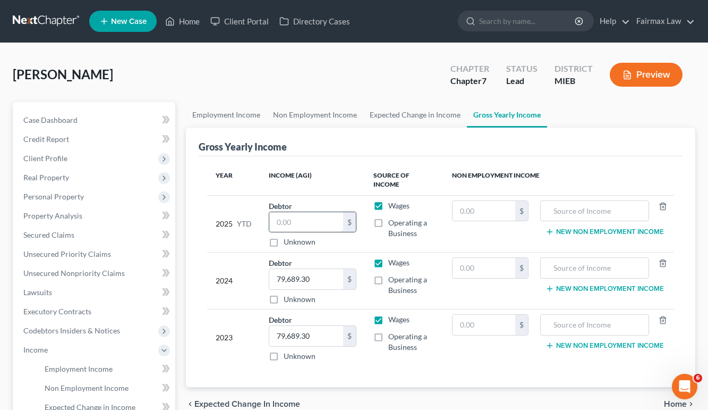
click at [289, 227] on input "text" at bounding box center [305, 222] width 73 height 20
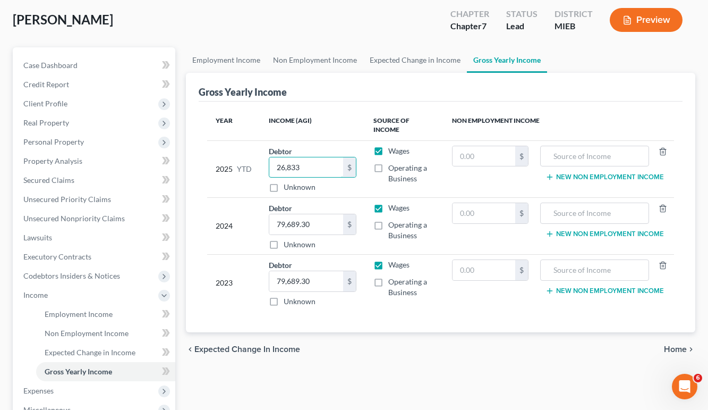
scroll to position [53, 0]
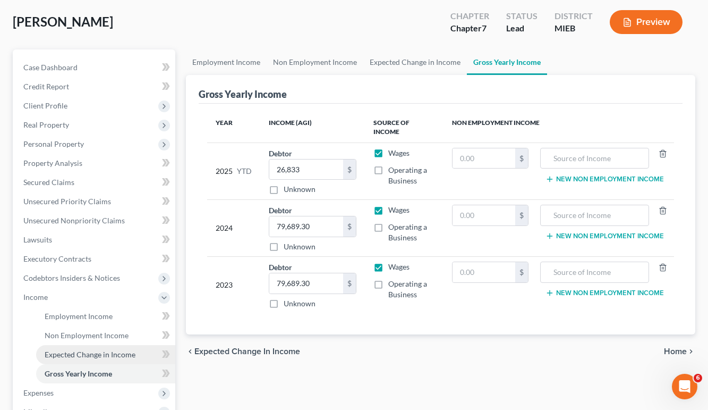
click at [108, 358] on span "Expected Change in Income" at bounding box center [90, 354] width 91 height 9
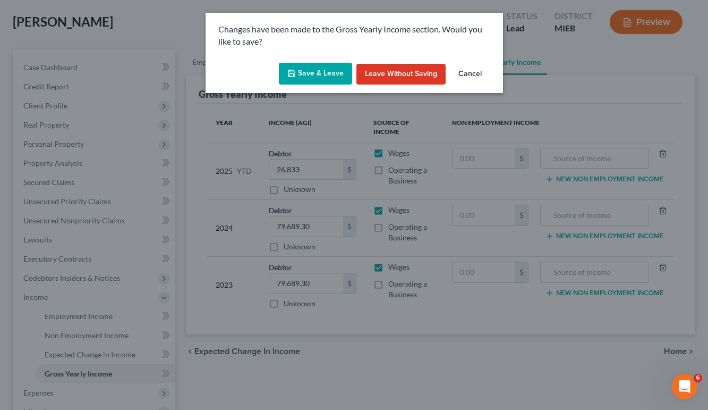
click at [330, 65] on button "Save & Leave" at bounding box center [315, 74] width 73 height 22
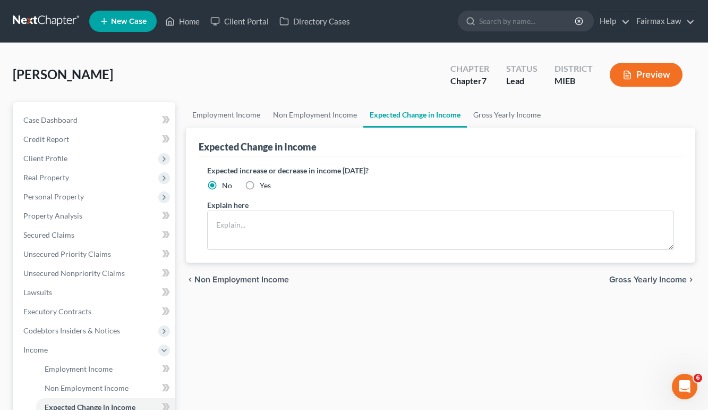
click at [117, 312] on link "Executory Contracts" at bounding box center [95, 311] width 160 height 19
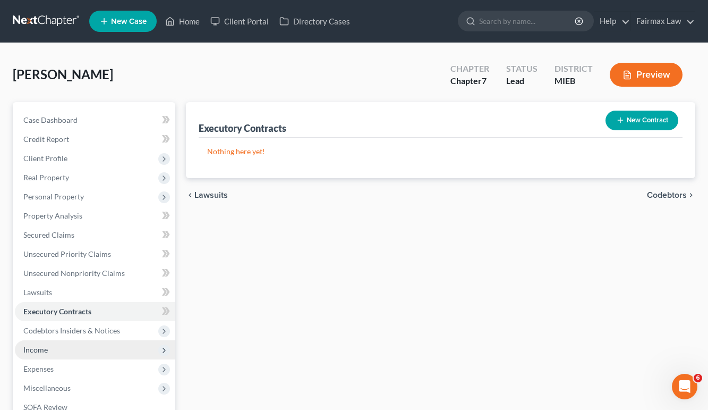
click at [127, 344] on span "Income" at bounding box center [95, 349] width 160 height 19
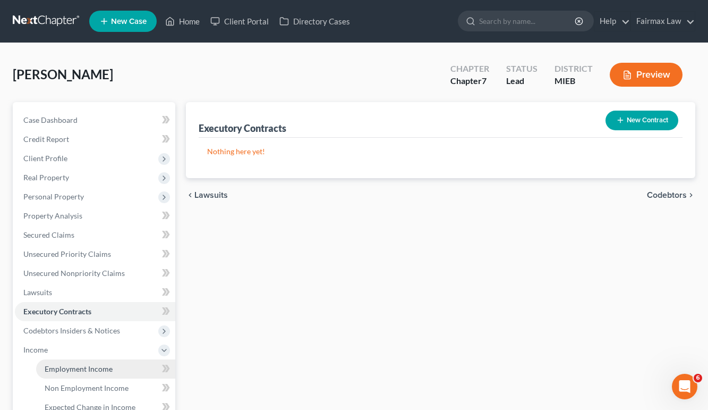
click at [116, 371] on link "Employment Income" at bounding box center [105, 368] width 139 height 19
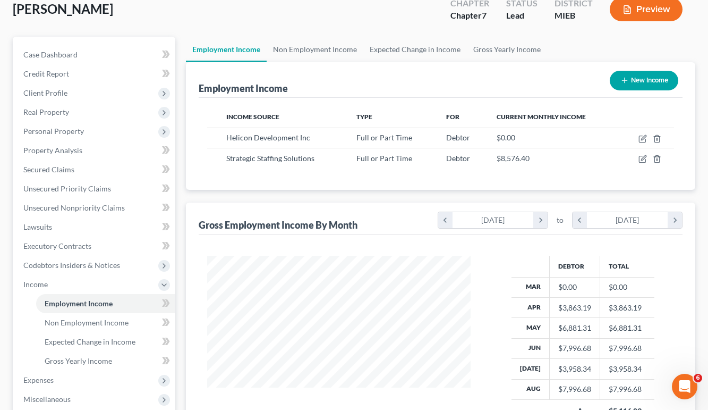
scroll to position [26, 0]
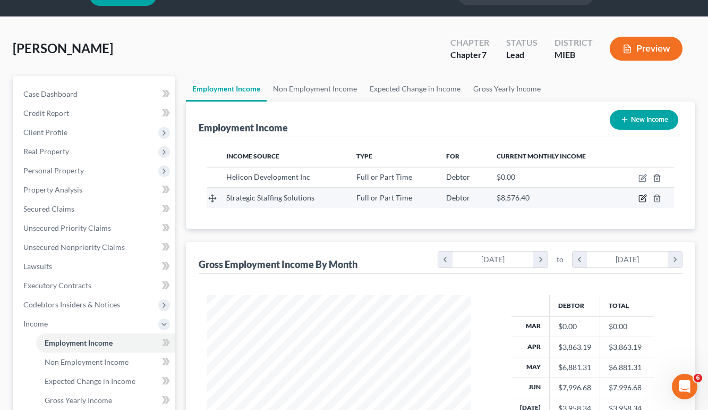
click at [642, 201] on icon "button" at bounding box center [643, 198] width 9 height 9
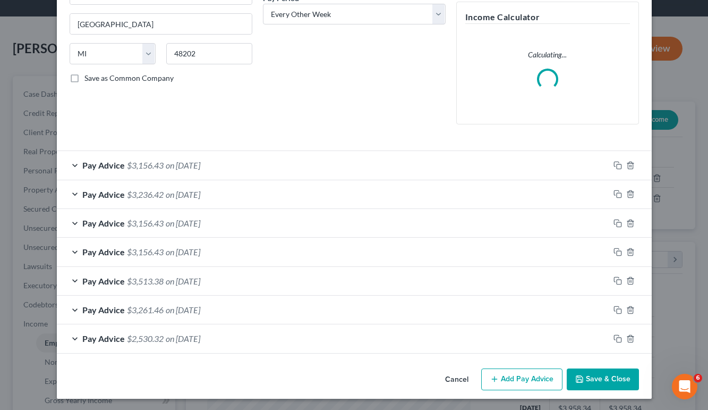
scroll to position [175, 0]
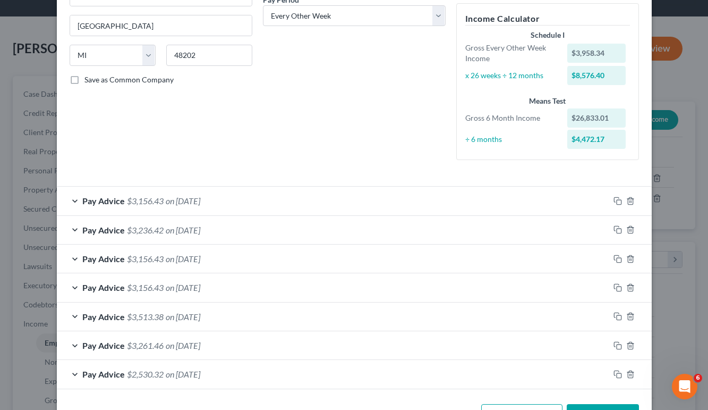
click at [75, 203] on div "Pay Advice $3,156.43 on 08/29/2025" at bounding box center [333, 200] width 553 height 28
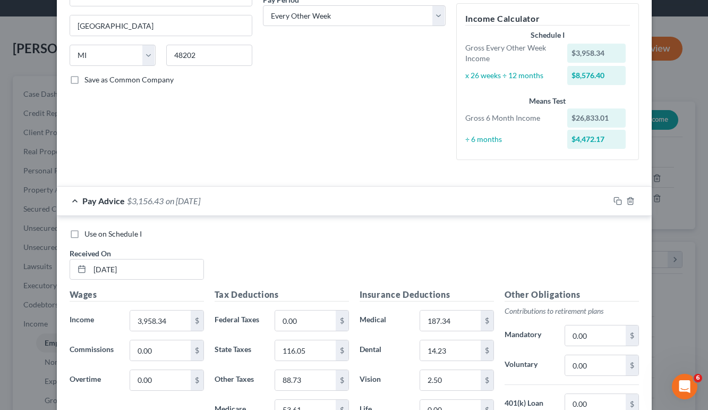
click at [84, 231] on label "Use on Schedule I" at bounding box center [112, 233] width 57 height 11
click at [89, 231] on input "Use on Schedule I" at bounding box center [92, 231] width 7 height 7
click at [72, 201] on div "Pay Advice $3,156.43 on 08/29/2025 - Use on Schedule I" at bounding box center [333, 200] width 553 height 28
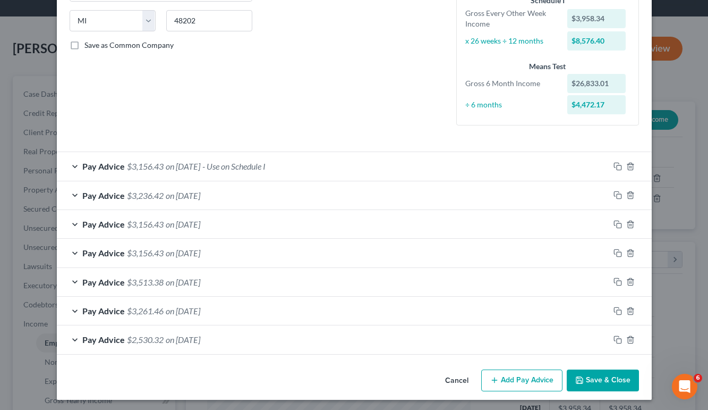
scroll to position [209, 0]
click at [619, 379] on button "Save & Close" at bounding box center [603, 381] width 72 height 22
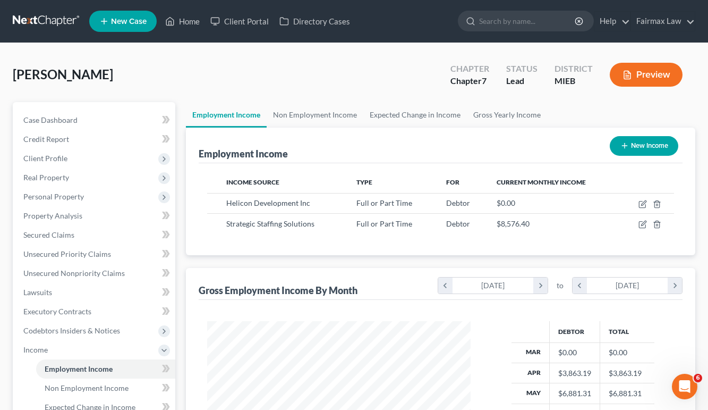
scroll to position [0, 0]
click at [651, 75] on button "Preview" at bounding box center [646, 75] width 73 height 24
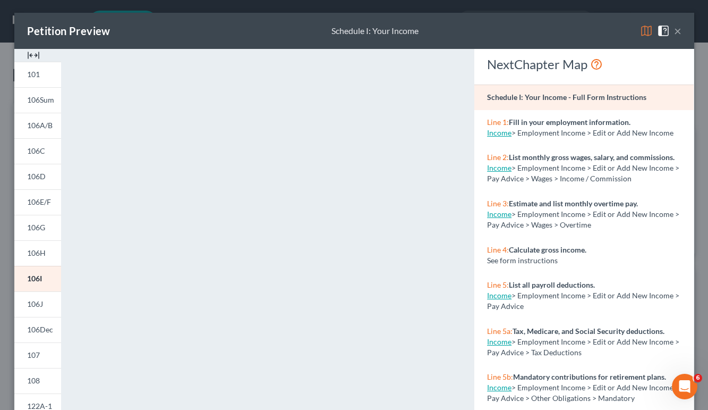
click at [678, 32] on button "×" at bounding box center [677, 30] width 7 height 13
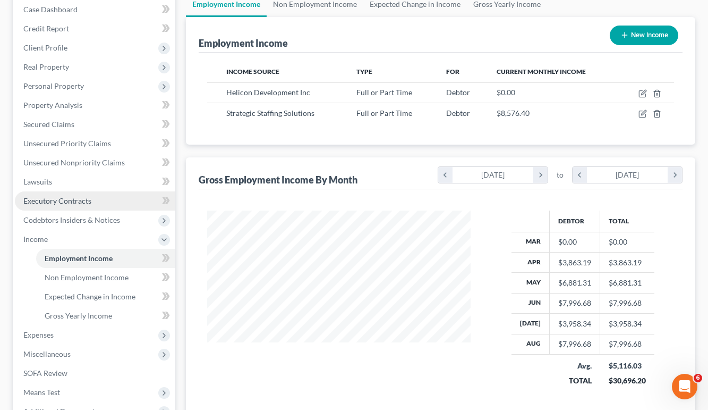
scroll to position [117, 0]
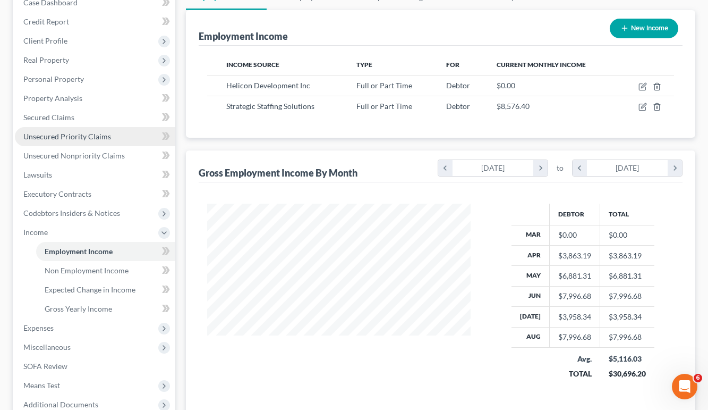
click at [78, 138] on span "Unsecured Priority Claims" at bounding box center [67, 136] width 88 height 9
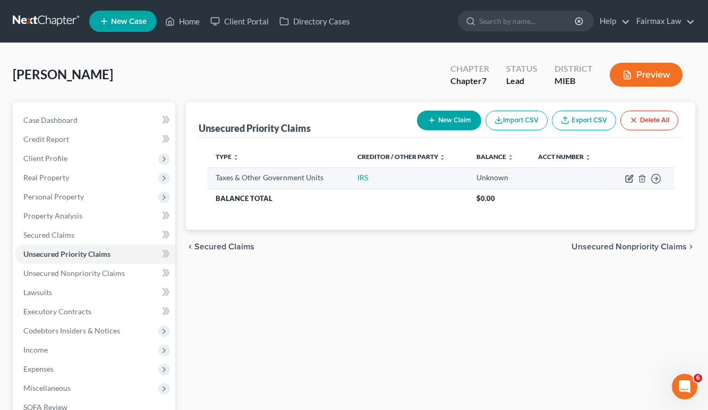
click at [629, 182] on icon "button" at bounding box center [629, 179] width 6 height 6
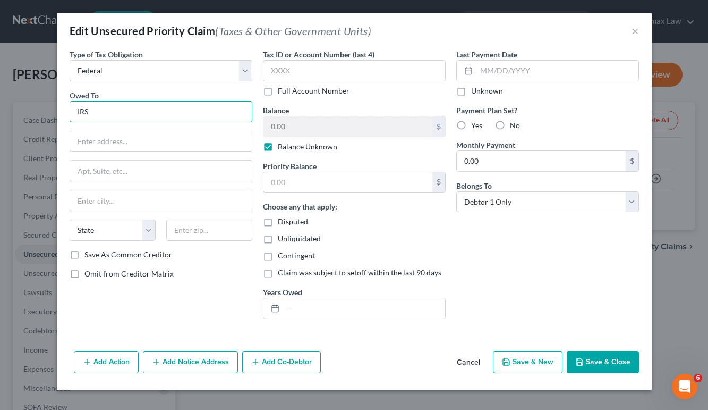
drag, startPoint x: 139, startPoint y: 108, endPoint x: 41, endPoint y: 108, distance: 97.2
click at [41, 108] on div "Edit Unsecured Priority Claim (Taxes & Other Government Units) × Type of Tax Ob…" at bounding box center [354, 205] width 708 height 410
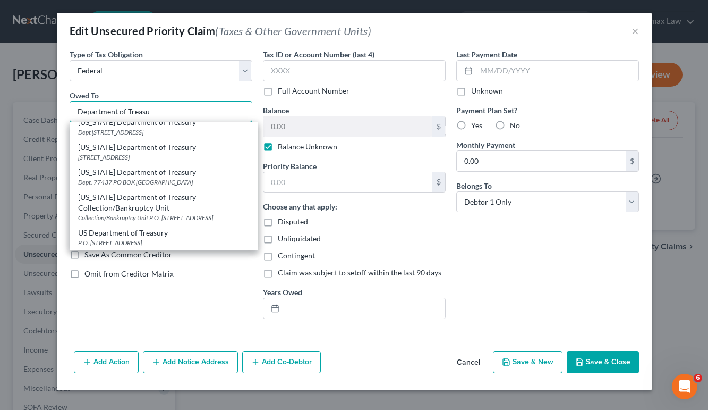
scroll to position [183, 0]
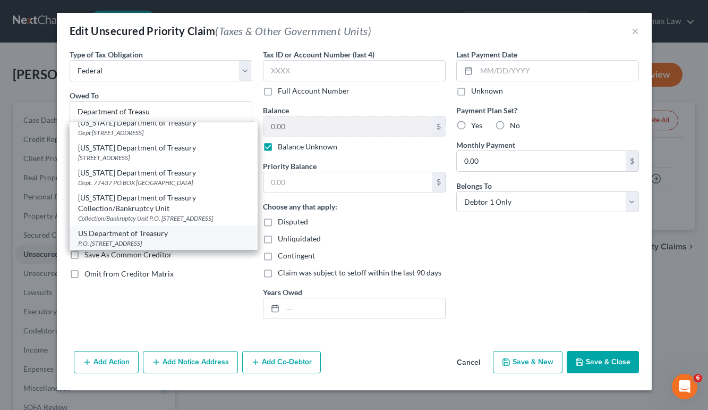
click at [109, 240] on div "P.O. Box 830794, Birmingham, AL 35283" at bounding box center [163, 243] width 171 height 9
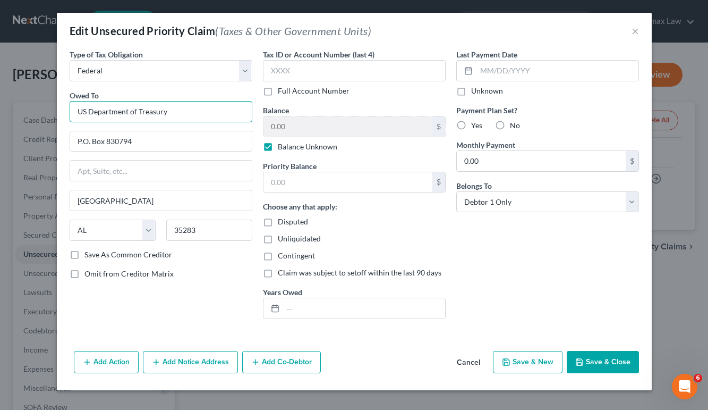
click at [186, 112] on input "US Department of Treasury" at bounding box center [161, 111] width 183 height 21
click at [617, 364] on button "Save & Close" at bounding box center [603, 362] width 72 height 22
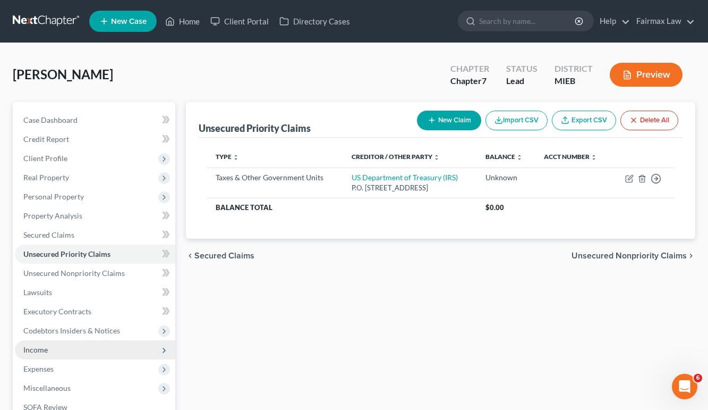
click at [69, 352] on span "Income" at bounding box center [95, 349] width 160 height 19
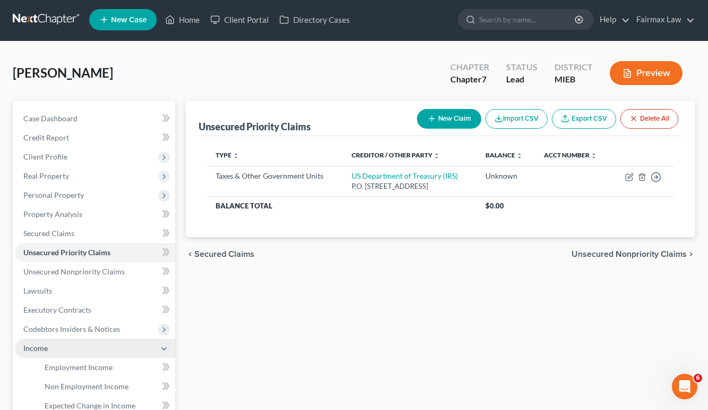
scroll to position [3, 0]
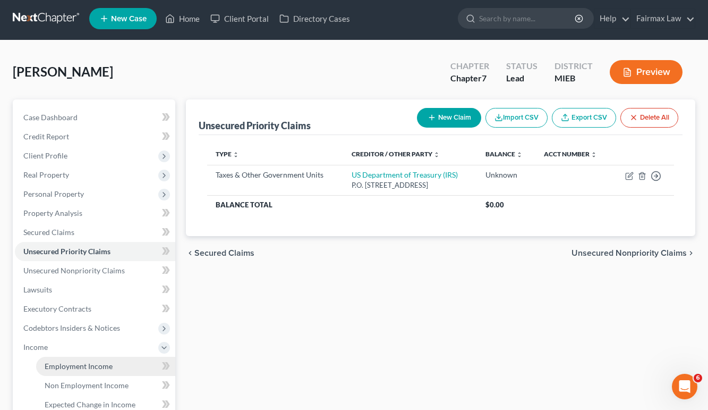
click at [89, 366] on span "Employment Income" at bounding box center [79, 365] width 68 height 9
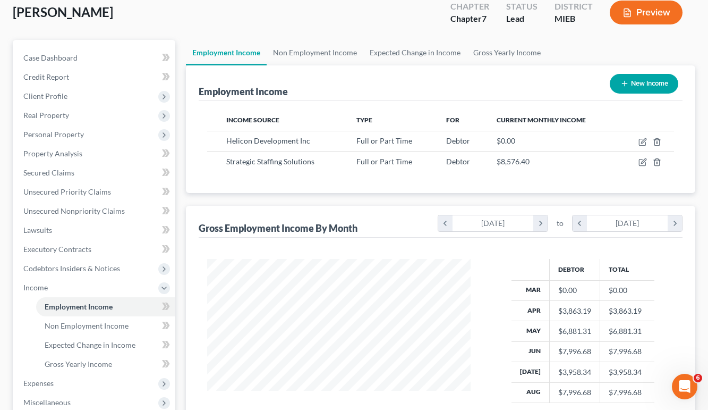
scroll to position [44, 0]
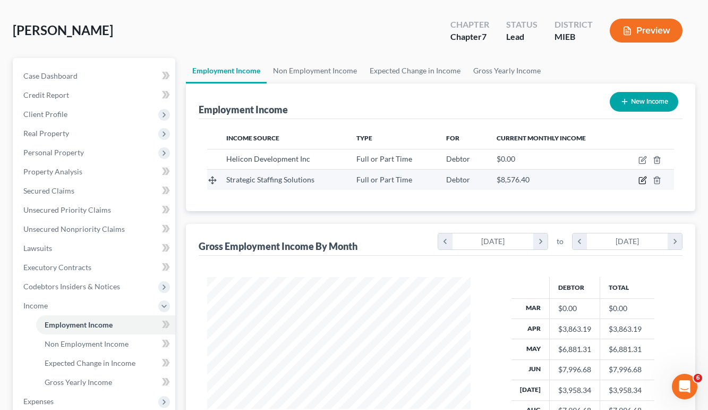
click at [643, 182] on icon "button" at bounding box center [643, 180] width 9 height 9
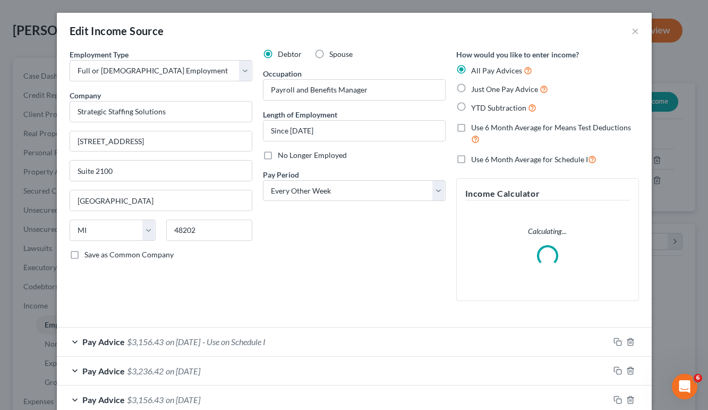
click at [73, 338] on div "Pay Advice $3,156.43 on 08/29/2025 - Use on Schedule I" at bounding box center [333, 341] width 553 height 28
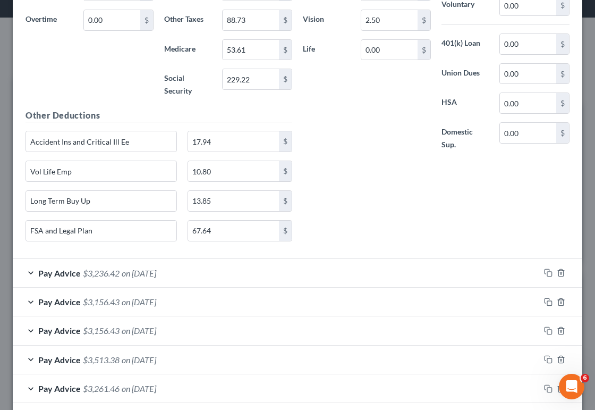
scroll to position [534, 0]
click at [238, 281] on div "Pay Advice $3,236.42 on 08/15/2025" at bounding box center [276, 273] width 527 height 28
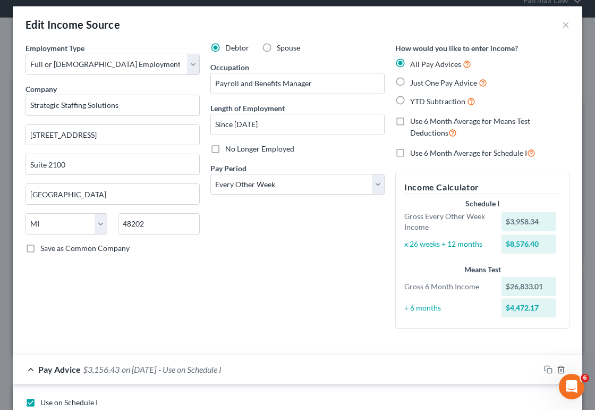
scroll to position [6, 0]
click at [421, 83] on span "Just One Pay Advice" at bounding box center [443, 82] width 67 height 9
click at [421, 83] on input "Just One Pay Advice" at bounding box center [417, 80] width 7 height 7
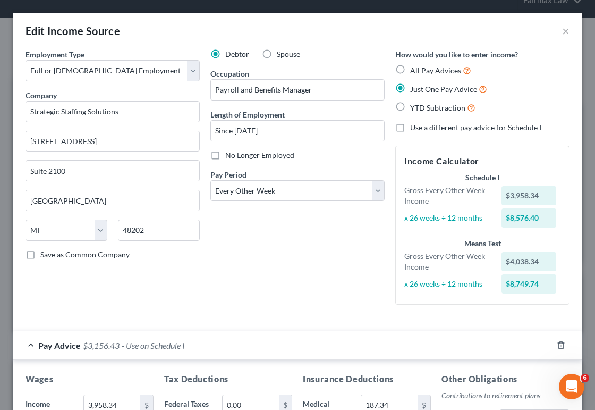
scroll to position [0, 0]
click at [567, 29] on button "×" at bounding box center [565, 30] width 7 height 13
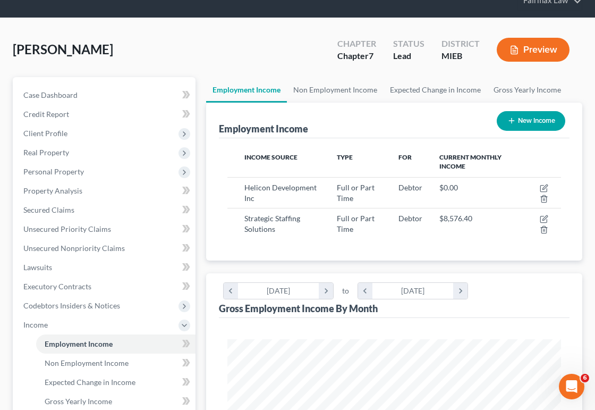
click at [539, 54] on button "Preview" at bounding box center [533, 50] width 73 height 24
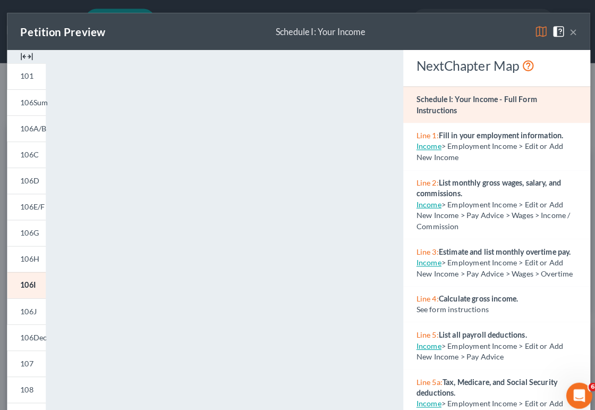
click at [563, 31] on button "×" at bounding box center [565, 30] width 7 height 13
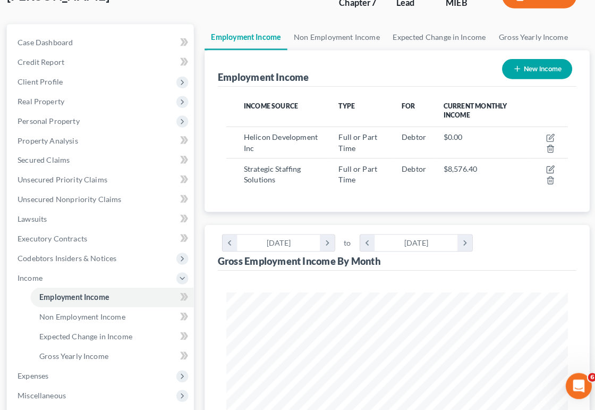
scroll to position [90, 0]
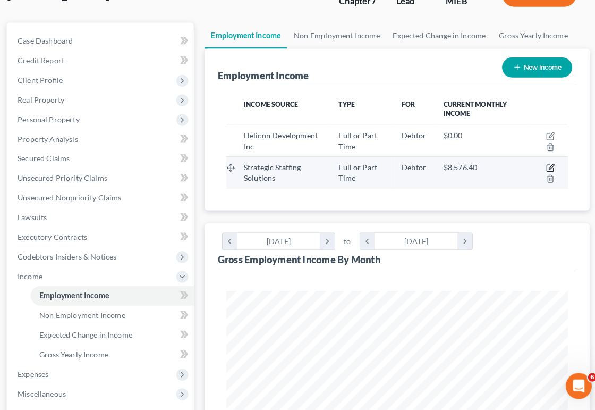
click at [542, 170] on icon "button" at bounding box center [544, 172] width 5 height 5
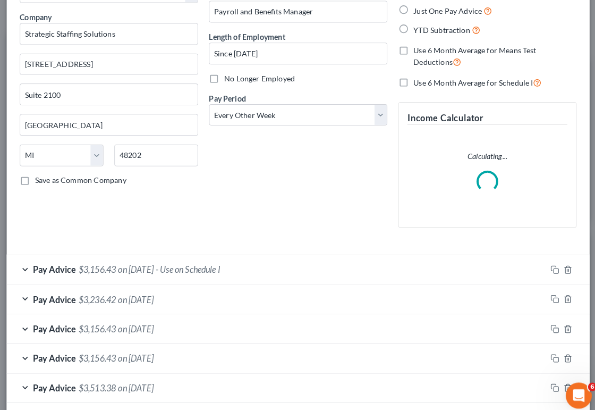
scroll to position [78, 0]
click at [248, 260] on div "Pay Advice $3,156.43 on 08/29/2025 - Use on Schedule I" at bounding box center [276, 264] width 527 height 28
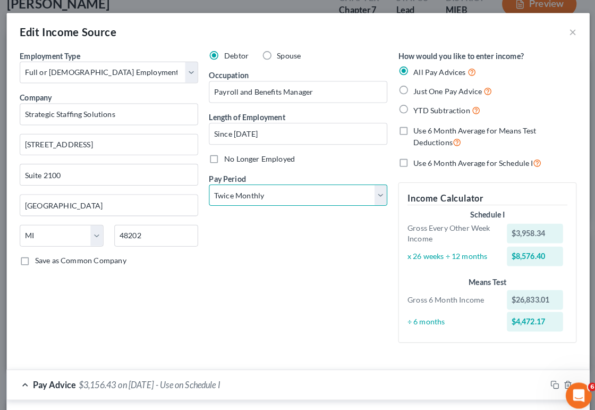
scroll to position [0, 0]
click at [562, 31] on button "×" at bounding box center [565, 30] width 7 height 13
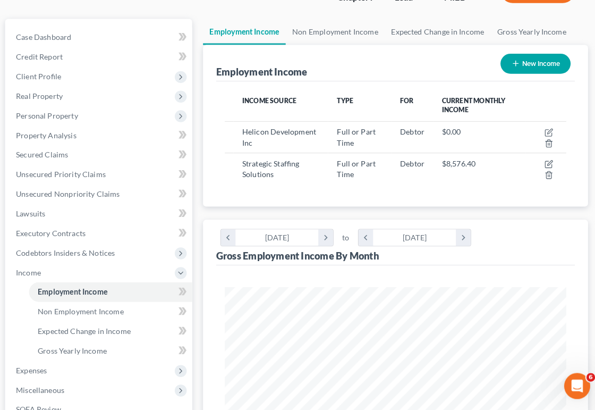
scroll to position [98, 0]
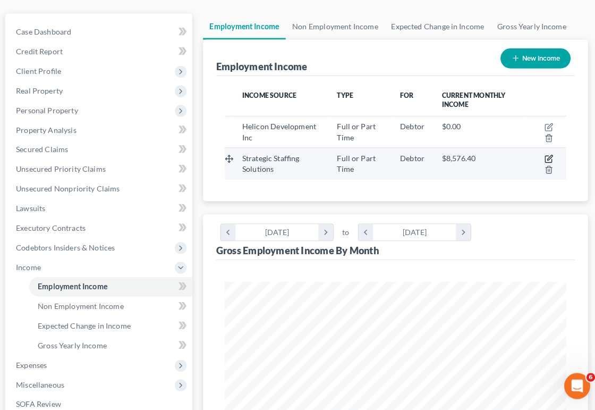
click at [540, 160] on icon "button" at bounding box center [544, 164] width 9 height 9
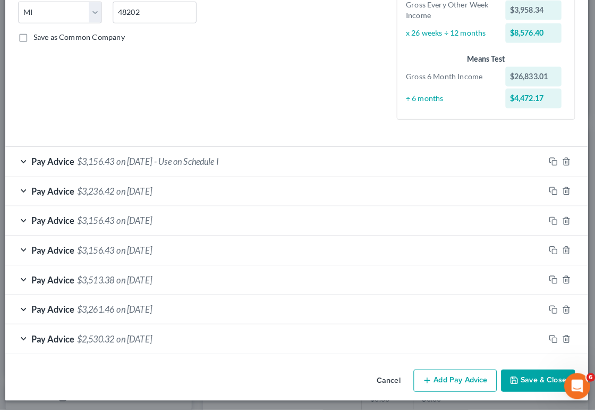
scroll to position [184, 0]
click at [506, 376] on icon "button" at bounding box center [510, 380] width 9 height 9
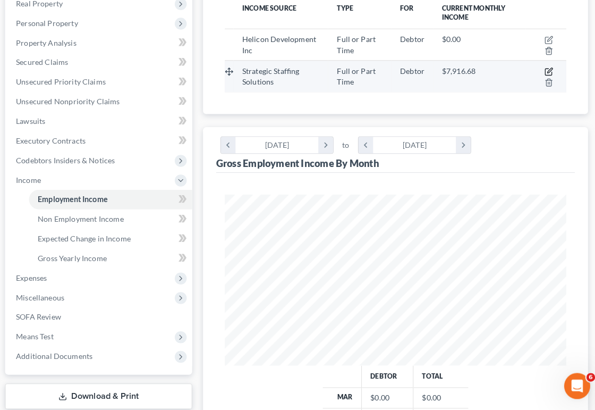
click at [540, 75] on icon "button" at bounding box center [544, 79] width 9 height 9
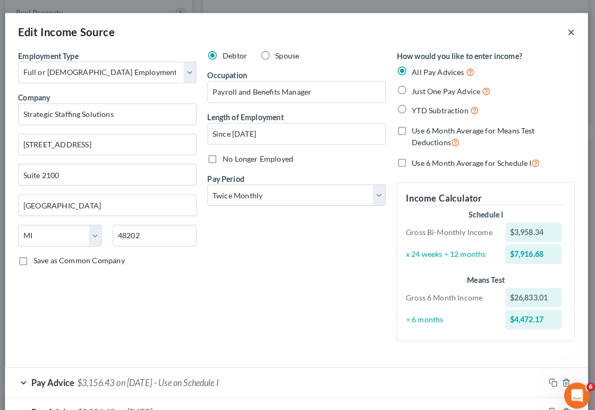
scroll to position [0, 0]
click at [562, 29] on button "×" at bounding box center [565, 30] width 7 height 13
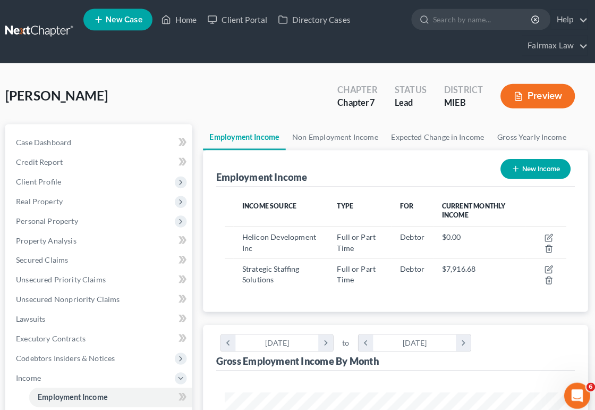
click at [529, 95] on button "Preview" at bounding box center [533, 94] width 73 height 24
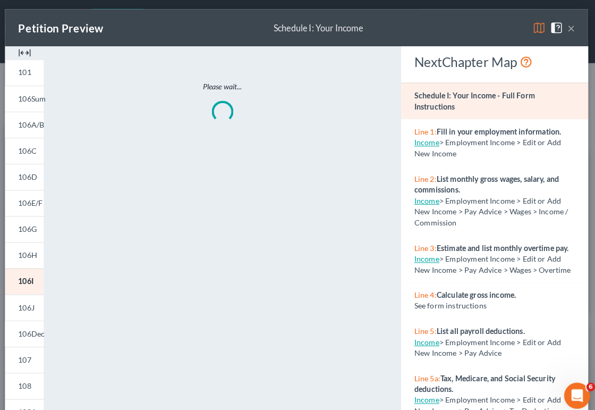
scroll to position [5, 0]
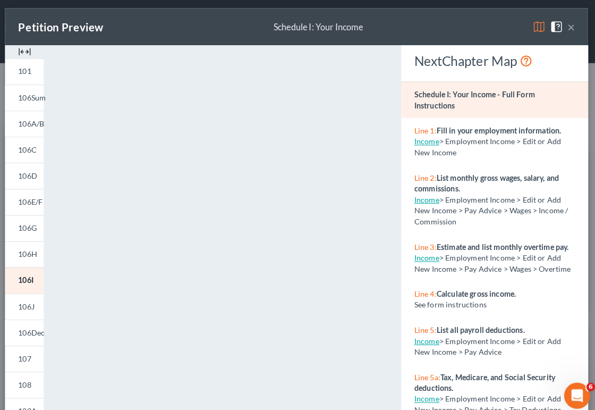
click at [562, 29] on button "×" at bounding box center [565, 26] width 7 height 13
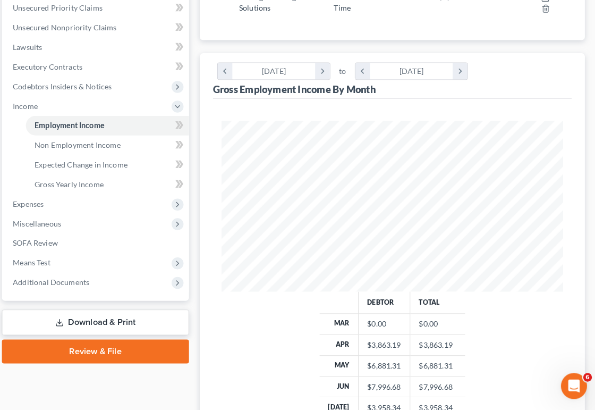
scroll to position [266, 0]
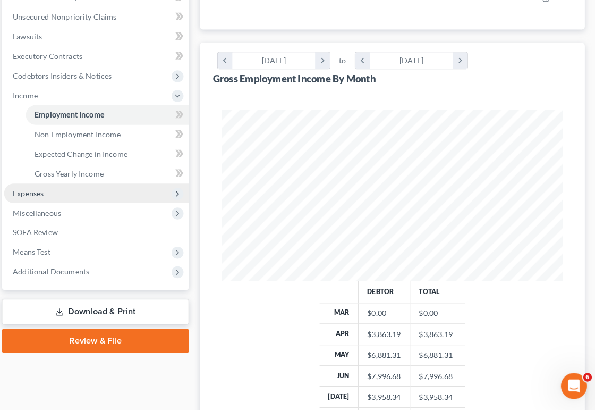
click at [149, 192] on span "Expenses" at bounding box center [105, 198] width 181 height 19
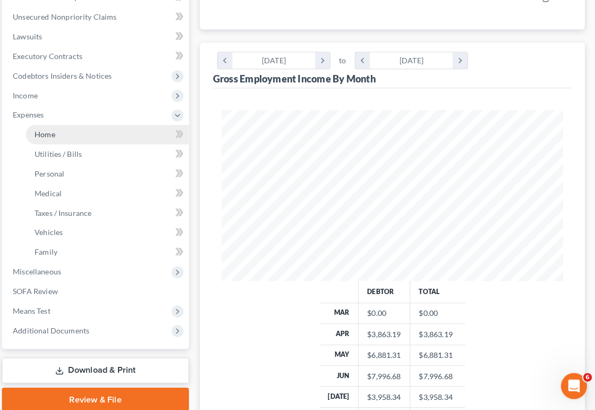
click at [119, 134] on link "Home" at bounding box center [115, 140] width 159 height 19
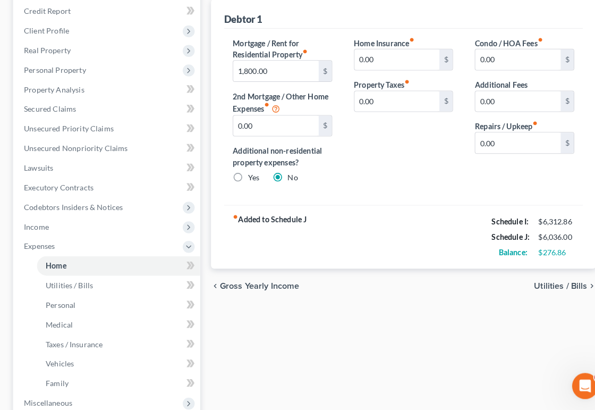
scroll to position [154, 0]
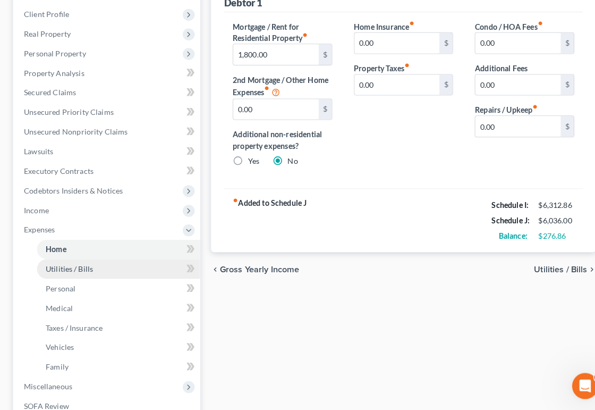
click at [72, 267] on span "Utilities / Bills" at bounding box center [68, 271] width 46 height 9
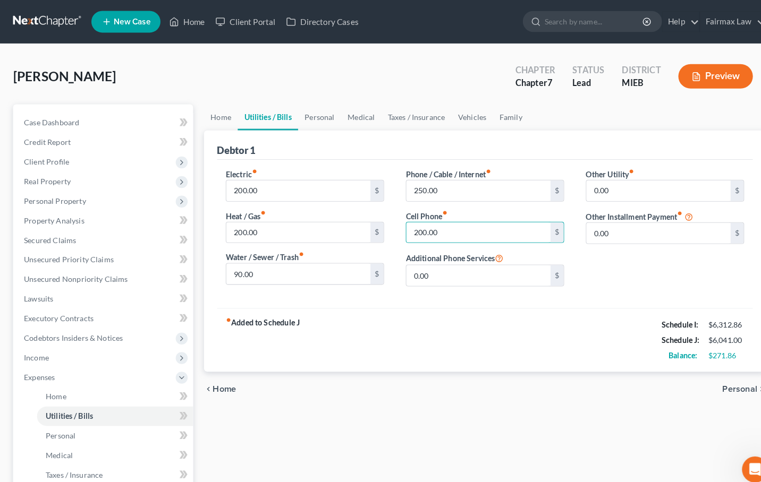
click at [510, 333] on div "fiber_manual_record Added to Schedule J Schedule I: $6,312.86 Schedule J: $6,04…" at bounding box center [473, 332] width 523 height 62
click at [435, 371] on div "chevron_left Home Personal chevron_right" at bounding box center [473, 380] width 549 height 34
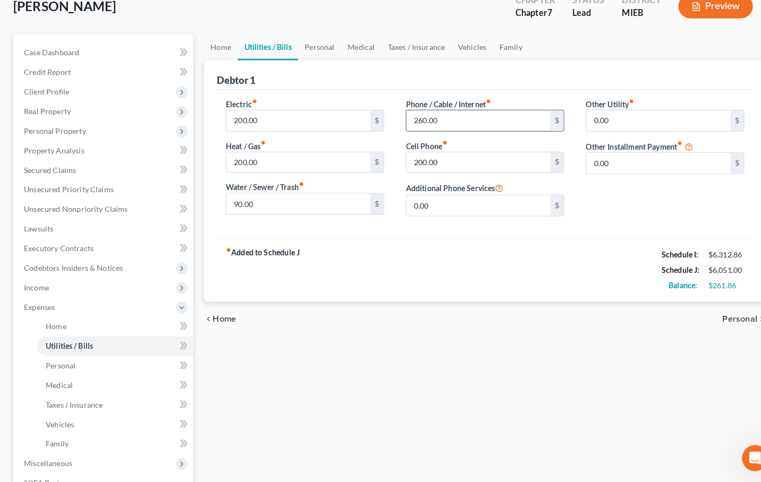
click at [414, 119] on input "260.00" at bounding box center [467, 129] width 141 height 20
click at [113, 363] on link "Personal" at bounding box center [112, 368] width 152 height 19
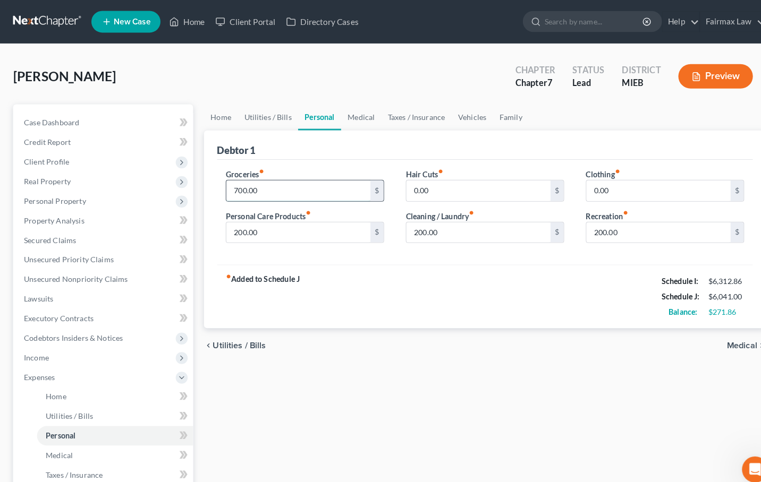
click at [239, 182] on input "700.00" at bounding box center [291, 186] width 141 height 20
click at [236, 184] on input "700.00" at bounding box center [291, 186] width 141 height 20
click at [390, 307] on div "fiber_manual_record Added to Schedule J Schedule I: $6,312.86 Schedule J: $6,09…" at bounding box center [473, 290] width 523 height 62
click at [235, 228] on input "200.00" at bounding box center [291, 227] width 141 height 20
click at [313, 422] on div "Home Utilities / Bills Personal Medical Taxes / Insurance Vehicles Family Debto…" at bounding box center [473, 380] width 559 height 556
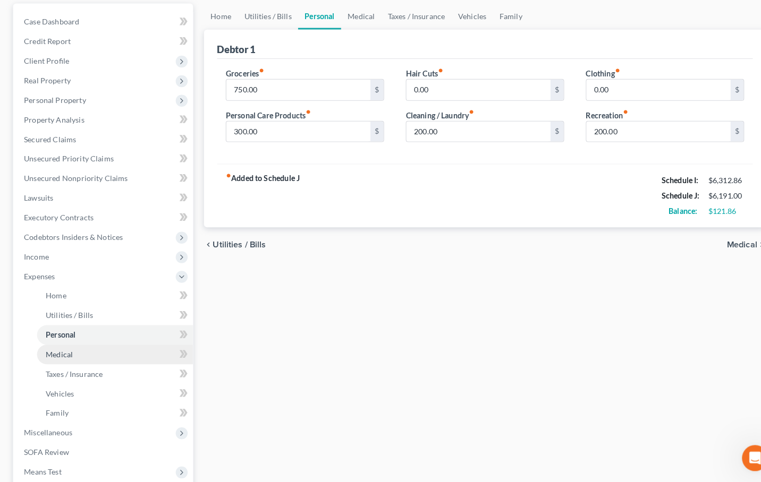
click at [90, 348] on link "Medical" at bounding box center [112, 357] width 152 height 19
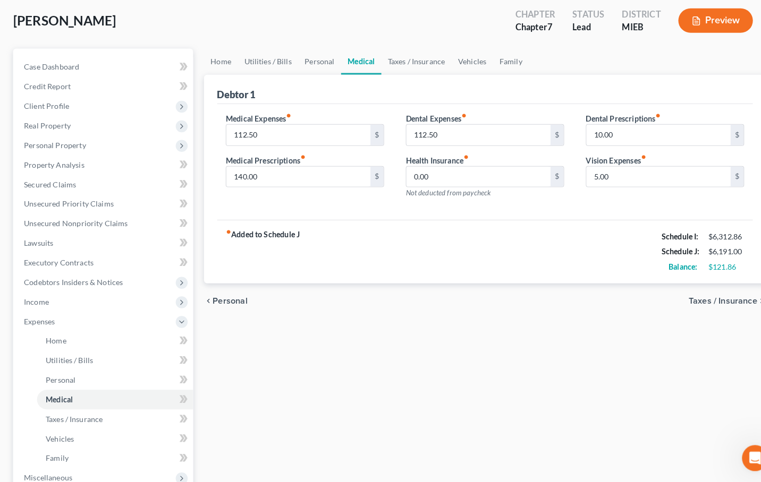
scroll to position [47, 0]
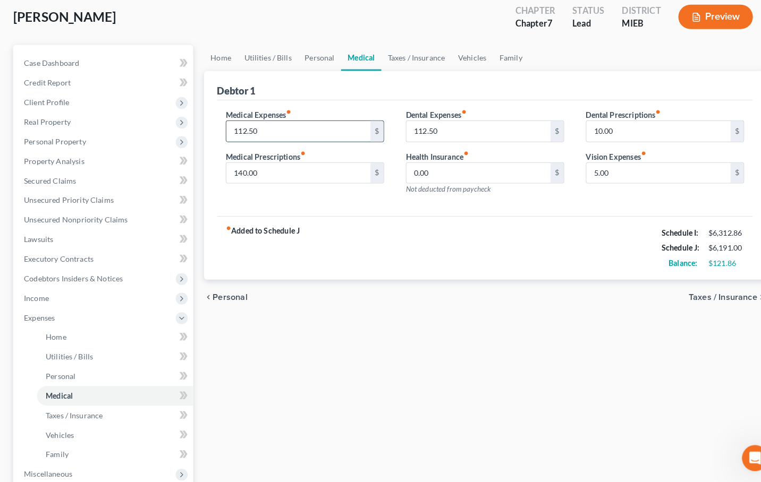
click at [262, 130] on input "112.50" at bounding box center [291, 140] width 141 height 20
click at [284, 118] on label "Medical Expenses fiber_manual_record" at bounding box center [252, 123] width 64 height 11
click at [251, 130] on input "112.50" at bounding box center [291, 140] width 141 height 20
click at [367, 223] on div "fiber_manual_record Added to Schedule J Schedule I: $6,312.86 Schedule J: $6,19…" at bounding box center [473, 254] width 523 height 62
click at [439, 130] on input "112.50" at bounding box center [467, 140] width 141 height 20
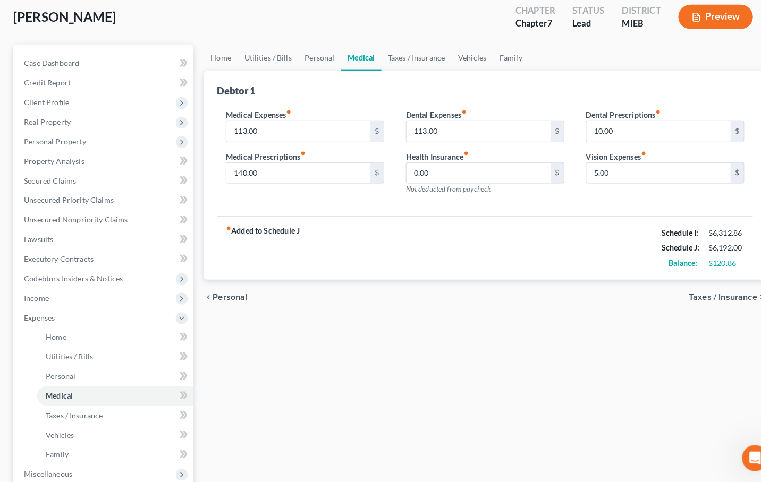
click at [452, 244] on div "fiber_manual_record Added to Schedule J Schedule I: $6,312.86 Schedule J: $6,19…" at bounding box center [473, 254] width 523 height 62
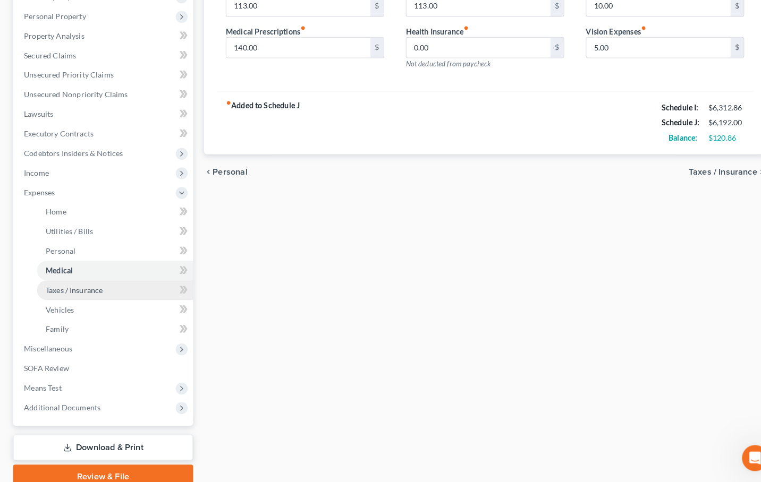
click at [76, 290] on link "Taxes / Insurance" at bounding box center [112, 294] width 152 height 19
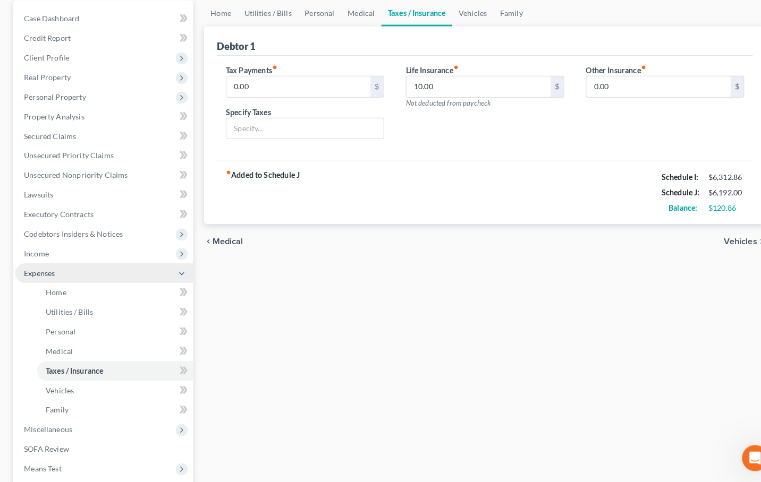
scroll to position [125, 0]
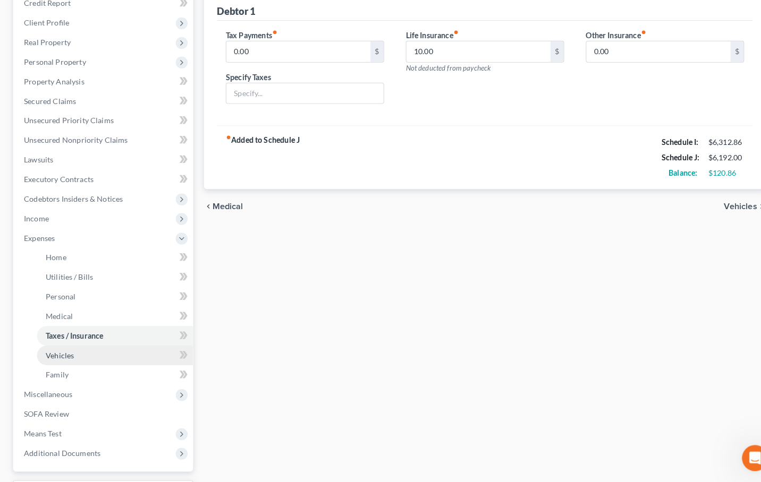
click at [84, 354] on link "Vehicles" at bounding box center [112, 358] width 152 height 19
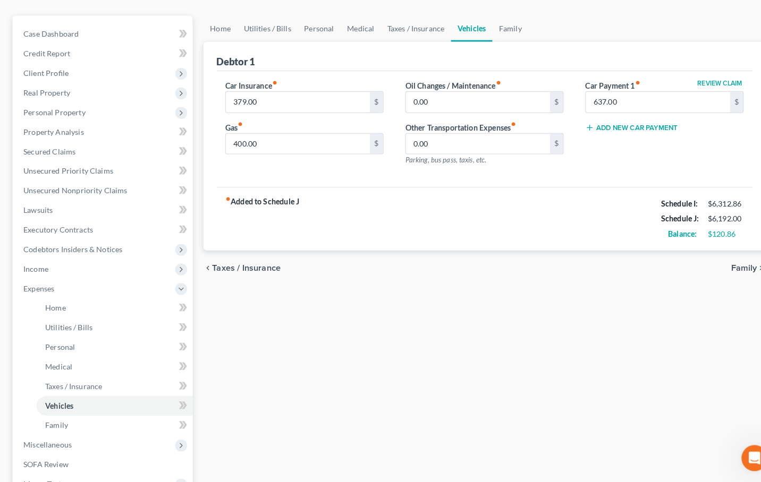
scroll to position [83, 0]
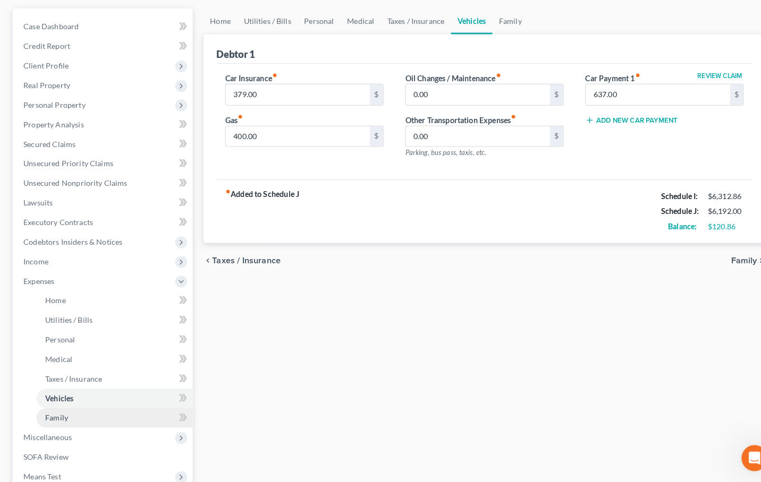
click at [149, 410] on link "Family" at bounding box center [112, 419] width 152 height 19
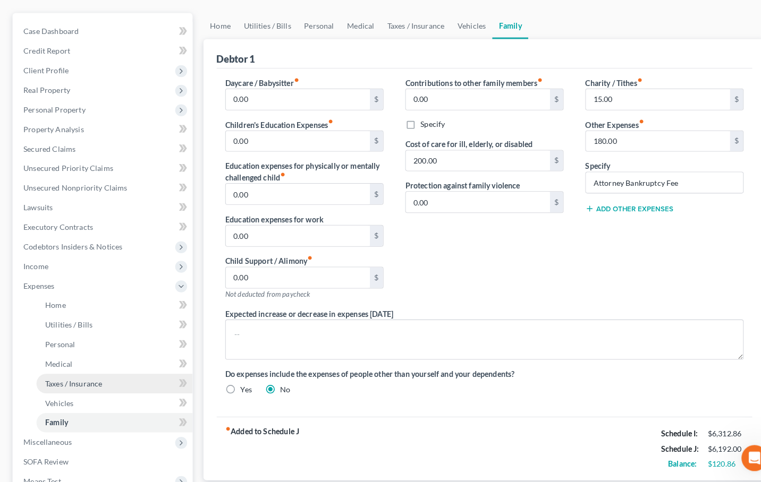
scroll to position [80, 0]
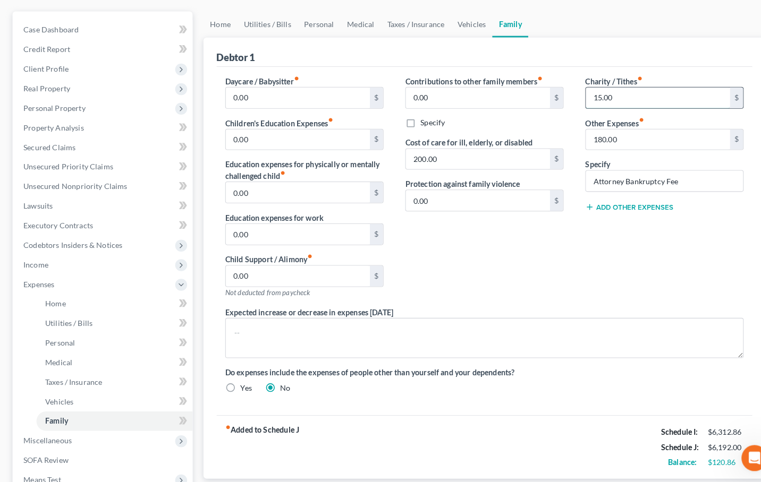
click at [588, 97] on input "15.00" at bounding box center [643, 107] width 141 height 20
click at [581, 273] on div "Charity / Tithes fiber_manual_record 0.00 $ Other Expenses fiber_manual_record …" at bounding box center [650, 198] width 176 height 226
click at [72, 399] on link "Vehicles" at bounding box center [112, 403] width 152 height 19
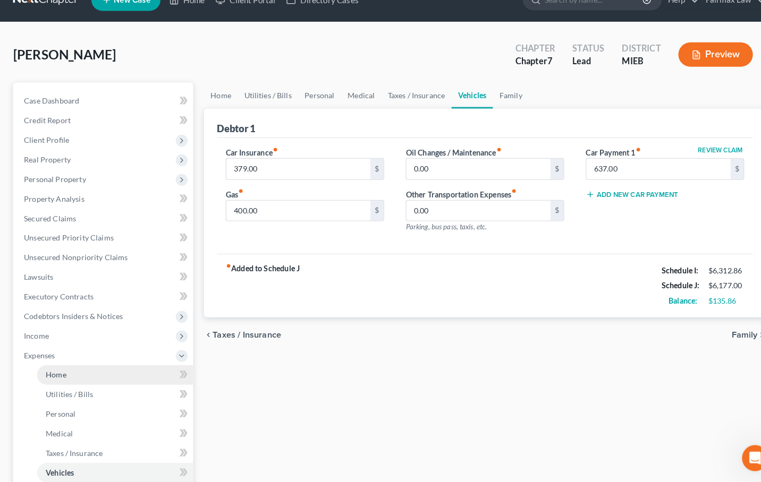
scroll to position [12, 0]
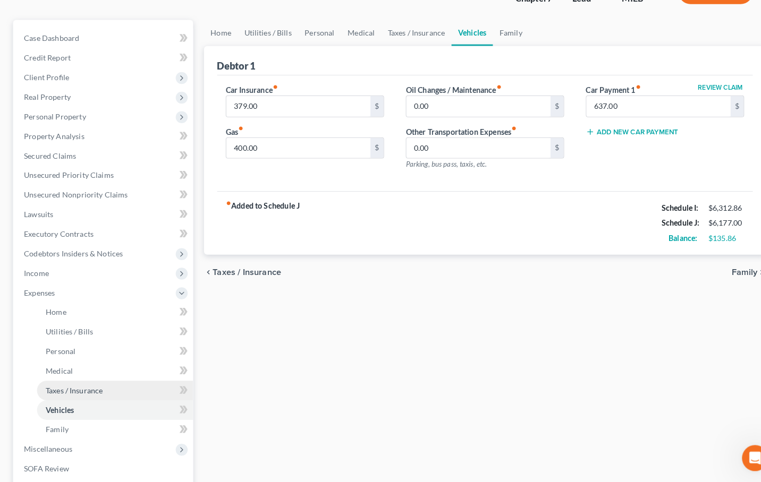
click at [105, 384] on link "Taxes / Insurance" at bounding box center [112, 393] width 152 height 19
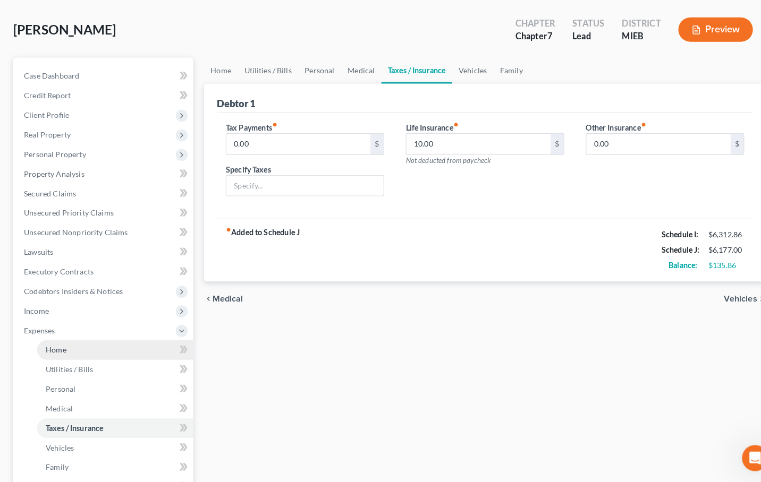
scroll to position [39, 0]
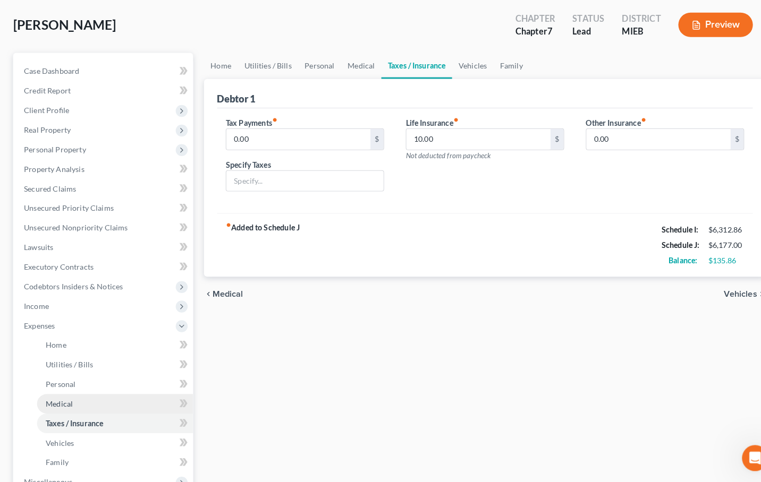
click at [82, 396] on link "Medical" at bounding box center [112, 405] width 152 height 19
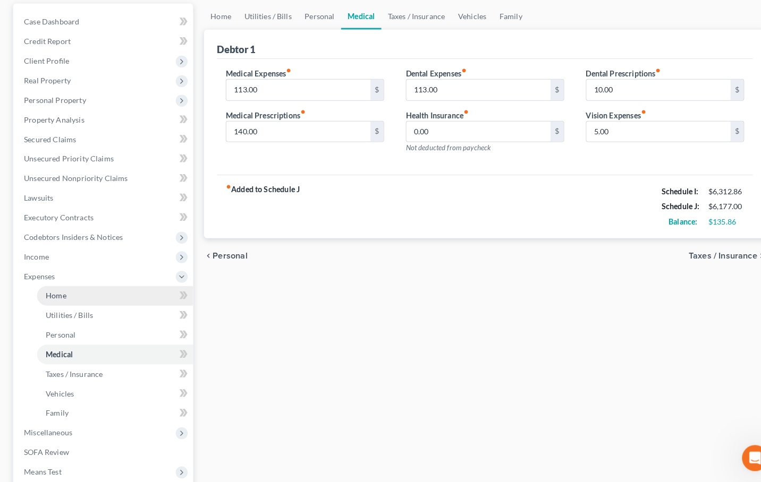
scroll to position [92, 0]
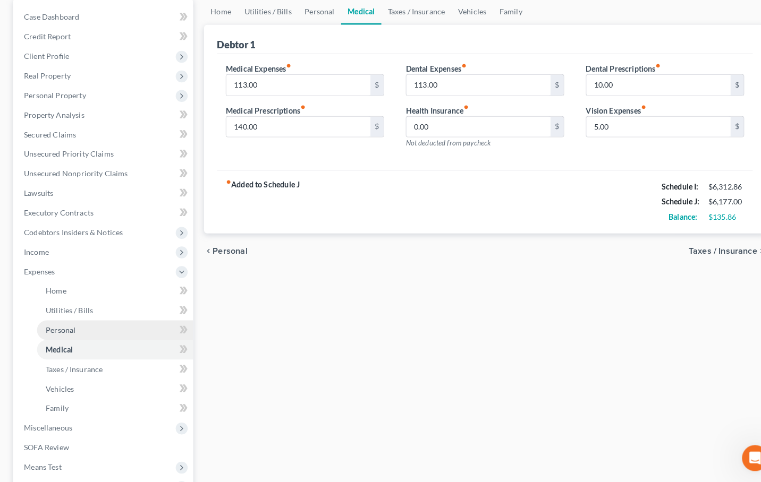
click at [89, 325] on link "Personal" at bounding box center [112, 334] width 152 height 19
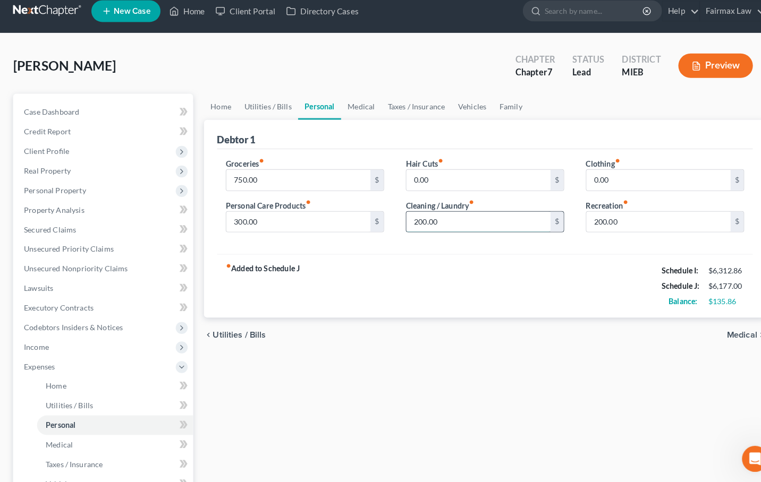
click at [412, 218] on input "200.00" at bounding box center [467, 227] width 141 height 20
click at [622, 227] on div "Clothing fiber_manual_record 0.00 $ Recreation fiber_manual_record 200.00 $" at bounding box center [650, 206] width 176 height 82
click at [587, 217] on input "200.00" at bounding box center [643, 227] width 141 height 20
click at [604, 290] on div "fiber_manual_record Added to Schedule J Schedule I: $6,312.86 Schedule J: $6,24…" at bounding box center [473, 290] width 523 height 62
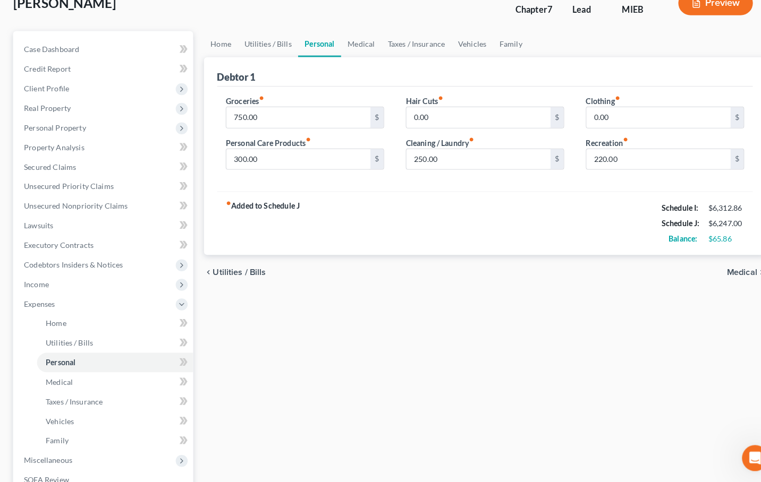
scroll to position [61, 0]
click at [83, 378] on link "Medical" at bounding box center [112, 384] width 152 height 19
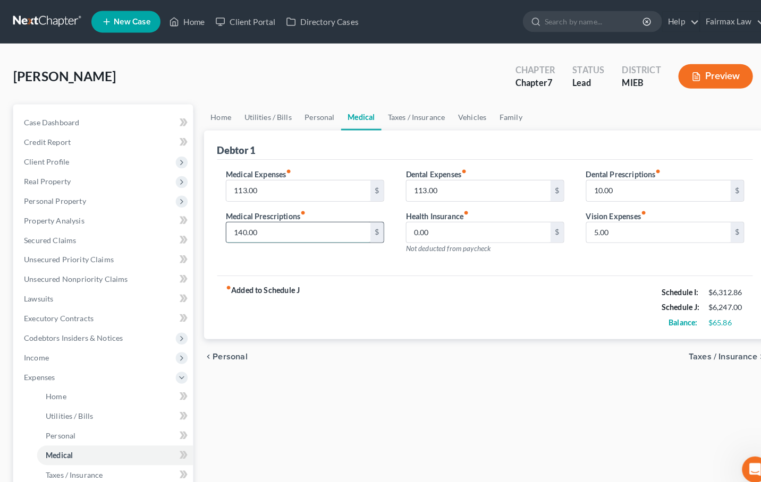
click at [237, 227] on input "140.00" at bounding box center [291, 227] width 141 height 20
click at [346, 378] on div "Home Utilities / Bills Personal Medical Taxes / Insurance Vehicles Family Debto…" at bounding box center [473, 380] width 559 height 556
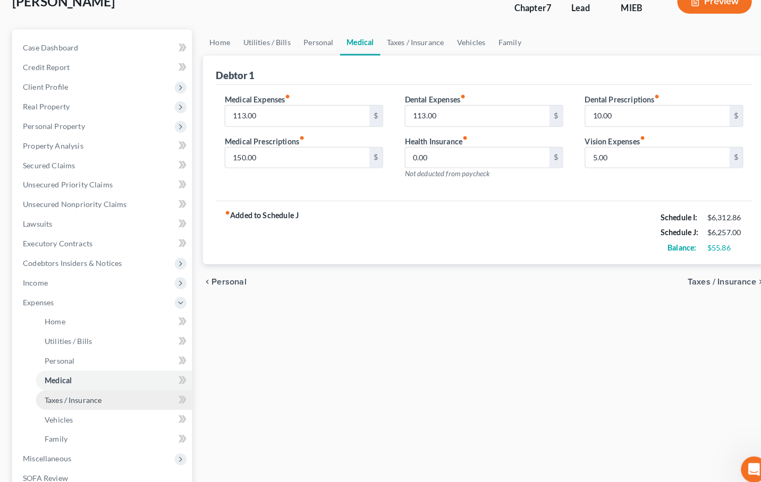
scroll to position [66, 0]
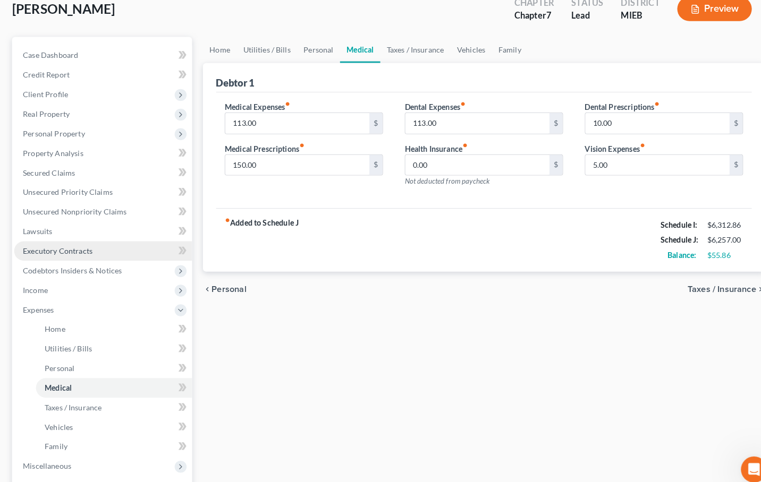
click at [77, 236] on link "Executory Contracts" at bounding box center [102, 245] width 174 height 19
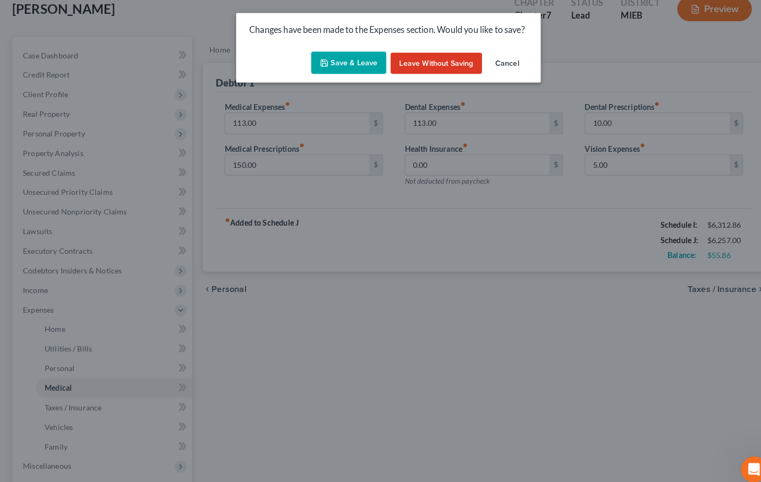
click at [362, 66] on button "Save & Leave" at bounding box center [341, 61] width 73 height 22
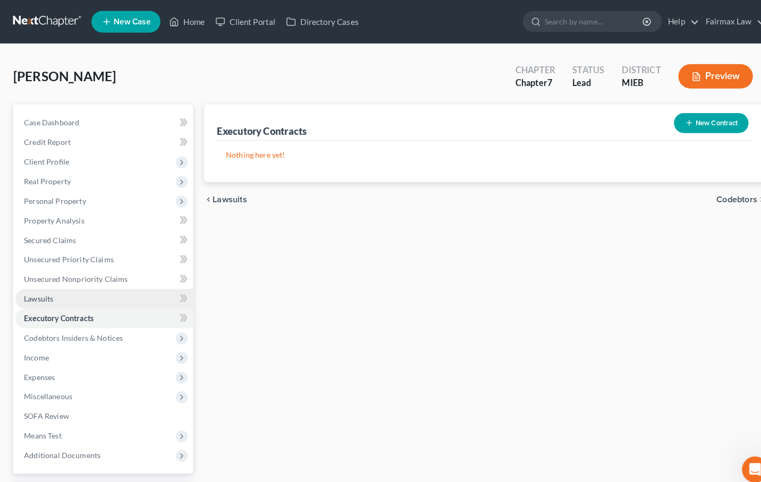
click at [52, 300] on link "Lawsuits" at bounding box center [102, 292] width 174 height 19
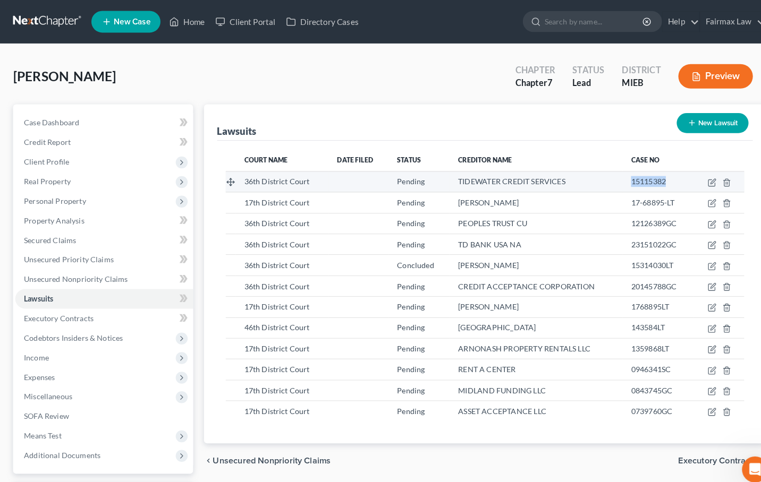
drag, startPoint x: 661, startPoint y: 175, endPoint x: 614, endPoint y: 178, distance: 46.8
click at [614, 178] on td "15115382" at bounding box center [642, 177] width 69 height 20
copy span "15115382"
click at [693, 180] on icon "button" at bounding box center [695, 178] width 9 height 9
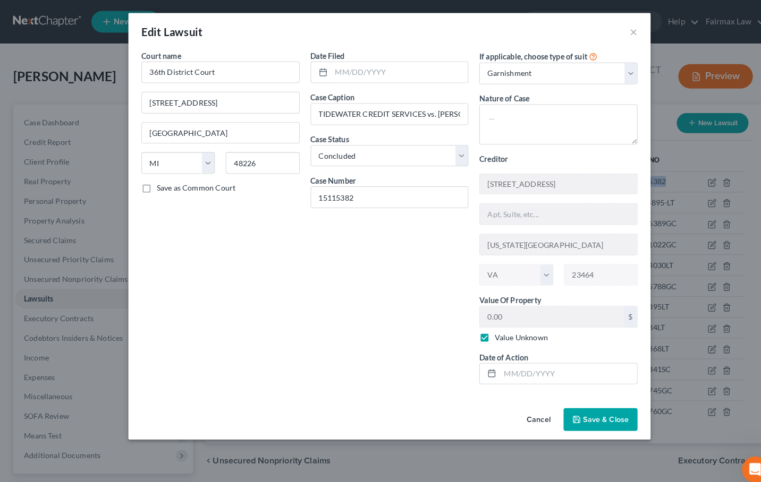
click at [596, 414] on button "Save & Close" at bounding box center [586, 410] width 72 height 22
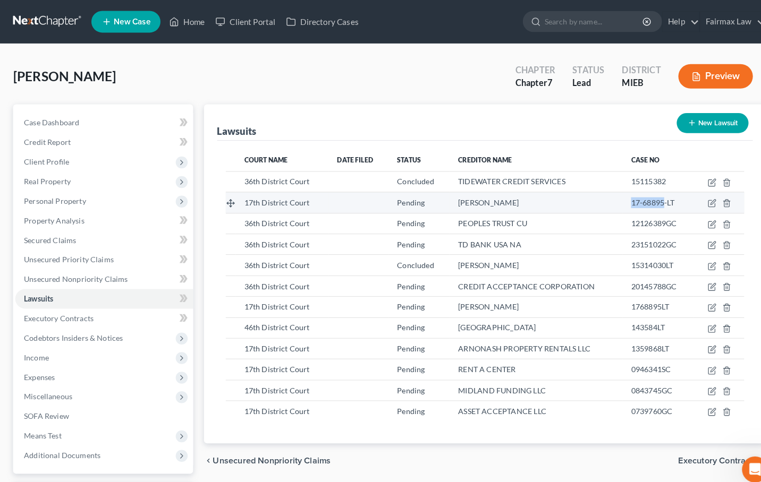
drag, startPoint x: 614, startPoint y: 199, endPoint x: 646, endPoint y: 200, distance: 31.4
click at [646, 200] on td "17-68895-LT" at bounding box center [642, 198] width 69 height 20
copy span "17-68895"
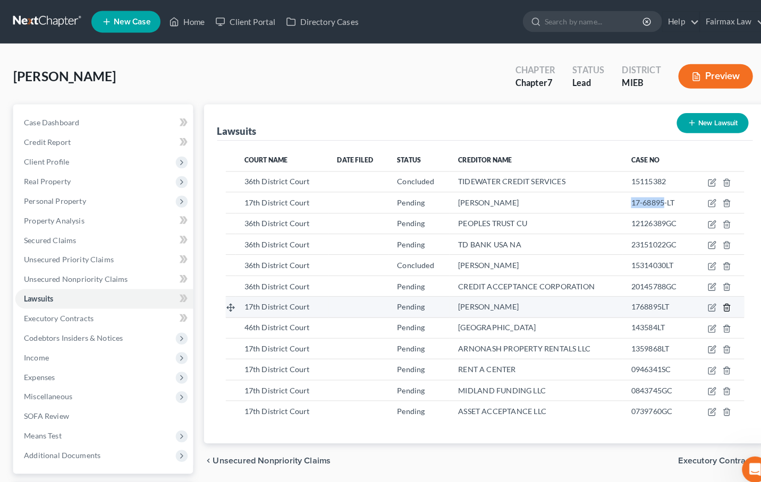
click at [711, 299] on polyline "button" at bounding box center [710, 299] width 6 height 0
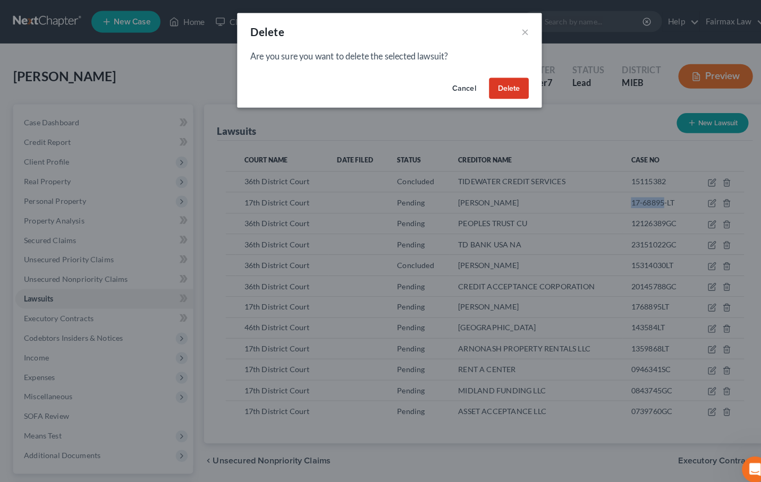
click at [509, 86] on button "Delete" at bounding box center [497, 86] width 39 height 21
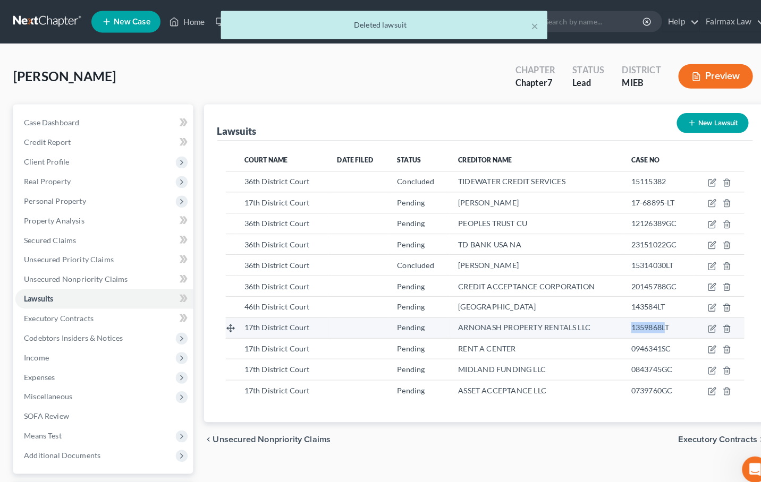
drag, startPoint x: 615, startPoint y: 323, endPoint x: 647, endPoint y: 322, distance: 32.4
click at [647, 322] on span "1359868LT" at bounding box center [634, 320] width 37 height 9
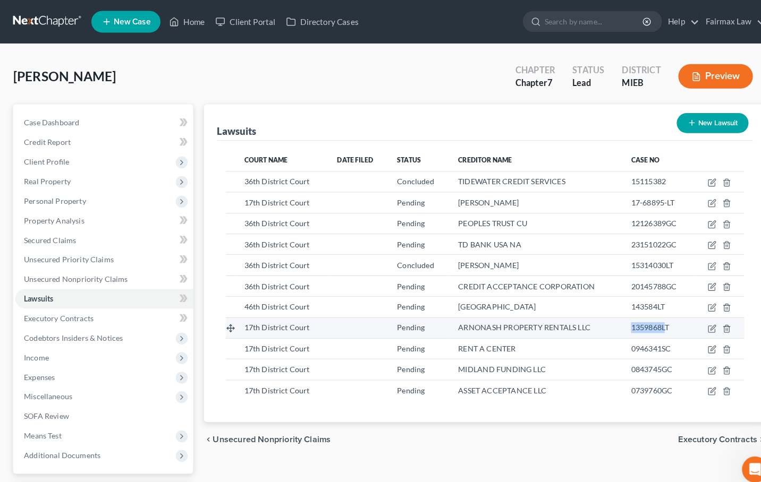
copy span "1359868L"
click at [695, 319] on icon "button" at bounding box center [695, 321] width 9 height 9
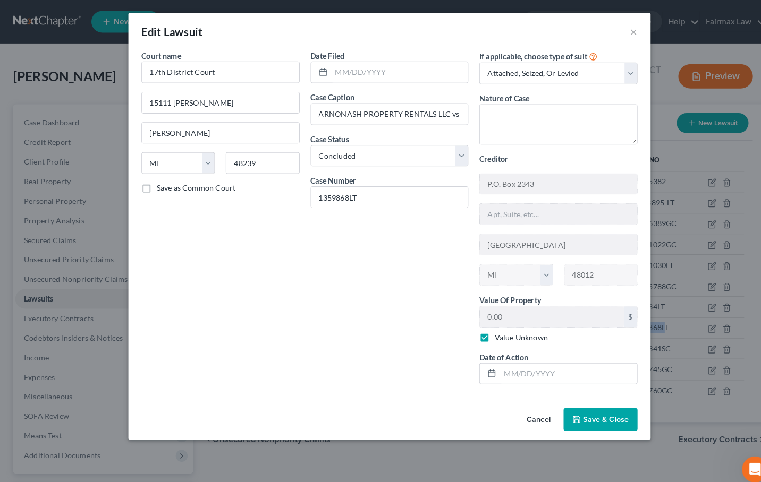
click at [560, 412] on icon "button" at bounding box center [563, 410] width 9 height 9
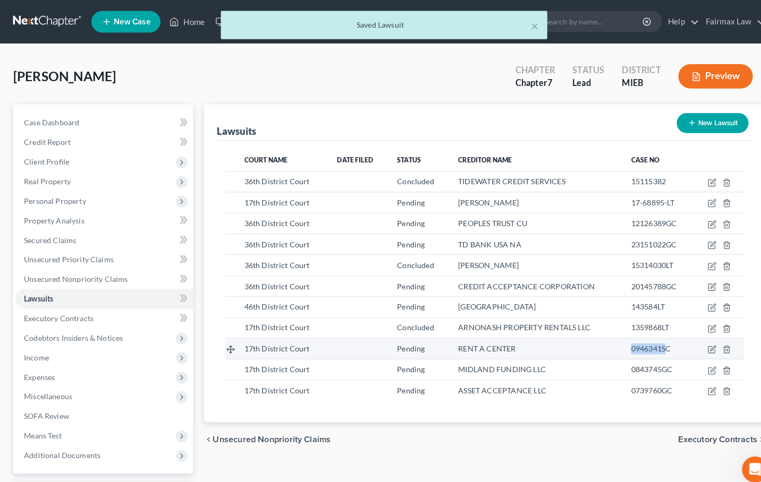
drag, startPoint x: 616, startPoint y: 342, endPoint x: 648, endPoint y: 342, distance: 31.3
click at [648, 342] on span "0946341SC" at bounding box center [635, 340] width 39 height 9
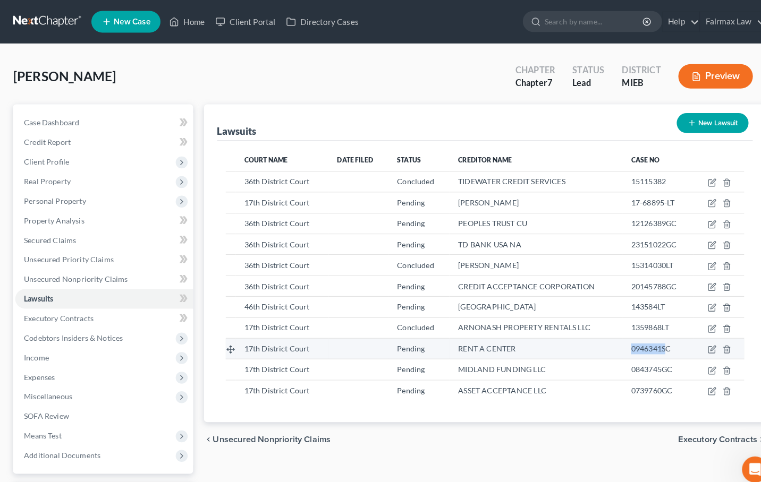
copy span "0946341S"
click at [698, 342] on icon "button" at bounding box center [695, 342] width 6 height 6
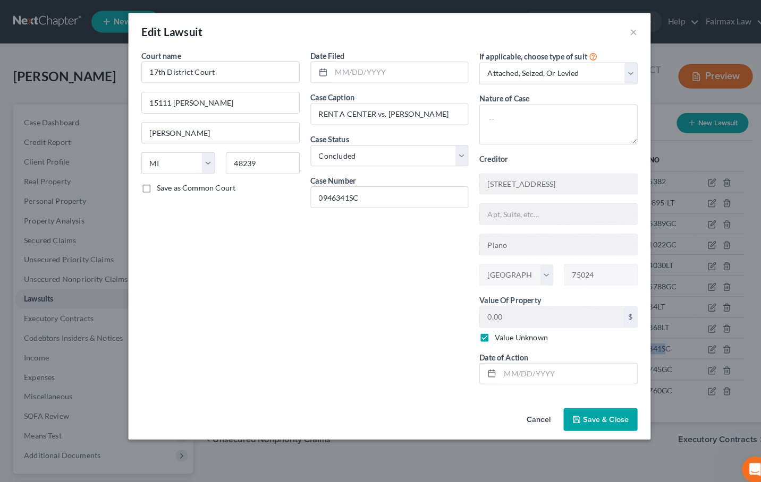
click at [570, 404] on button "Save & Close" at bounding box center [586, 410] width 72 height 22
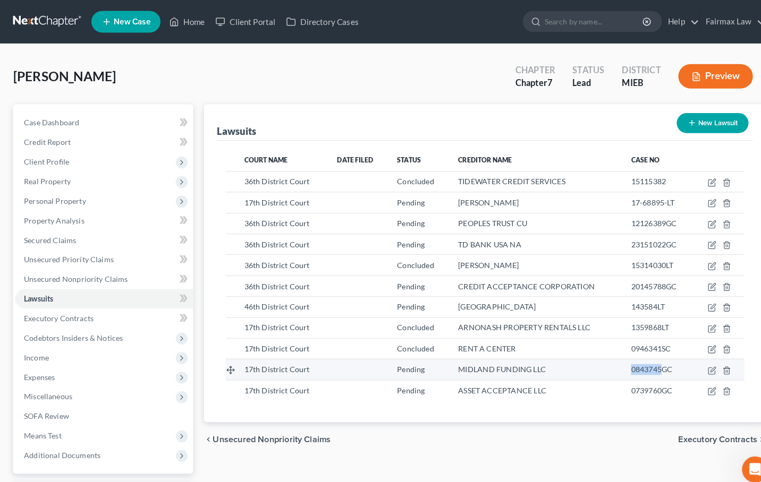
drag, startPoint x: 614, startPoint y: 360, endPoint x: 646, endPoint y: 361, distance: 32.4
click at [646, 361] on td "0843745GC" at bounding box center [642, 361] width 69 height 20
copy span "0843745"
click at [695, 360] on icon "button" at bounding box center [695, 362] width 9 height 9
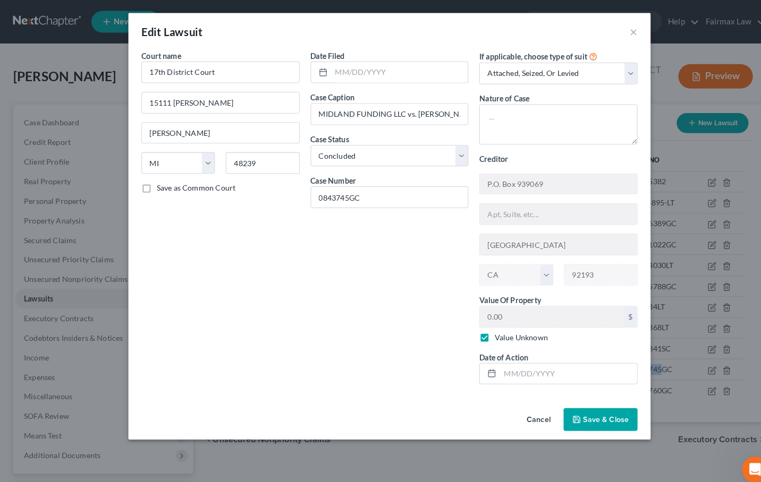
click at [569, 415] on button "Save & Close" at bounding box center [586, 410] width 72 height 22
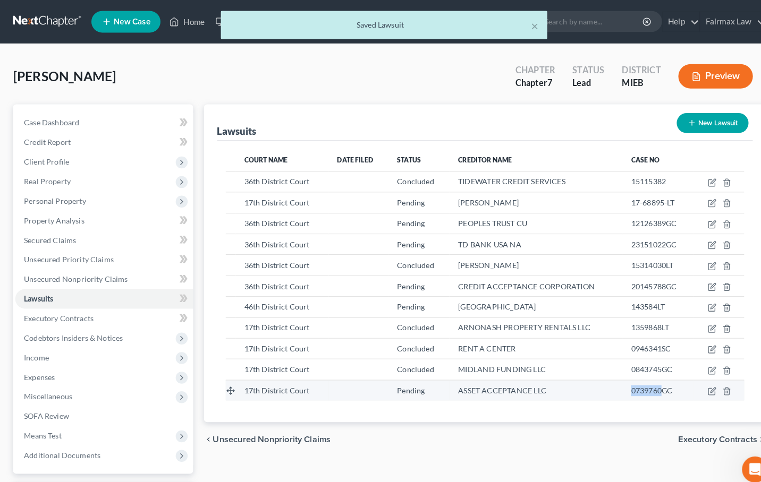
drag, startPoint x: 615, startPoint y: 381, endPoint x: 646, endPoint y: 382, distance: 30.3
click at [646, 382] on span "0739760GC" at bounding box center [636, 381] width 40 height 9
copy span "0739760"
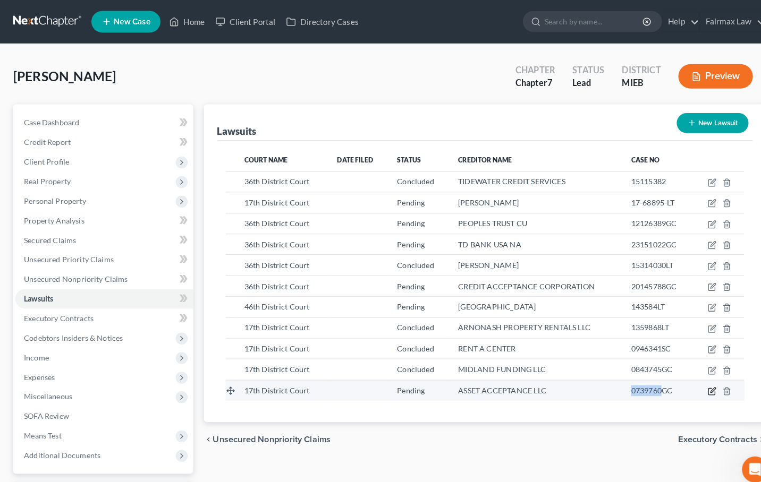
click at [694, 381] on icon "button" at bounding box center [695, 382] width 9 height 9
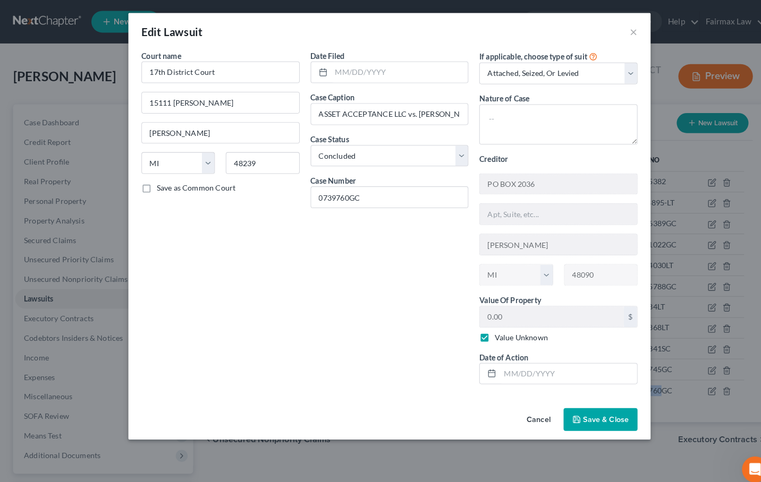
click at [606, 404] on button "Save & Close" at bounding box center [586, 410] width 72 height 22
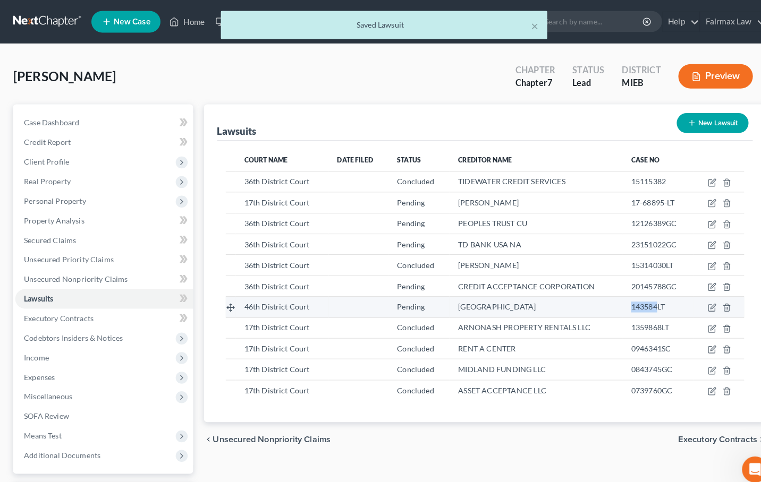
drag, startPoint x: 639, startPoint y: 299, endPoint x: 612, endPoint y: 299, distance: 27.1
click at [612, 299] on td "143584LT" at bounding box center [642, 300] width 69 height 20
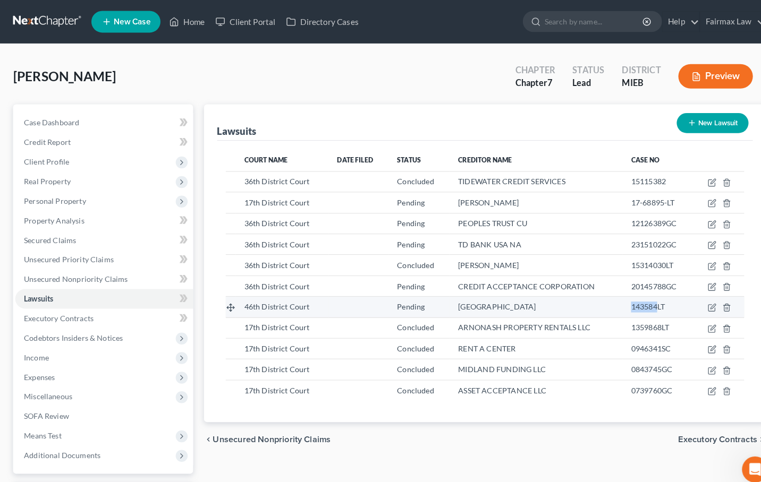
copy span "143584"
click at [652, 298] on div "143584LT" at bounding box center [642, 300] width 52 height 11
drag, startPoint x: 649, startPoint y: 299, endPoint x: 613, endPoint y: 299, distance: 36.1
click at [613, 299] on td "143584LT" at bounding box center [642, 300] width 69 height 20
copy span "143584LT"
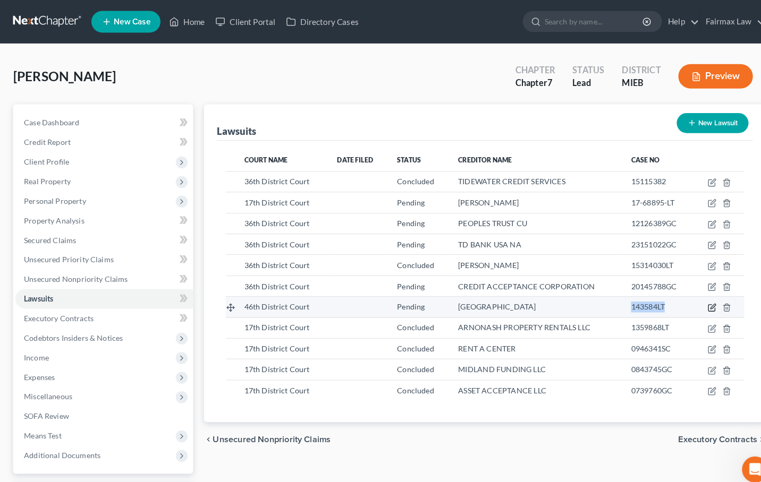
click at [696, 299] on icon "button" at bounding box center [696, 300] width 5 height 5
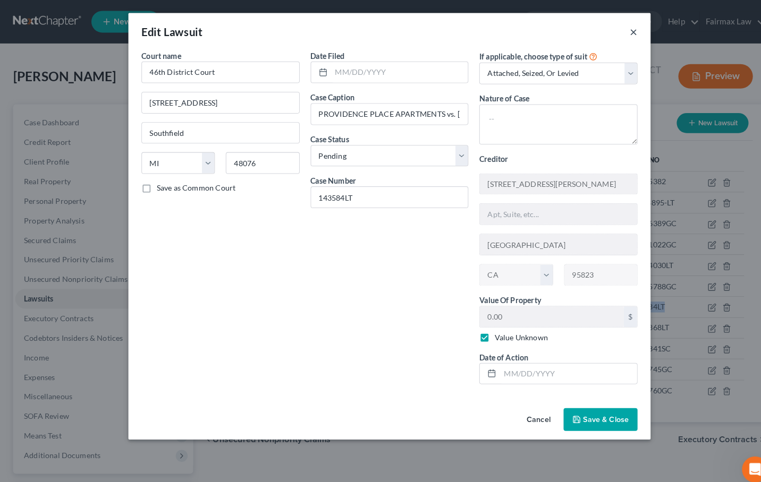
click at [621, 33] on button "×" at bounding box center [618, 30] width 7 height 13
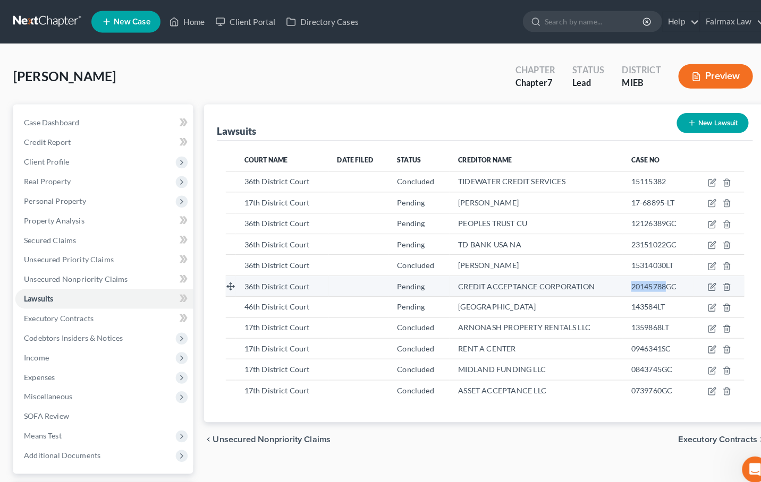
drag, startPoint x: 610, startPoint y: 279, endPoint x: 648, endPoint y: 279, distance: 38.3
click at [648, 279] on td "20145788GC" at bounding box center [642, 279] width 69 height 20
copy span "20145788"
click at [691, 278] on icon "button" at bounding box center [695, 280] width 9 height 9
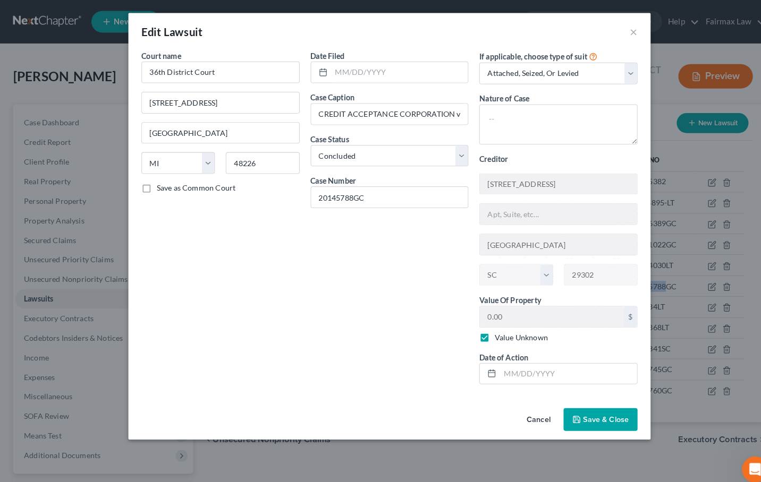
click at [589, 406] on span "Save & Close" at bounding box center [592, 409] width 45 height 9
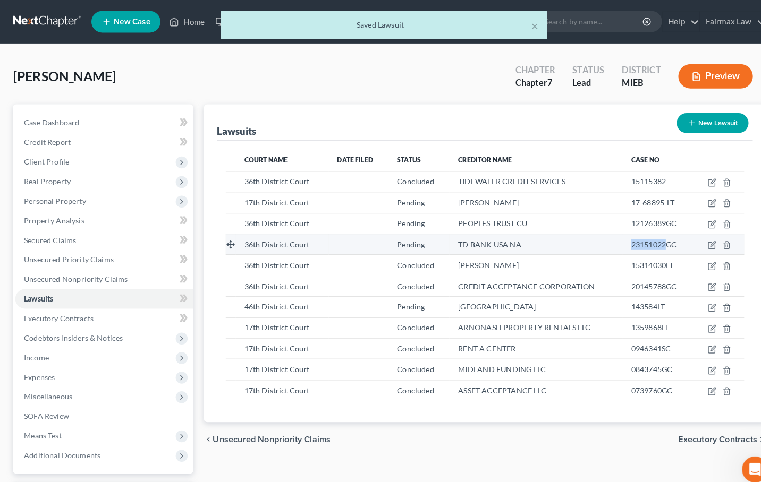
drag, startPoint x: 611, startPoint y: 239, endPoint x: 651, endPoint y: 239, distance: 39.8
click at [651, 239] on td "23151022GC" at bounding box center [642, 238] width 69 height 20
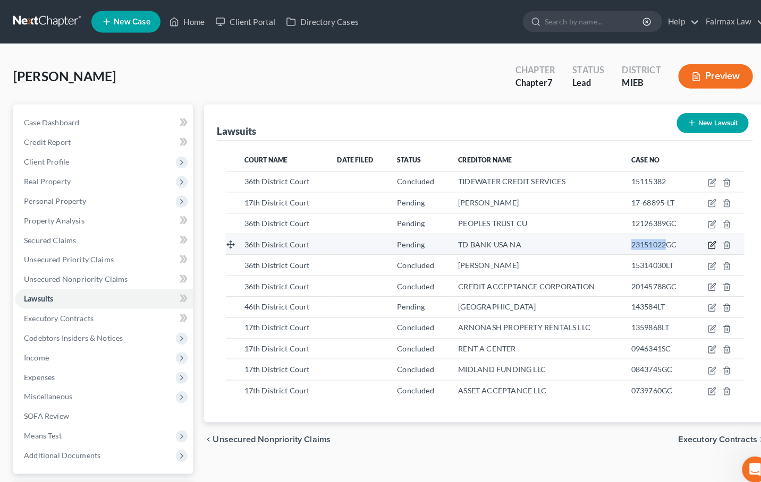
click at [691, 238] on icon "button" at bounding box center [695, 239] width 9 height 9
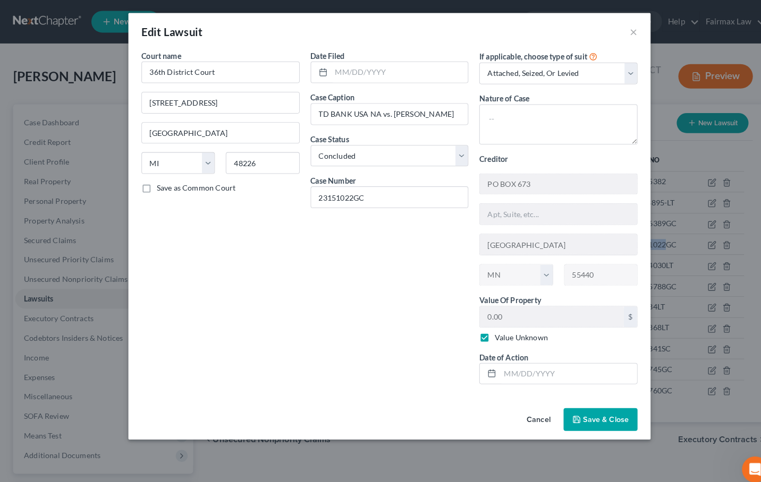
click at [578, 412] on span "Save & Close" at bounding box center [592, 409] width 45 height 9
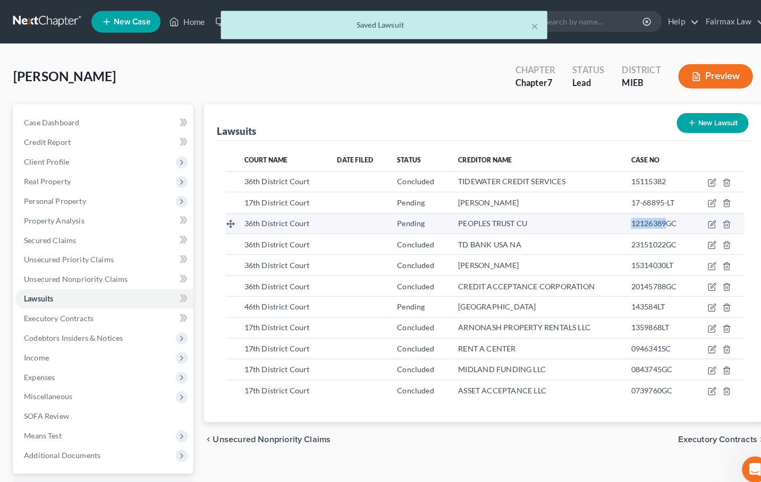
drag, startPoint x: 609, startPoint y: 217, endPoint x: 648, endPoint y: 218, distance: 39.3
click at [648, 218] on td "12126389GC" at bounding box center [642, 218] width 69 height 20
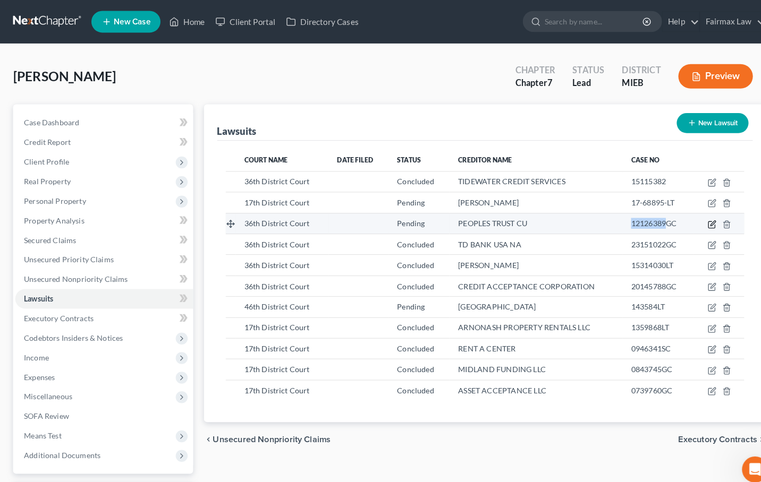
click at [694, 217] on icon "button" at bounding box center [695, 219] width 9 height 9
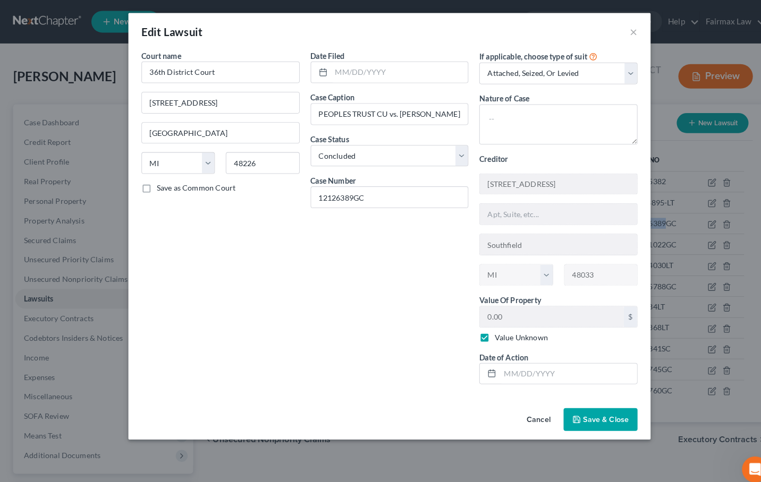
click at [598, 411] on span "Save & Close" at bounding box center [592, 409] width 45 height 9
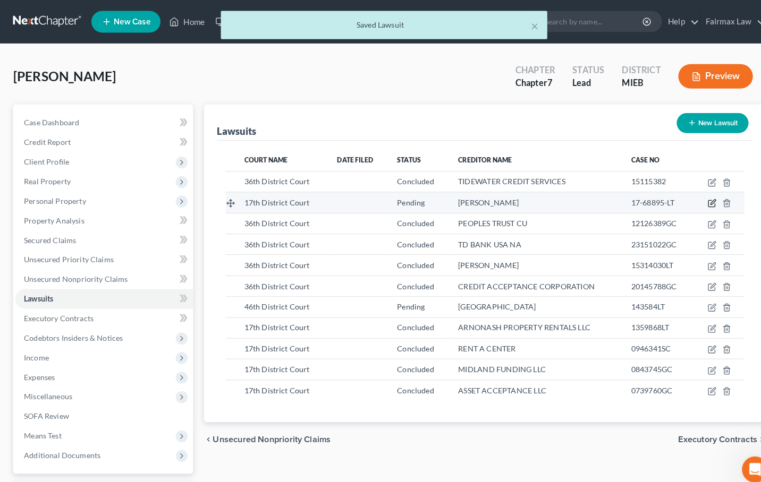
click at [694, 196] on icon "button" at bounding box center [695, 199] width 6 height 6
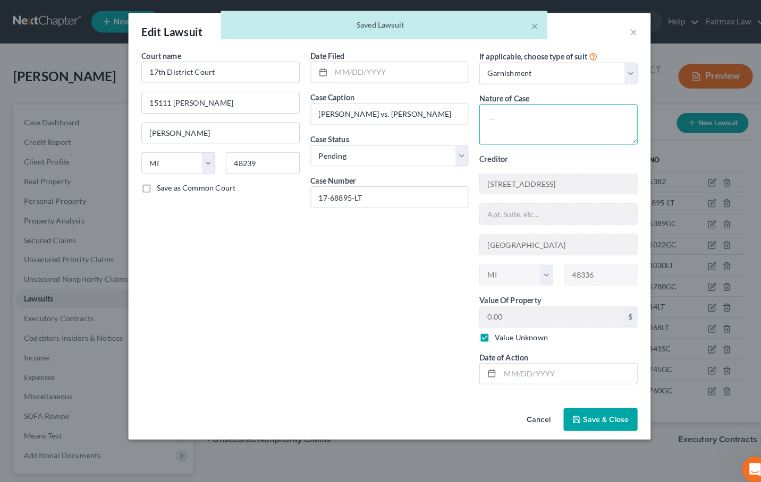
click at [584, 130] on textarea at bounding box center [545, 121] width 155 height 39
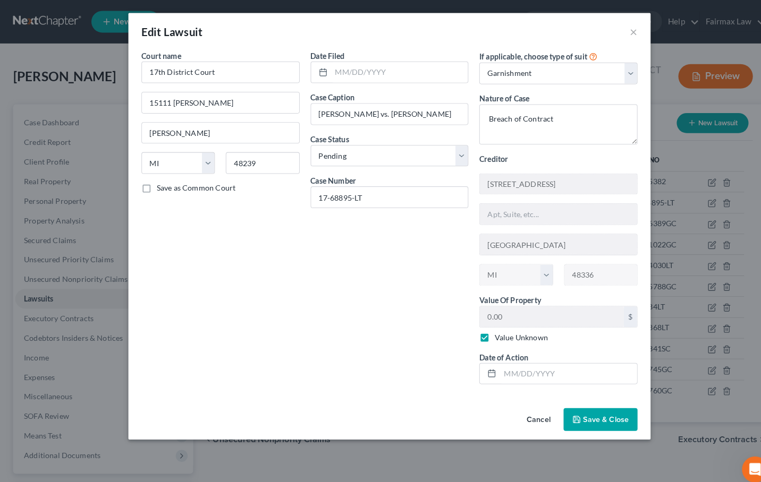
click at [565, 412] on polyline "button" at bounding box center [564, 412] width 4 height 3
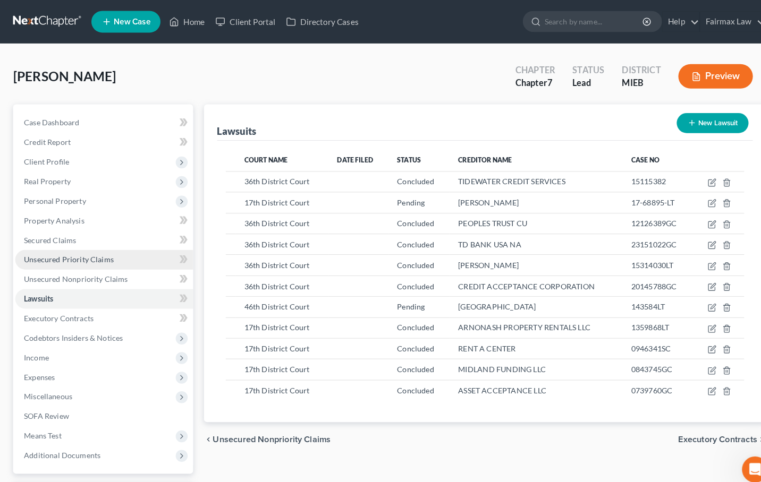
click at [125, 252] on link "Unsecured Priority Claims" at bounding box center [102, 253] width 174 height 19
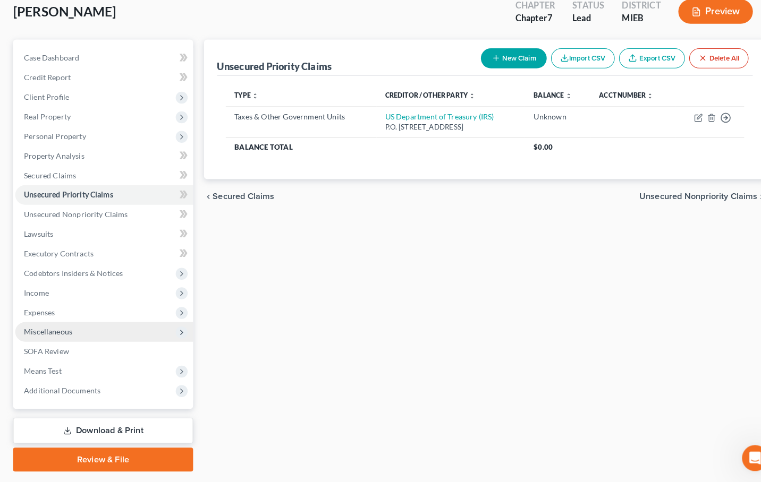
scroll to position [53, 0]
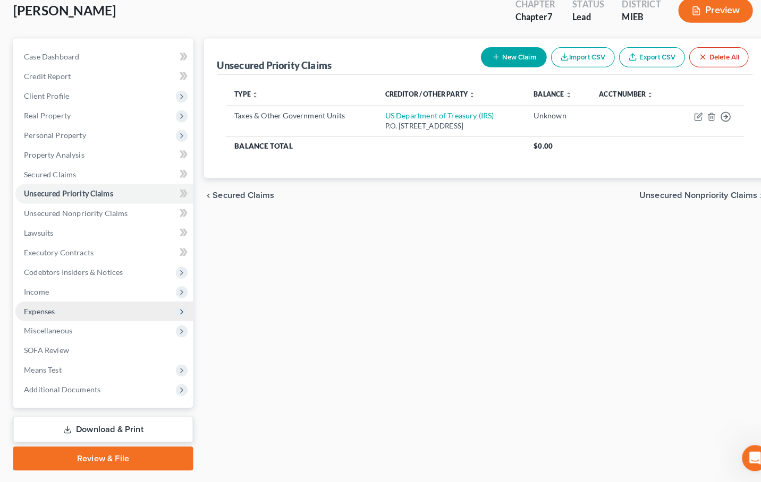
click at [111, 306] on span "Expenses" at bounding box center [102, 315] width 174 height 19
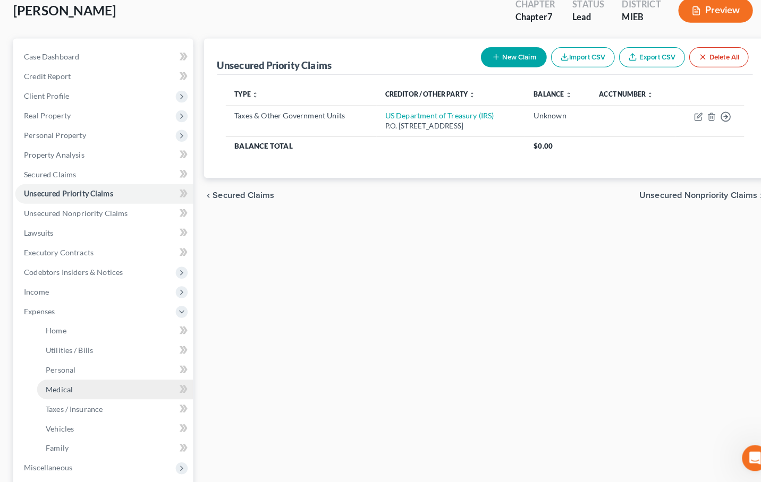
click at [104, 383] on link "Medical" at bounding box center [112, 392] width 152 height 19
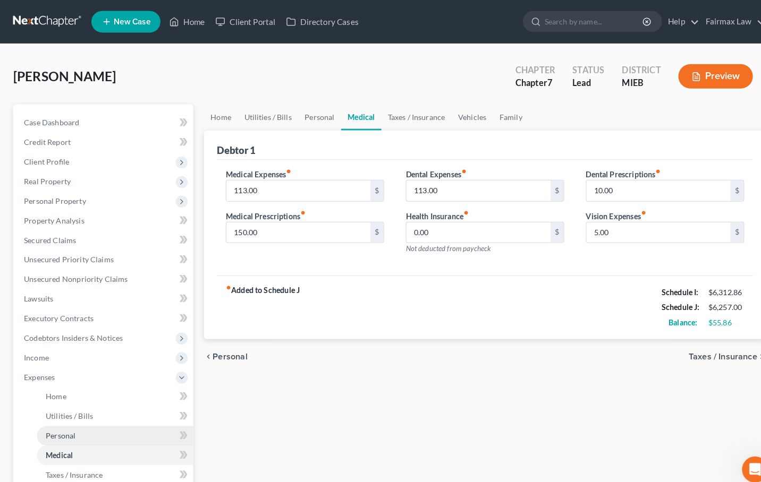
click at [102, 424] on link "Personal" at bounding box center [112, 426] width 152 height 19
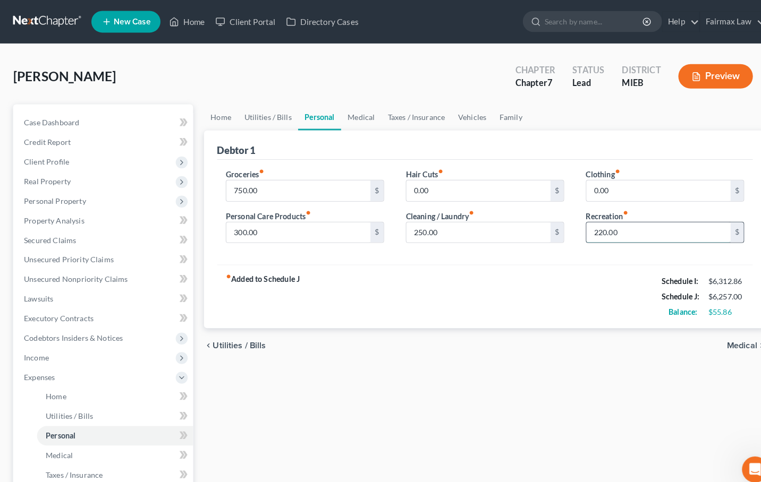
click at [589, 227] on input "220.00" at bounding box center [643, 227] width 141 height 20
click at [514, 293] on div "fiber_manual_record Added to Schedule J Schedule I: $6,312.86 Schedule J: $6,28…" at bounding box center [473, 290] width 523 height 62
click at [76, 294] on link "Lawsuits" at bounding box center [102, 292] width 174 height 19
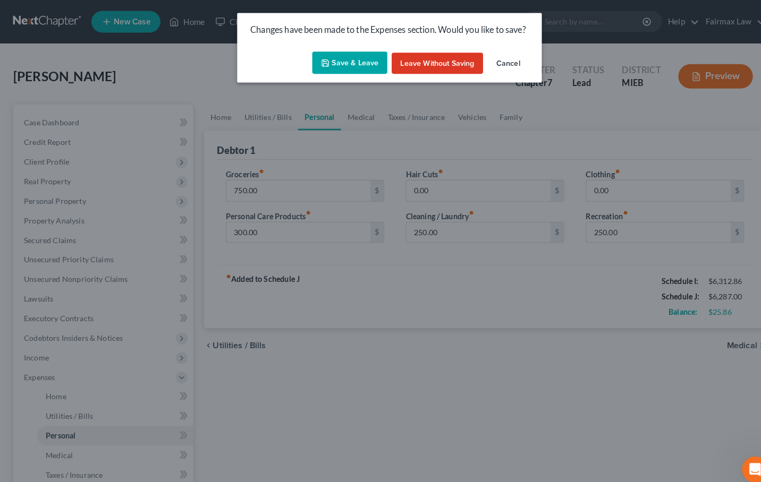
click at [345, 67] on button "Save & Leave" at bounding box center [341, 61] width 73 height 22
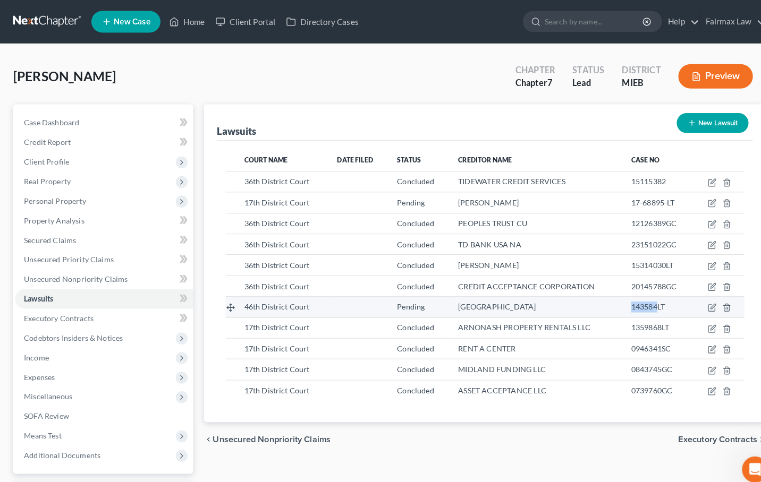
drag, startPoint x: 615, startPoint y: 302, endPoint x: 641, endPoint y: 302, distance: 26.0
click at [641, 302] on span "143584LT" at bounding box center [632, 299] width 33 height 9
click at [695, 303] on icon "button" at bounding box center [695, 300] width 9 height 9
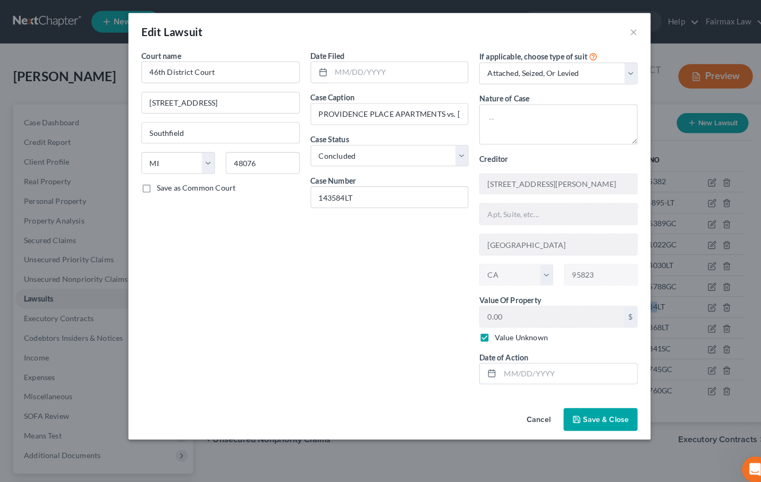
click at [577, 405] on span "Save & Close" at bounding box center [592, 409] width 45 height 9
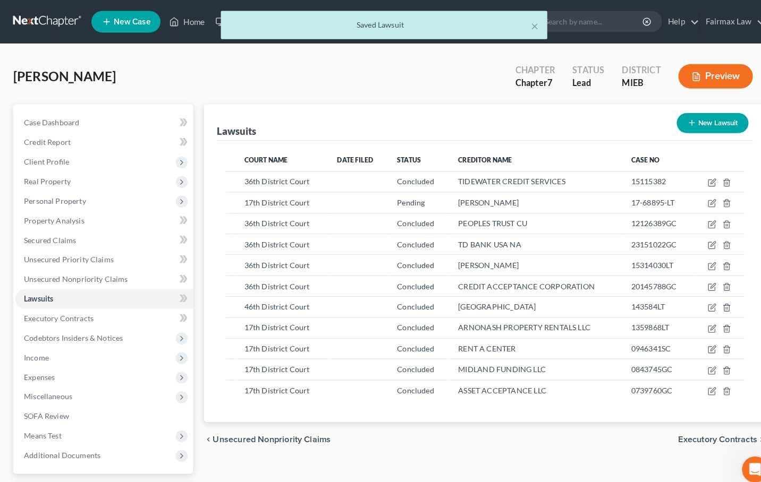
click at [578, 0] on nav "Home New Case Client Portal Directory Cases Fairmax Law farrah@fairmaxlaw.com M…" at bounding box center [380, 21] width 761 height 43
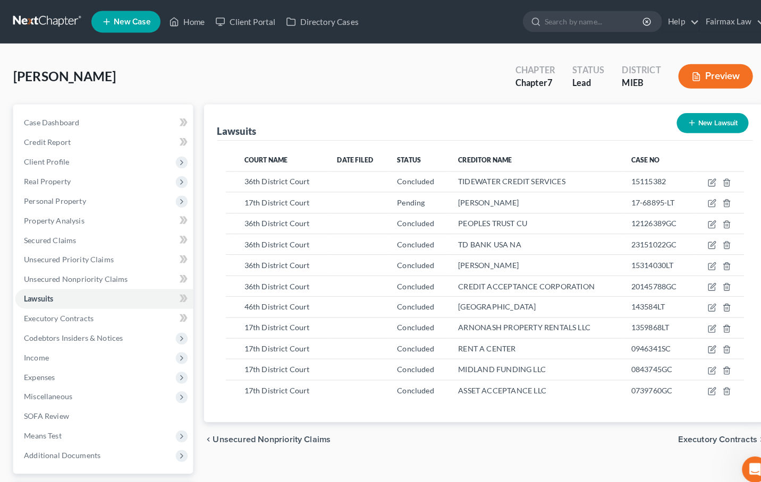
click at [384, 417] on div "chevron_left Unsecured Nonpriority Claims Executory Contracts chevron_right" at bounding box center [473, 430] width 549 height 34
click at [134, 216] on link "Property Analysis" at bounding box center [102, 215] width 174 height 19
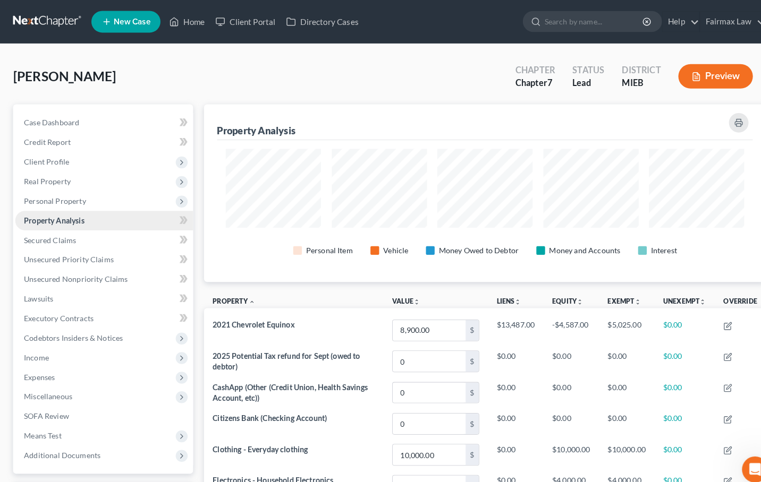
scroll to position [174, 549]
click at [81, 408] on link "SOFA Review" at bounding box center [102, 406] width 174 height 19
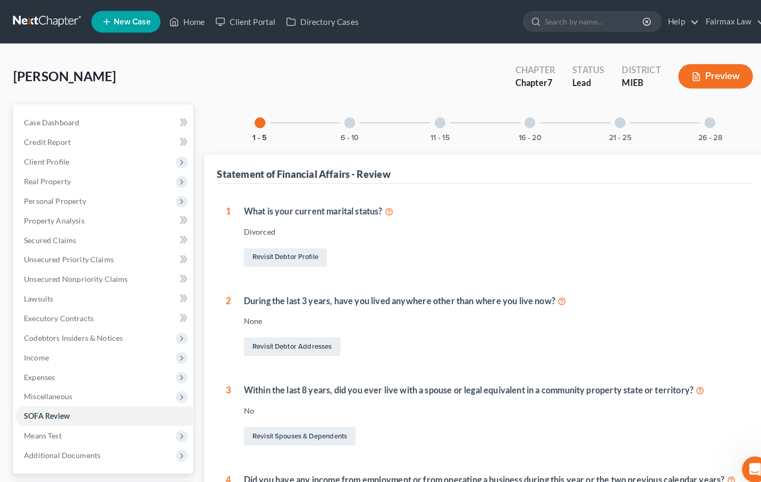
click at [337, 122] on div at bounding box center [341, 120] width 11 height 11
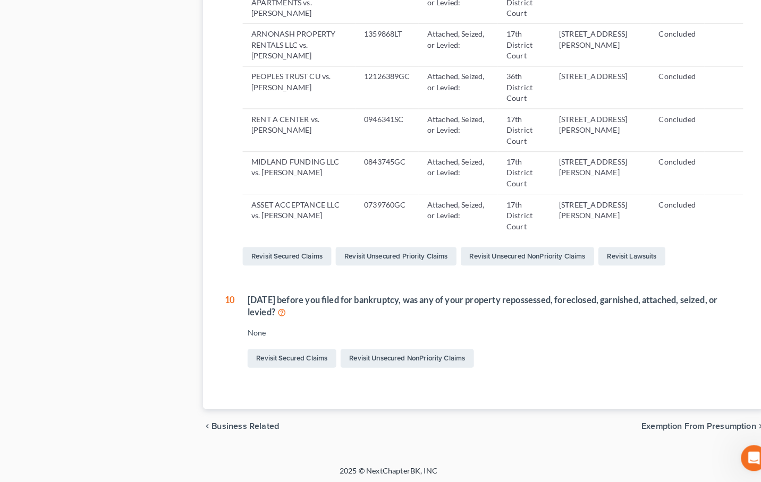
scroll to position [745, 0]
click at [344, 354] on link "Revisit Unsecured NonPriority Claims" at bounding box center [399, 362] width 130 height 18
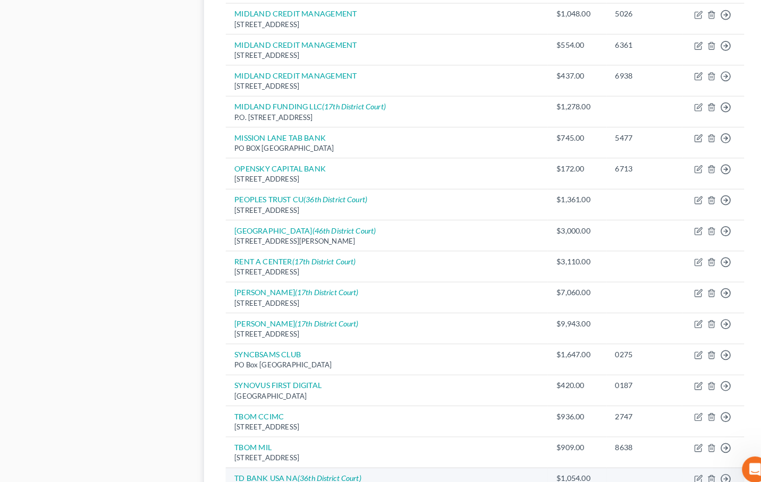
scroll to position [518, 0]
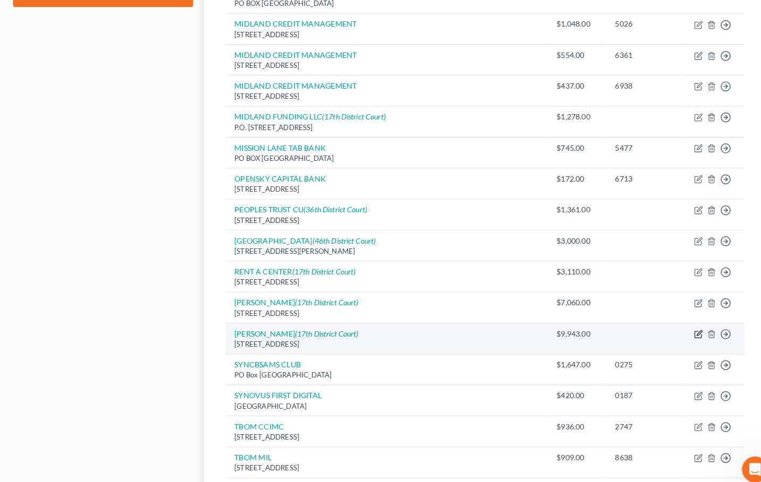
click at [680, 323] on icon "button" at bounding box center [682, 327] width 9 height 9
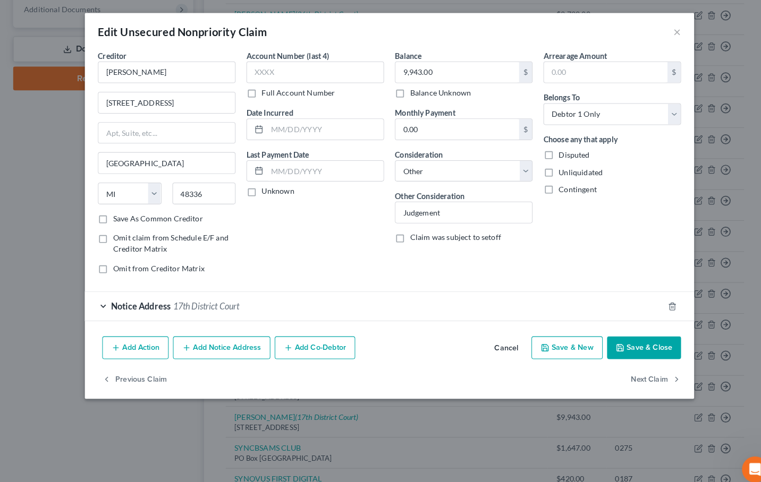
scroll to position [434, 0]
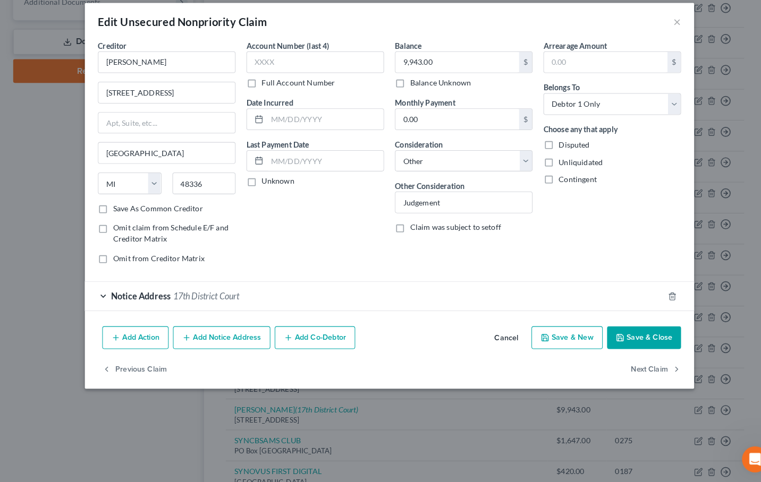
click at [392, 295] on div "Notice Address 17th District Court" at bounding box center [365, 299] width 565 height 28
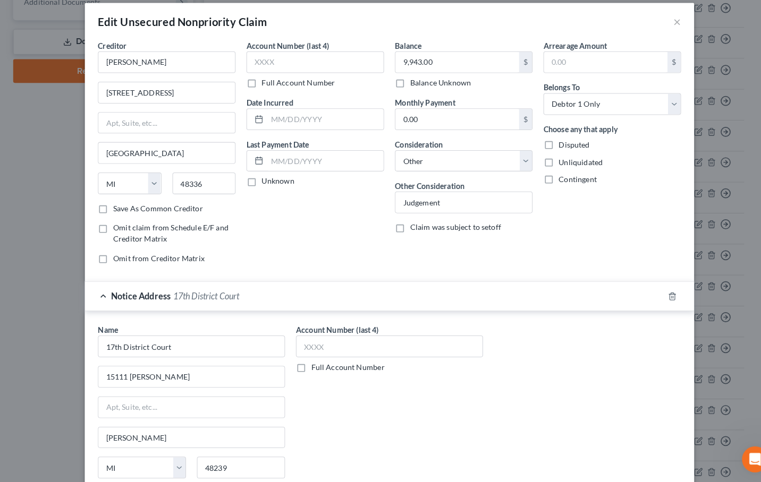
scroll to position [0, 0]
click at [389, 292] on div "Notice Address 17th District Court" at bounding box center [365, 299] width 565 height 28
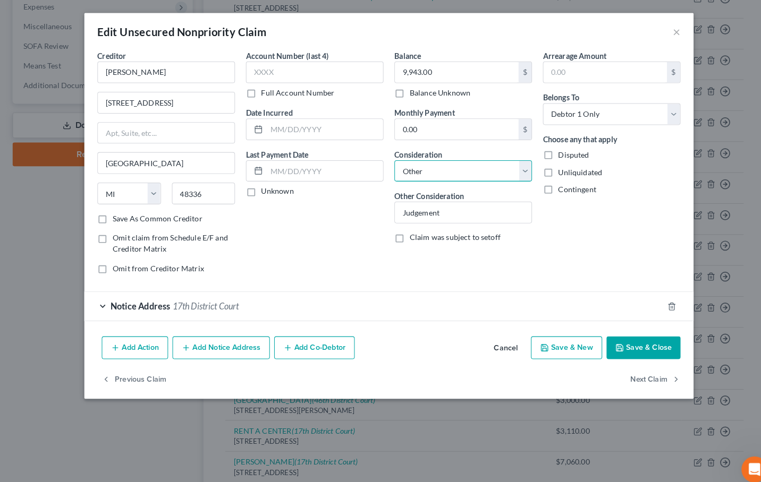
scroll to position [347, 0]
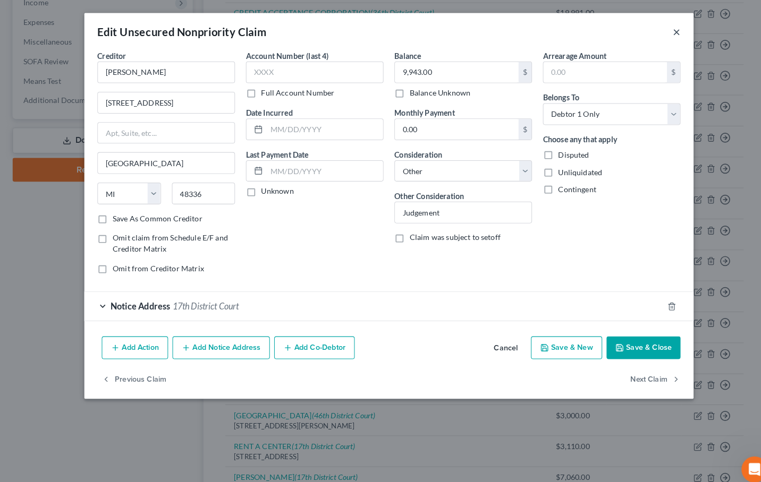
click at [661, 24] on button "×" at bounding box center [661, 30] width 7 height 13
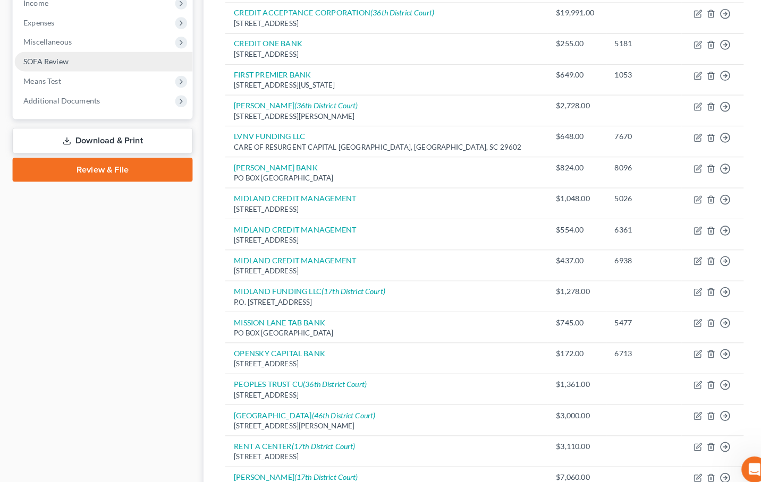
click at [111, 66] on link "SOFA Review" at bounding box center [102, 59] width 174 height 19
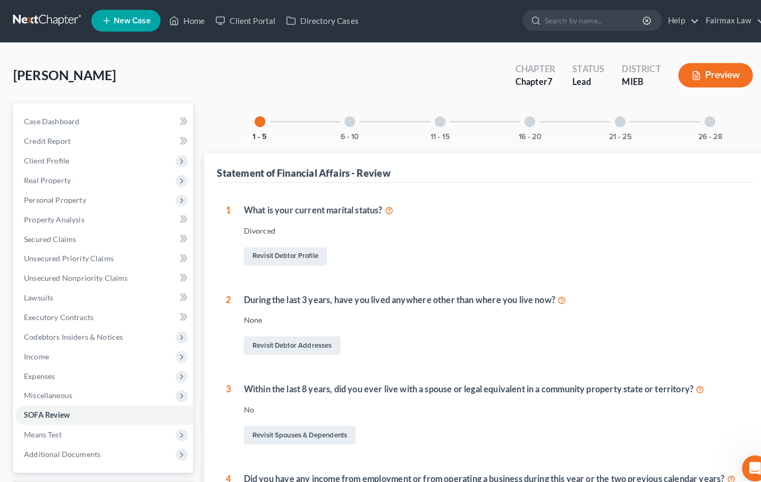
click at [342, 129] on div "6 - 10" at bounding box center [342, 120] width 36 height 36
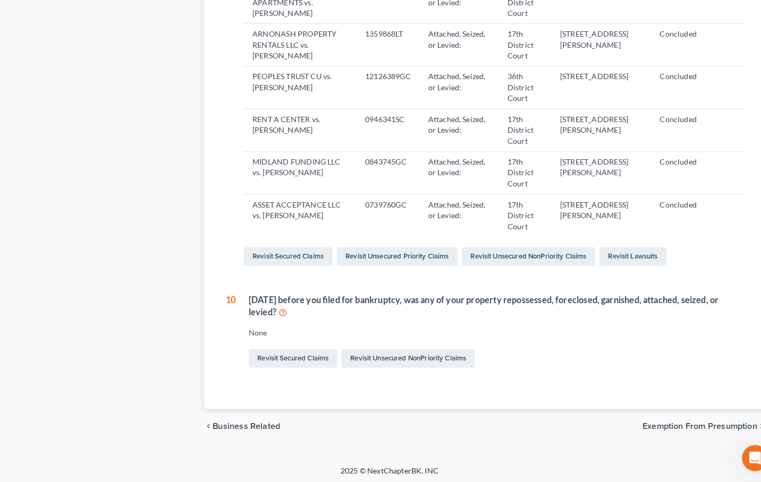
scroll to position [745, 0]
click at [274, 311] on icon at bounding box center [276, 316] width 9 height 10
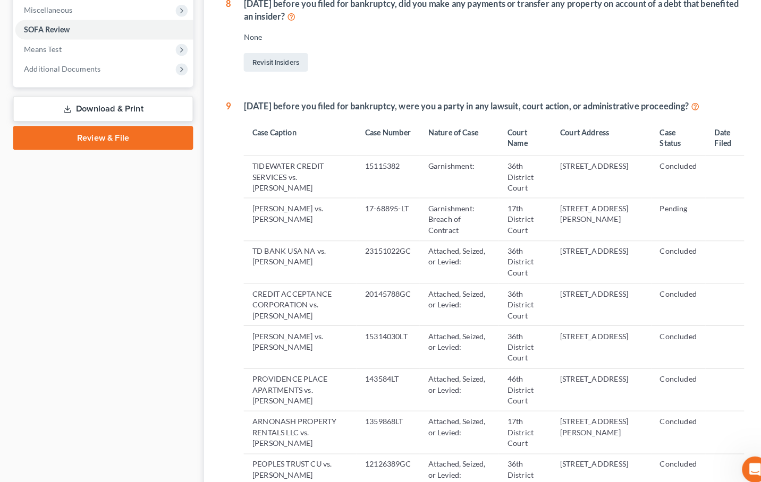
scroll to position [368, 0]
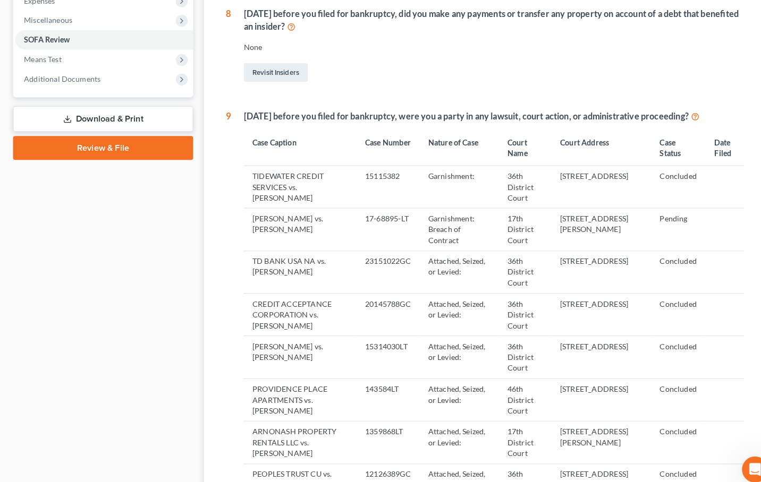
click at [289, 210] on td "ROBERT BRYERS vs. Angela Henderson" at bounding box center [293, 223] width 110 height 41
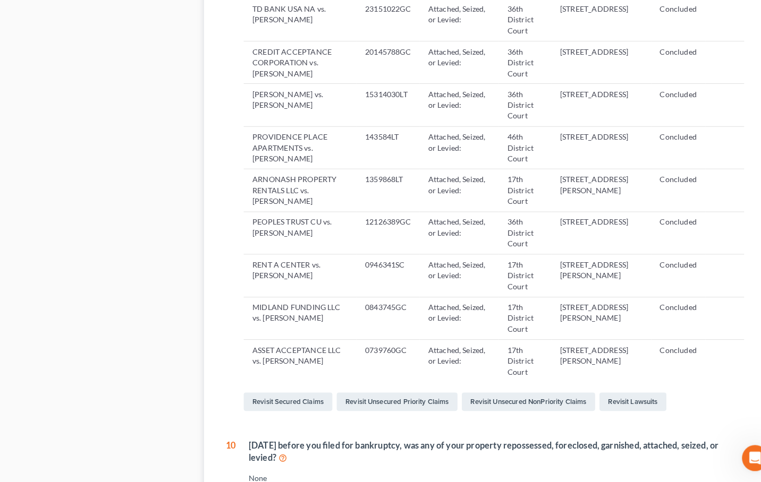
scroll to position [660, 0]
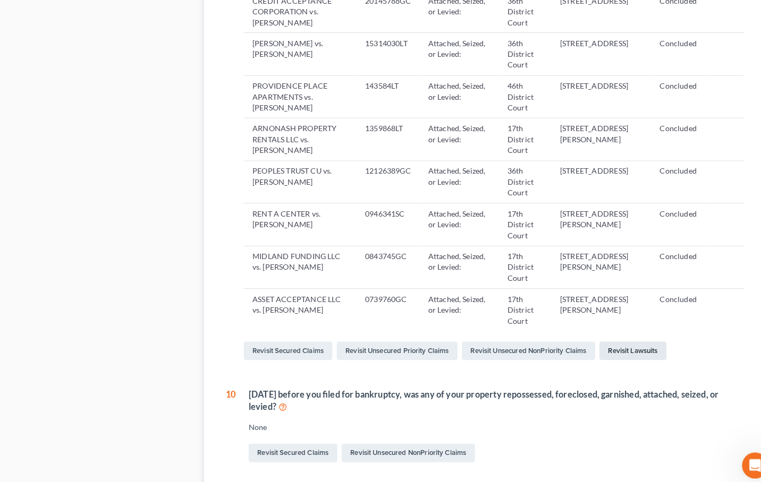
click at [618, 344] on link "Revisit Lawsuits" at bounding box center [618, 347] width 65 height 18
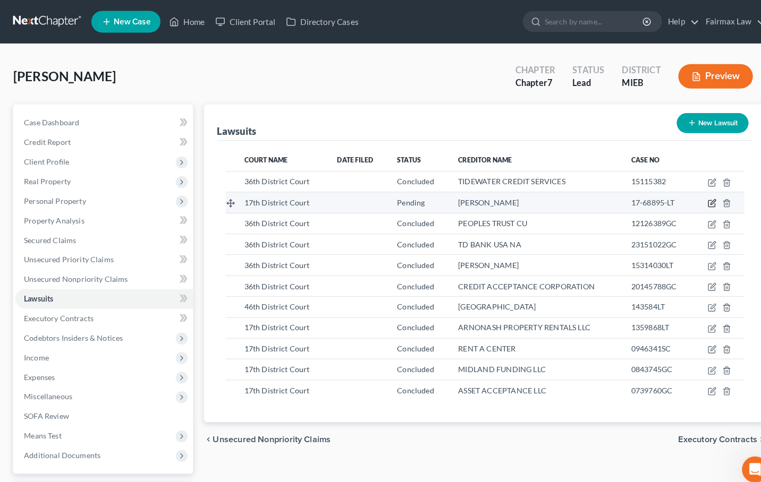
click at [693, 198] on icon "button" at bounding box center [695, 198] width 9 height 9
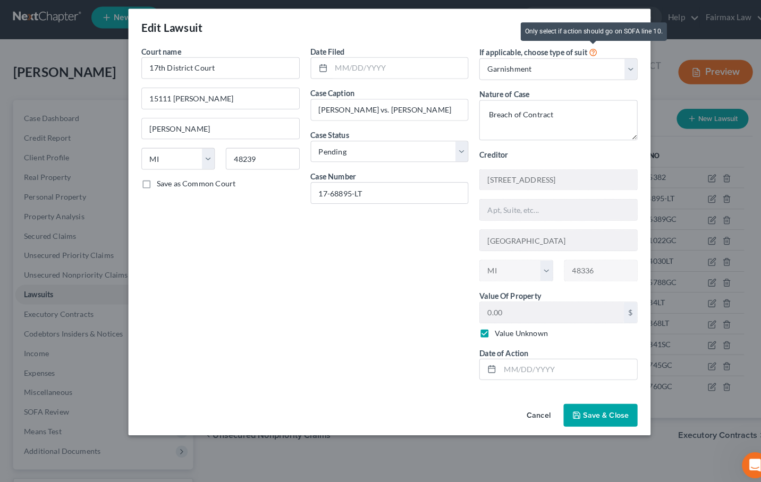
click at [583, 50] on icon at bounding box center [579, 54] width 9 height 10
click at [579, 49] on icon at bounding box center [579, 54] width 9 height 10
click at [426, 301] on div "Date Filed Case Caption ROBERT BRYERS vs. Angela Henderson Case Status * Select…" at bounding box center [380, 216] width 165 height 335
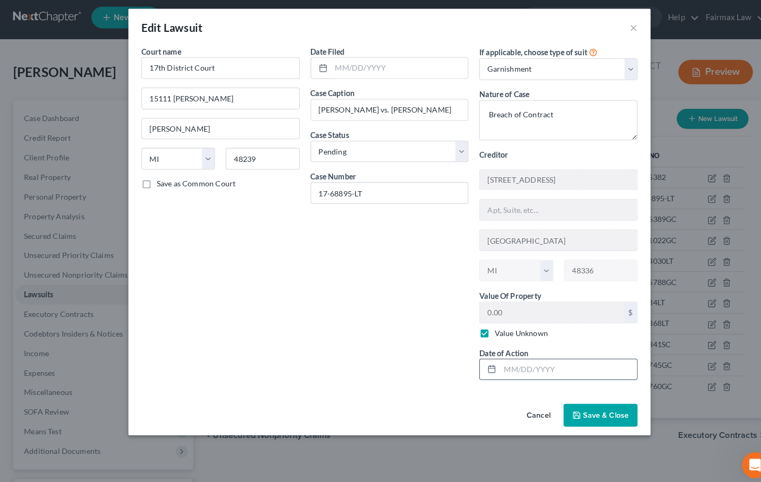
click at [550, 366] on input "text" at bounding box center [555, 365] width 134 height 20
drag, startPoint x: 344, startPoint y: 189, endPoint x: 293, endPoint y: 188, distance: 51.0
click at [293, 188] on div "Court name * 17th District Court 15111 Beech Daly Redford State AL AK AR AZ CA …" at bounding box center [380, 216] width 495 height 335
click at [520, 355] on input "text" at bounding box center [555, 365] width 134 height 20
click at [566, 407] on icon "button" at bounding box center [563, 410] width 6 height 6
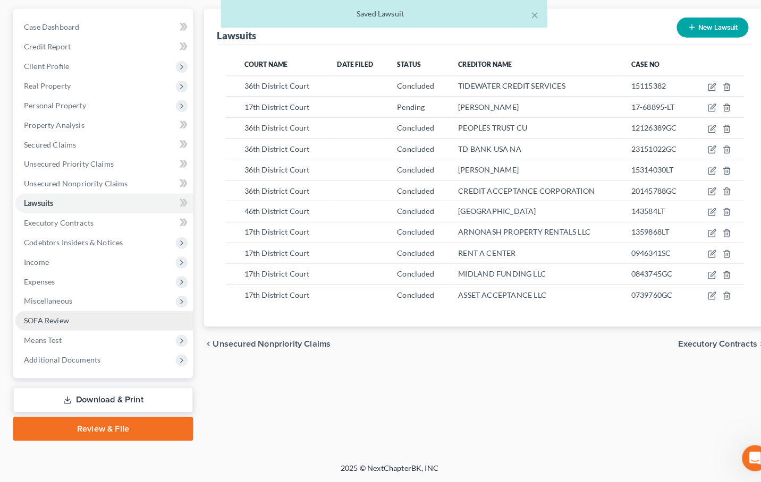
click at [66, 315] on link "SOFA Review" at bounding box center [102, 324] width 174 height 19
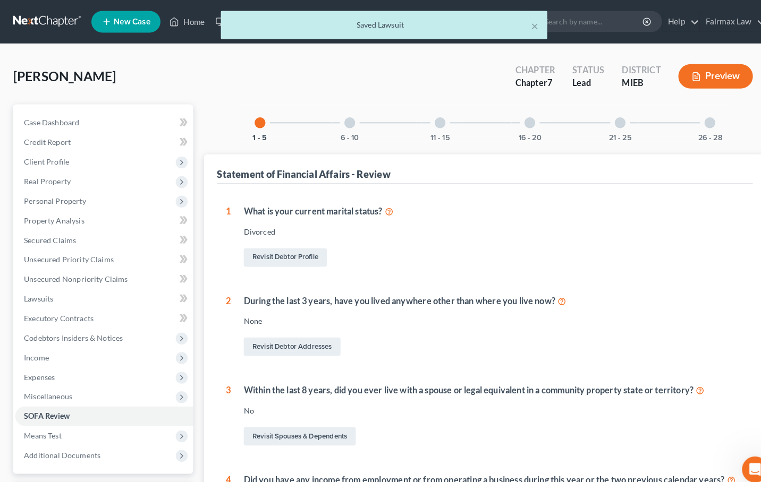
click at [352, 133] on div "6 - 10" at bounding box center [342, 120] width 36 height 36
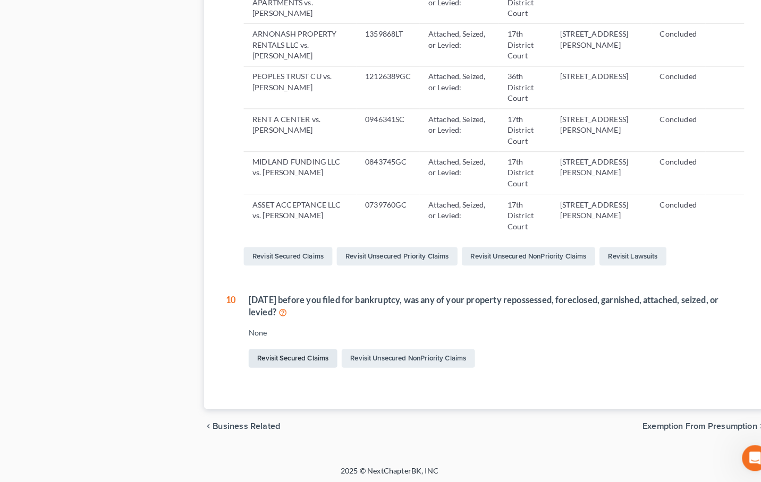
scroll to position [745, 0]
click at [275, 311] on icon at bounding box center [276, 316] width 9 height 10
click at [362, 354] on link "Revisit Unsecured NonPriority Claims" at bounding box center [399, 362] width 130 height 18
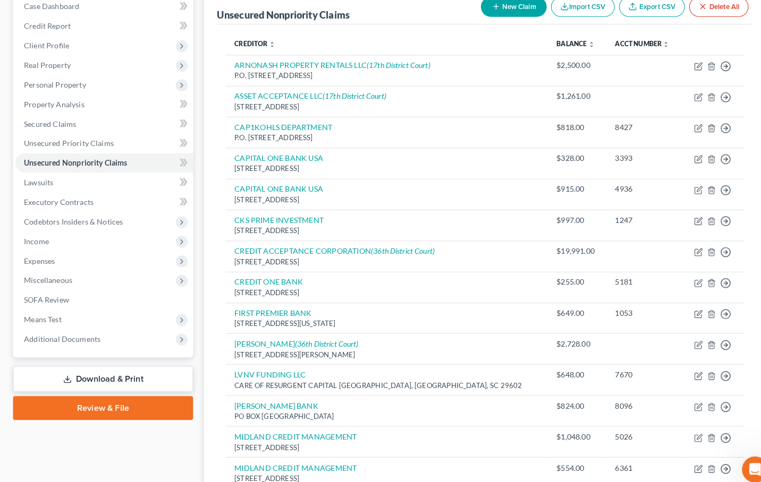
scroll to position [100, 0]
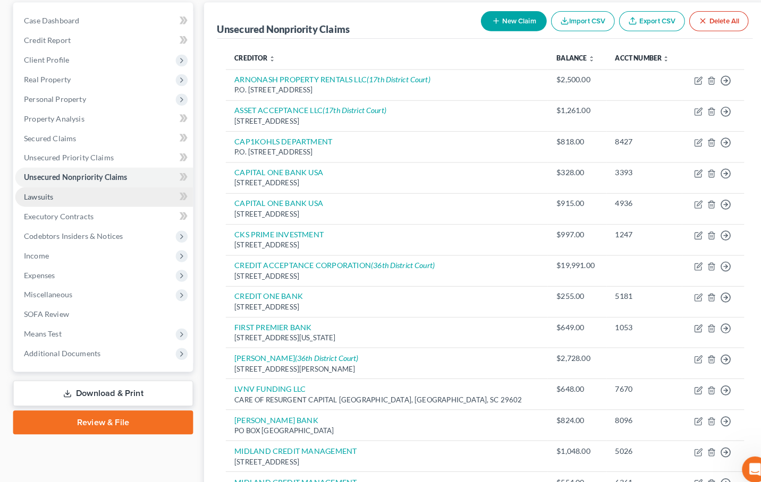
click at [97, 184] on link "Lawsuits" at bounding box center [102, 192] width 174 height 19
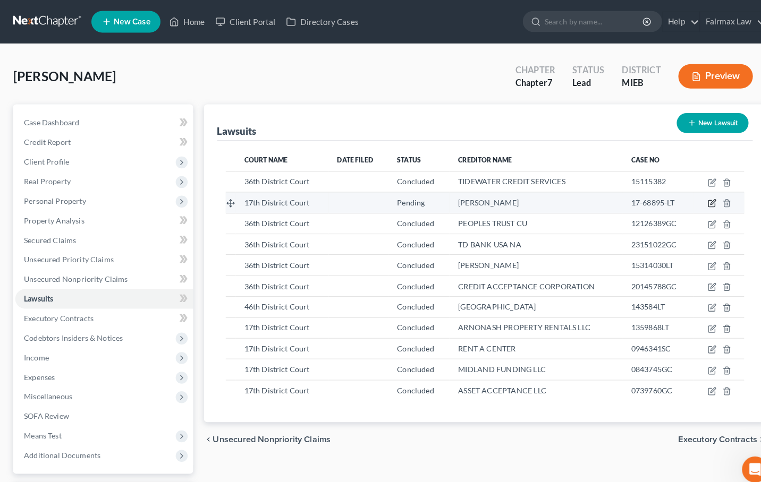
click at [696, 197] on icon "button" at bounding box center [696, 198] width 5 height 5
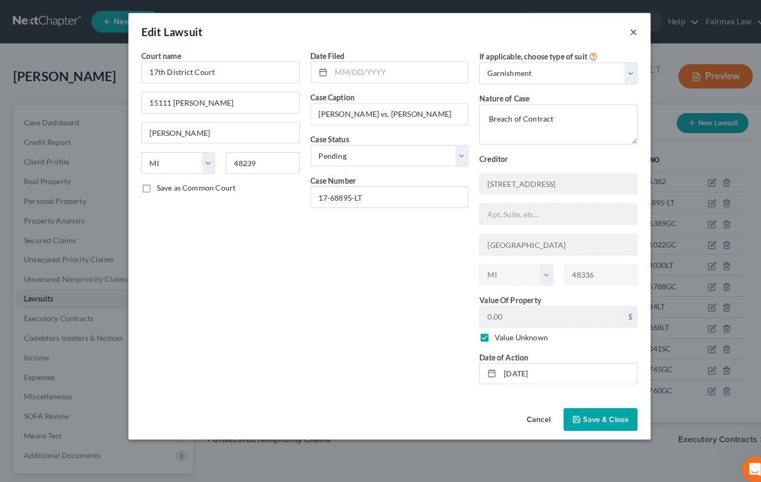
click at [618, 31] on button "×" at bounding box center [618, 30] width 7 height 13
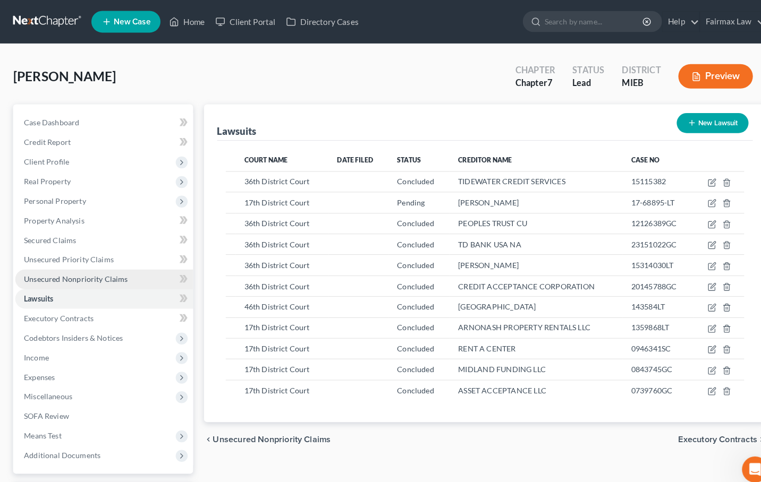
click at [105, 280] on link "Unsecured Nonpriority Claims" at bounding box center [102, 273] width 174 height 19
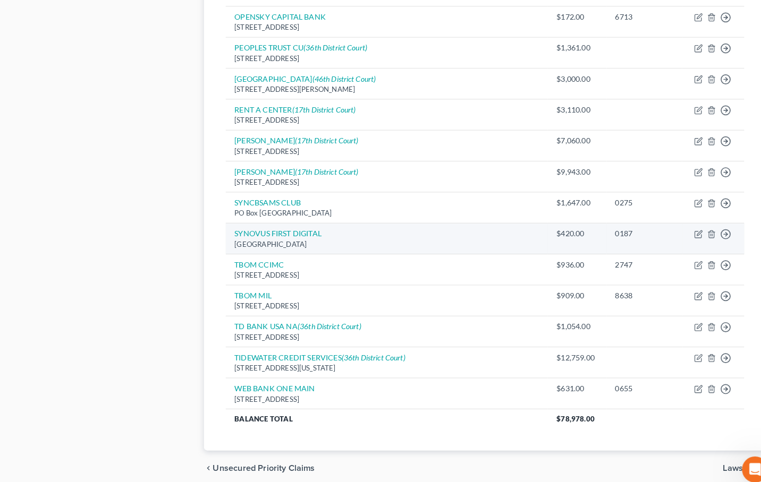
scroll to position [644, 0]
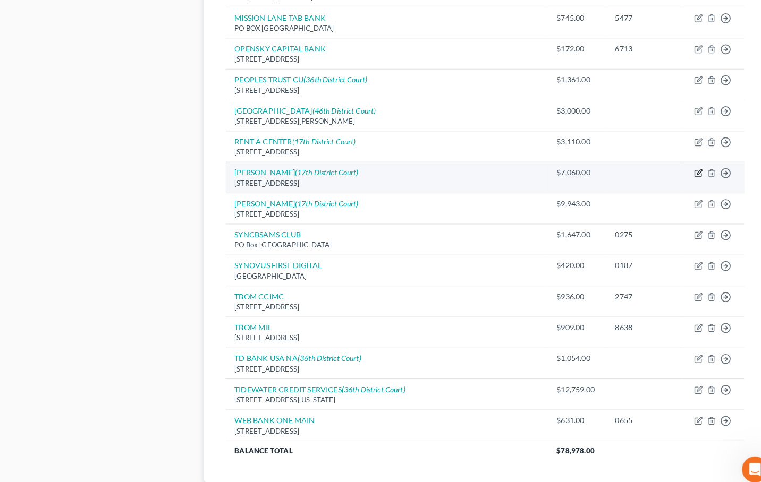
click at [679, 165] on icon "button" at bounding box center [682, 169] width 9 height 9
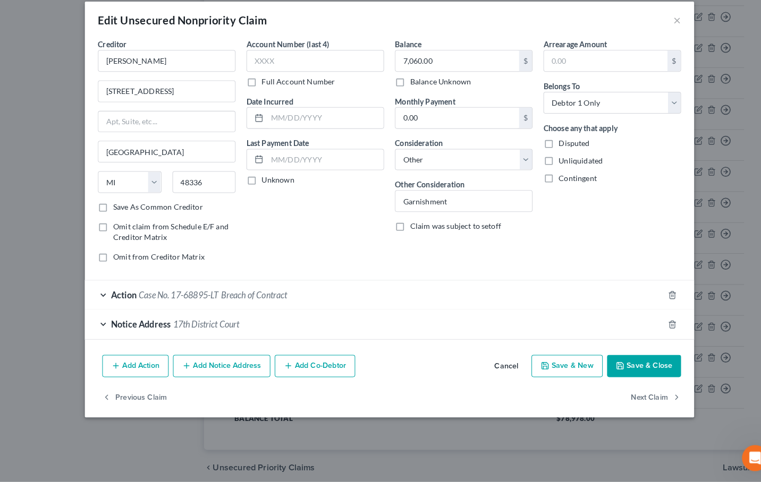
scroll to position [669, 0]
click at [114, 294] on span "Action" at bounding box center [120, 299] width 25 height 10
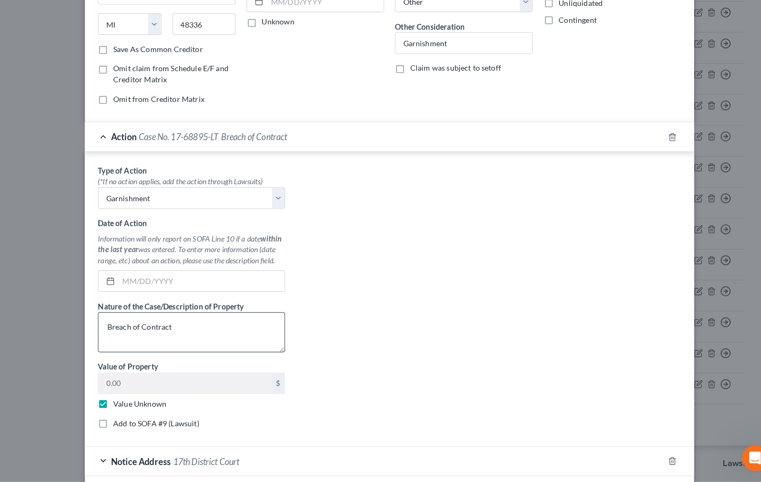
scroll to position [156, 0]
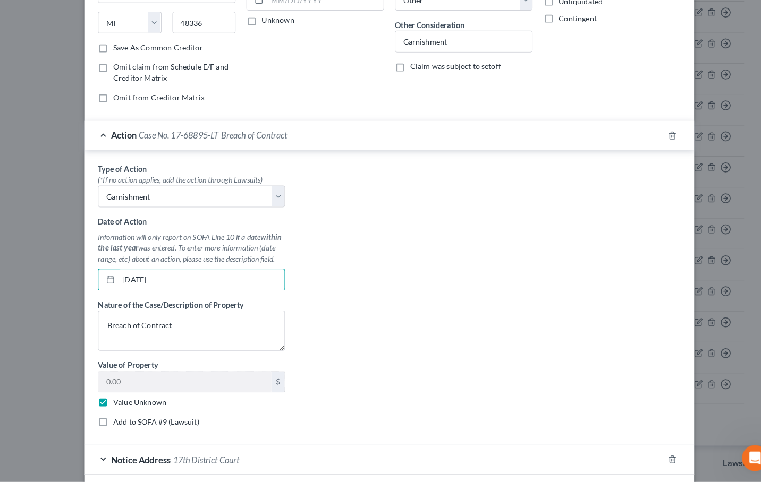
click at [372, 338] on div "Type of Action * (*If no action applies, add the action through Lawsuits) Selec…" at bounding box center [380, 304] width 580 height 266
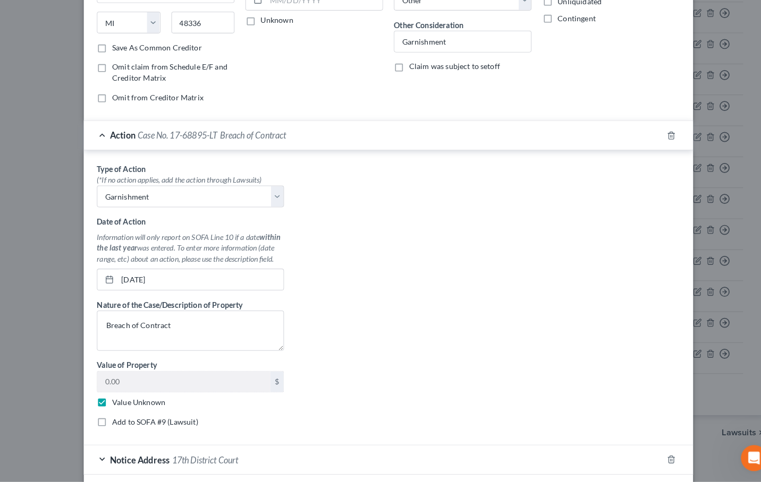
scroll to position [699, 0]
click at [137, 418] on label "Add to SOFA #9 (Lawsuit)" at bounding box center [153, 423] width 84 height 11
click at [122, 418] on input "Add to SOFA #9 (Lawsuit)" at bounding box center [118, 421] width 7 height 7
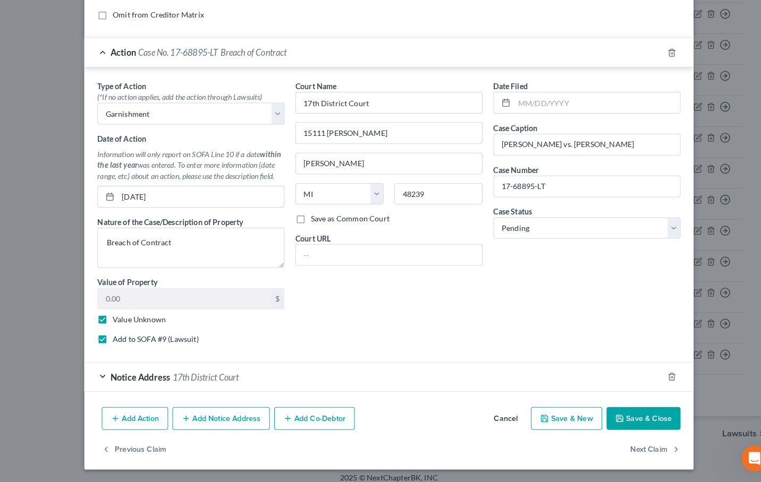
scroll to position [237, 0]
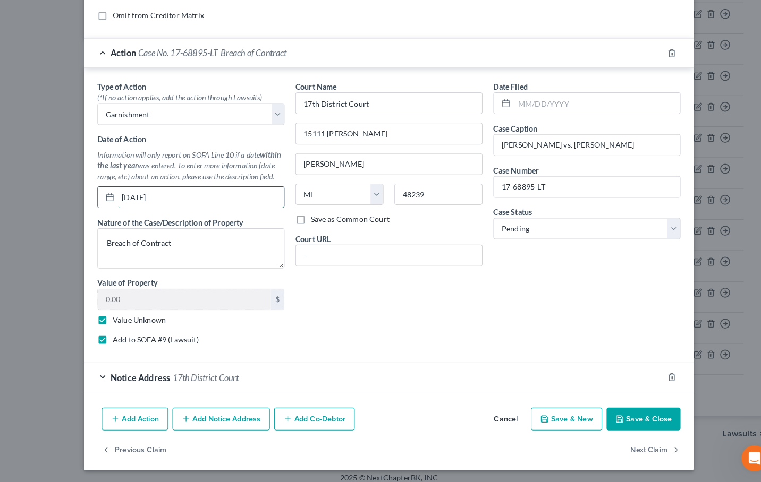
drag, startPoint x: 172, startPoint y: 194, endPoint x: 109, endPoint y: 194, distance: 62.7
click at [109, 194] on div "01/12/2017" at bounding box center [187, 203] width 183 height 21
click at [106, 366] on div "Notice Address 17th District Court" at bounding box center [365, 380] width 565 height 28
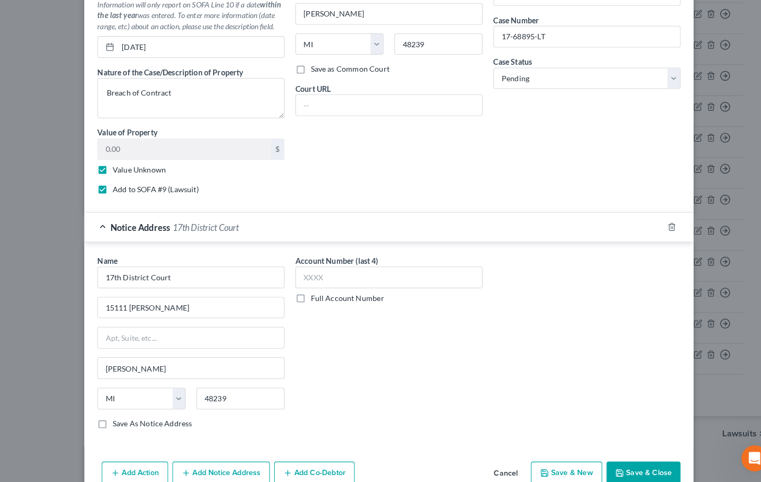
scroll to position [318, 0]
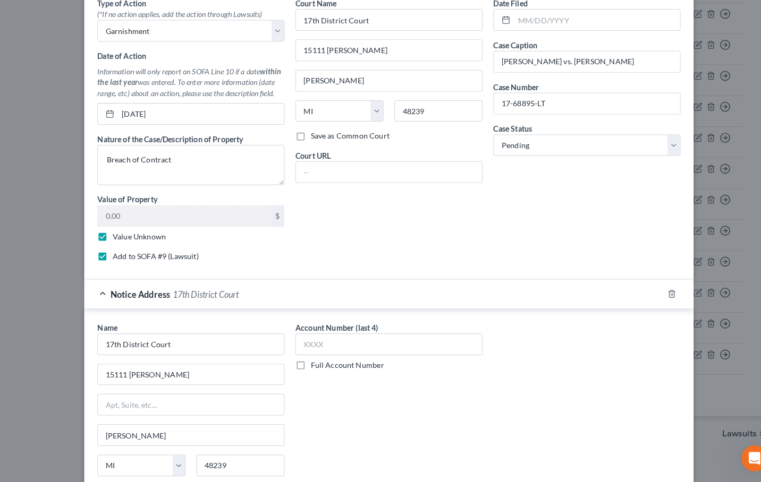
click at [111, 293] on span "Notice Address" at bounding box center [137, 298] width 58 height 10
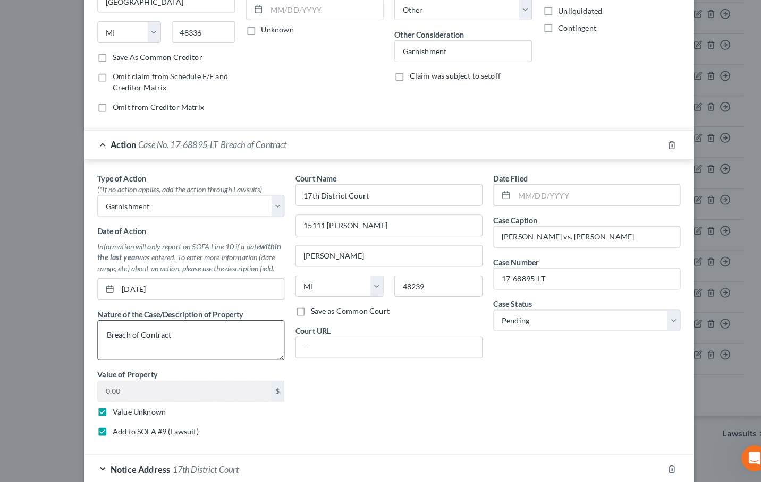
scroll to position [148, 0]
drag, startPoint x: 181, startPoint y: 282, endPoint x: 162, endPoint y: 287, distance: 20.4
click at [162, 287] on input "01/12/2017" at bounding box center [197, 293] width 162 height 20
click at [161, 287] on input "01/12/2017" at bounding box center [197, 293] width 162 height 20
drag, startPoint x: 167, startPoint y: 283, endPoint x: 117, endPoint y: 283, distance: 49.4
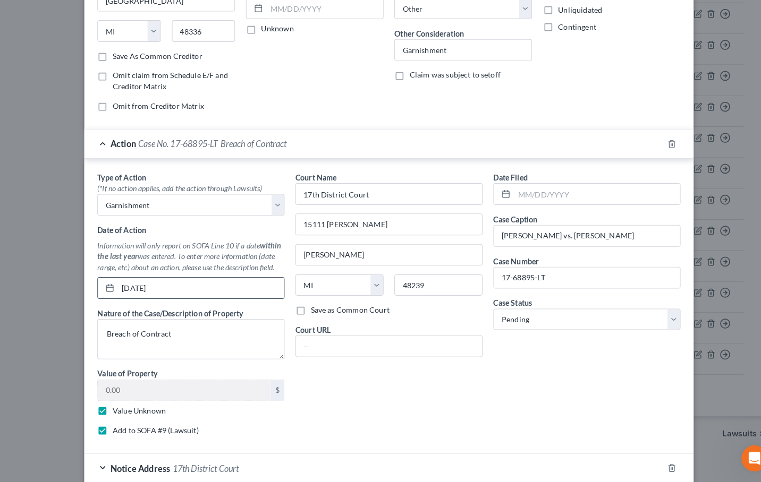
click at [117, 283] on input "01/12/2017" at bounding box center [197, 293] width 162 height 20
click at [575, 191] on input "text" at bounding box center [584, 201] width 162 height 20
paste input "01/12/2017"
click at [485, 426] on div "Date Filed 01/12/2017 Case Caption ROBERT BRYERS vs. Angela Henderson Case Numb…" at bounding box center [573, 312] width 193 height 266
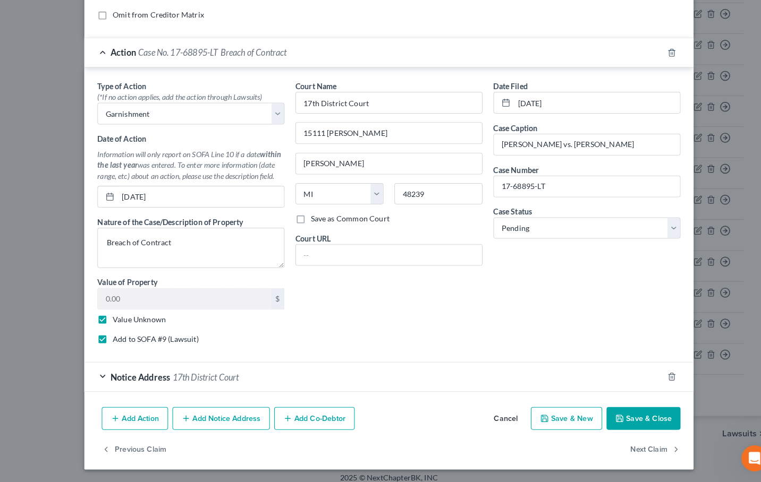
scroll to position [237, 0]
click at [630, 409] on button "Save & Close" at bounding box center [629, 420] width 72 height 22
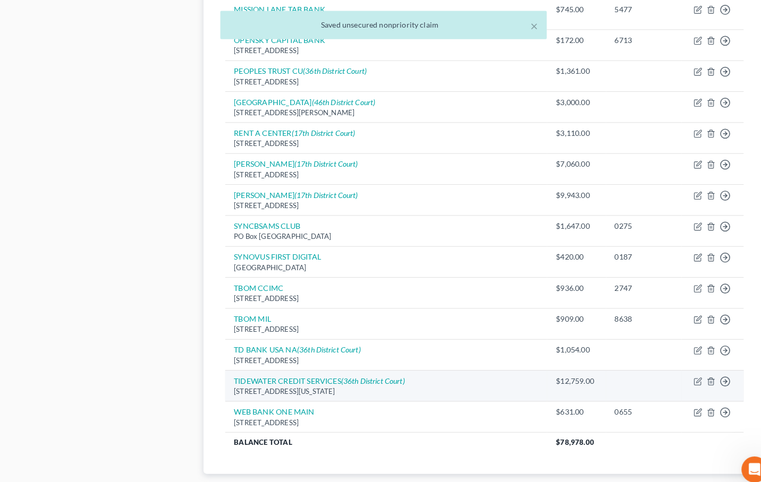
scroll to position [637, 0]
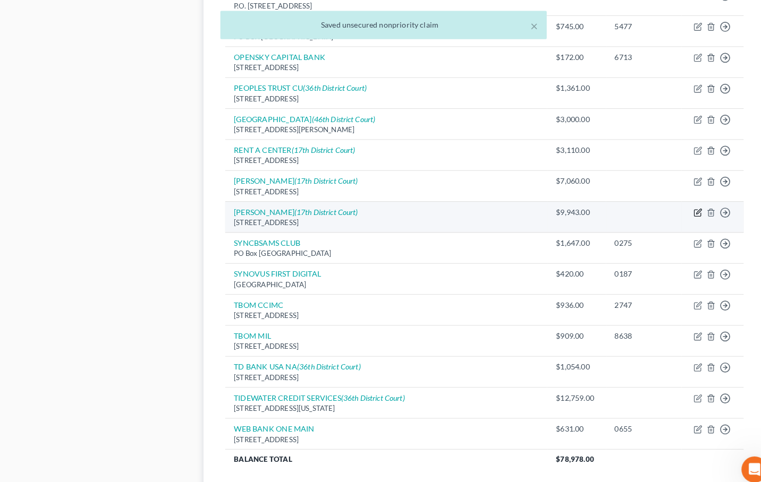
click at [680, 203] on icon "button" at bounding box center [682, 207] width 9 height 9
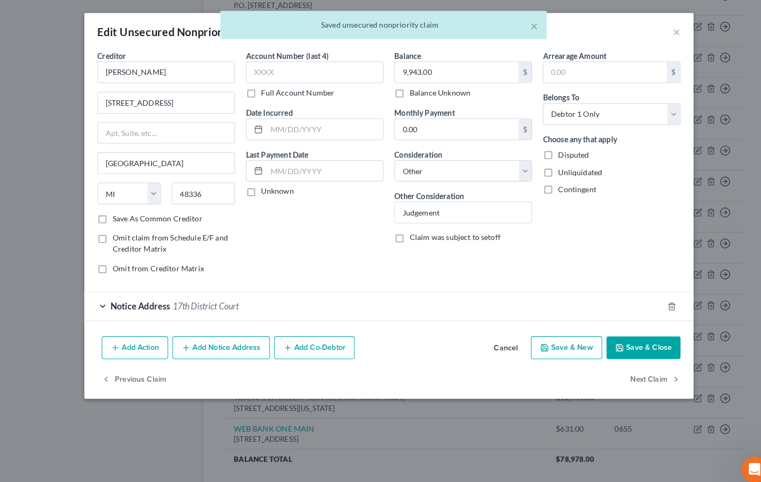
click at [130, 300] on span "Notice Address" at bounding box center [137, 299] width 58 height 10
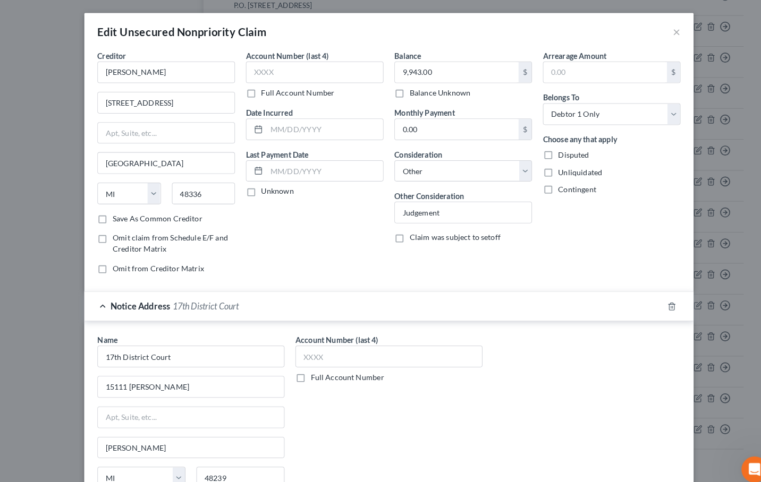
click at [130, 300] on span "Notice Address" at bounding box center [137, 299] width 58 height 10
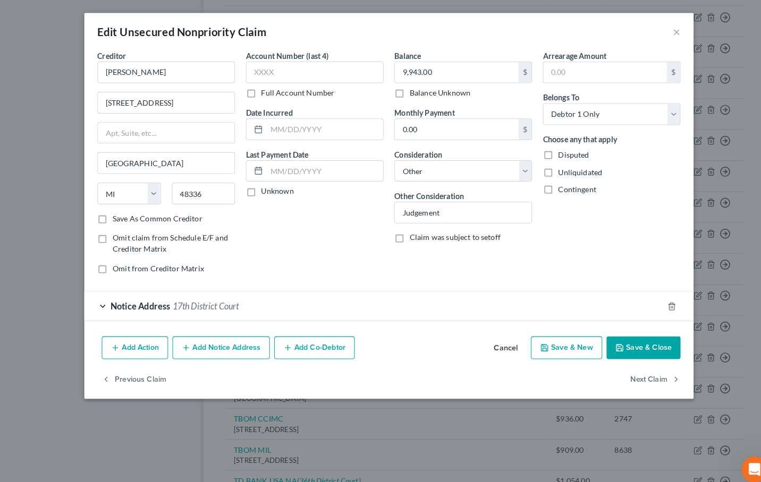
scroll to position [524, 0]
click at [120, 337] on button "Add Action" at bounding box center [132, 340] width 65 height 22
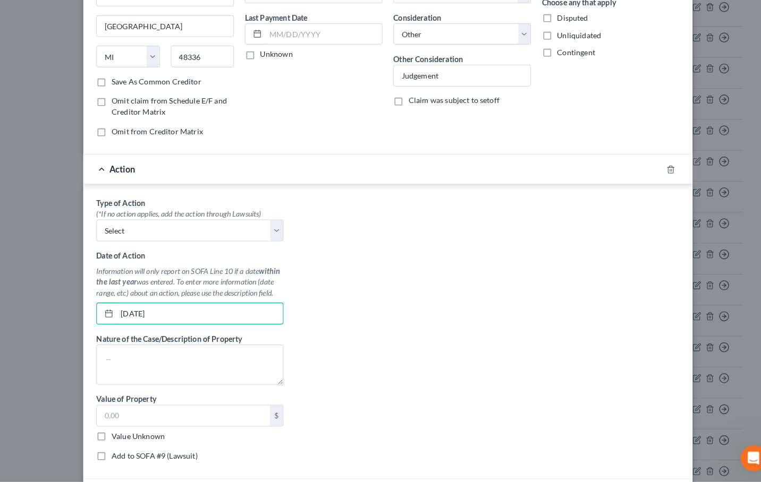
scroll to position [154, 0]
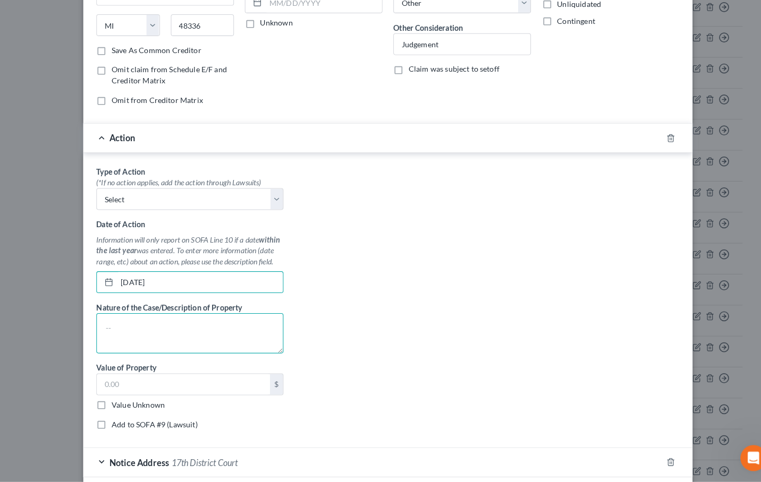
click at [253, 317] on textarea at bounding box center [187, 336] width 183 height 39
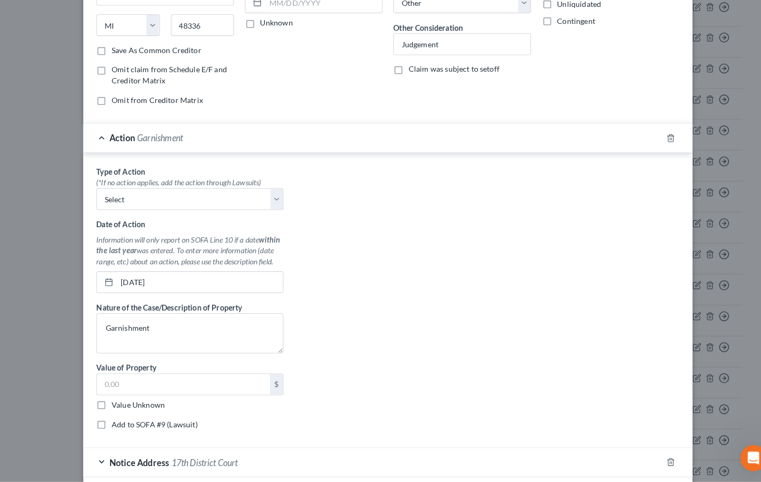
click at [324, 405] on div "Type of Action * (*If no action applies, add the action through Lawsuits) Selec…" at bounding box center [380, 306] width 580 height 266
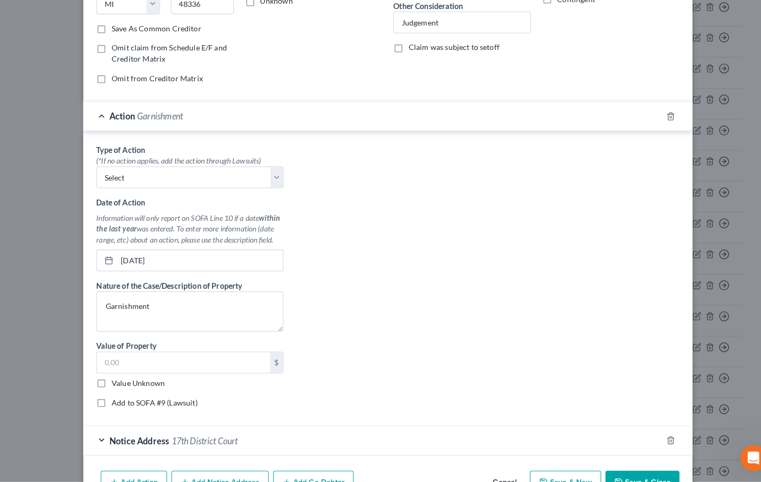
click at [176, 400] on label "Add to SOFA #9 (Lawsuit)" at bounding box center [153, 405] width 84 height 11
click at [122, 400] on input "Add to SOFA #9 (Lawsuit)" at bounding box center [118, 403] width 7 height 7
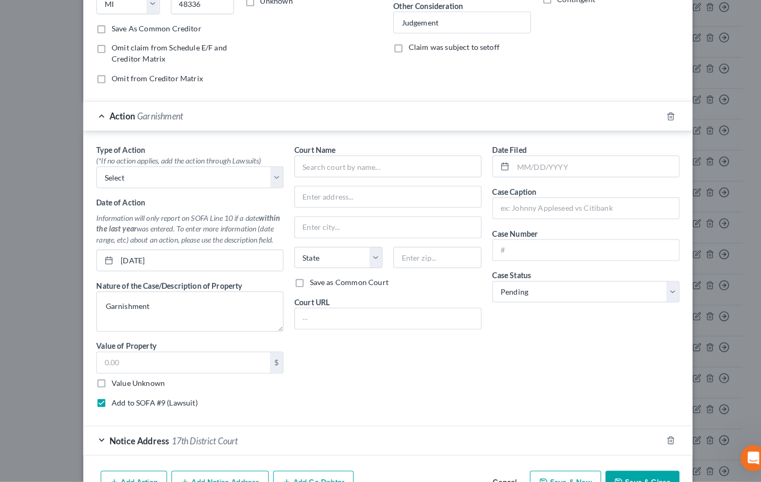
click at [145, 380] on label "Value Unknown" at bounding box center [137, 385] width 52 height 11
click at [122, 380] on input "Value Unknown" at bounding box center [118, 383] width 7 height 7
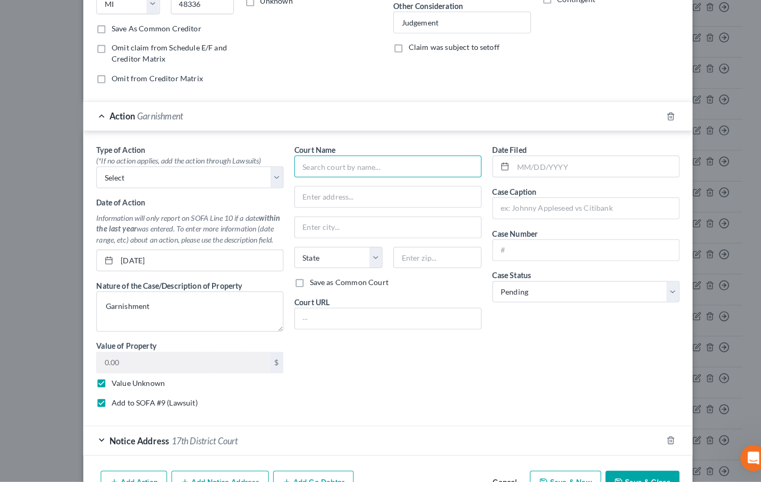
click at [367, 164] on input "text" at bounding box center [380, 173] width 183 height 21
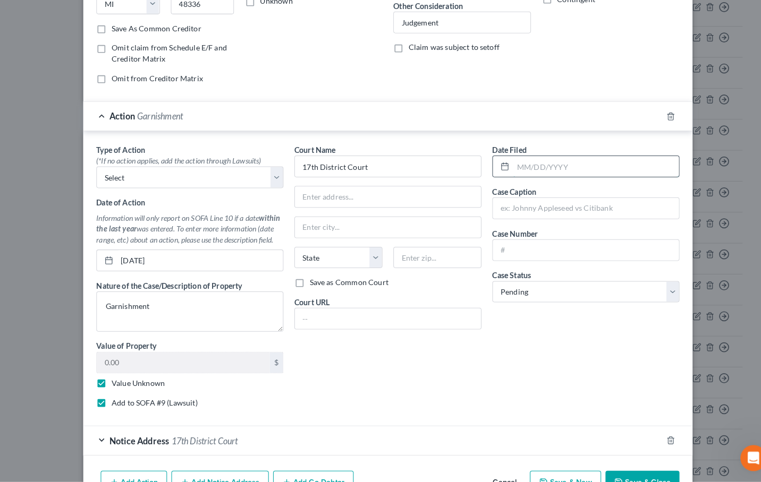
click at [593, 169] on input "text" at bounding box center [584, 174] width 162 height 20
click at [535, 206] on input "text" at bounding box center [574, 215] width 182 height 20
click at [522, 252] on input "text" at bounding box center [574, 255] width 182 height 20
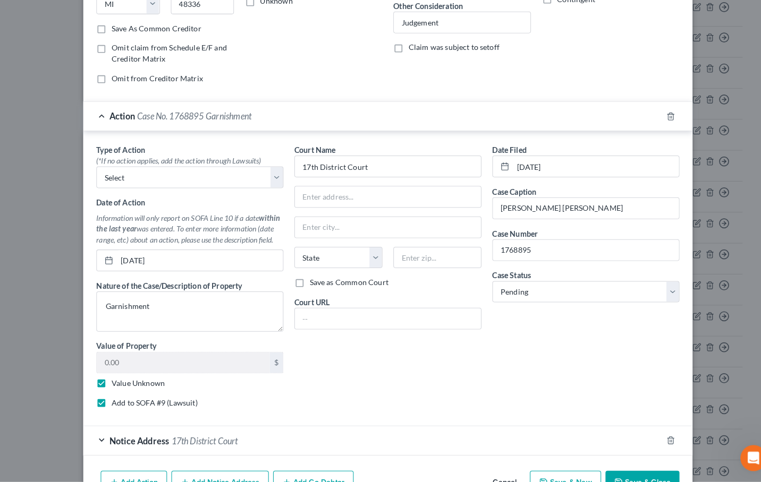
click at [496, 317] on div "Date Filed 01/12/2017 Case Caption BYERS v. HENDERSON Case Number 1768895 Case …" at bounding box center [573, 285] width 193 height 266
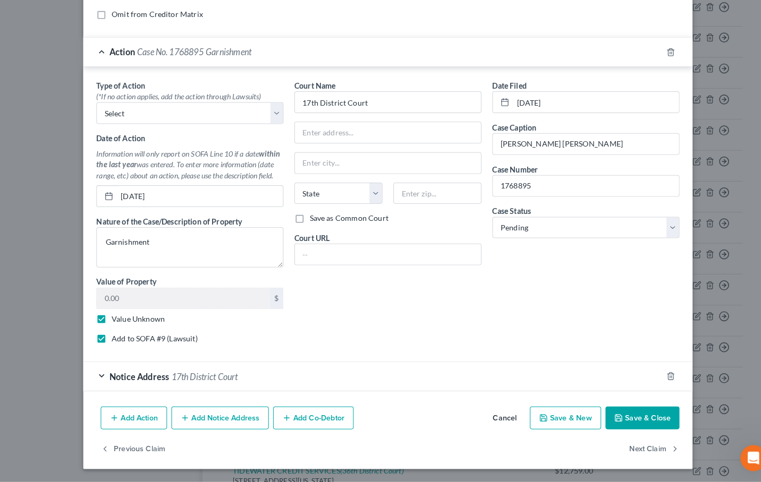
scroll to position [237, 0]
click at [348, 137] on input "text" at bounding box center [381, 141] width 182 height 20
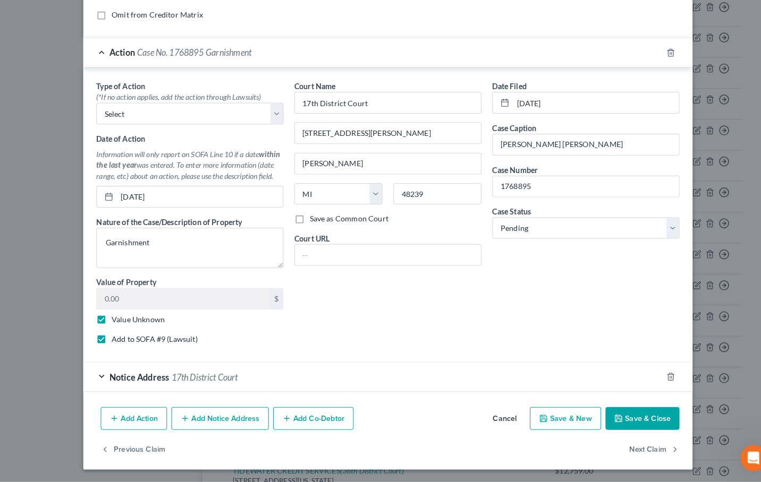
click at [614, 409] on button "Save & Close" at bounding box center [629, 420] width 72 height 22
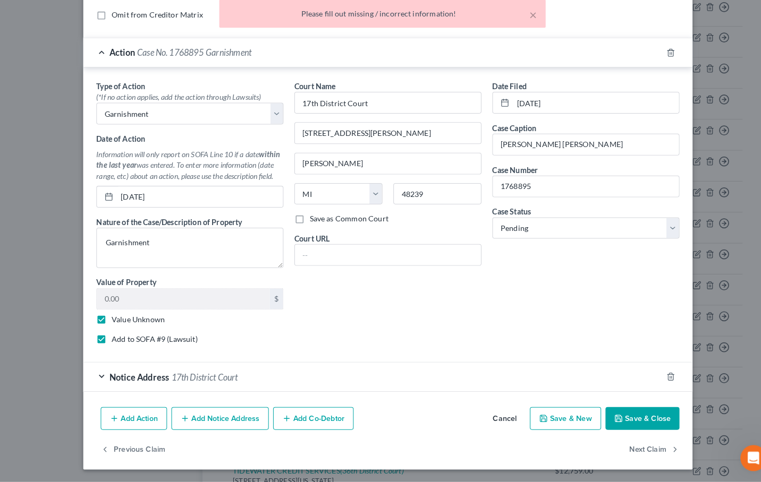
click at [636, 410] on button "Save & Close" at bounding box center [629, 420] width 72 height 22
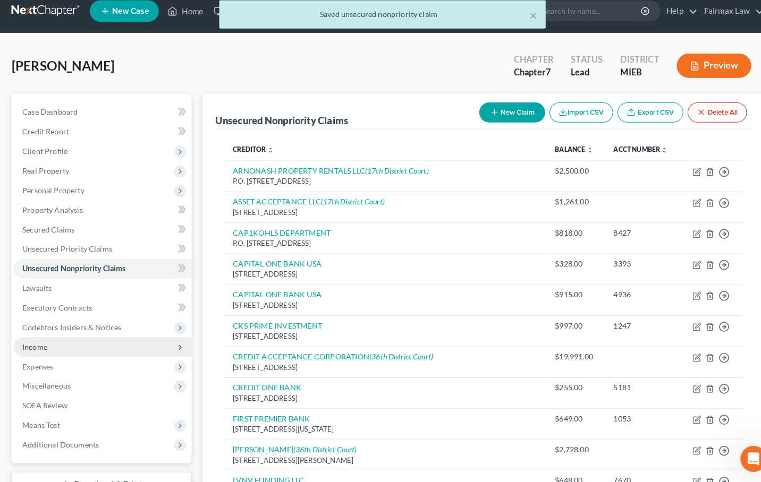
scroll to position [119, 0]
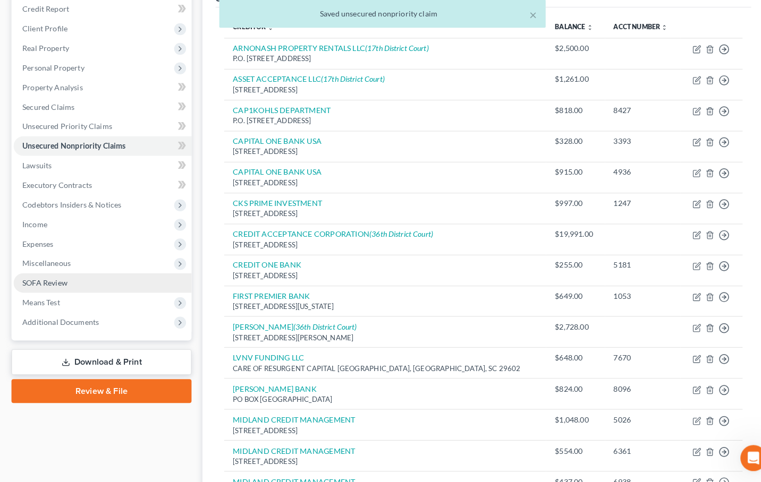
click at [85, 278] on link "SOFA Review" at bounding box center [102, 287] width 174 height 19
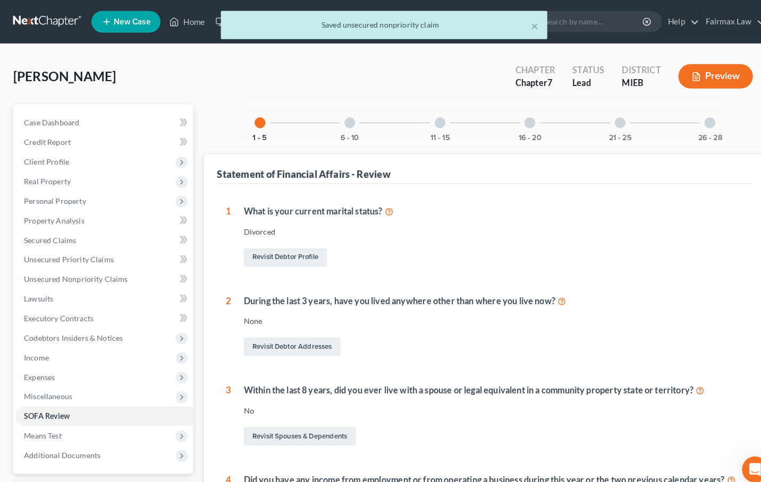
click at [349, 120] on div "6 - 10" at bounding box center [342, 120] width 36 height 36
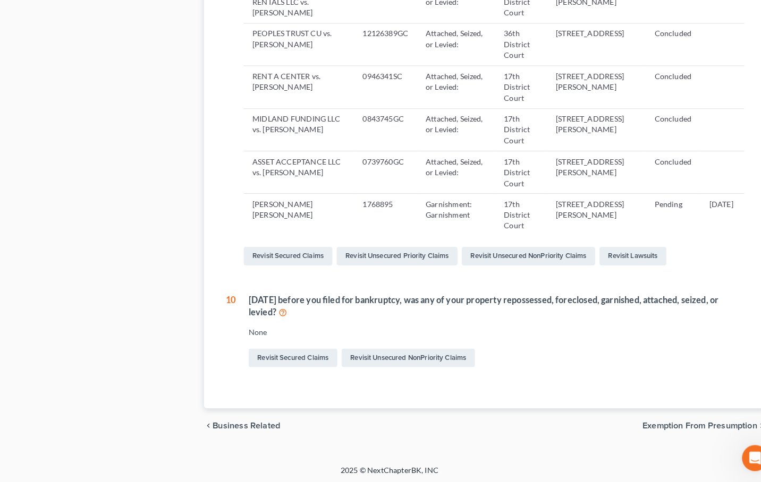
scroll to position [787, 0]
click at [275, 311] on icon at bounding box center [276, 316] width 9 height 10
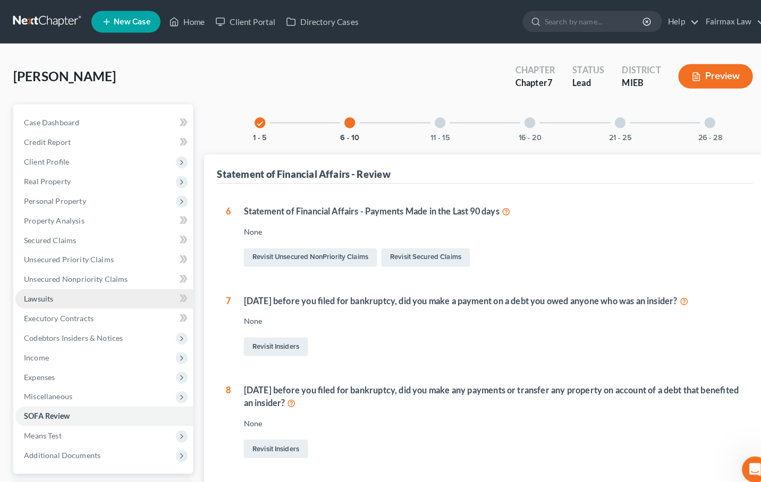
scroll to position [0, 0]
click at [105, 287] on link "Lawsuits" at bounding box center [102, 292] width 174 height 19
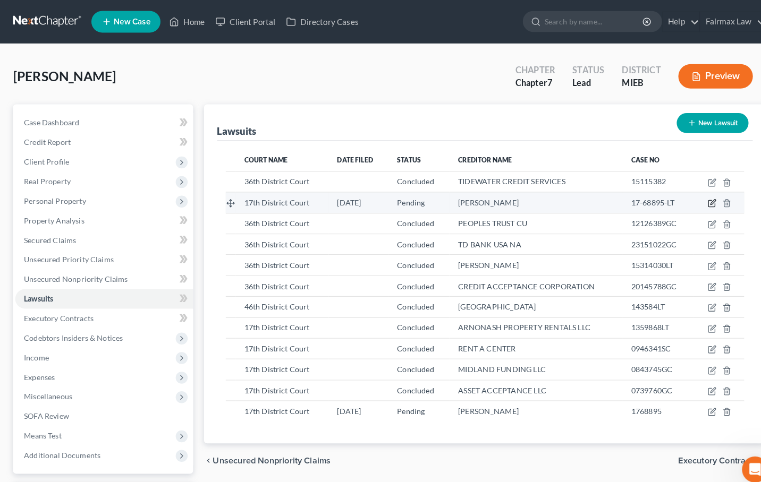
click at [691, 200] on icon "button" at bounding box center [695, 198] width 9 height 9
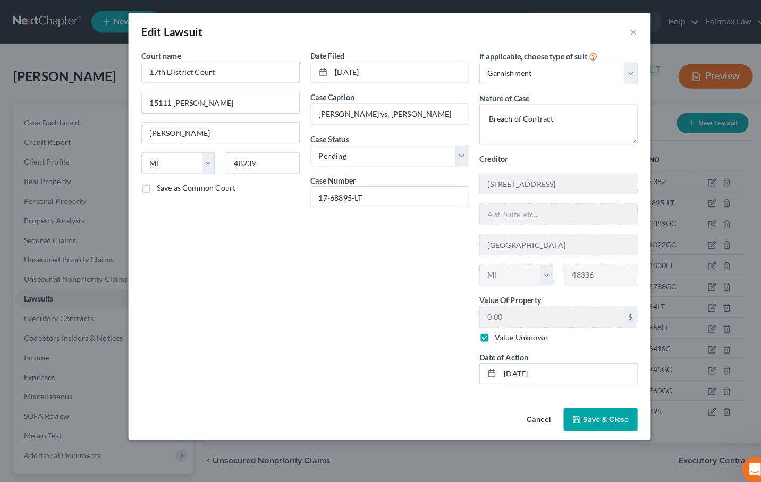
click at [574, 405] on span "Save & Close" at bounding box center [592, 409] width 45 height 9
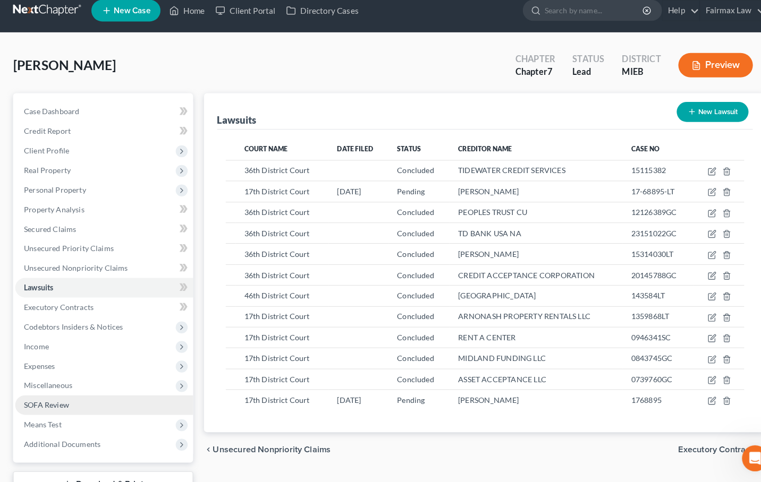
scroll to position [4, 0]
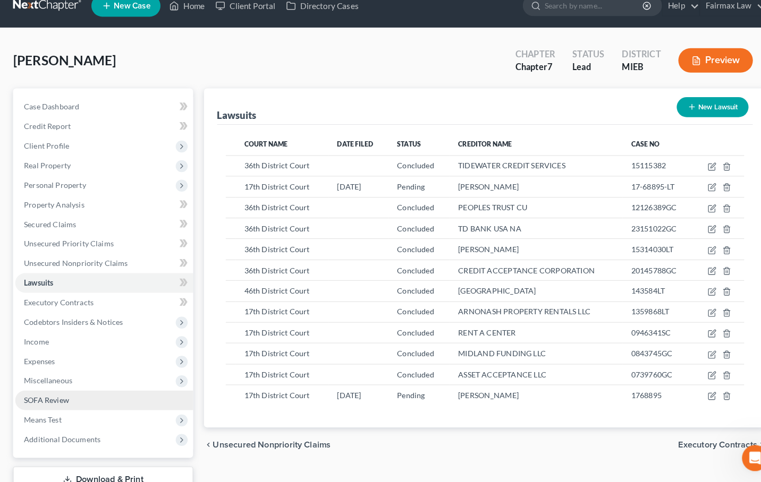
click at [101, 398] on link "SOFA Review" at bounding box center [102, 402] width 174 height 19
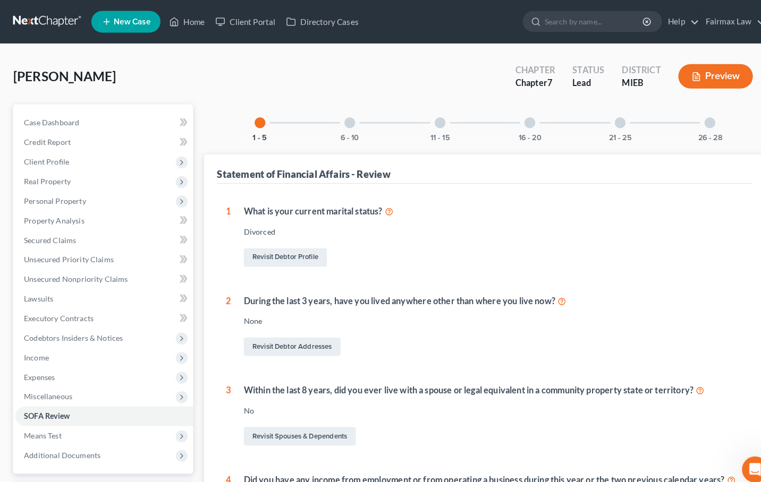
click at [672, 81] on button "Preview" at bounding box center [699, 75] width 73 height 24
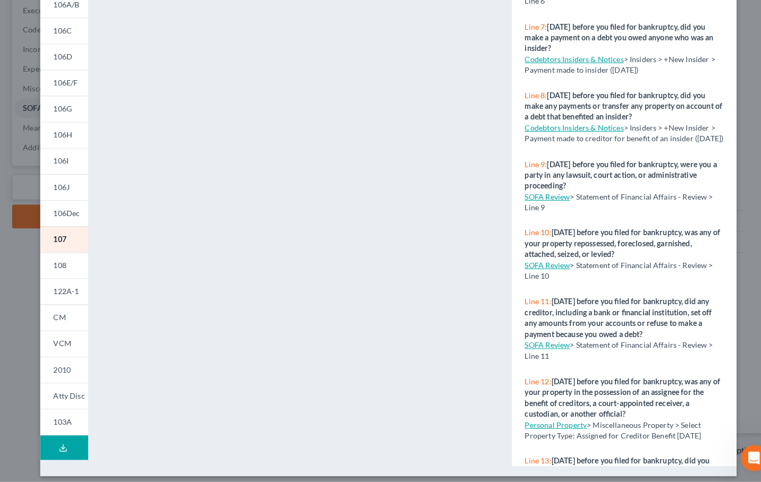
scroll to position [305, 0]
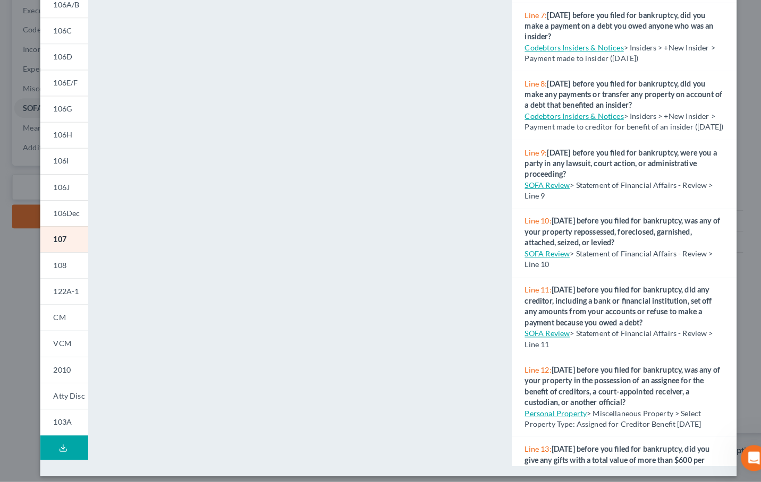
click at [543, 259] on link "SOFA Review" at bounding box center [536, 258] width 44 height 9
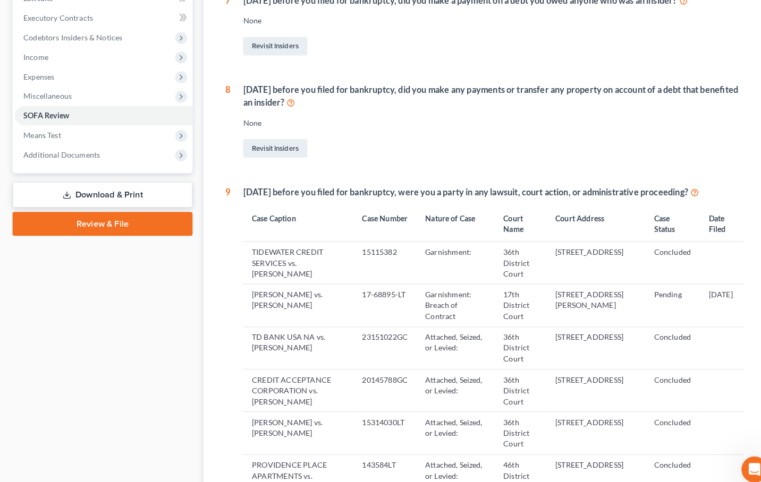
scroll to position [111, 0]
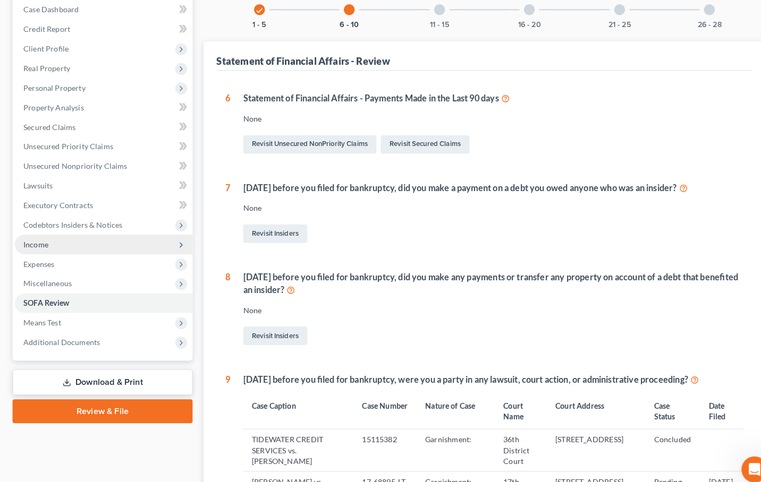
click at [133, 247] on span "Income" at bounding box center [102, 239] width 174 height 19
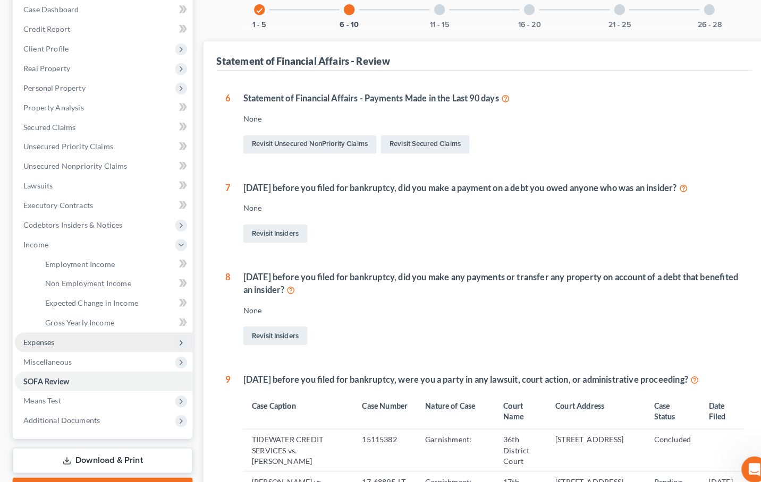
click at [92, 330] on span "Expenses" at bounding box center [102, 334] width 174 height 19
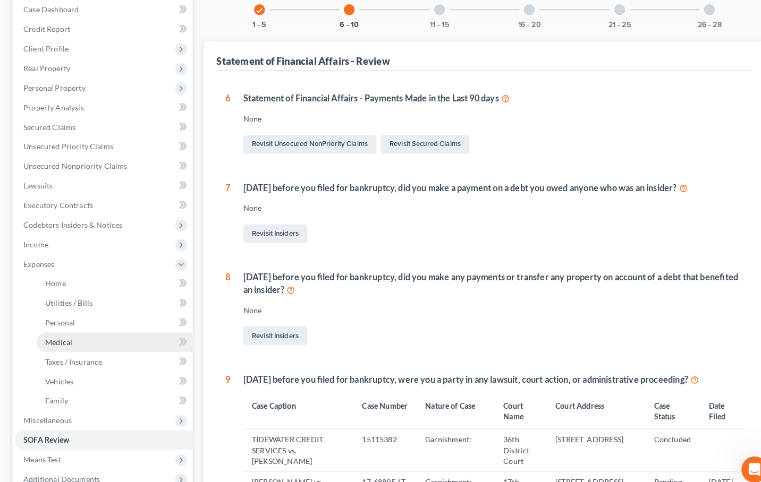
click at [78, 335] on link "Medical" at bounding box center [112, 334] width 152 height 19
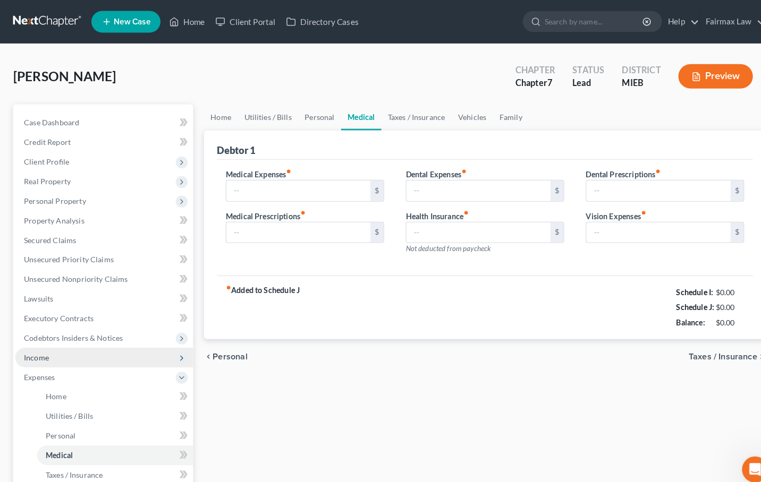
click at [130, 341] on span "Income" at bounding box center [102, 349] width 174 height 19
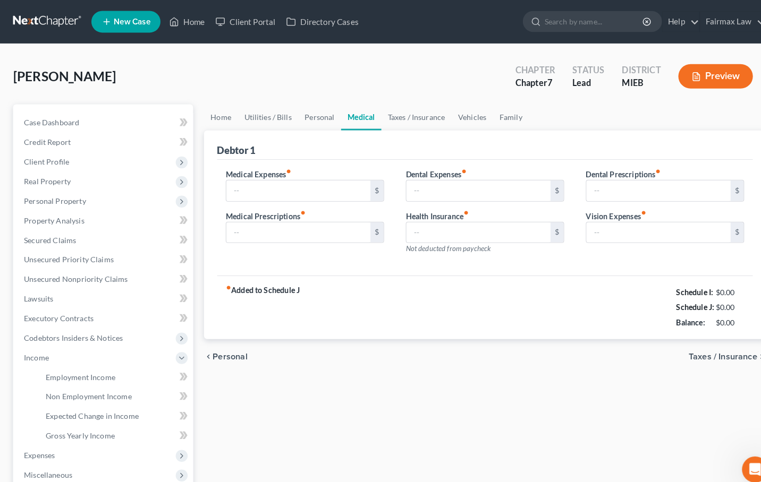
click at [297, 309] on div "fiber_manual_record Added to Schedule J Schedule I: $0.00 Schedule J: $0.00 Bal…" at bounding box center [473, 300] width 523 height 62
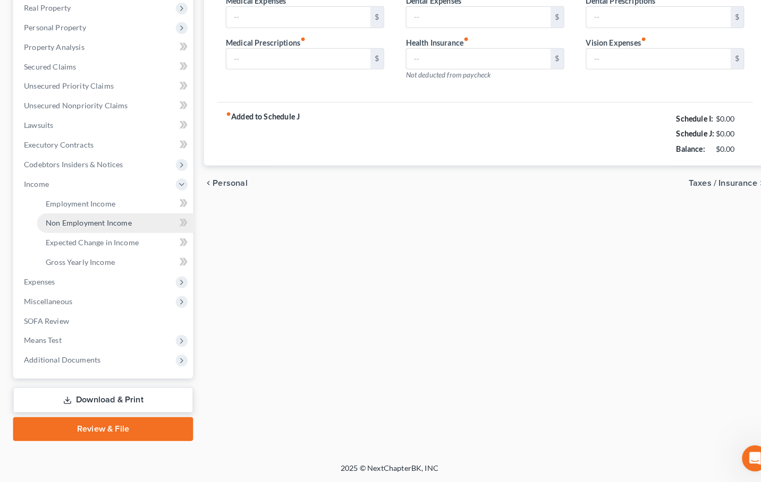
click at [112, 224] on span "Non Employment Income" at bounding box center [87, 228] width 84 height 9
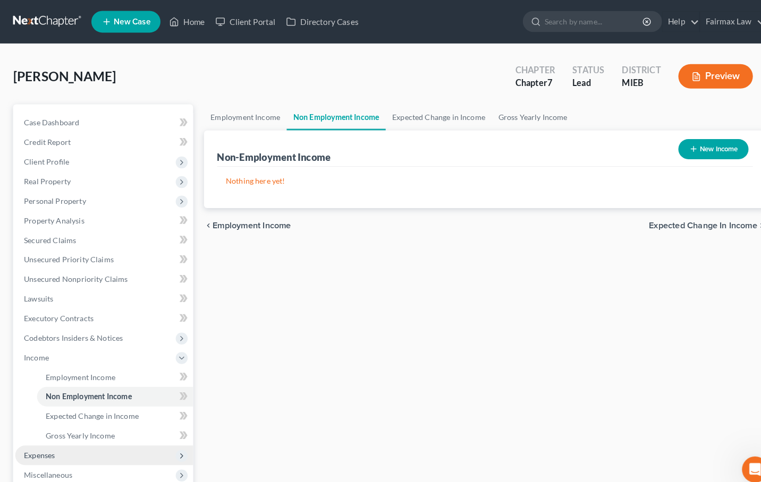
click at [101, 446] on span "Expenses" at bounding box center [102, 445] width 174 height 19
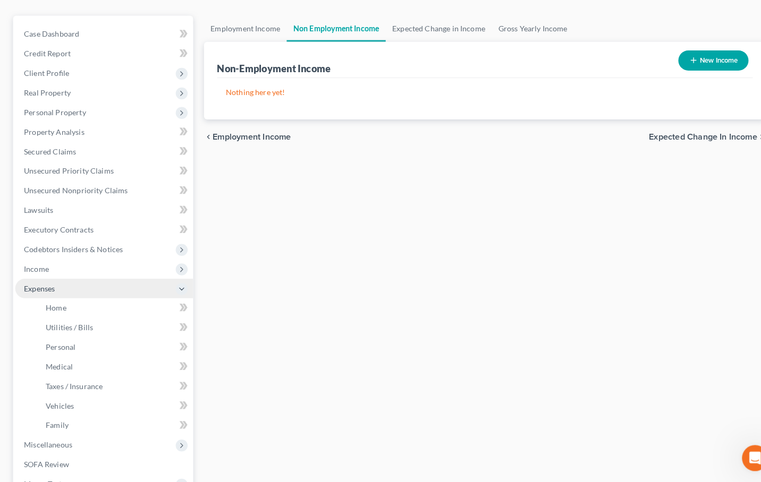
scroll to position [183, 0]
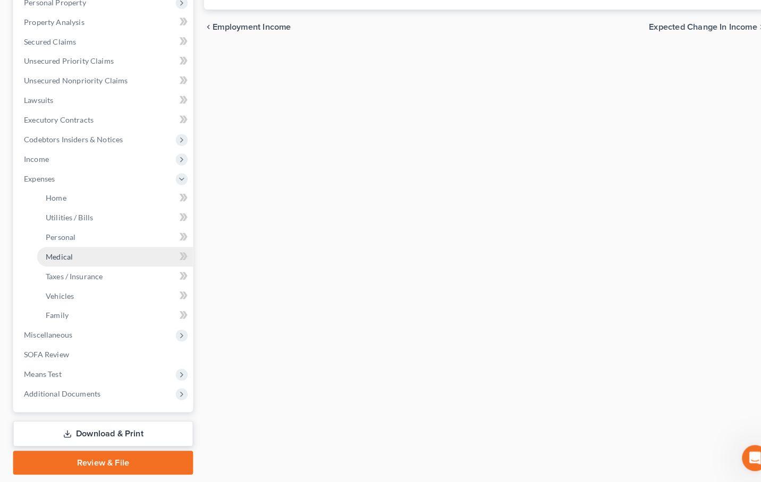
click at [142, 255] on link "Medical" at bounding box center [112, 262] width 152 height 19
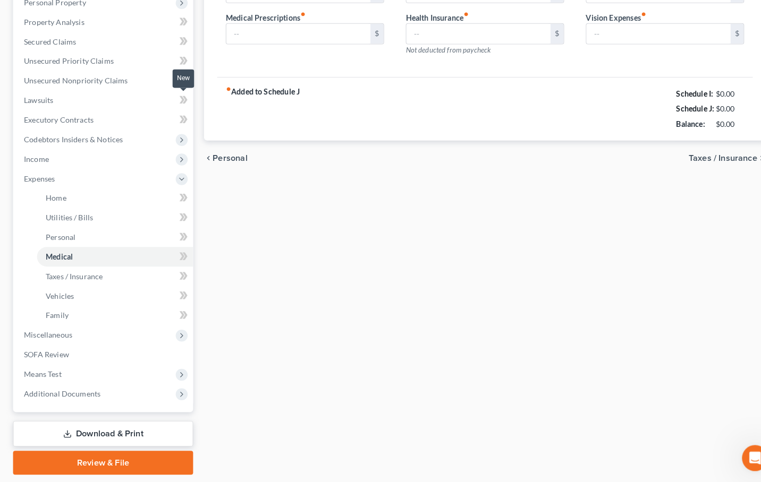
scroll to position [27, 0]
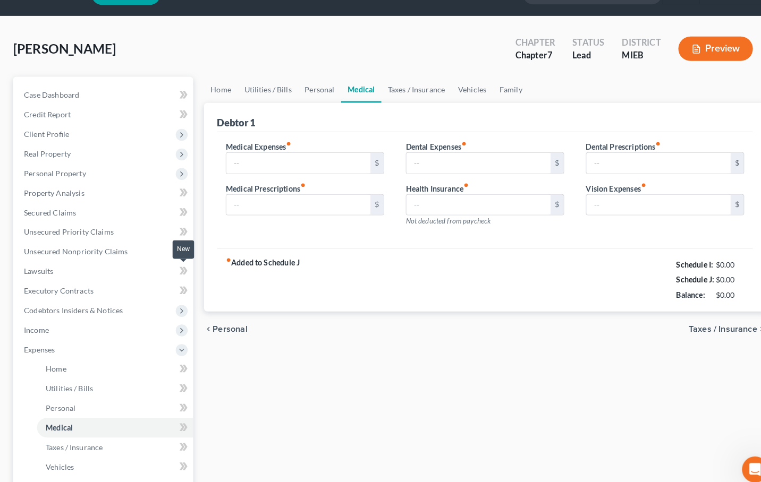
type input "113.00"
type input "150.00"
type input "113.00"
type input "0.00"
type input "10.00"
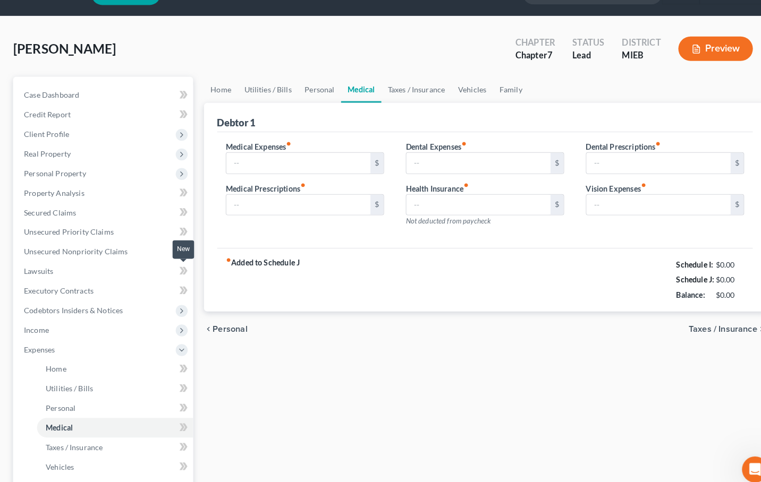
type input "5.00"
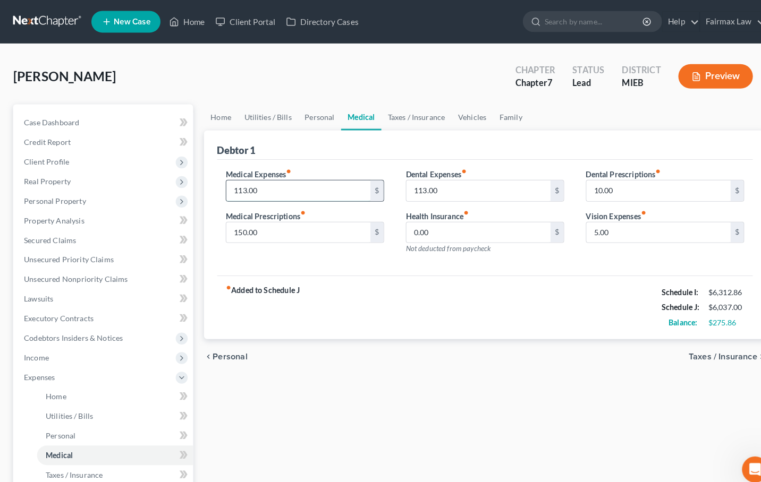
click at [282, 186] on input "113.00" at bounding box center [291, 186] width 141 height 20
click at [235, 226] on input "150.00" at bounding box center [291, 227] width 141 height 20
type input "140.00"
click at [324, 196] on input "113.00" at bounding box center [291, 186] width 141 height 20
type input "1"
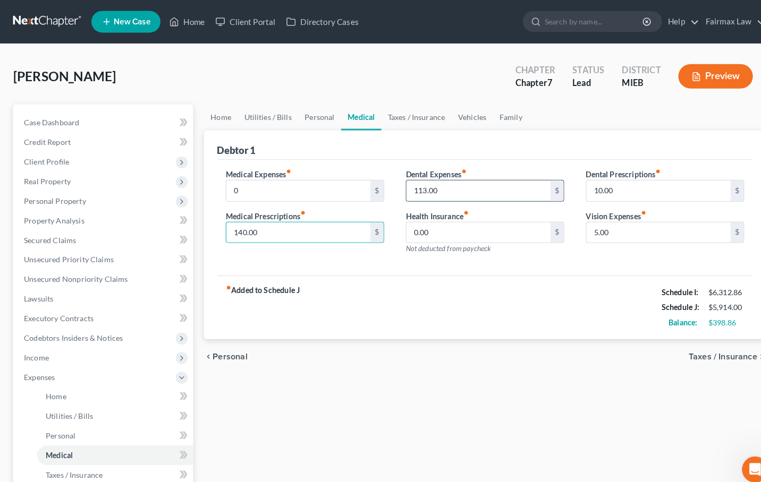
click at [448, 176] on input "113.00" at bounding box center [467, 186] width 141 height 20
click at [337, 181] on input "0" at bounding box center [291, 186] width 141 height 20
type input "0.00"
click at [441, 328] on div "fiber_manual_record Added to Schedule J Schedule I: $6,312.86 Schedule J: $5,80…" at bounding box center [473, 300] width 523 height 62
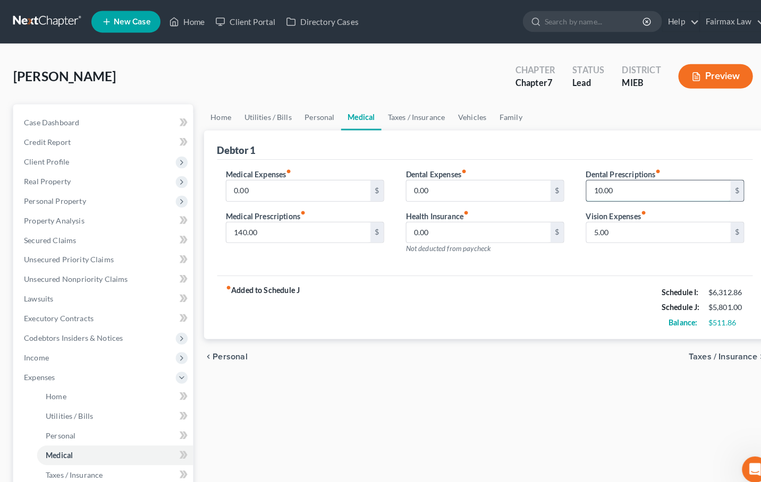
click at [640, 186] on input "10.00" at bounding box center [643, 186] width 141 height 20
type input "1"
type input "0.00"
click at [651, 232] on input "5.00" at bounding box center [643, 227] width 141 height 20
type input "5"
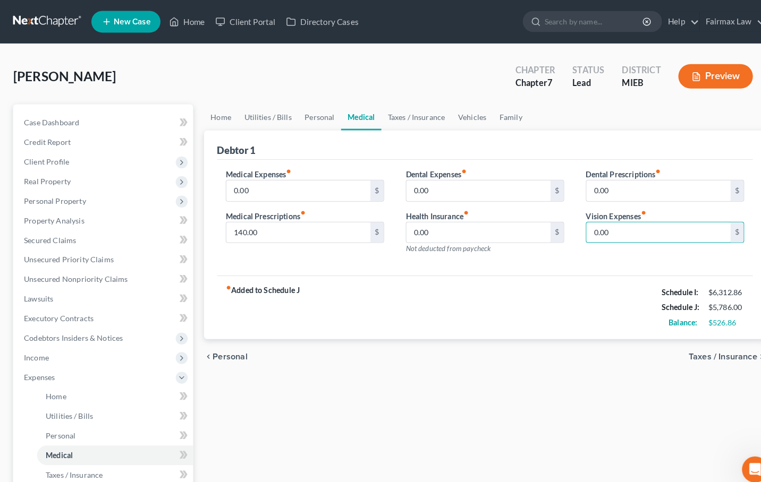
type input "0.00"
click at [449, 360] on div "chevron_left Personal Taxes / Insurance chevron_right" at bounding box center [473, 349] width 549 height 34
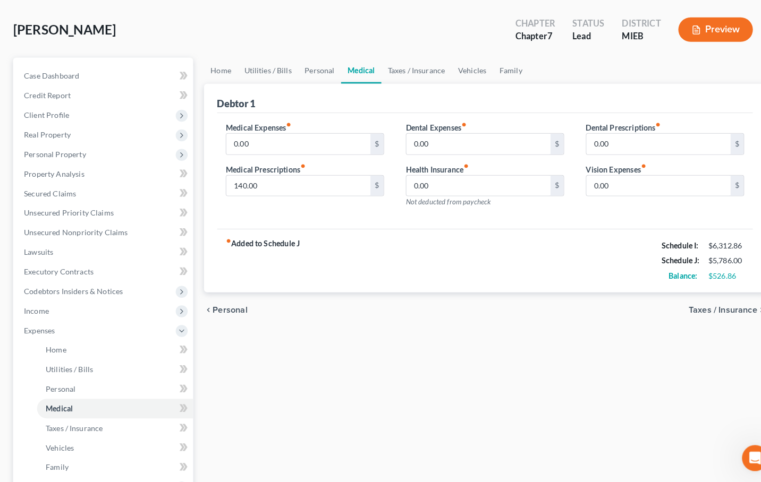
scroll to position [63, 0]
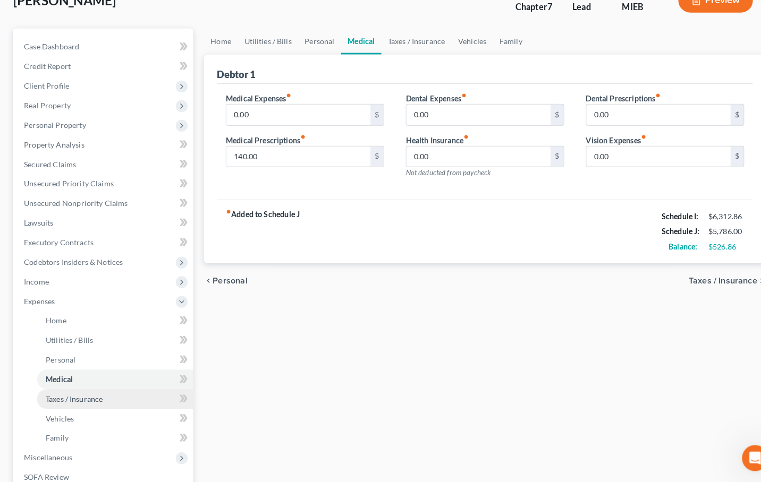
click at [118, 394] on link "Taxes / Insurance" at bounding box center [112, 401] width 152 height 19
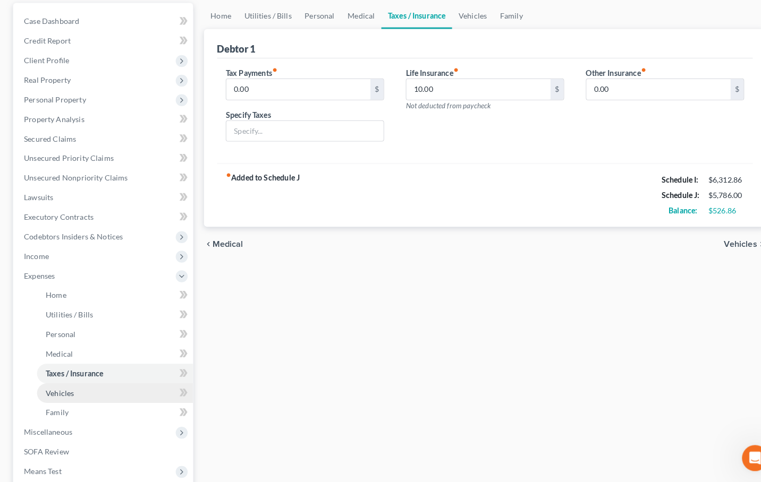
scroll to position [103, 0]
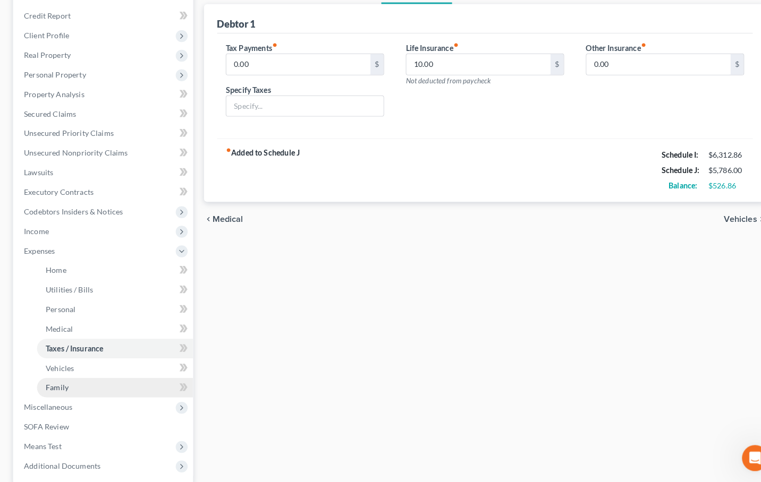
click at [101, 380] on link "Family" at bounding box center [112, 389] width 152 height 19
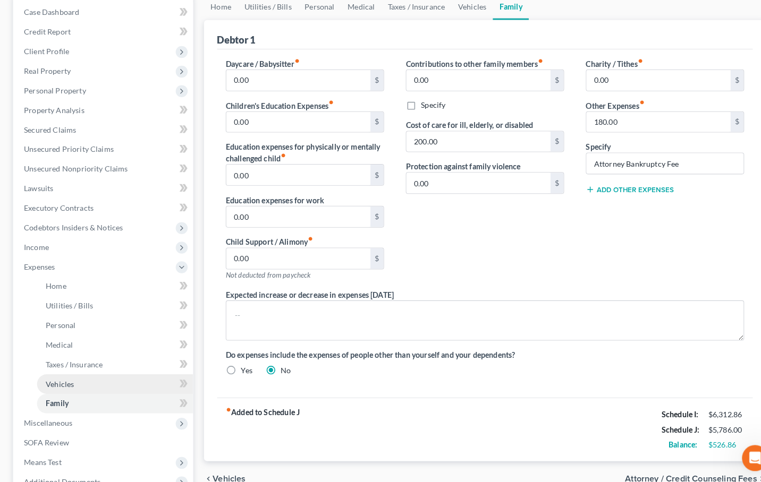
scroll to position [99, 0]
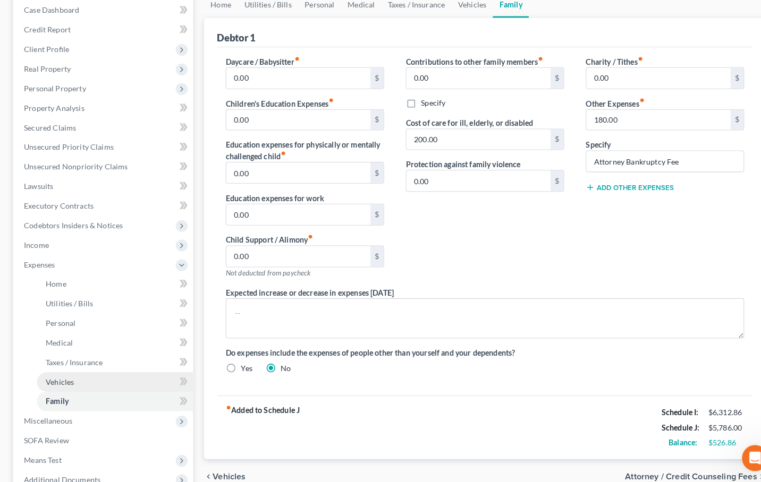
click at [91, 375] on link "Vehicles" at bounding box center [112, 384] width 152 height 19
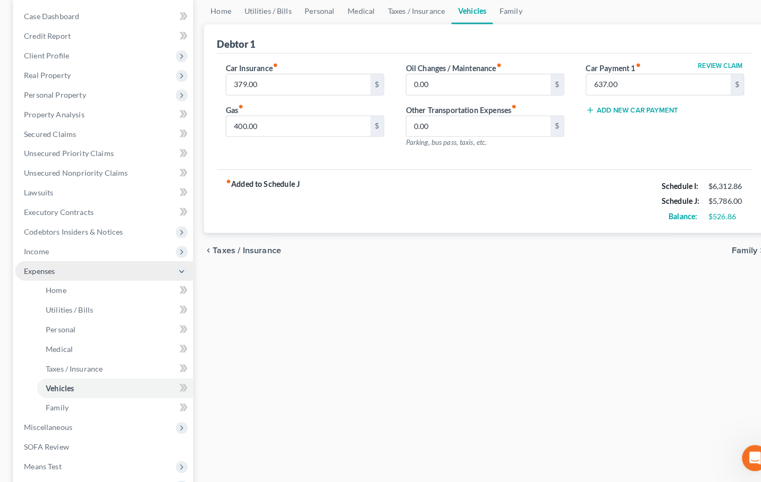
scroll to position [99, 0]
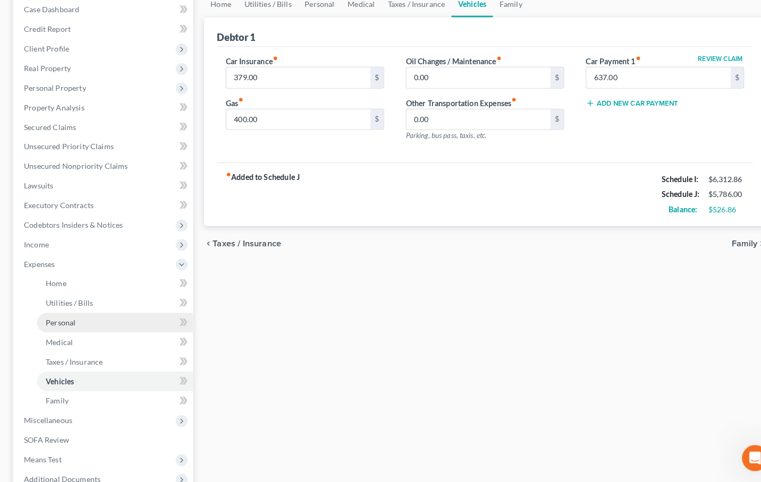
click at [90, 318] on link "Personal" at bounding box center [112, 326] width 152 height 19
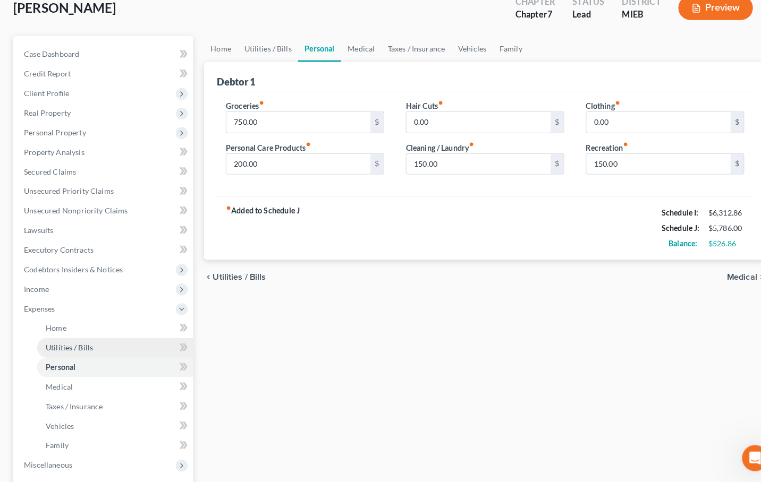
click at [82, 346] on span "Utilities / Bills" at bounding box center [68, 350] width 46 height 9
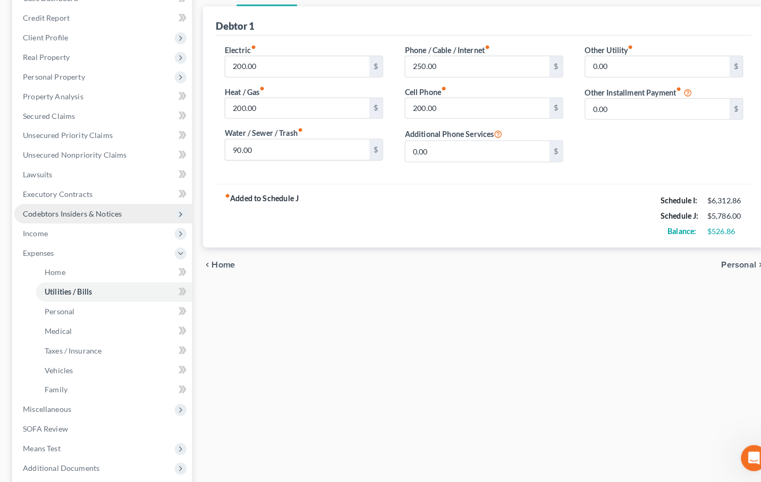
scroll to position [166, 0]
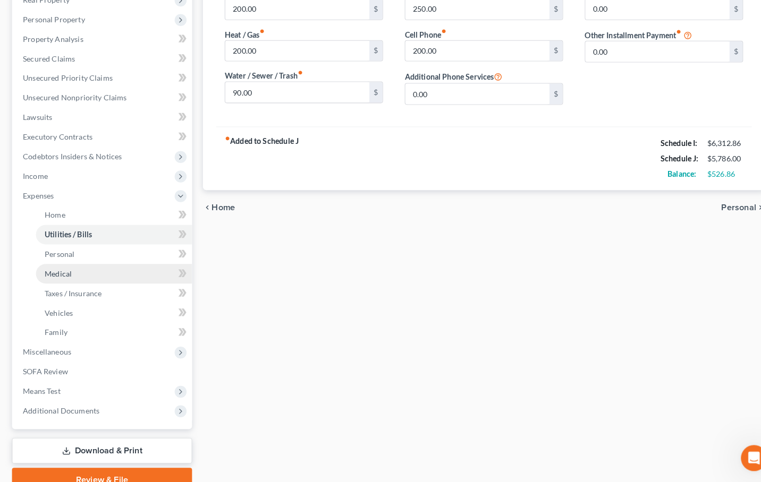
click at [86, 273] on link "Medical" at bounding box center [112, 278] width 152 height 19
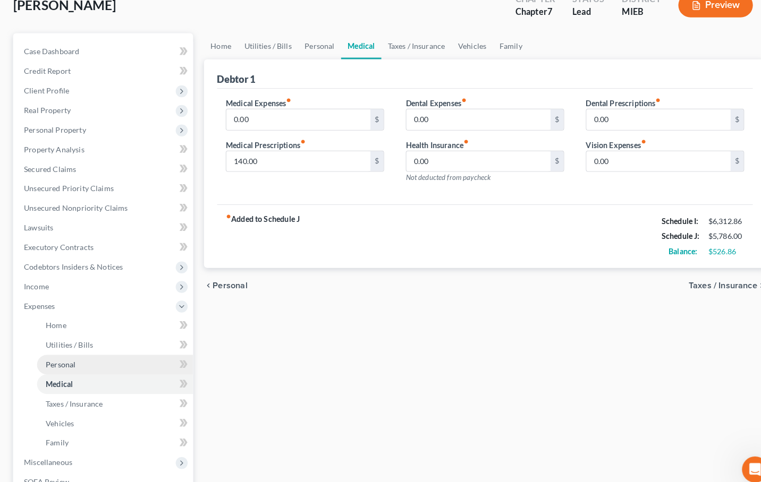
scroll to position [69, 0]
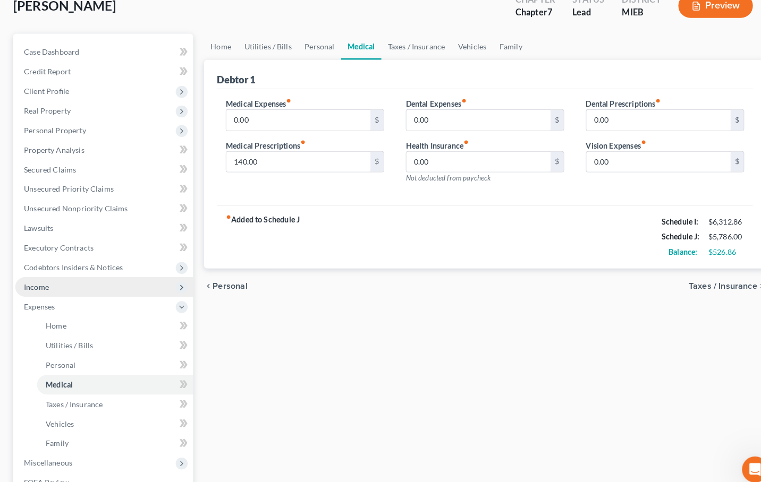
click at [127, 287] on span "Income" at bounding box center [102, 280] width 174 height 19
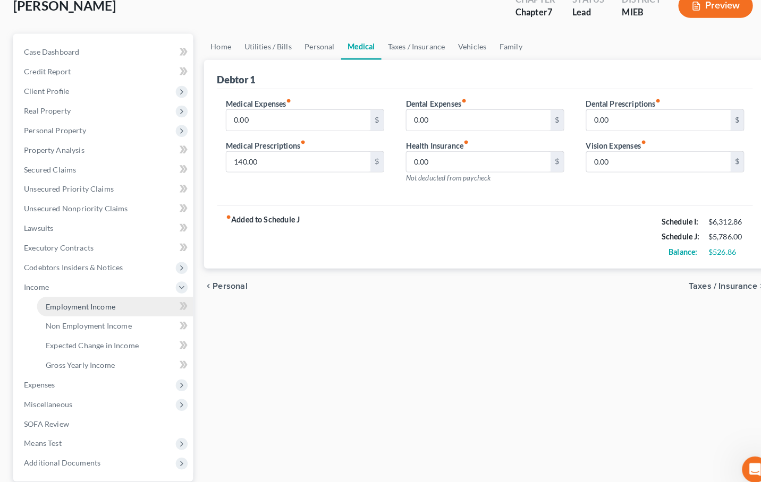
click at [119, 301] on link "Employment Income" at bounding box center [112, 299] width 152 height 19
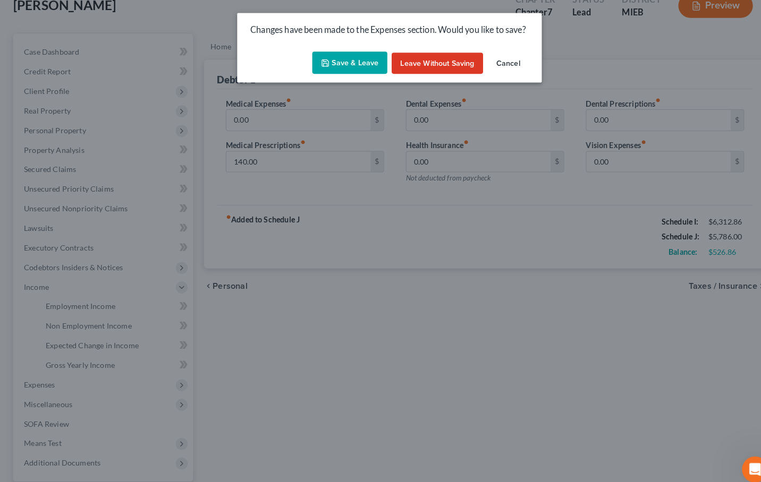
click at [433, 56] on button "Leave without Saving" at bounding box center [427, 62] width 89 height 21
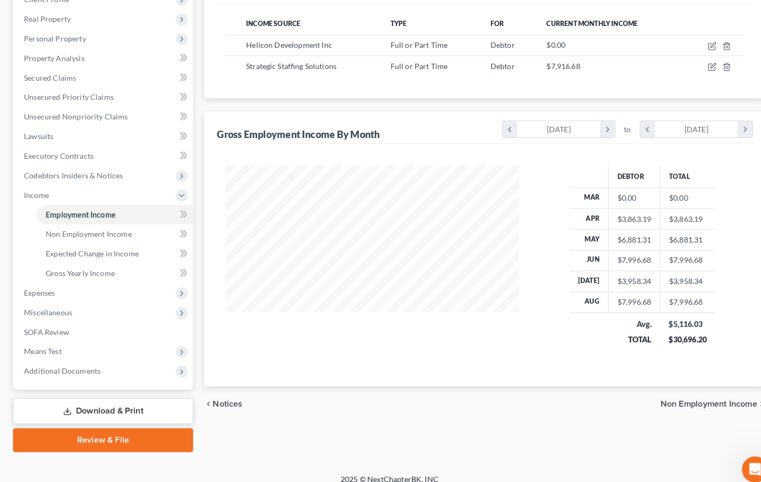
scroll to position [156, 0]
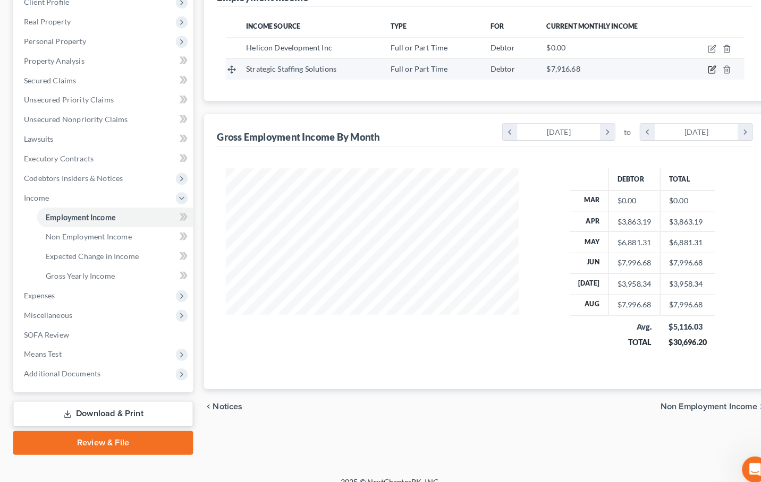
click at [694, 64] on icon "button" at bounding box center [695, 68] width 9 height 9
select select "0"
select select "23"
select select "1"
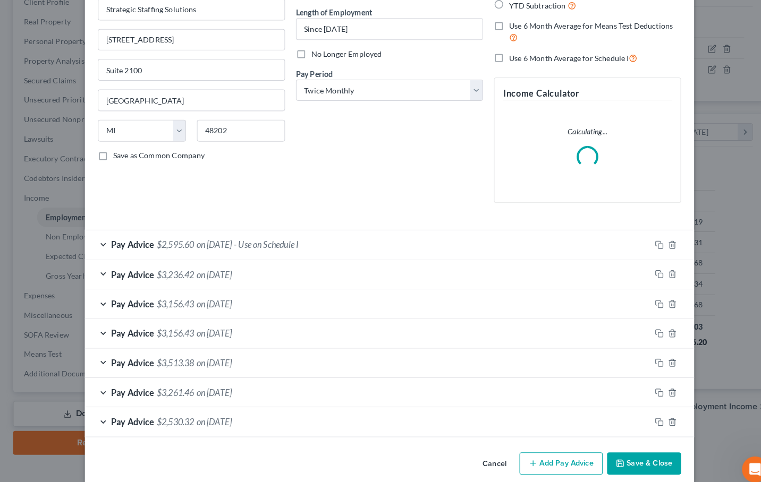
click at [349, 237] on div "Pay Advice $2,595.60 on 08/29/2025 - Use on Schedule I" at bounding box center [359, 239] width 553 height 28
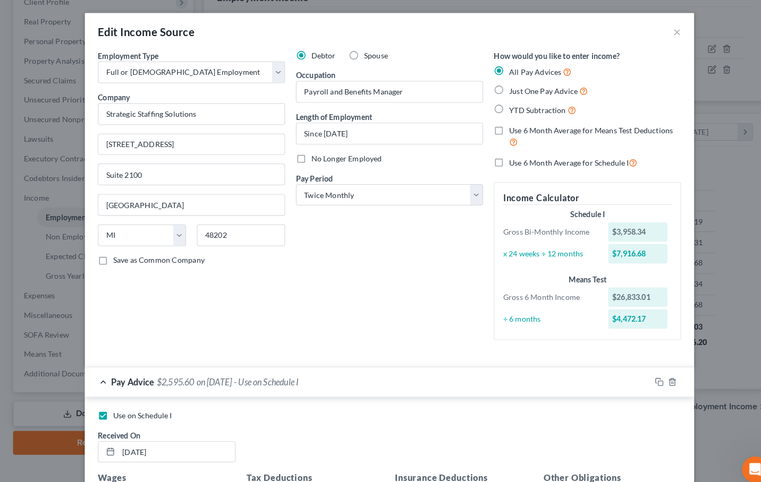
scroll to position [0, 0]
click at [667, 31] on div "Edit Income Source ×" at bounding box center [380, 31] width 595 height 36
click at [664, 31] on button "×" at bounding box center [661, 30] width 7 height 13
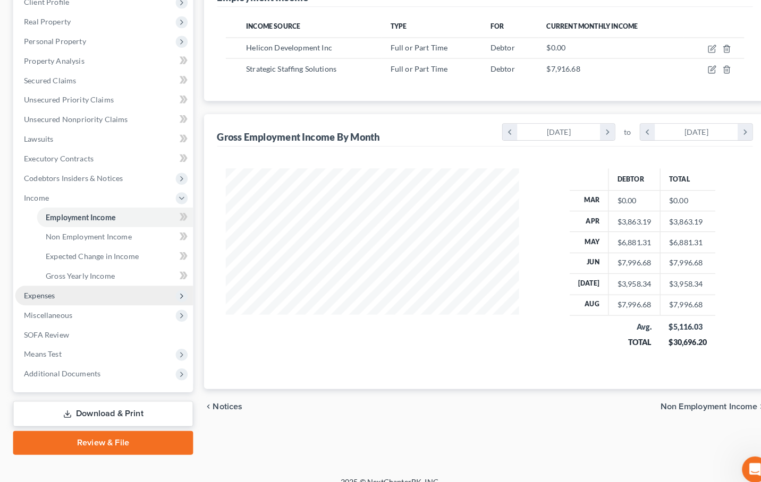
click at [94, 292] on span "Expenses" at bounding box center [102, 288] width 174 height 19
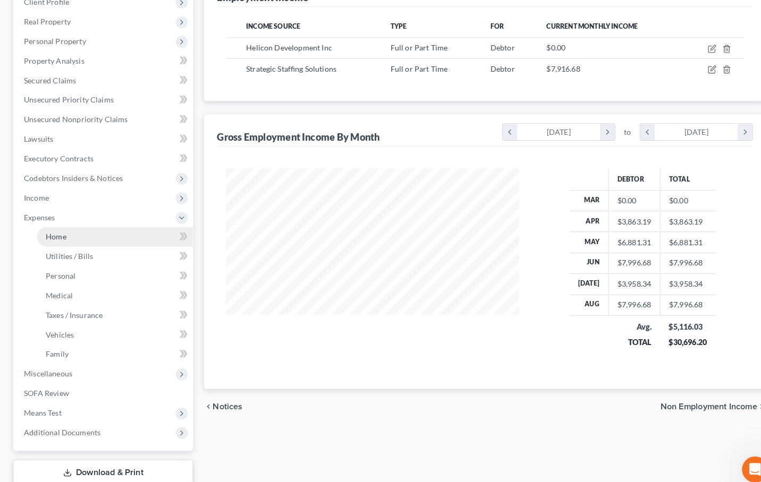
click at [84, 233] on link "Home" at bounding box center [112, 231] width 152 height 19
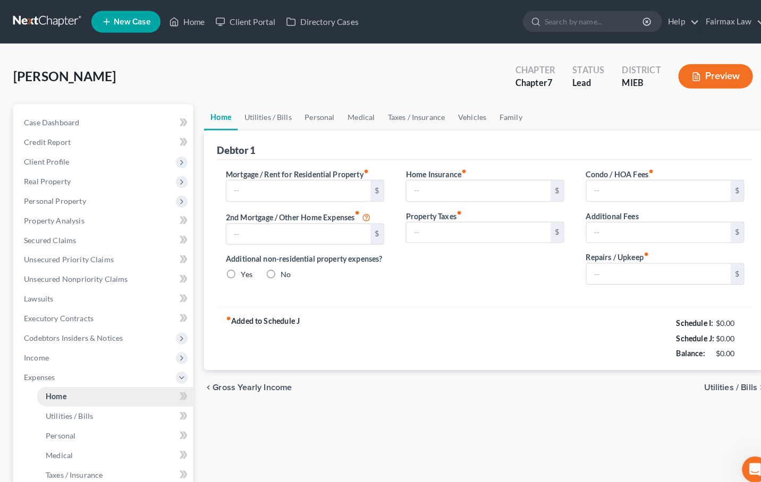
type input "1,800.00"
type input "0.00"
radio input "true"
type input "0.00"
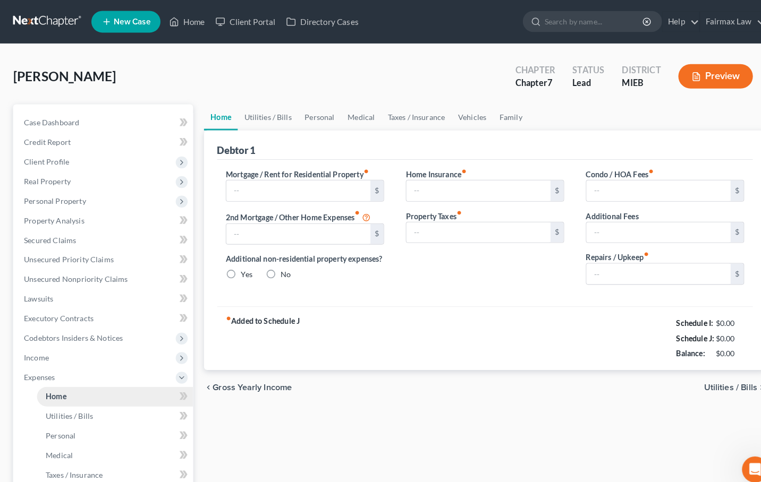
type input "0.00"
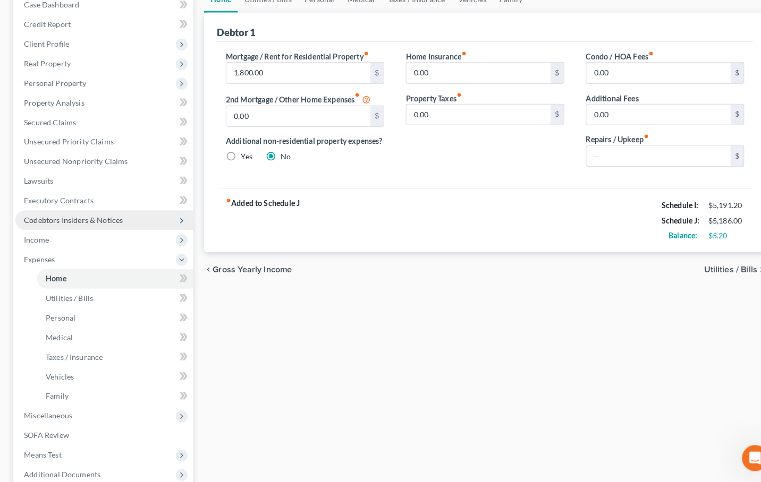
scroll to position [139, 0]
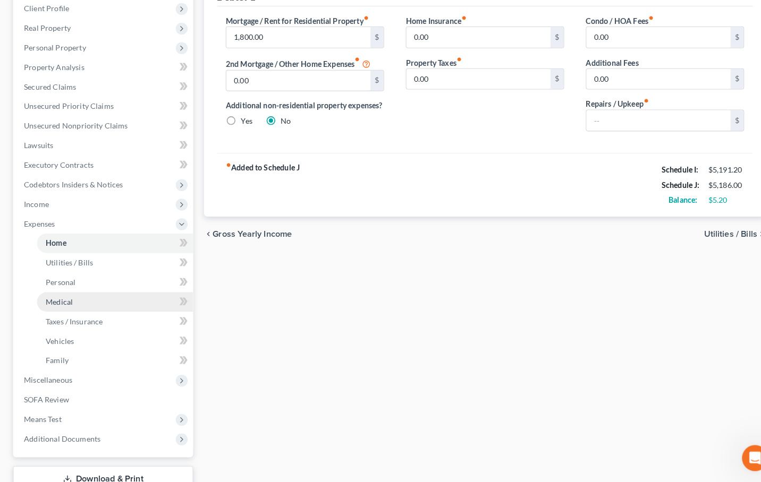
click at [84, 297] on link "Medical" at bounding box center [112, 306] width 152 height 19
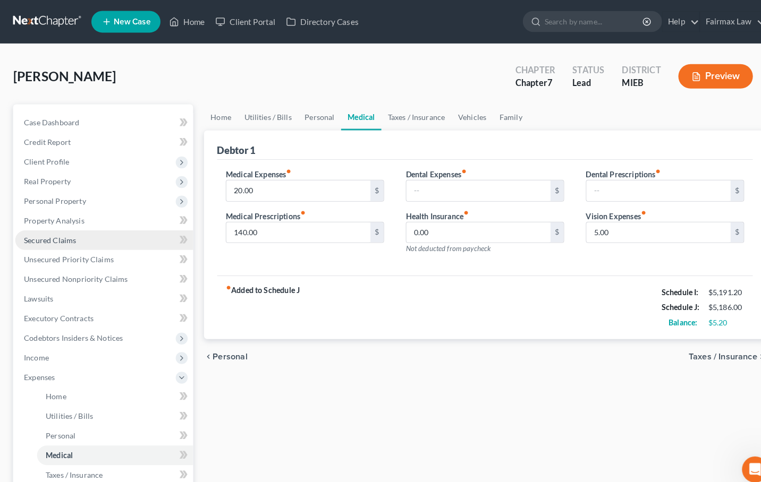
click at [108, 240] on link "Secured Claims" at bounding box center [102, 234] width 174 height 19
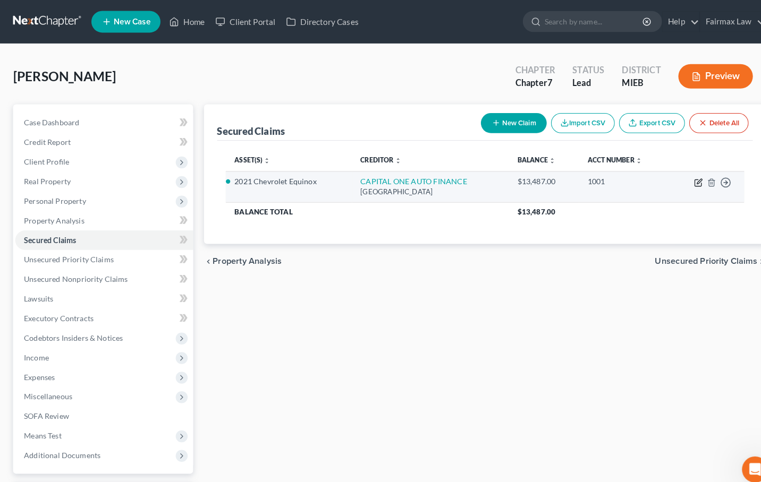
click at [681, 176] on icon "button" at bounding box center [682, 178] width 9 height 9
select select "4"
select select "2"
select select "0"
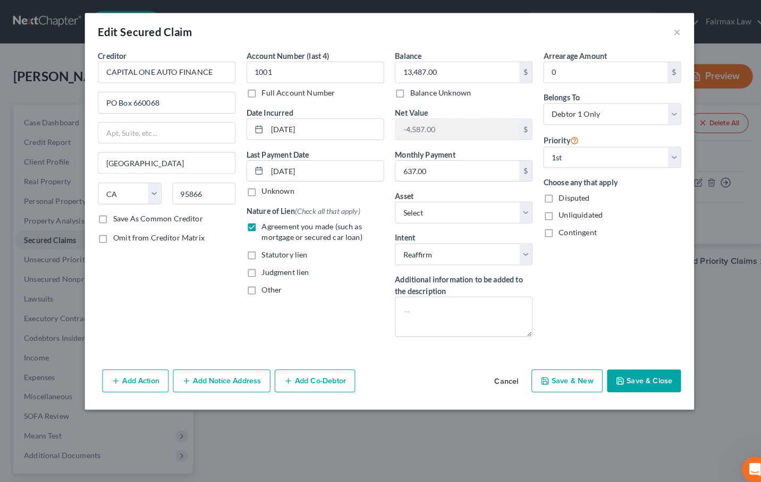
click at [652, 379] on button "Save & Close" at bounding box center [629, 372] width 72 height 22
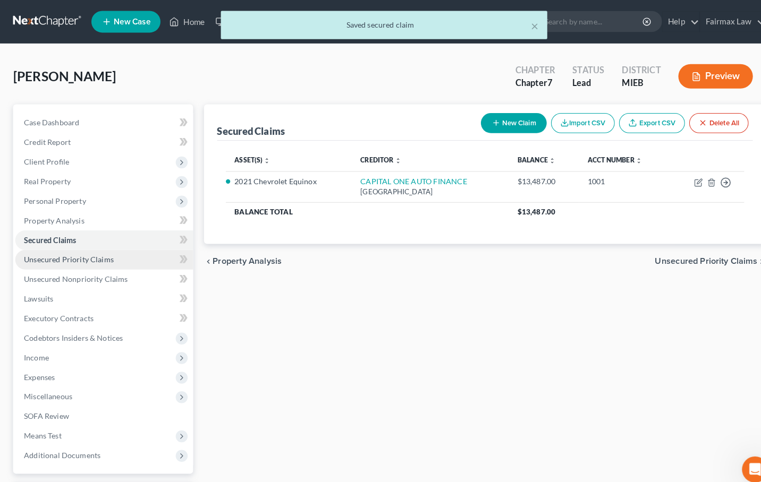
click at [89, 255] on span "Unsecured Priority Claims" at bounding box center [67, 253] width 88 height 9
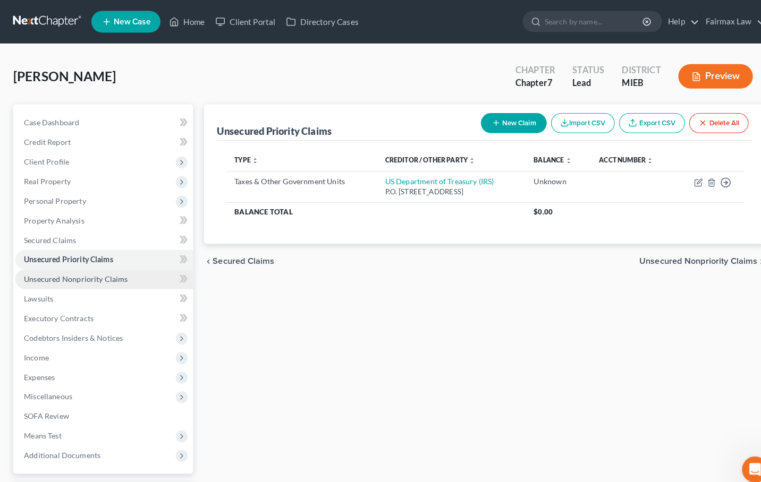
click at [76, 278] on link "Unsecured Nonpriority Claims" at bounding box center [102, 273] width 174 height 19
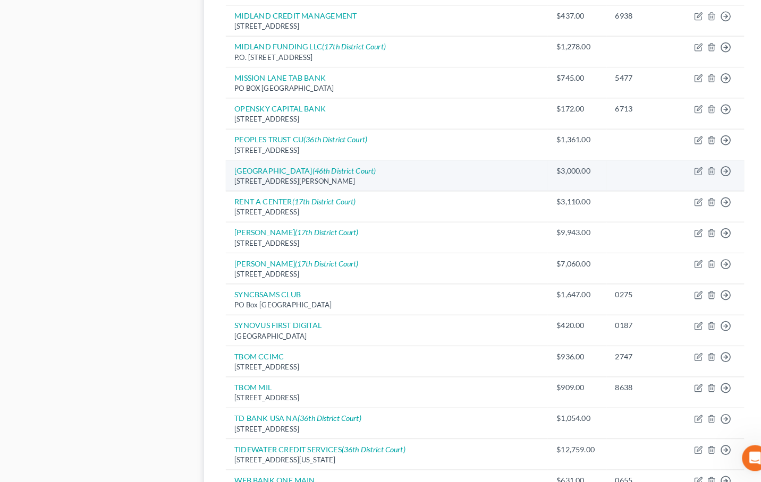
scroll to position [582, 0]
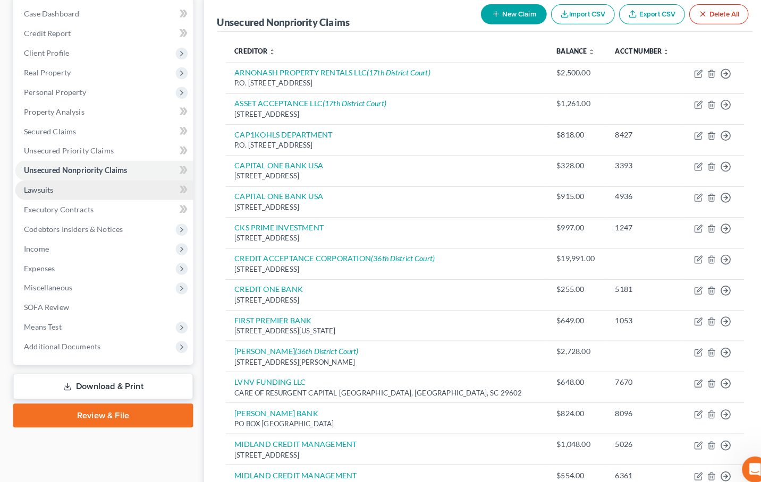
click at [101, 188] on link "Lawsuits" at bounding box center [102, 185] width 174 height 19
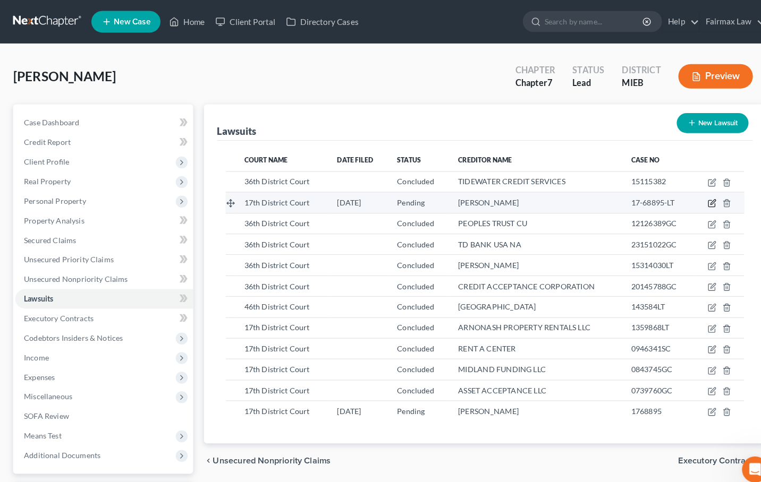
click at [697, 202] on icon "button" at bounding box center [695, 198] width 9 height 9
select select "23"
select select "0"
select select "1"
select select "23"
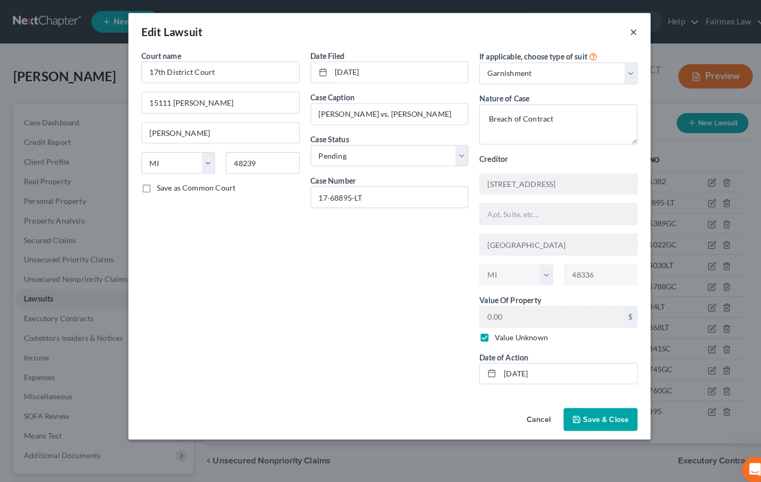
click at [619, 31] on button "×" at bounding box center [618, 30] width 7 height 13
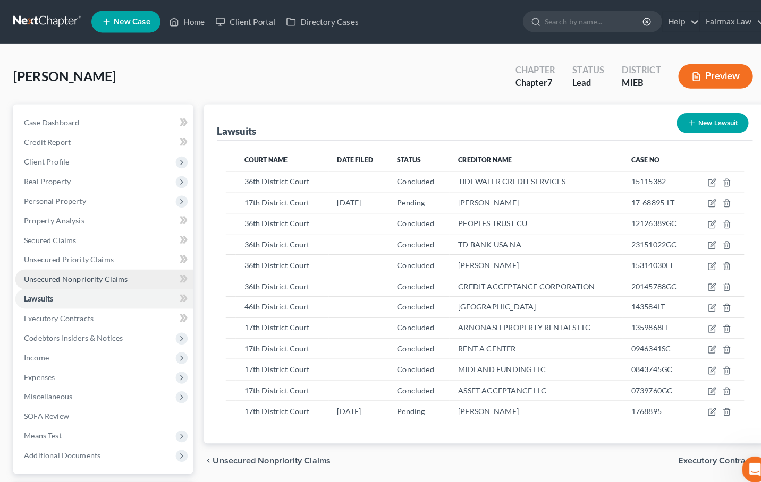
click at [115, 272] on span "Unsecured Nonpriority Claims" at bounding box center [73, 272] width 101 height 9
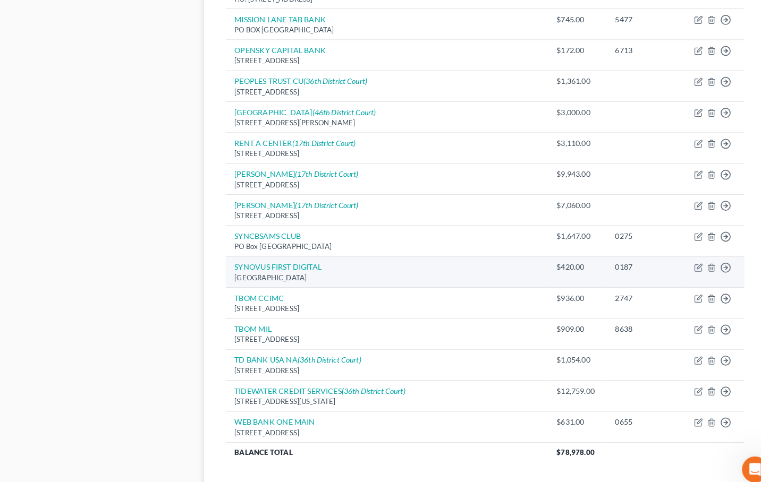
scroll to position [634, 0]
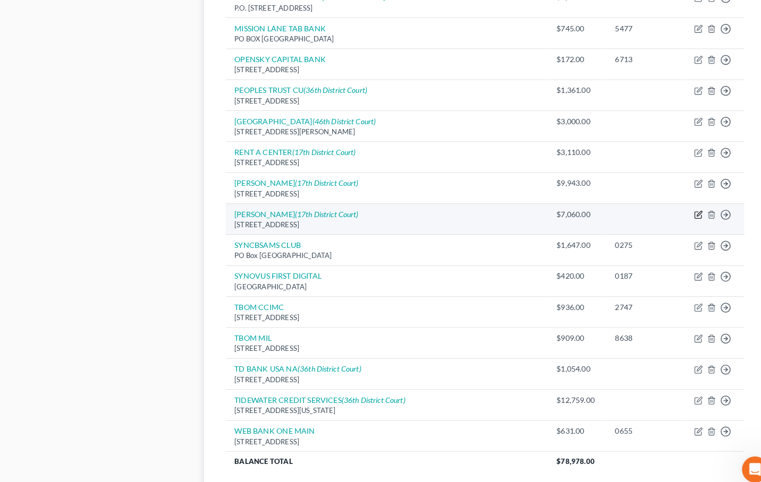
click at [685, 207] on icon "button" at bounding box center [681, 210] width 6 height 6
select select "23"
select select "14"
select select "0"
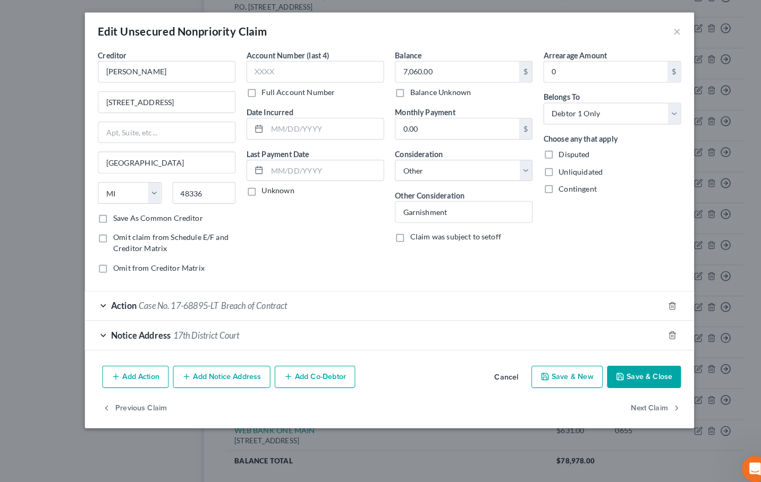
click at [480, 294] on div "Action Case No. 17-68895-LT Breach of Contract" at bounding box center [365, 299] width 565 height 28
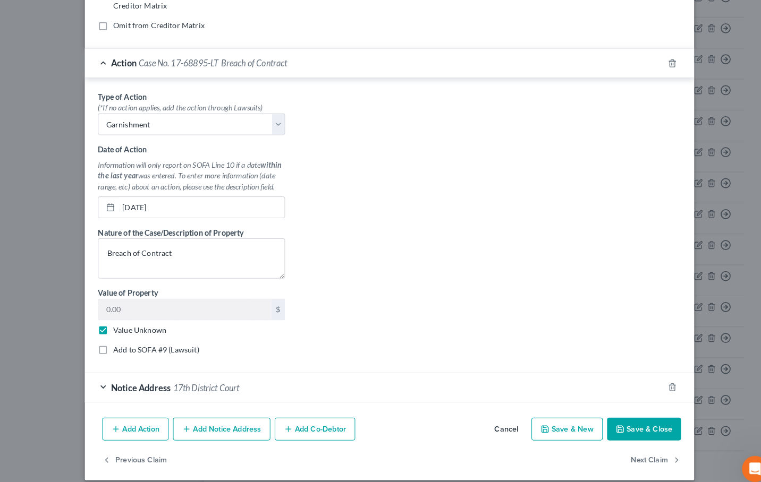
scroll to position [235, 0]
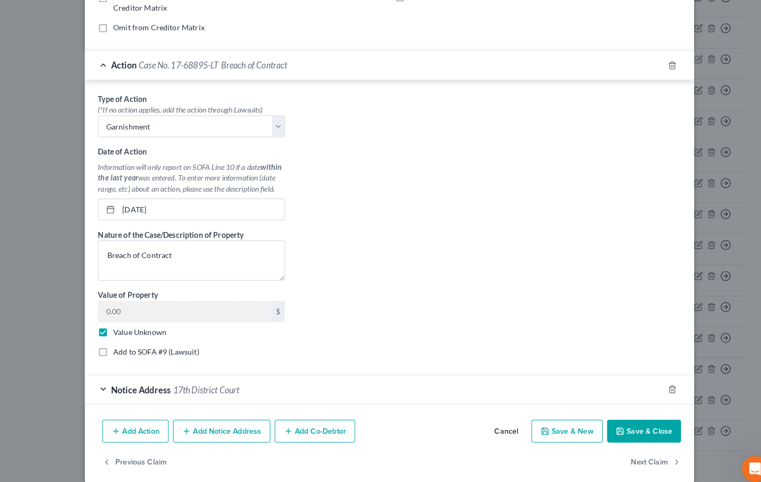
click at [502, 420] on button "Cancel" at bounding box center [494, 422] width 40 height 21
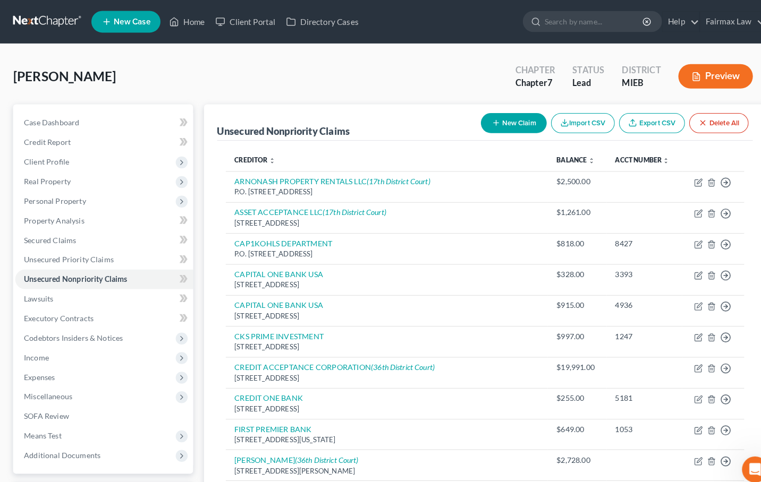
scroll to position [0, 0]
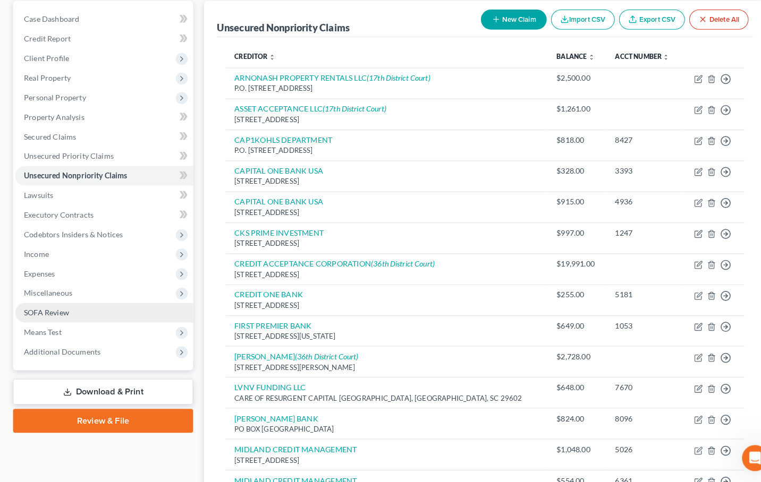
click at [97, 307] on link "SOFA Review" at bounding box center [102, 316] width 174 height 19
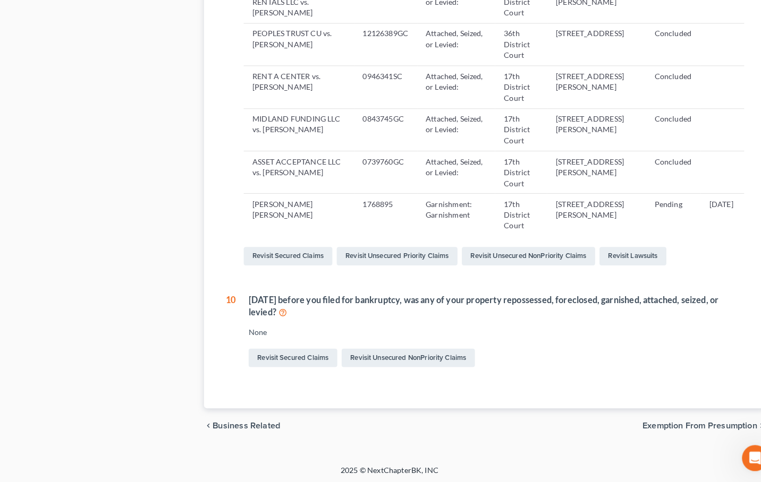
scroll to position [787, 0]
click at [370, 352] on link "Revisit Unsecured NonPriority Claims" at bounding box center [399, 361] width 130 height 18
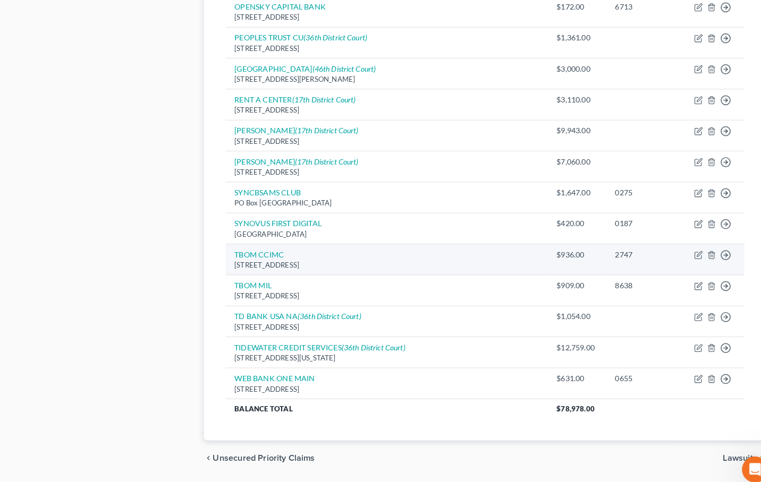
scroll to position [682, 0]
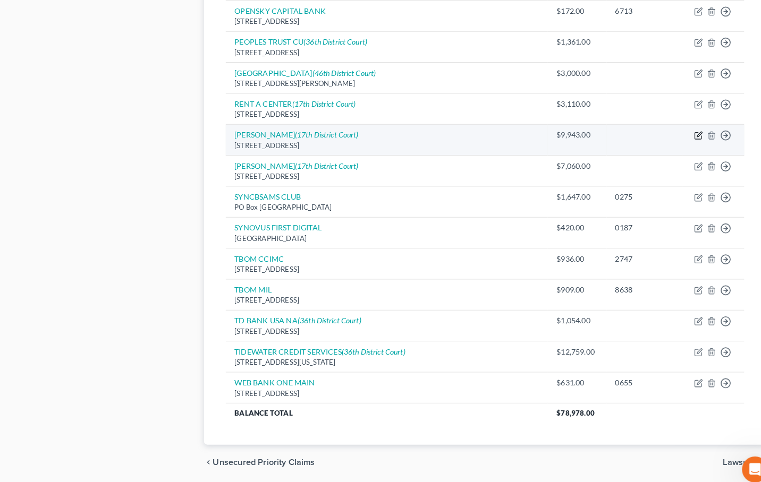
click at [679, 128] on icon "button" at bounding box center [682, 132] width 9 height 9
select select "23"
select select "14"
select select "0"
select select "1"
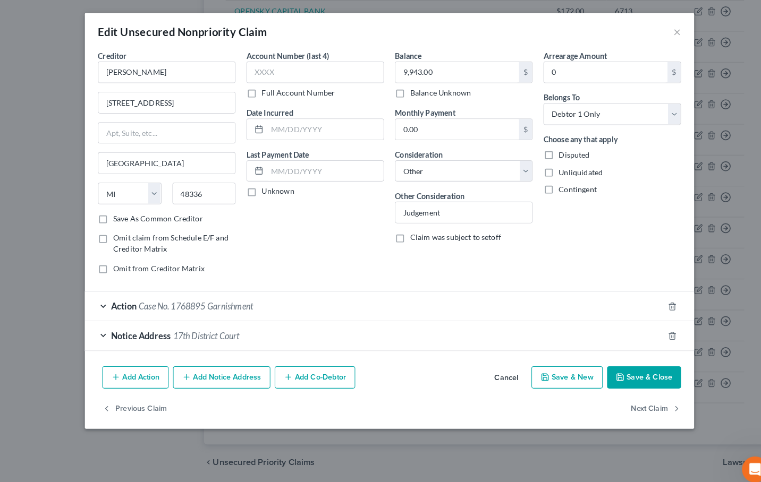
click at [274, 300] on div "Action Case No. 1768895 Garnishment" at bounding box center [365, 299] width 565 height 28
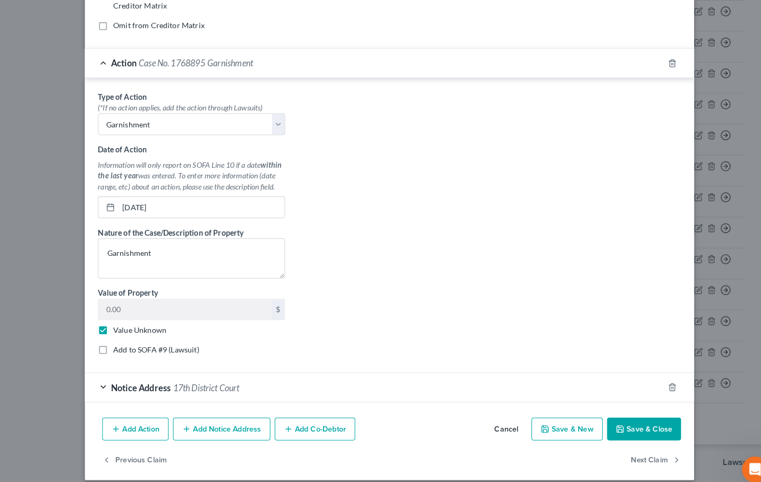
scroll to position [237, 0]
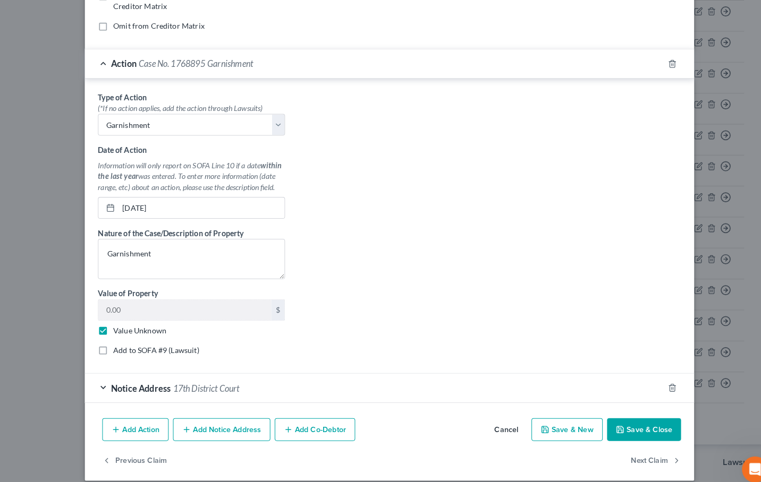
click at [181, 340] on label "Add to SOFA #9 (Lawsuit)" at bounding box center [153, 342] width 84 height 11
click at [122, 340] on input "Add to SOFA #9 (Lawsuit)" at bounding box center [118, 340] width 7 height 7
checkbox input "true"
select select "23"
select select "0"
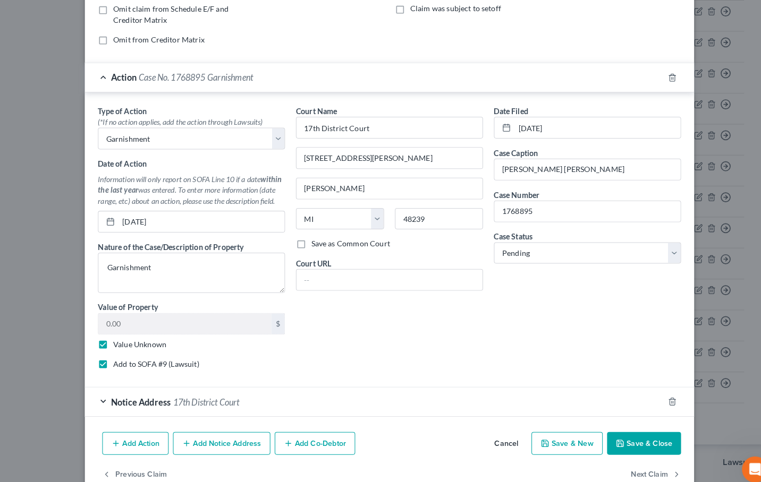
scroll to position [217, 0]
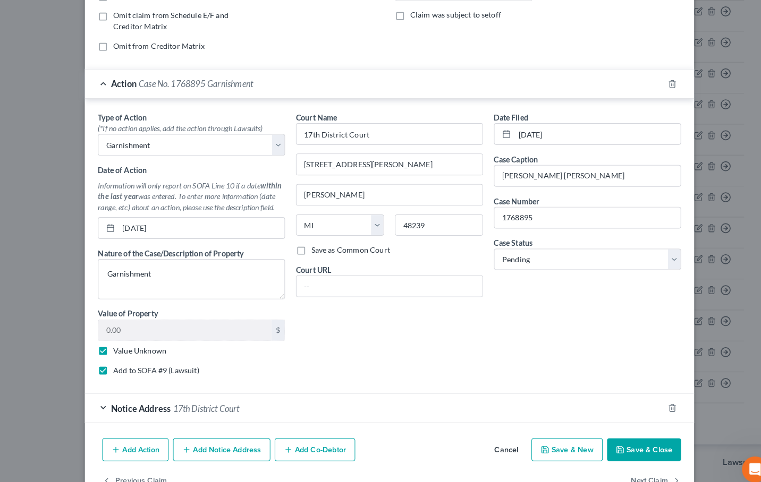
click at [625, 444] on button "Save & Close" at bounding box center [629, 440] width 72 height 22
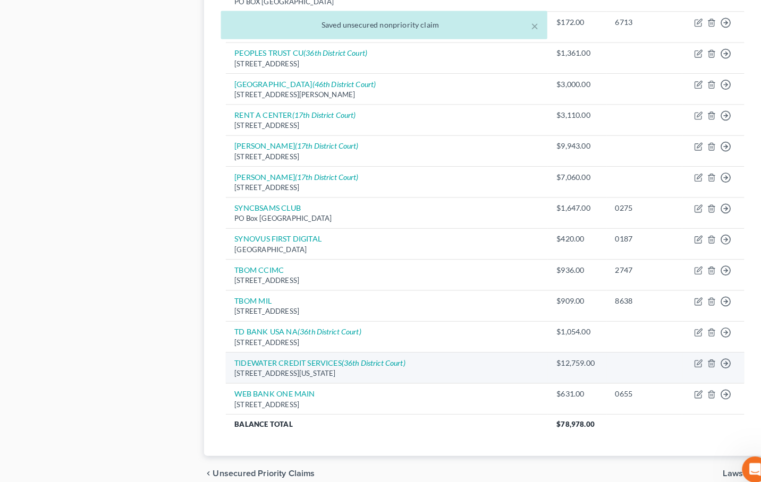
scroll to position [667, 0]
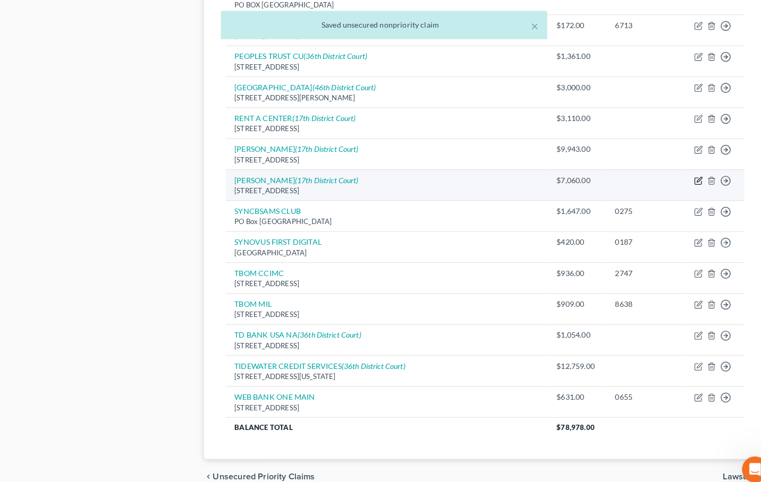
click at [683, 173] on icon "button" at bounding box center [683, 175] width 5 height 5
select select "23"
select select "14"
select select "0"
select select "1"
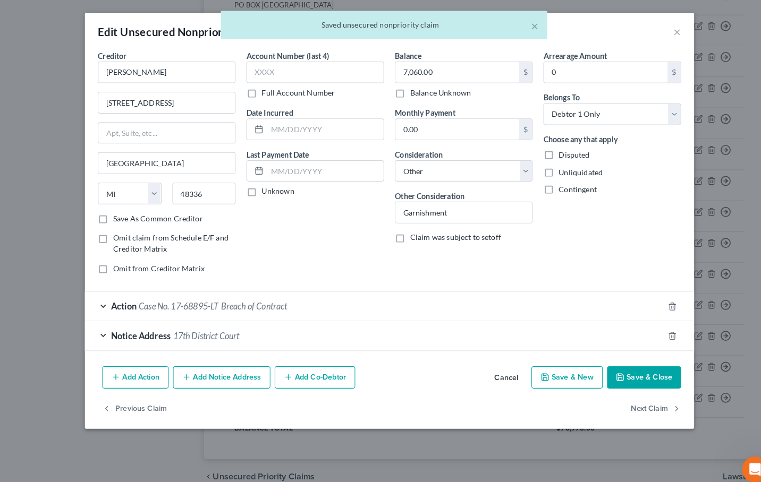
click at [433, 304] on div "Action Case No. 17-68895-LT Breach of Contract" at bounding box center [365, 299] width 565 height 28
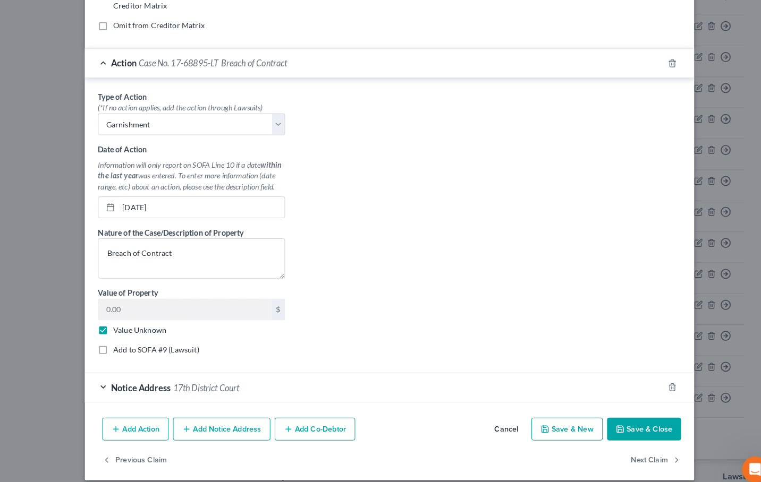
scroll to position [237, 0]
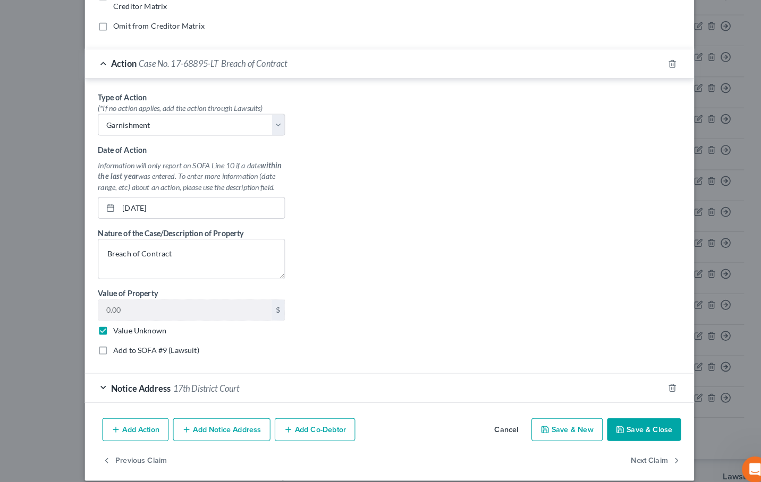
click at [167, 344] on label "Add to SOFA #9 (Lawsuit)" at bounding box center [153, 342] width 84 height 11
click at [122, 344] on input "Add to SOFA #9 (Lawsuit)" at bounding box center [118, 340] width 7 height 7
checkbox input "true"
select select "23"
select select "0"
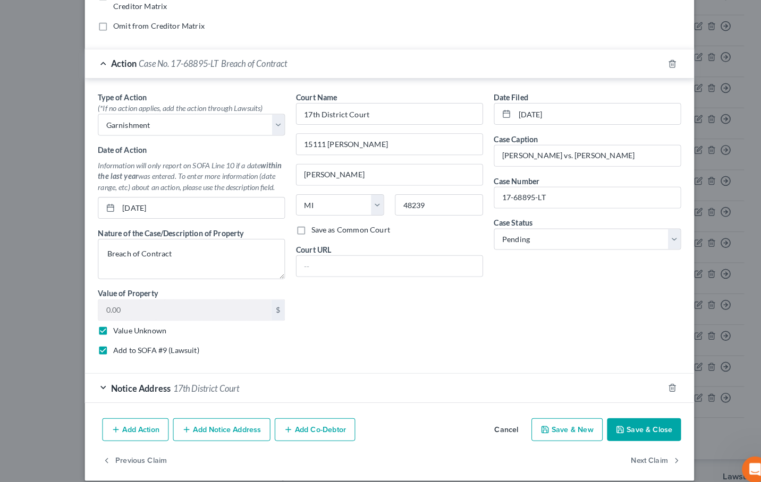
click at [626, 425] on button "Save & Close" at bounding box center [629, 420] width 72 height 22
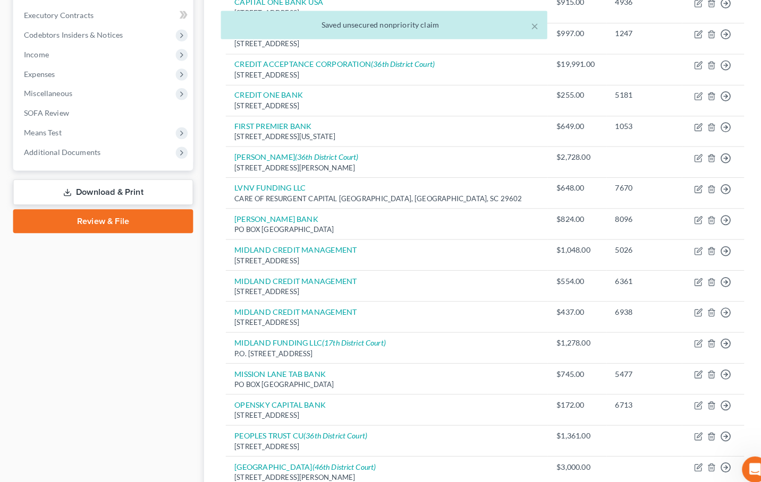
scroll to position [22, 0]
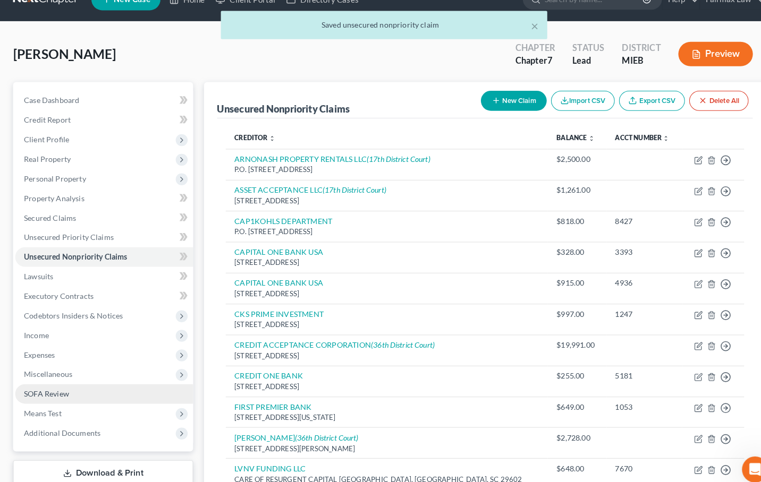
click at [111, 383] on link "SOFA Review" at bounding box center [102, 385] width 174 height 19
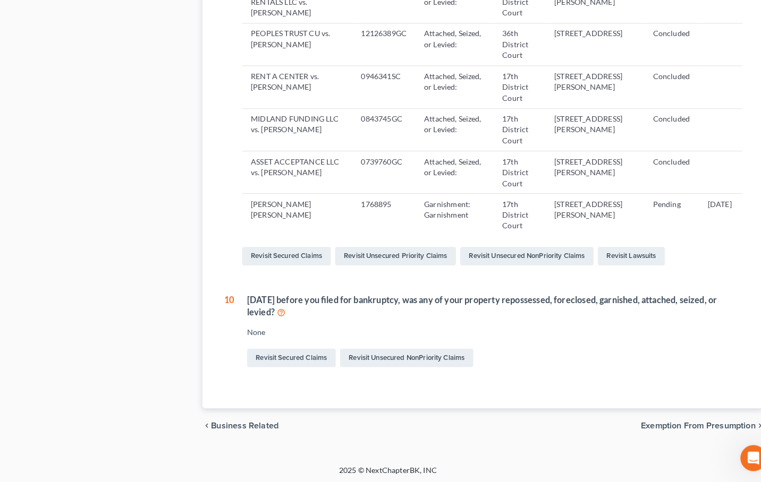
scroll to position [787, 0]
click at [370, 352] on link "Revisit Unsecured NonPriority Claims" at bounding box center [399, 361] width 130 height 18
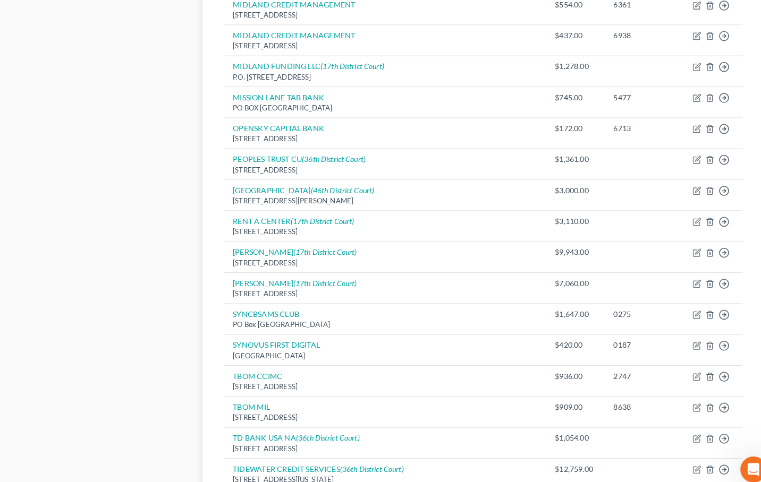
scroll to position [545, 0]
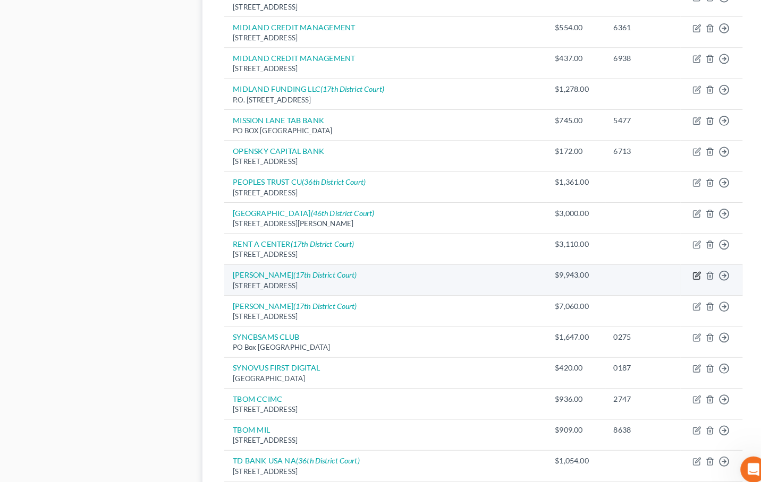
click at [682, 267] on icon "button" at bounding box center [681, 270] width 6 height 6
select select "23"
select select "14"
select select "0"
select select "1"
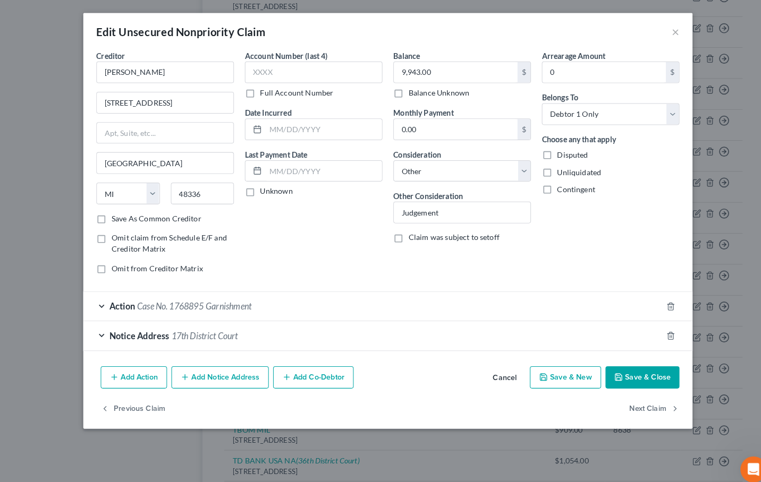
click at [297, 304] on div "Action Case No. 1768895 Garnishment" at bounding box center [365, 299] width 565 height 28
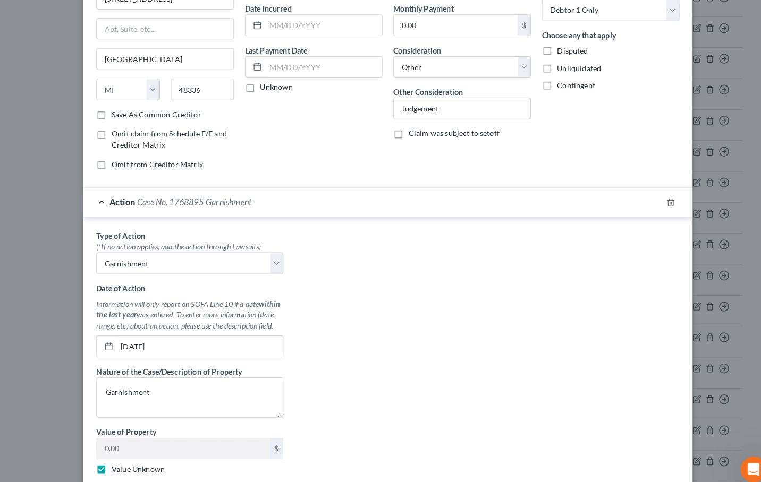
scroll to position [97, 0]
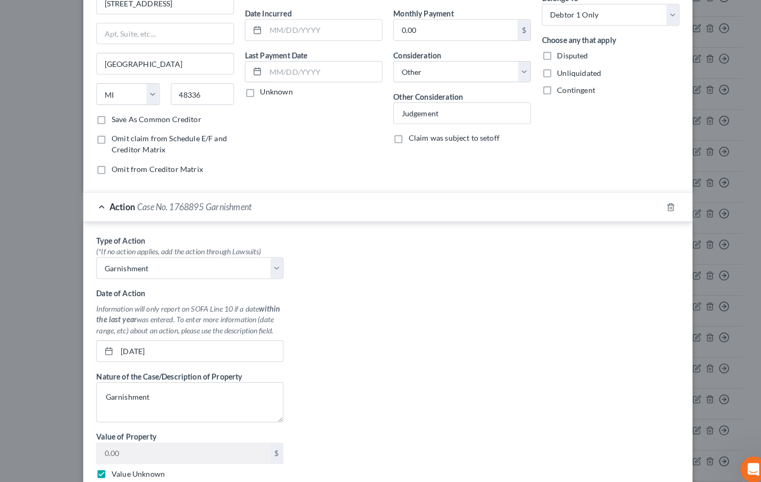
click at [378, 316] on div "Type of Action * (*If no action applies, add the action through Lawsuits) Selec…" at bounding box center [380, 363] width 580 height 266
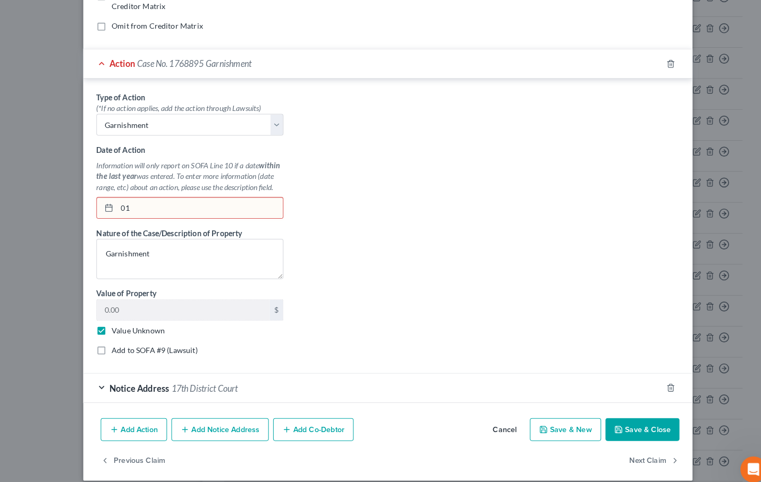
type input "0"
click at [321, 198] on div "Type of Action * (*If no action applies, add the action through Lawsuits) Selec…" at bounding box center [380, 223] width 580 height 266
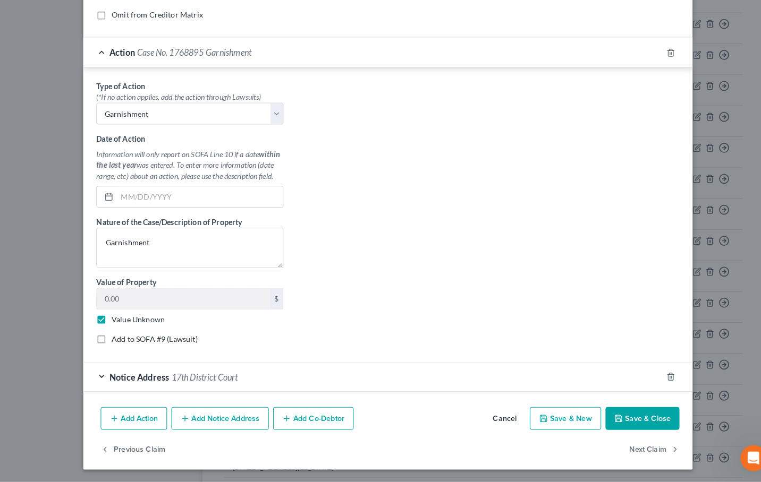
scroll to position [637, 0]
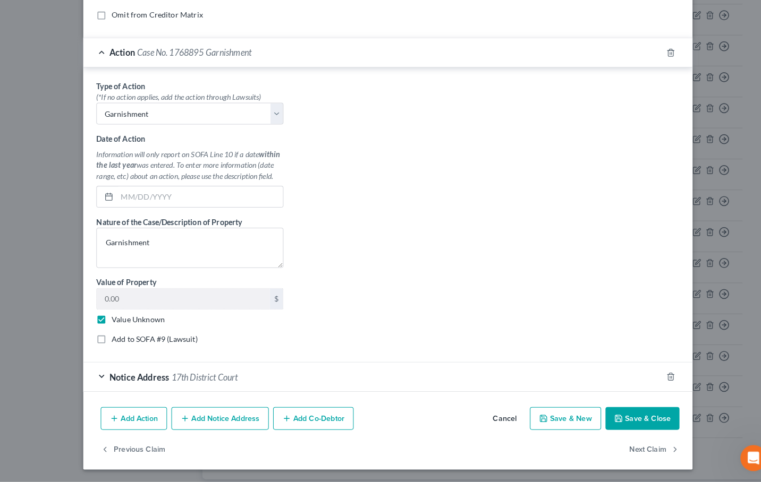
click at [611, 411] on button "Save & Close" at bounding box center [629, 420] width 72 height 22
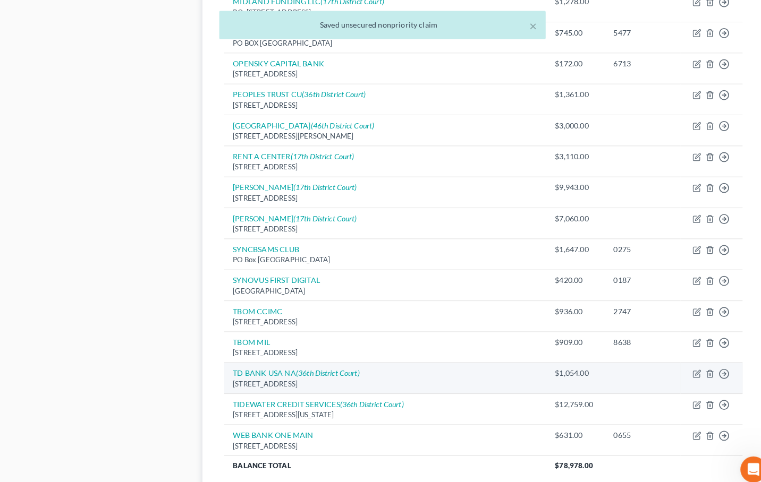
scroll to position [625, 0]
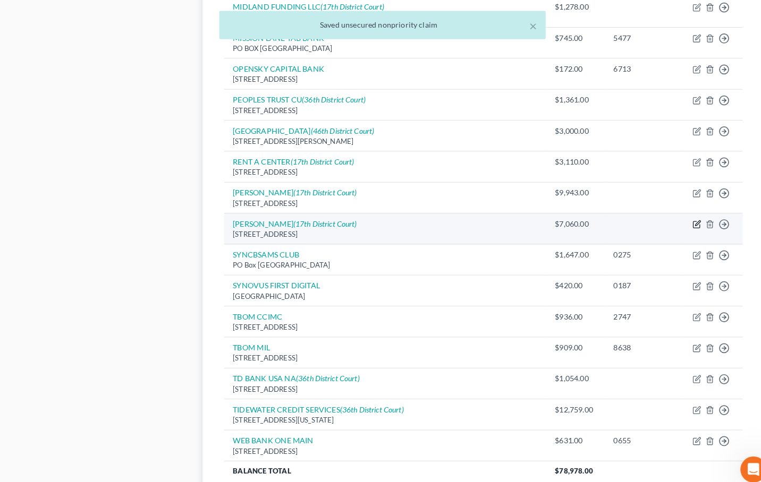
click at [678, 215] on icon "button" at bounding box center [682, 219] width 9 height 9
select select "23"
select select "14"
select select "0"
select select "1"
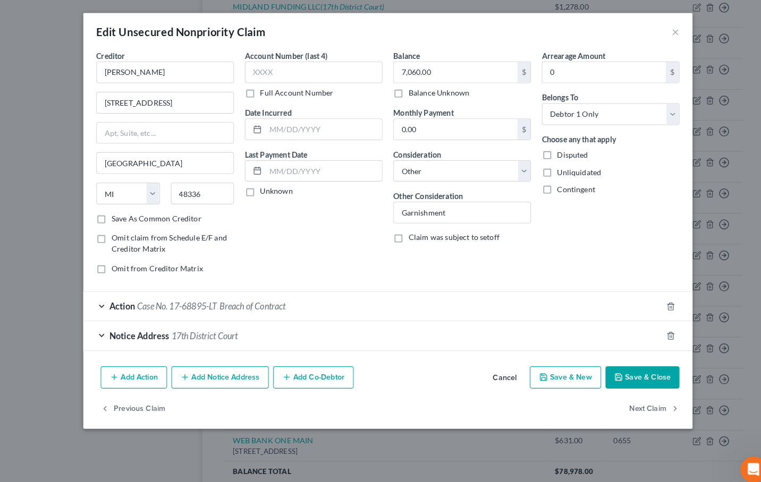
click at [310, 303] on div "Action Case No. 17-68895-LT Breach of Contract" at bounding box center [365, 299] width 565 height 28
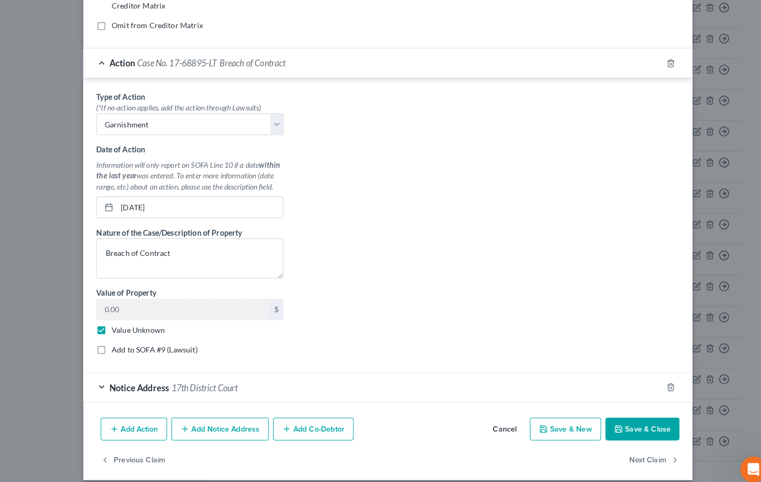
scroll to position [237, 0]
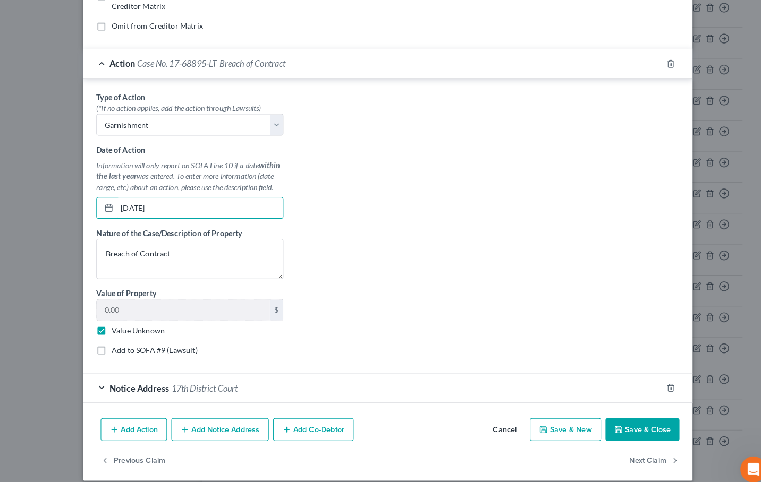
drag, startPoint x: 187, startPoint y: 202, endPoint x: 76, endPoint y: 186, distance: 112.2
type input "0"
click at [639, 416] on button "Save & Close" at bounding box center [629, 420] width 72 height 22
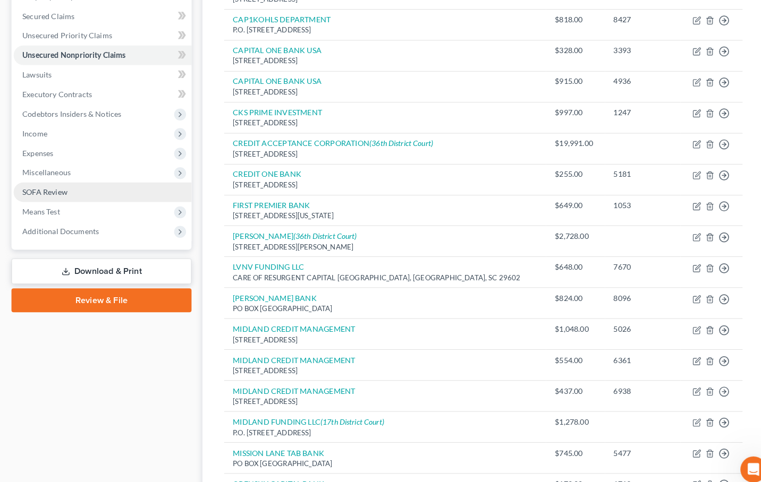
click at [100, 188] on link "SOFA Review" at bounding box center [102, 188] width 174 height 19
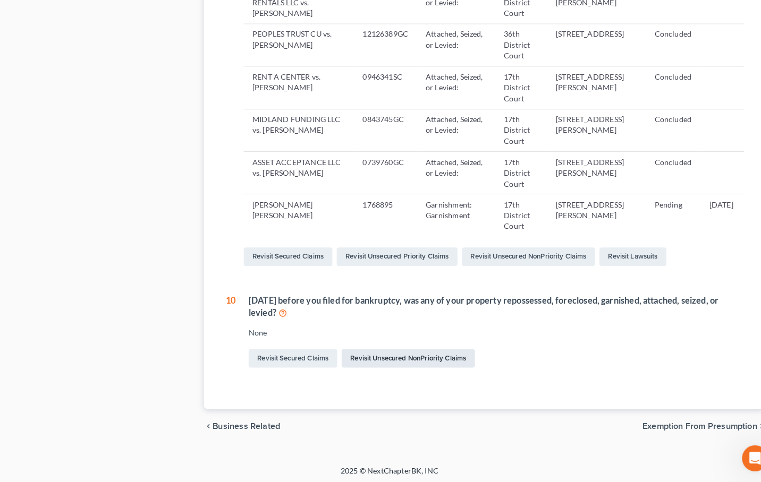
click at [368, 352] on link "Revisit Unsecured NonPriority Claims" at bounding box center [399, 361] width 130 height 18
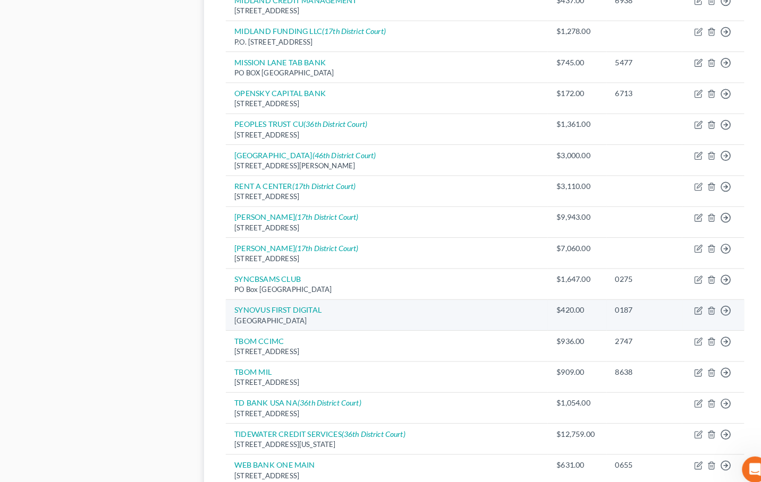
scroll to position [593, 0]
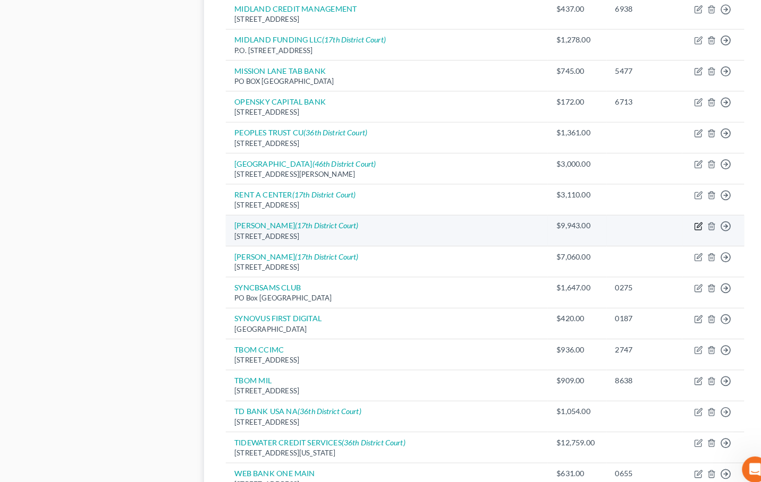
click at [679, 217] on icon "button" at bounding box center [682, 221] width 9 height 9
select select "23"
select select "14"
select select "0"
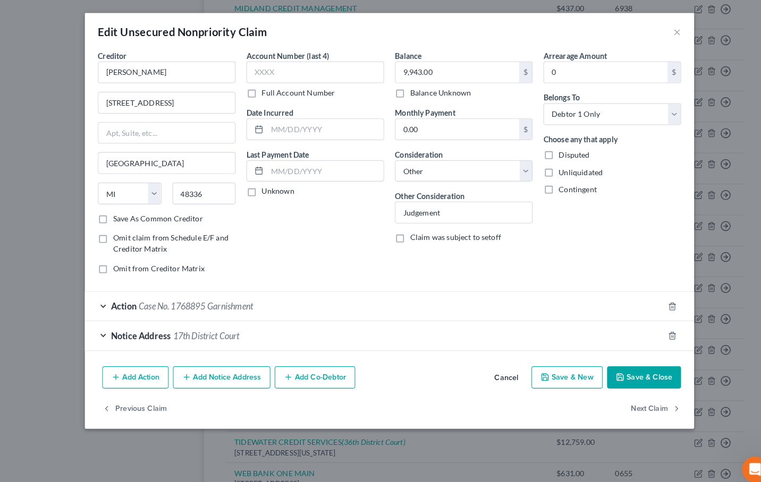
click at [268, 303] on div "Action Case No. 1768895 Garnishment" at bounding box center [365, 299] width 565 height 28
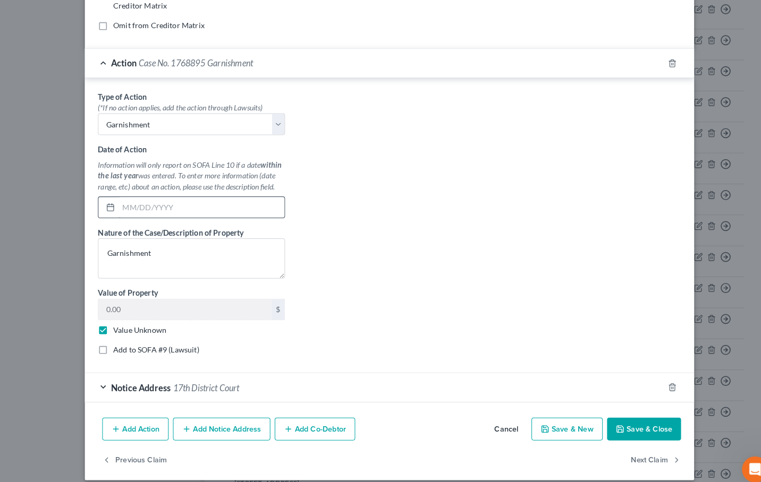
scroll to position [237, 0]
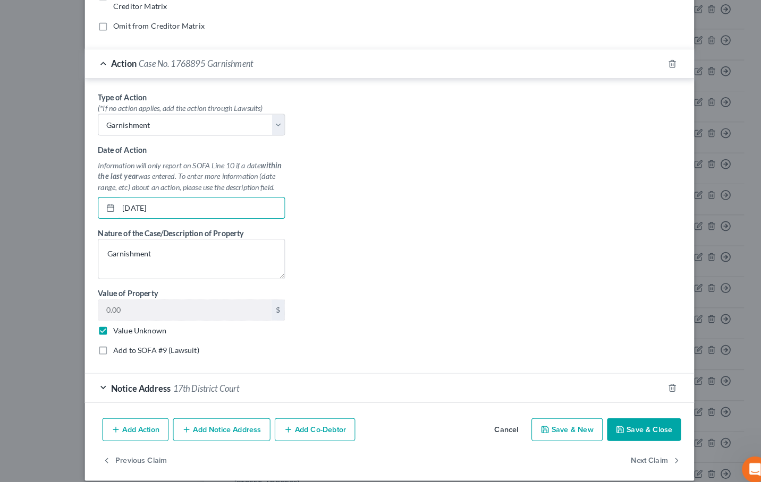
type input "07/01/2025"
click at [622, 419] on button "Save & Close" at bounding box center [629, 420] width 72 height 22
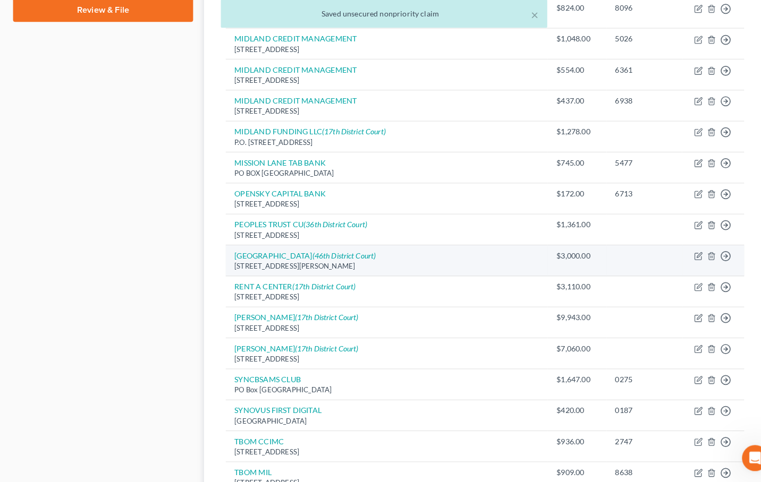
scroll to position [521, 0]
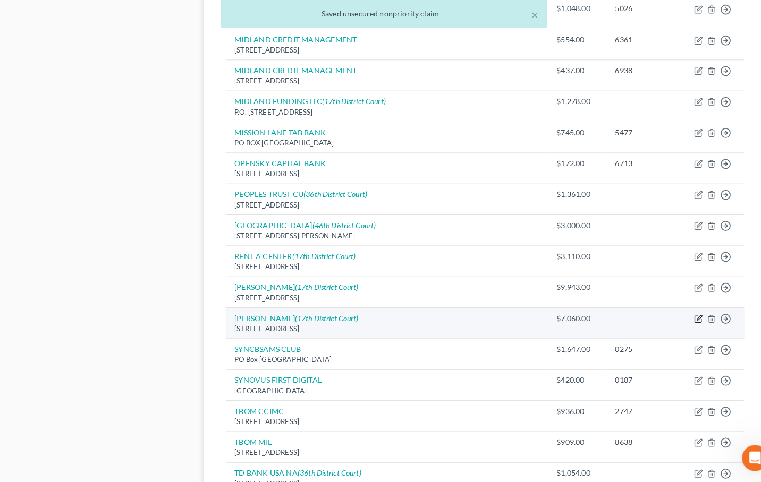
click at [684, 319] on icon "button" at bounding box center [682, 323] width 9 height 9
select select "23"
select select "14"
select select "0"
select select "1"
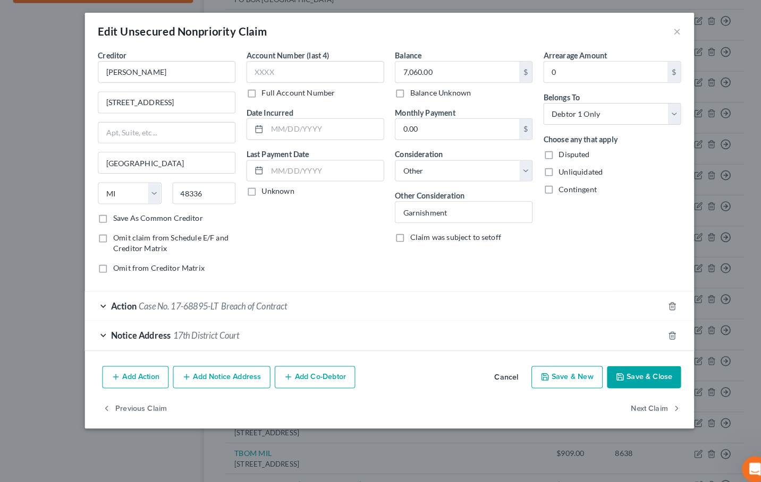
click at [132, 306] on div "Action Case No. 17-68895-LT Breach of Contract" at bounding box center [365, 299] width 565 height 28
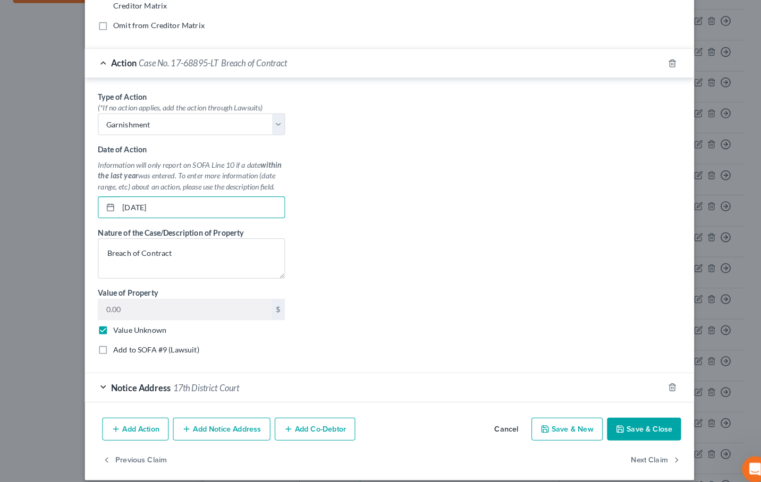
scroll to position [237, 0]
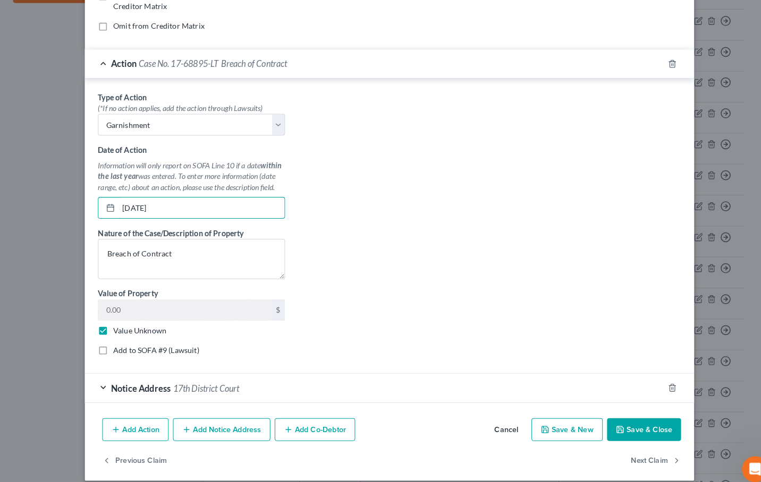
type input "07/01/2025"
click at [118, 344] on label "Add to SOFA #9 (Lawsuit)" at bounding box center [153, 342] width 84 height 11
click at [118, 344] on input "Add to SOFA #9 (Lawsuit)" at bounding box center [118, 340] width 7 height 7
checkbox input "true"
select select "23"
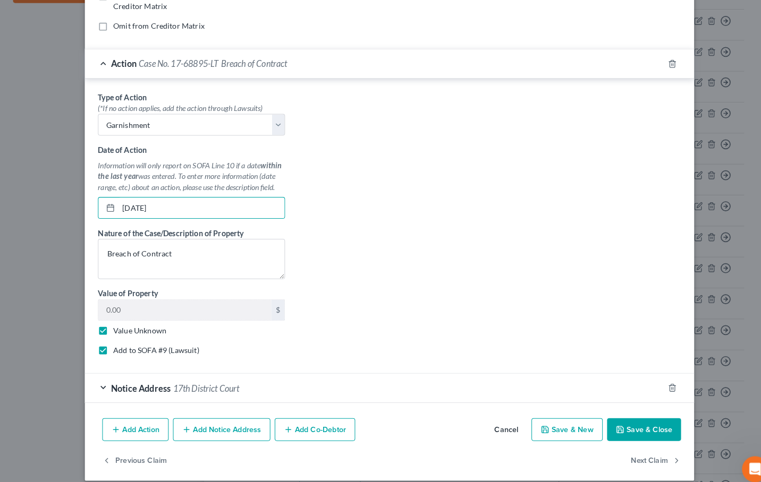
select select "0"
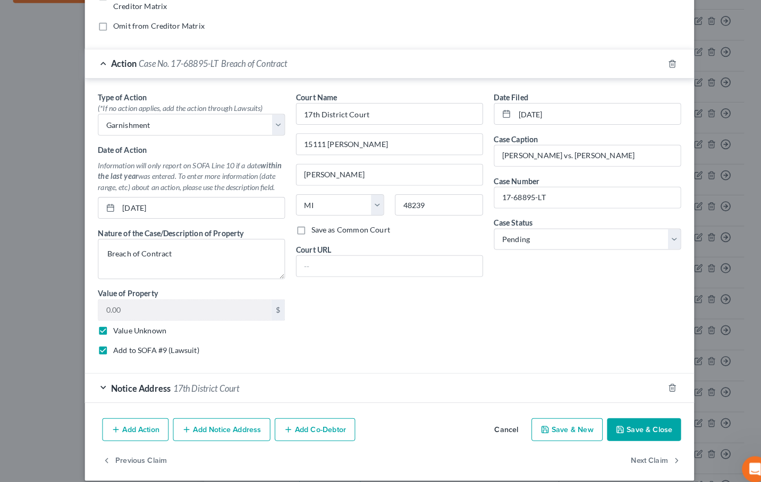
click at [643, 426] on button "Save & Close" at bounding box center [629, 420] width 72 height 22
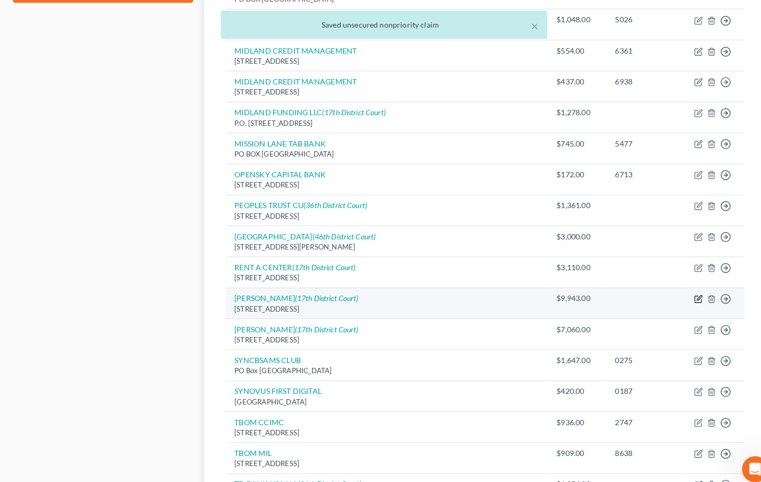
click at [680, 289] on icon "button" at bounding box center [682, 293] width 9 height 9
select select "23"
select select "14"
select select "0"
select select "1"
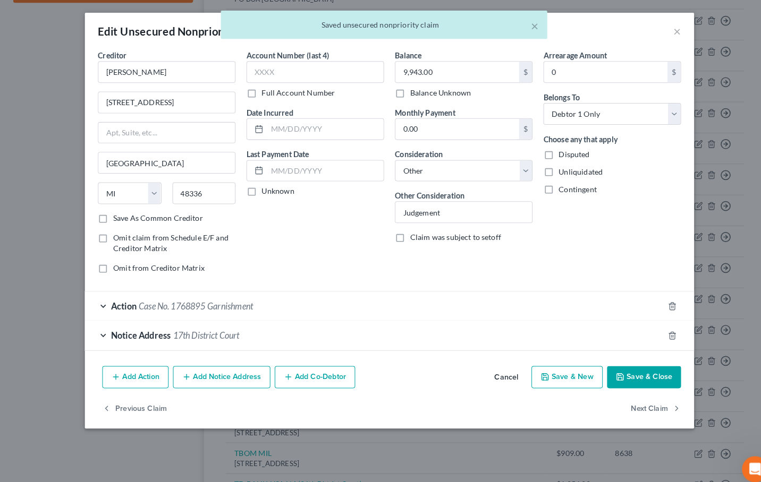
click at [360, 300] on div "Action Case No. 1768895 Garnishment" at bounding box center [365, 299] width 565 height 28
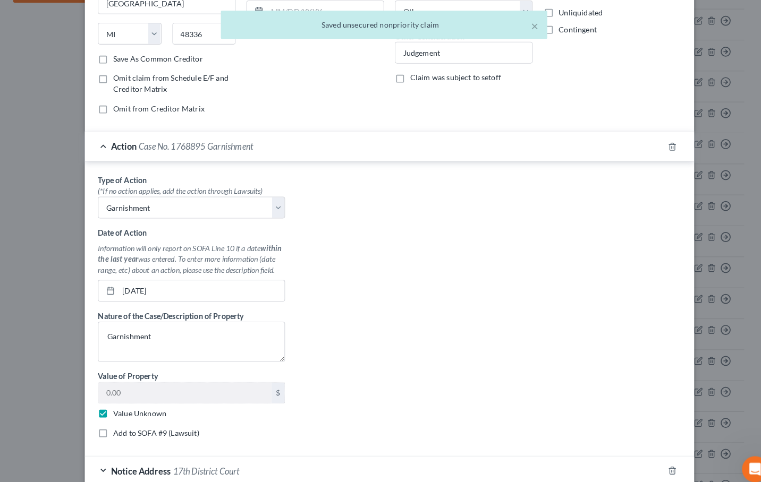
scroll to position [192, 0]
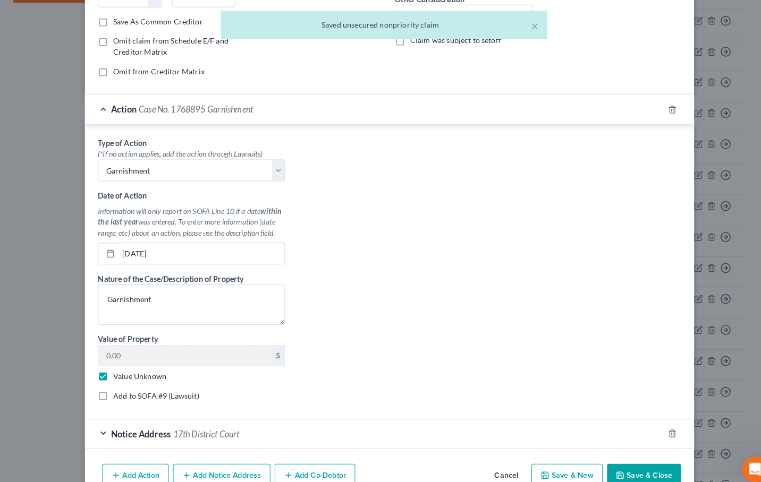
click at [153, 389] on label "Add to SOFA #9 (Lawsuit)" at bounding box center [153, 387] width 84 height 11
click at [122, 389] on input "Add to SOFA #9 (Lawsuit)" at bounding box center [118, 385] width 7 height 7
checkbox input "true"
select select "23"
select select "0"
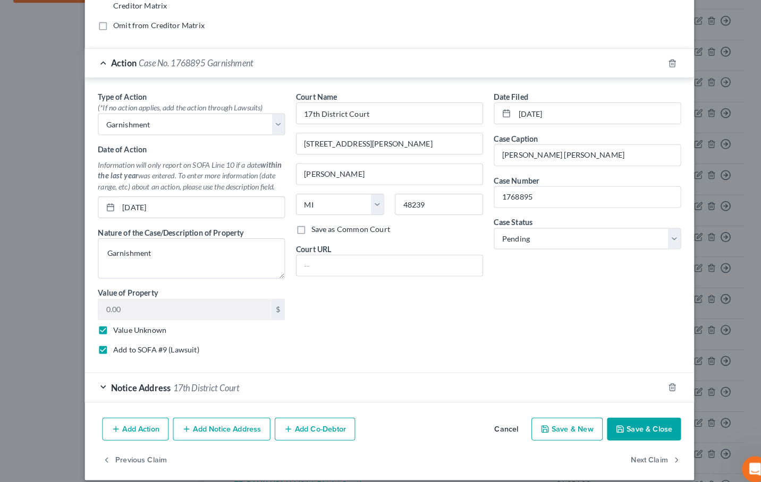
scroll to position [237, 0]
click at [625, 423] on button "Save & Close" at bounding box center [629, 420] width 72 height 22
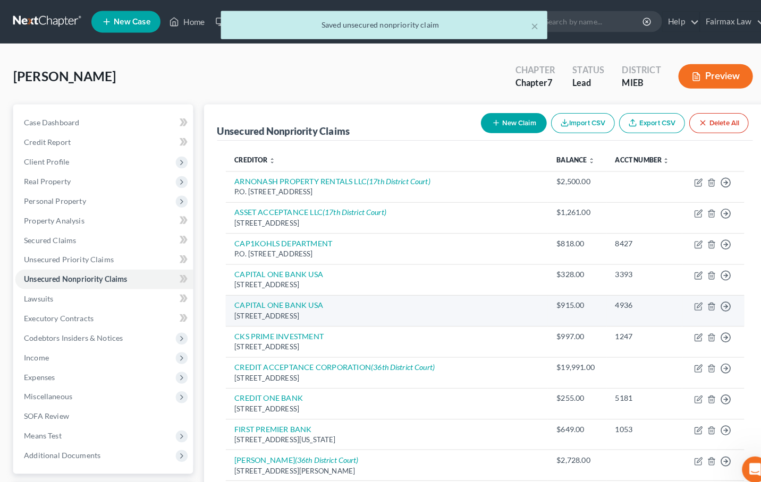
scroll to position [0, 0]
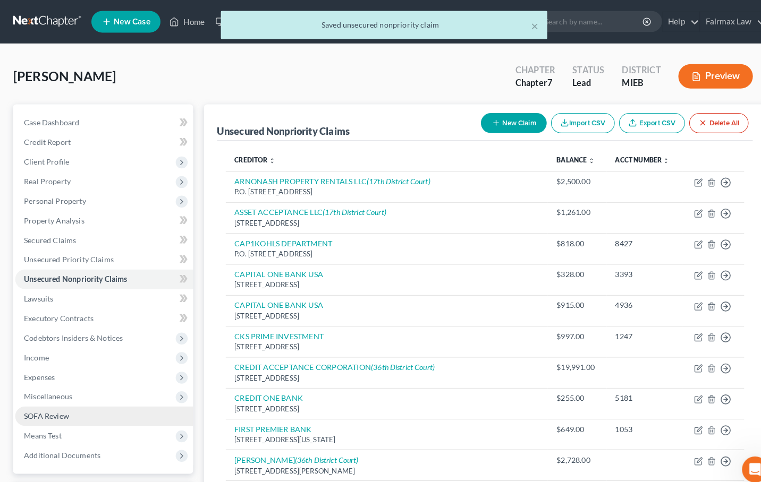
click at [88, 405] on link "SOFA Review" at bounding box center [102, 406] width 174 height 19
